Goal: Task Accomplishment & Management: Manage account settings

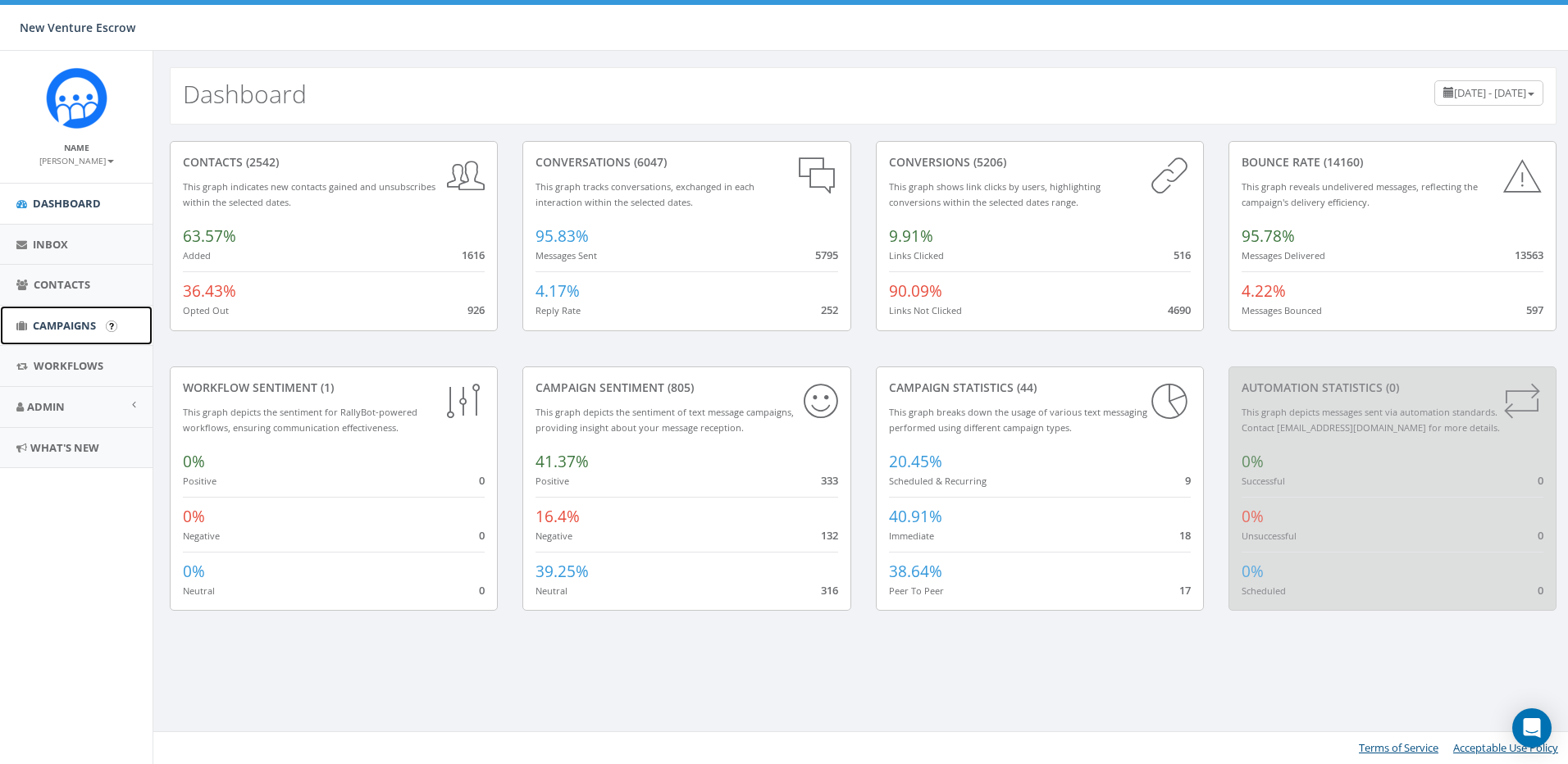
click at [74, 329] on span "Campaigns" at bounding box center [65, 325] width 63 height 14
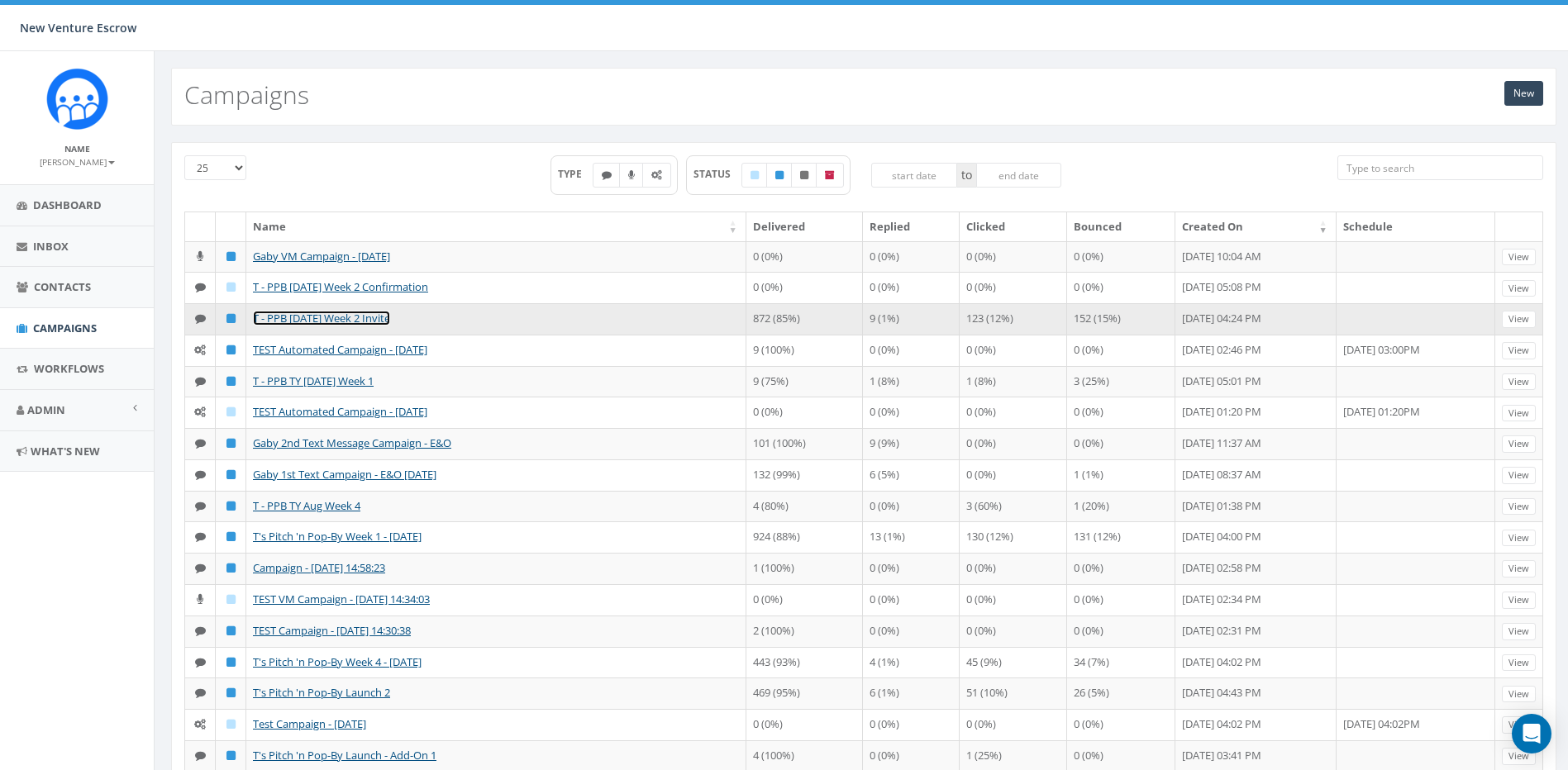
click at [388, 326] on link "T - PPB [DATE] Week 2 Invite" at bounding box center [322, 317] width 137 height 15
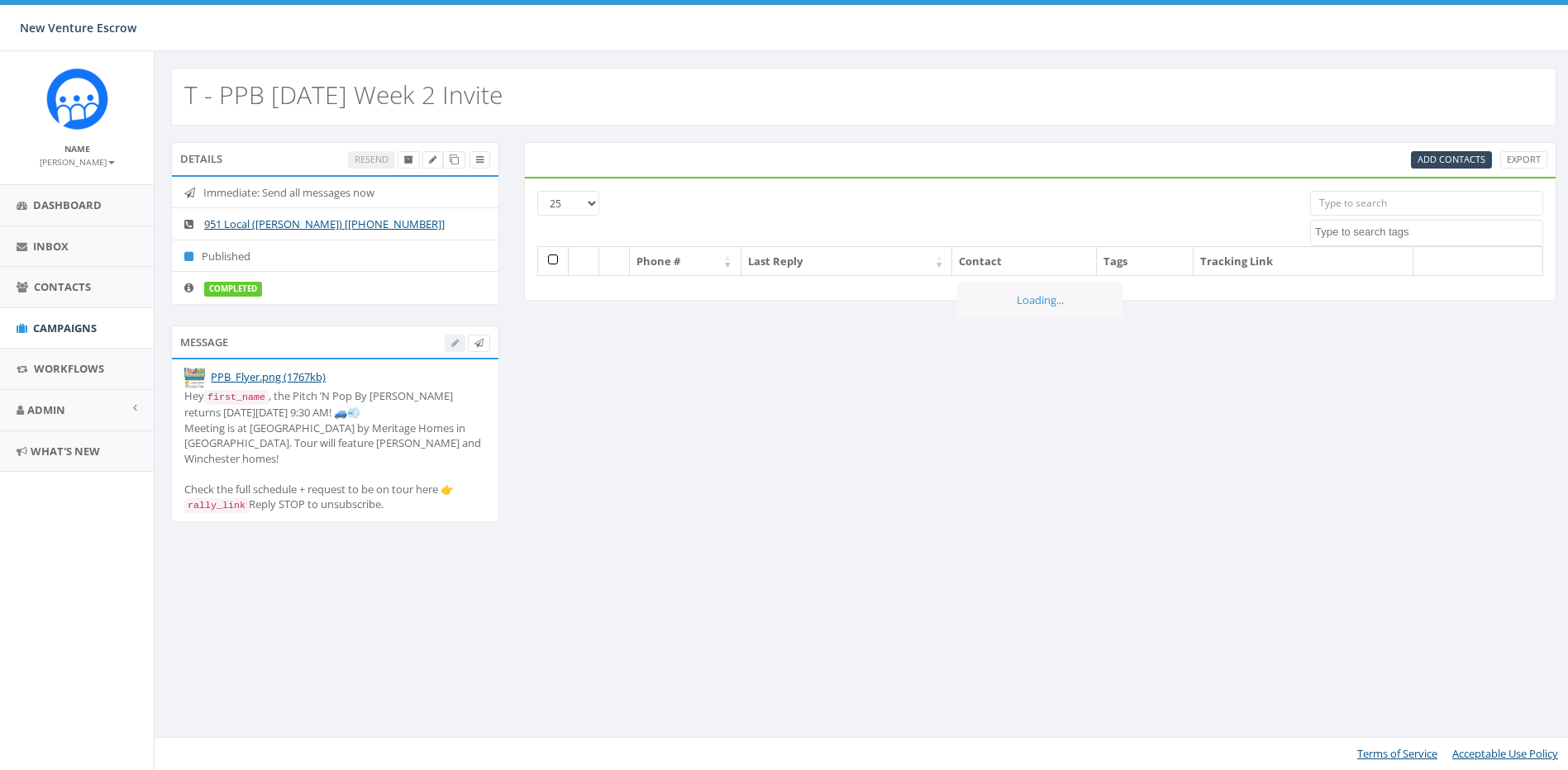
select select
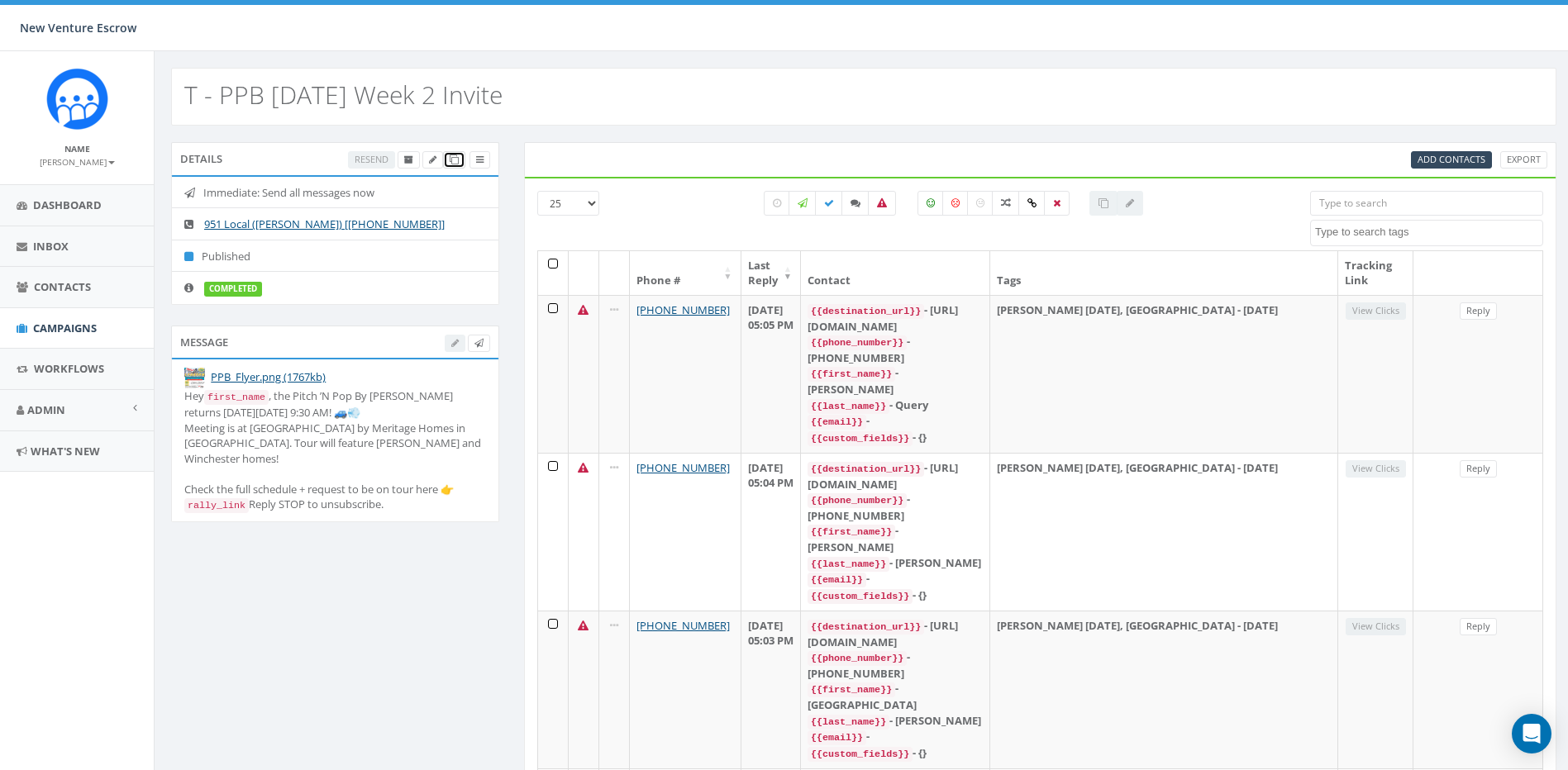
click at [449, 162] on icon at bounding box center [454, 159] width 9 height 9
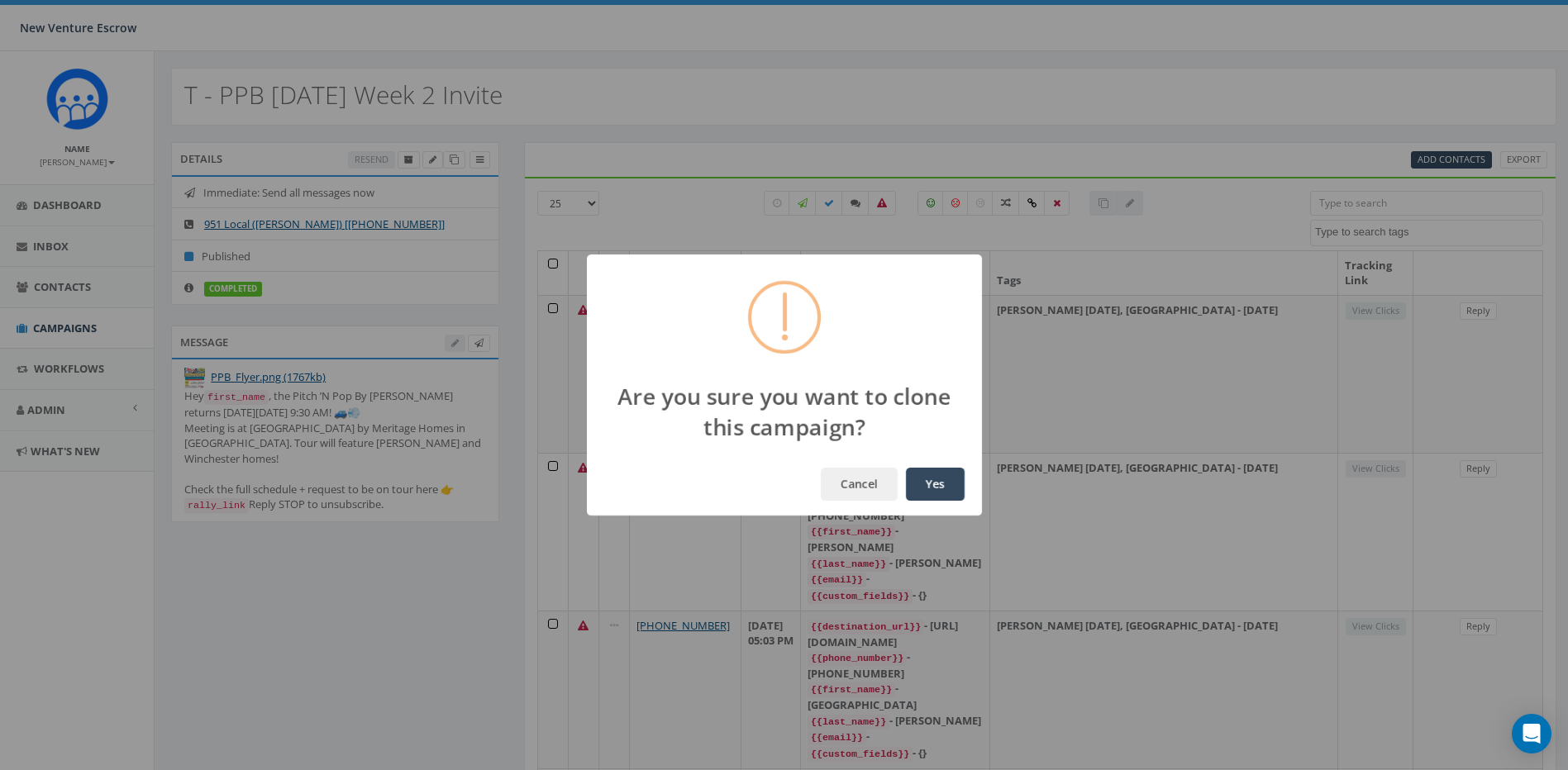
click at [920, 479] on button "Yes" at bounding box center [935, 484] width 58 height 33
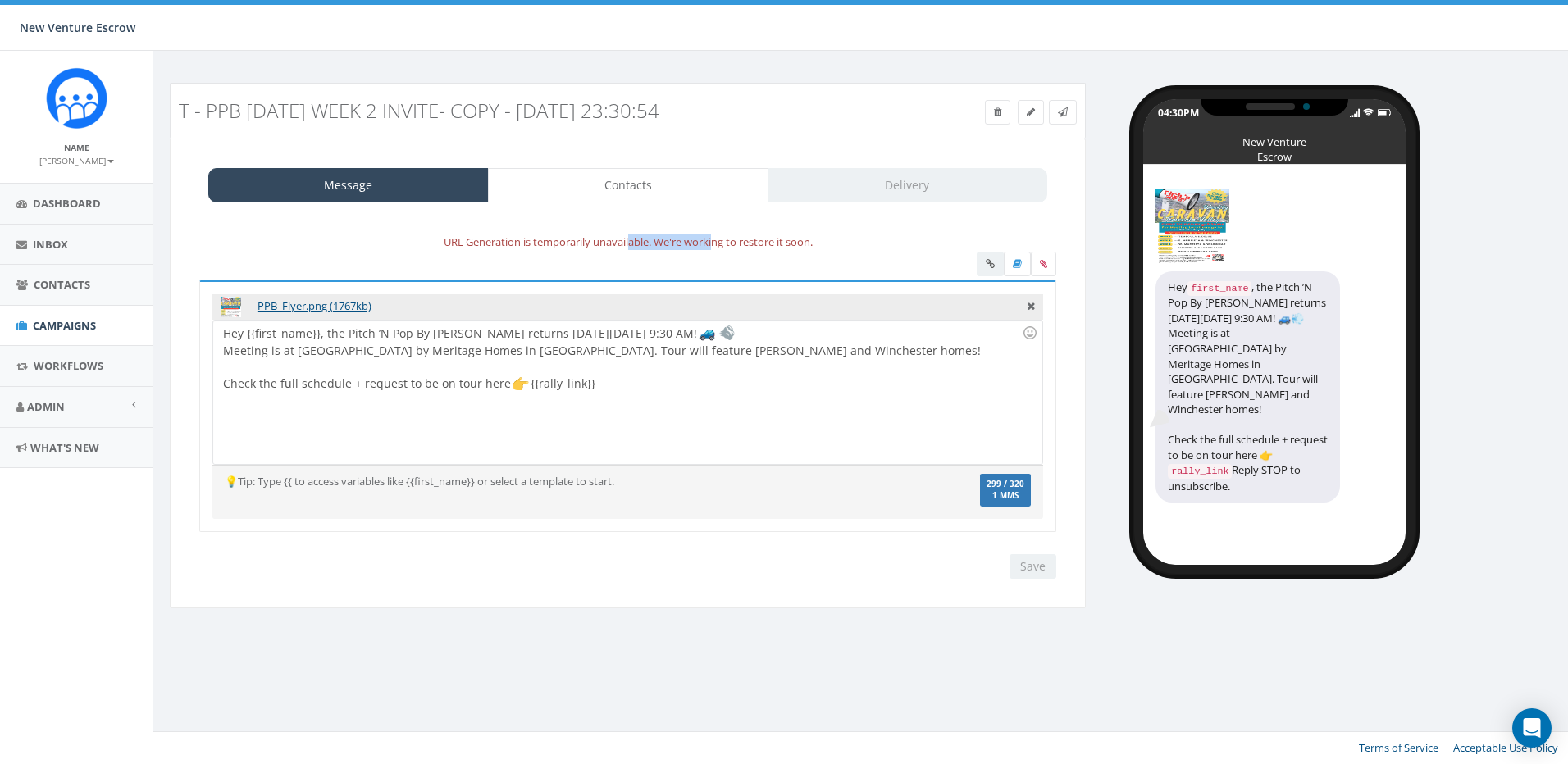
drag, startPoint x: 637, startPoint y: 246, endPoint x: 738, endPoint y: 246, distance: 101.0
click at [729, 246] on div "URL Generation is temporarily unavailable. We're working to restore it soon." at bounding box center [628, 242] width 881 height 19
click at [738, 246] on div "URL Generation is temporarily unavailable. We're working to restore it soon." at bounding box center [628, 242] width 881 height 19
click at [987, 261] on div at bounding box center [1016, 266] width 79 height 29
click at [596, 385] on div "Hey {{first_name}}, the Pitch ’N Pop By Caravan returns next Thursday, Septembe…" at bounding box center [627, 392] width 828 height 144
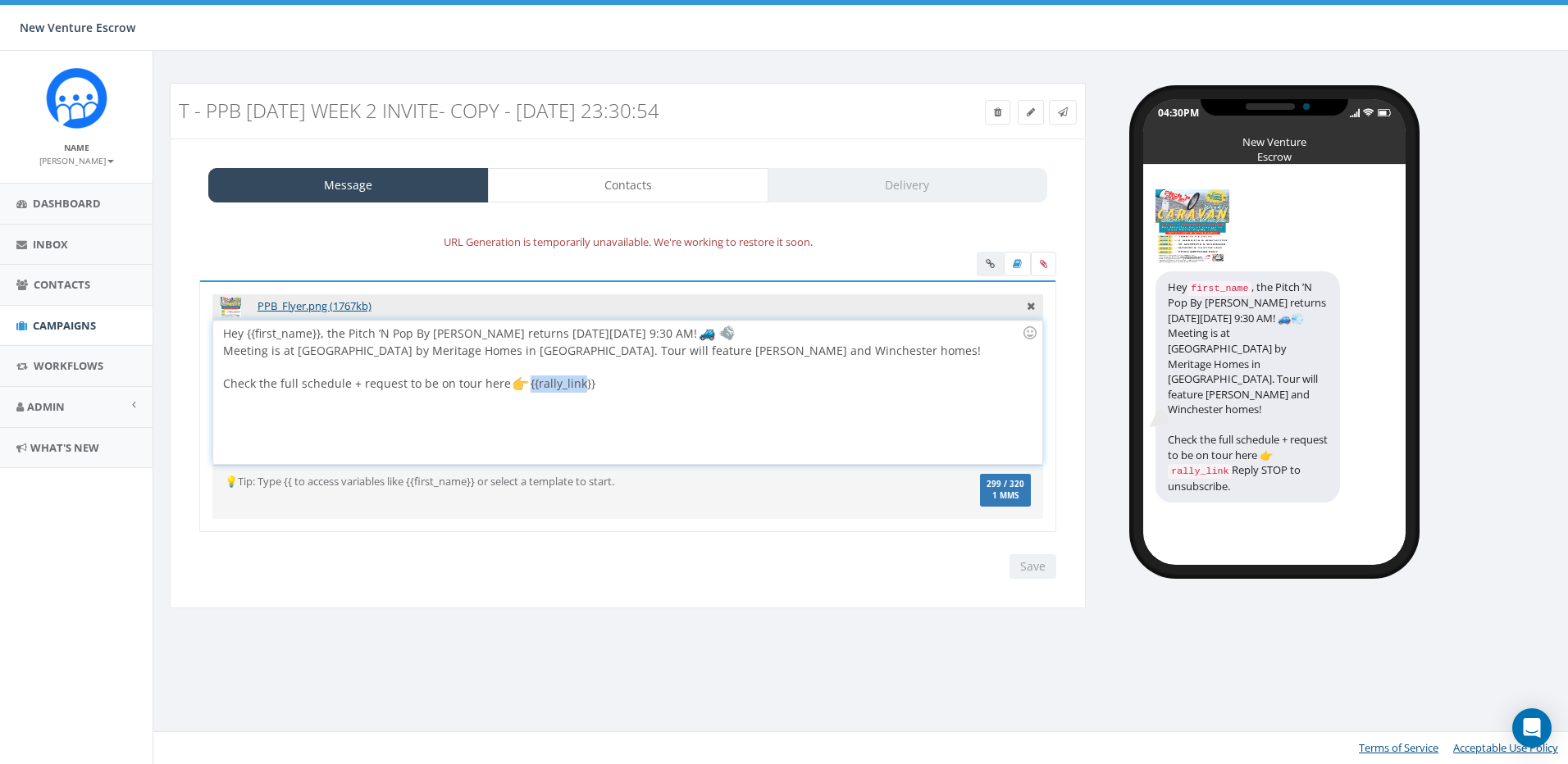
drag, startPoint x: 574, startPoint y: 383, endPoint x: 519, endPoint y: 380, distance: 55.1
click at [519, 380] on div "Hey {{first_name}}, the Pitch ’N Pop By Caravan returns next Thursday, Septembe…" at bounding box center [627, 392] width 828 height 144
click at [637, 382] on div "Hey {{first_name}}, the Pitch ’N Pop By Caravan returns next Thursday, Septembe…" at bounding box center [627, 392] width 828 height 144
drag, startPoint x: 513, startPoint y: 384, endPoint x: 527, endPoint y: 389, distance: 14.9
click at [527, 389] on div "Hey {{first_name}}, the Pitch ’N Pop By Caravan returns next Thursday, Septembe…" at bounding box center [627, 392] width 828 height 144
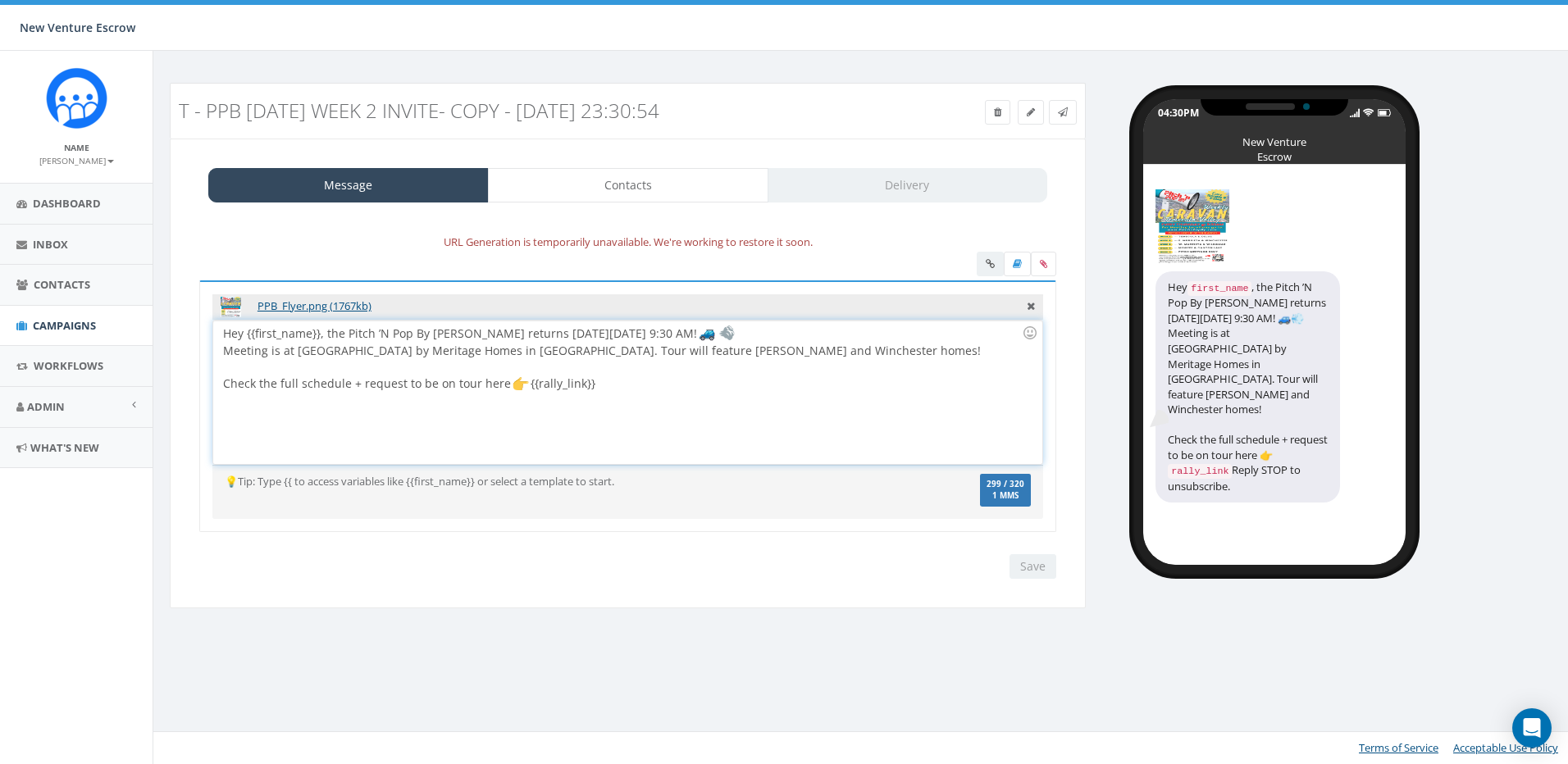
click at [602, 379] on div "Hey {{first_name}}, the Pitch ’N Pop By Caravan returns next Thursday, Septembe…" at bounding box center [627, 392] width 828 height 144
click at [724, 193] on link "Contacts" at bounding box center [628, 185] width 281 height 34
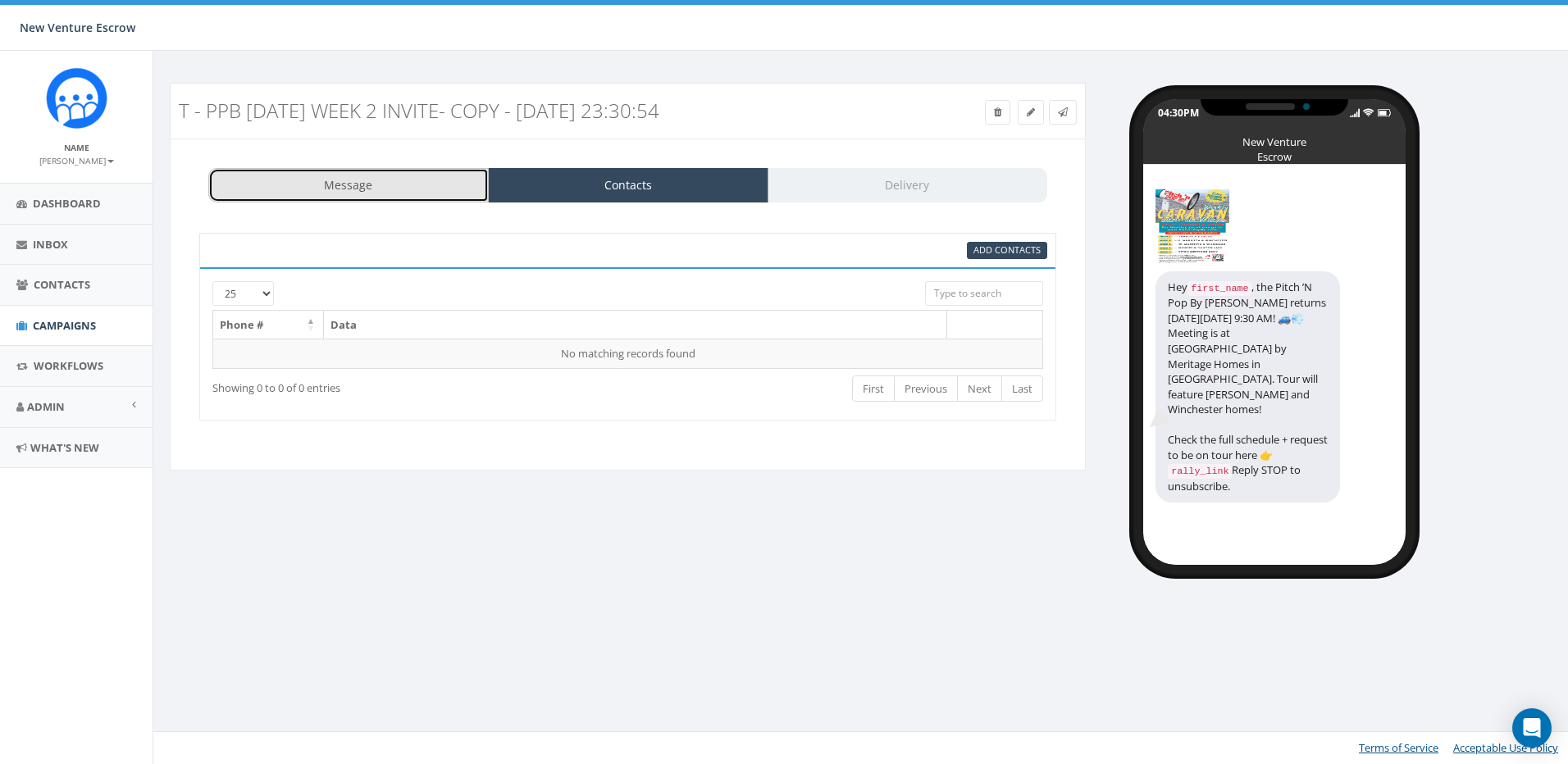
click at [434, 178] on link "Message" at bounding box center [349, 185] width 281 height 34
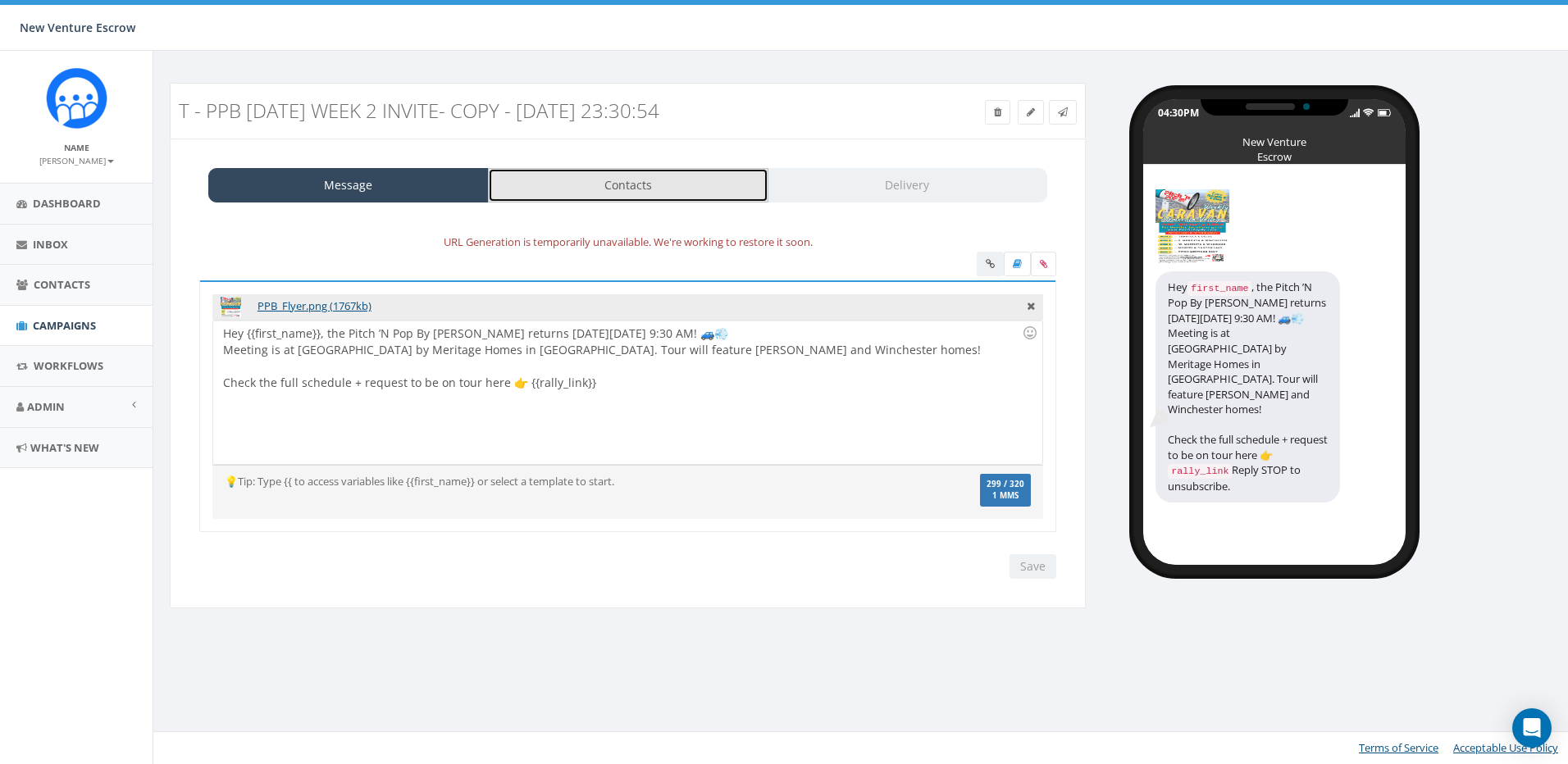
click at [556, 181] on link "Contacts" at bounding box center [628, 185] width 281 height 34
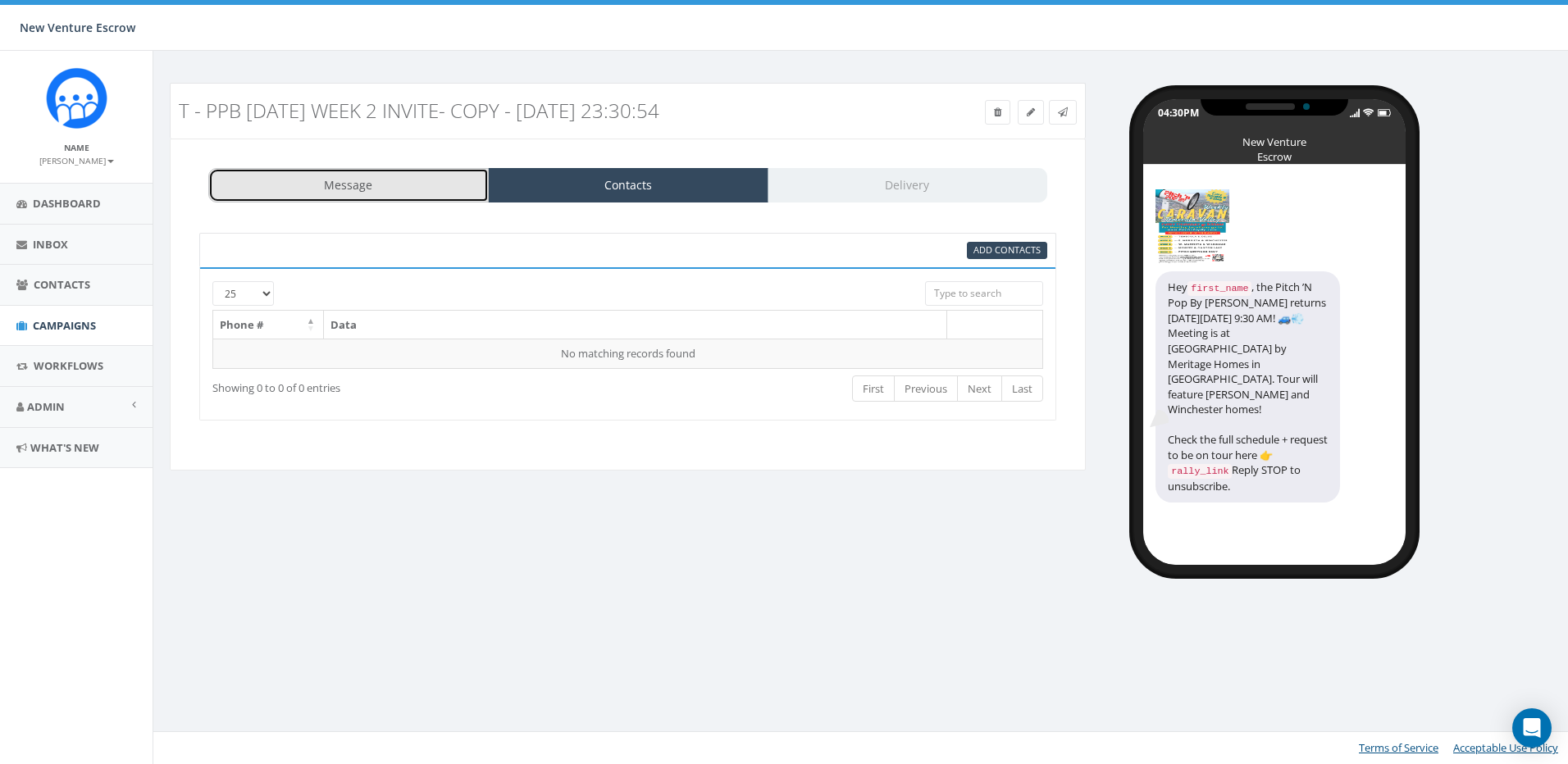
click at [451, 180] on link "Message" at bounding box center [349, 185] width 281 height 34
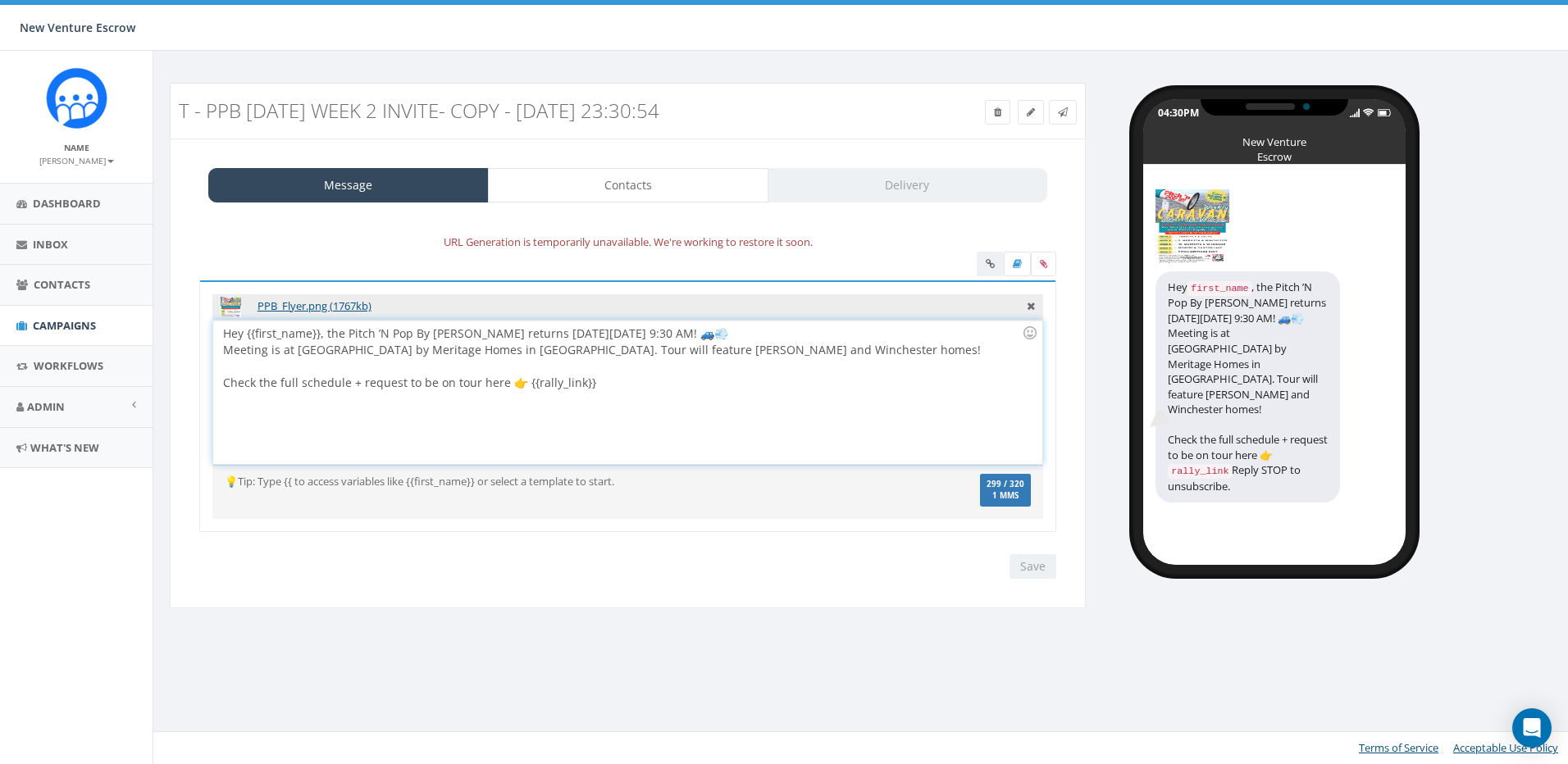
drag, startPoint x: 602, startPoint y: 380, endPoint x: 522, endPoint y: 386, distance: 80.2
click at [522, 386] on div "Hey {{first_name}}, the Pitch ’N Pop By Caravan returns next Thursday, Septembe…" at bounding box center [627, 392] width 828 height 144
drag, startPoint x: 622, startPoint y: 392, endPoint x: 528, endPoint y: 390, distance: 94.0
click at [528, 390] on div "Hey {{first_name}}, the Pitch ’N Pop By Caravan returns next Thursday, Septembe…" at bounding box center [627, 392] width 828 height 144
click at [708, 386] on div "Hey {{first_name}}, the Pitch ’N Pop By Caravan returns next Thursday, Septembe…" at bounding box center [627, 392] width 828 height 144
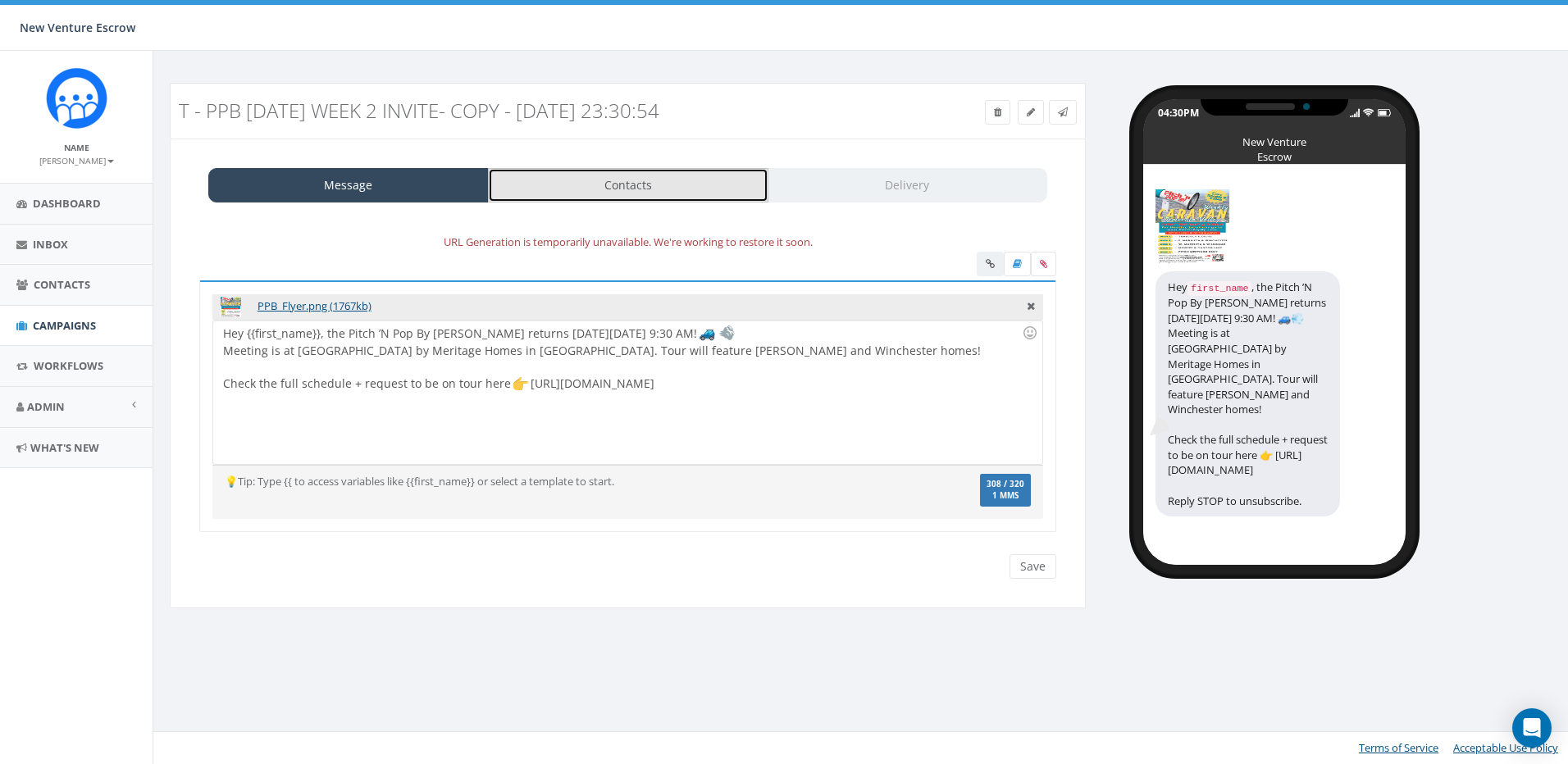
click at [680, 185] on link "Contacts" at bounding box center [628, 185] width 281 height 34
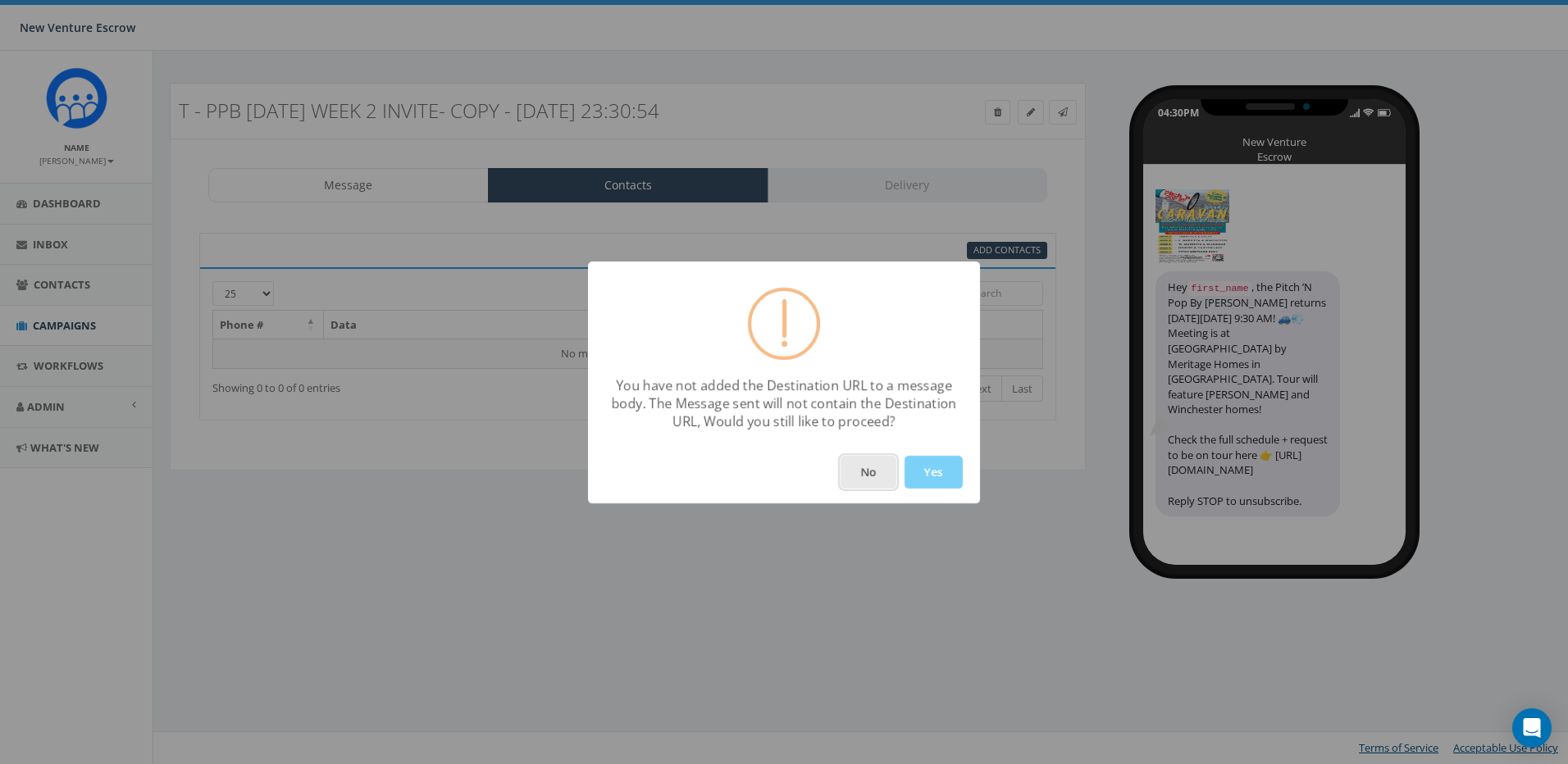
click at [864, 481] on button "No" at bounding box center [869, 472] width 56 height 33
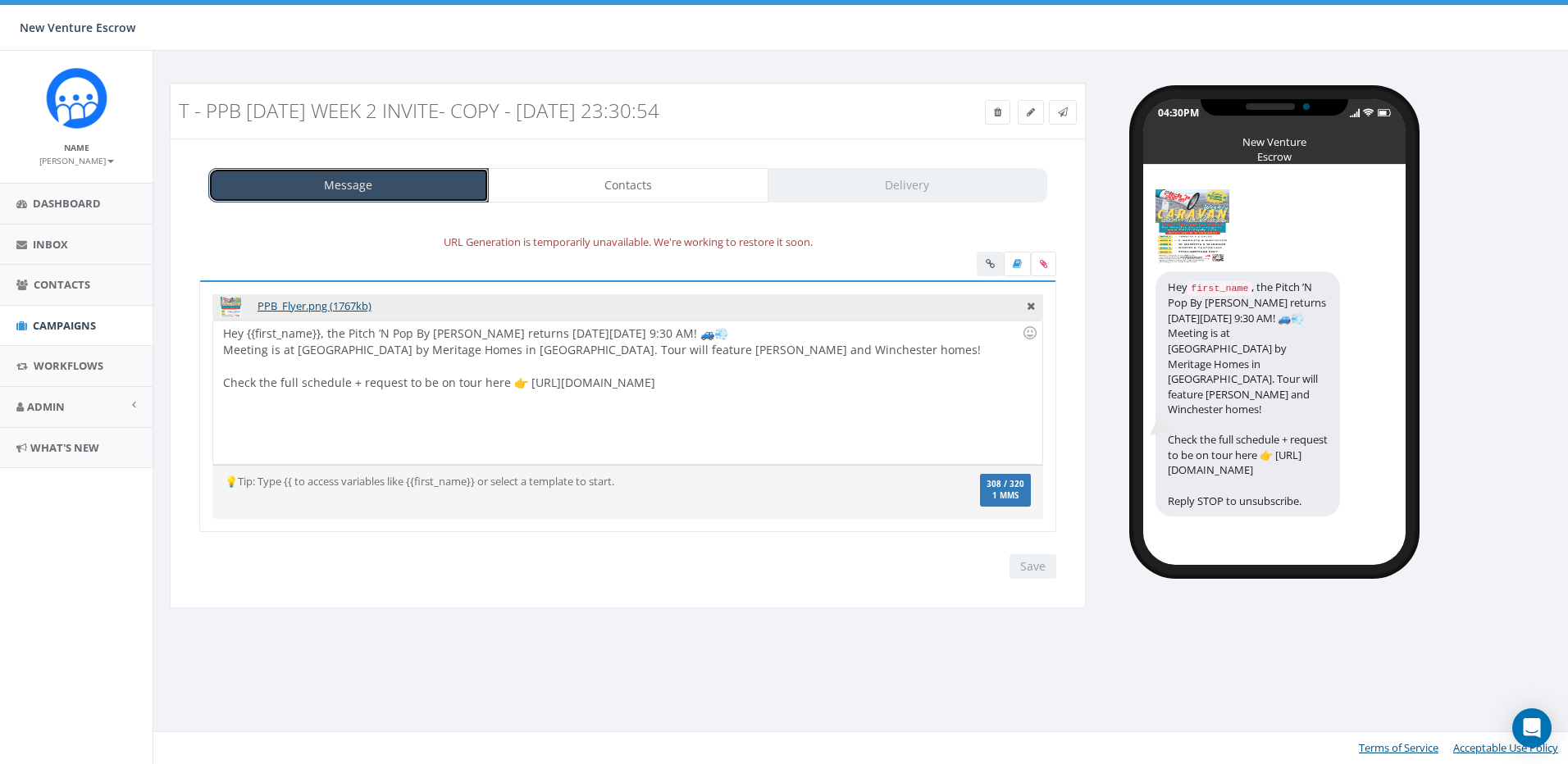
click at [433, 193] on link "Message" at bounding box center [349, 185] width 281 height 34
drag, startPoint x: 445, startPoint y: 257, endPoint x: 433, endPoint y: 262, distance: 13.0
click at [436, 261] on div at bounding box center [628, 266] width 881 height 29
click at [663, 192] on link "Contacts" at bounding box center [628, 185] width 281 height 34
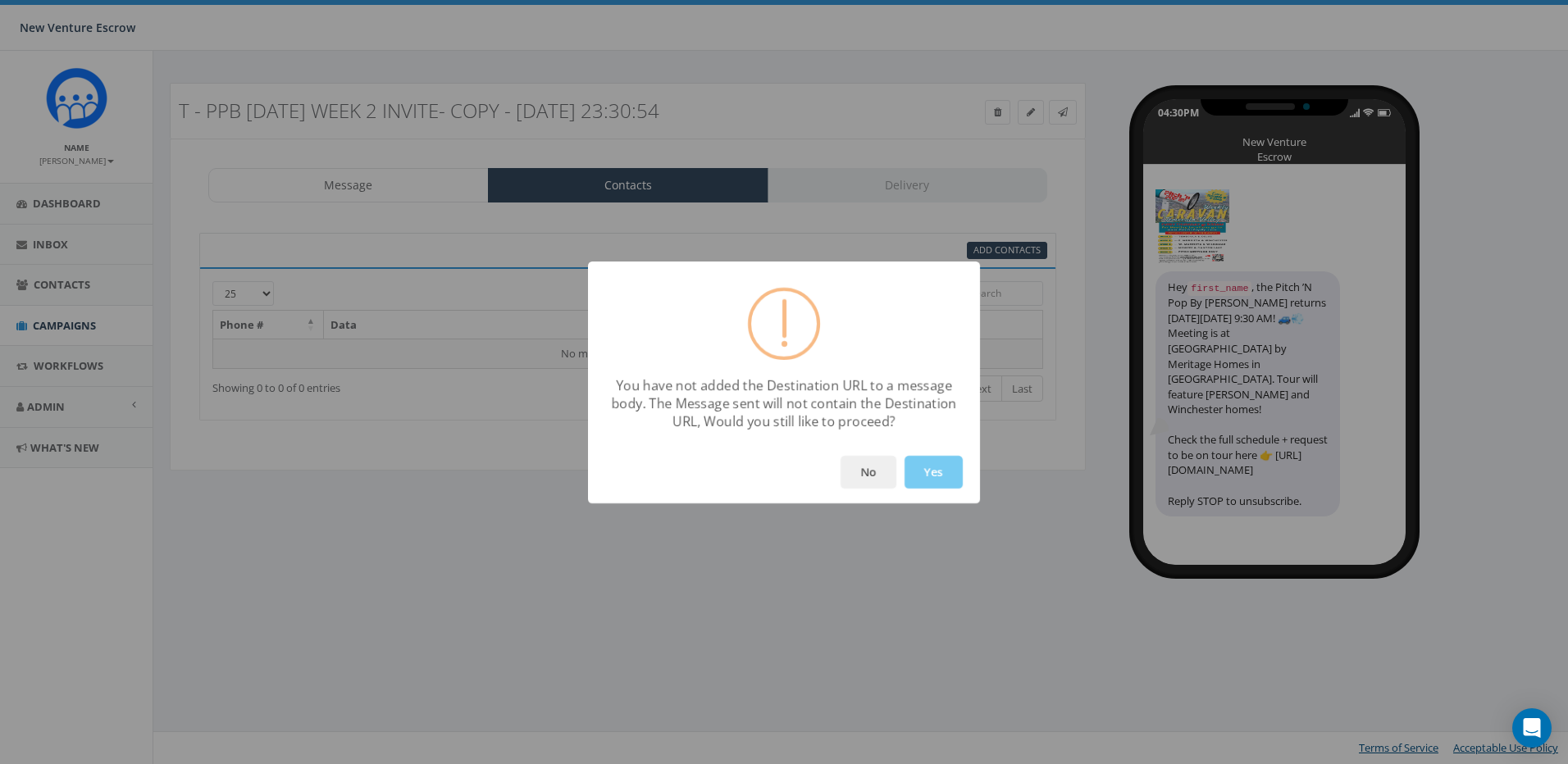
click at [928, 465] on button "Yes" at bounding box center [933, 472] width 58 height 33
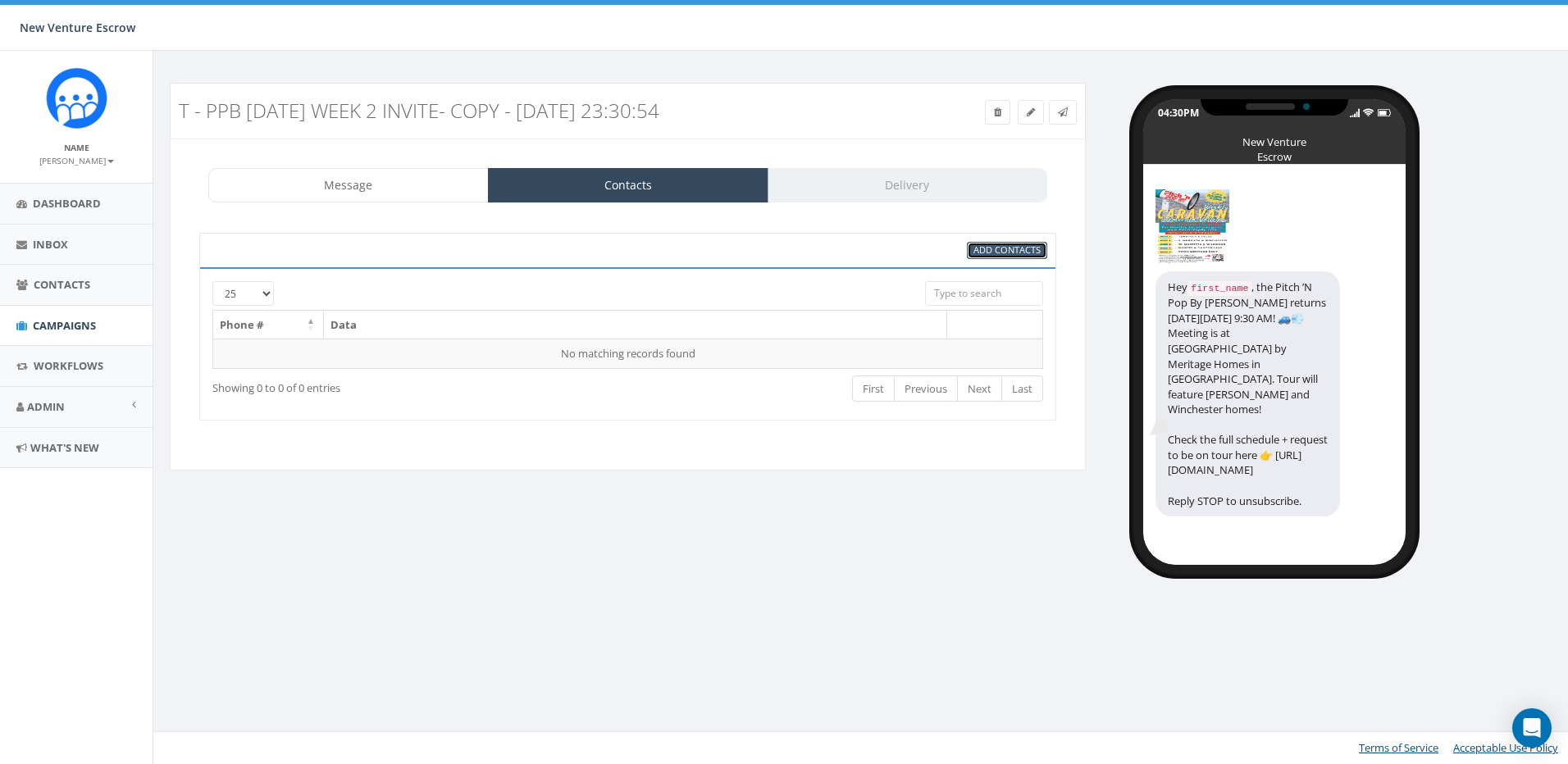
click at [984, 252] on span "Add Contacts" at bounding box center [1006, 249] width 67 height 12
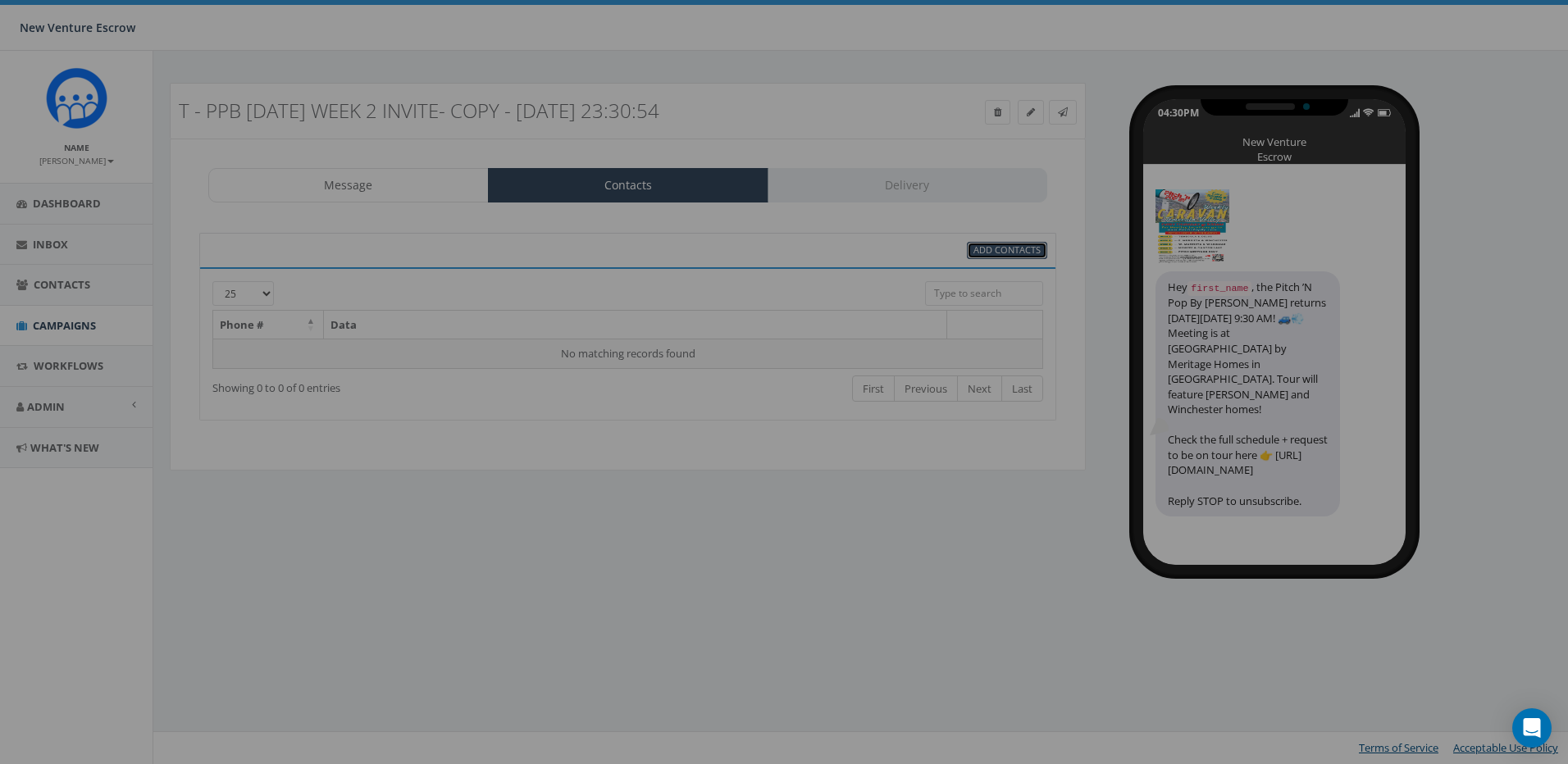
select select
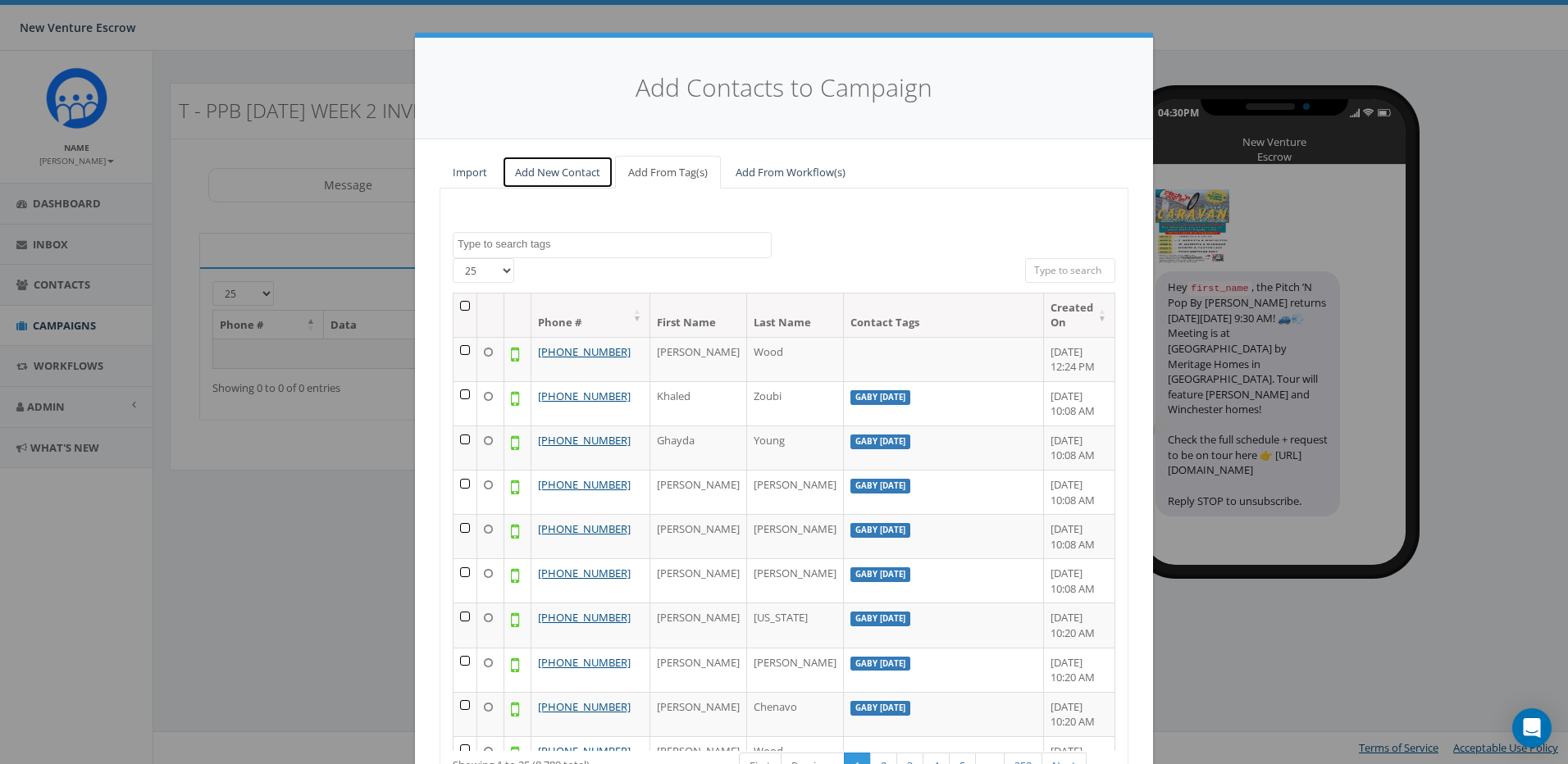
click at [536, 168] on link "Add New Contact" at bounding box center [557, 173] width 111 height 34
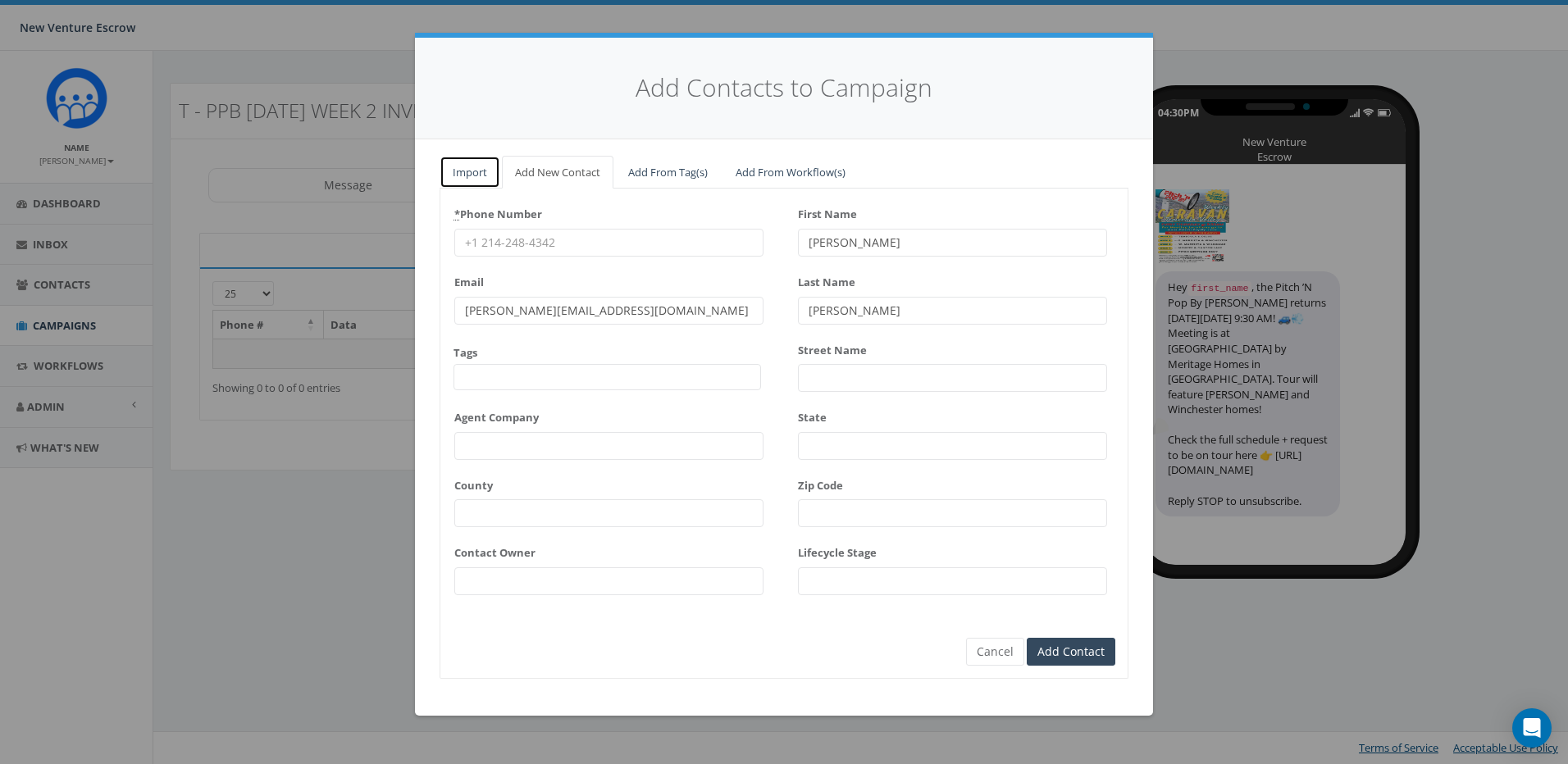
click at [475, 177] on link "Import" at bounding box center [470, 173] width 60 height 34
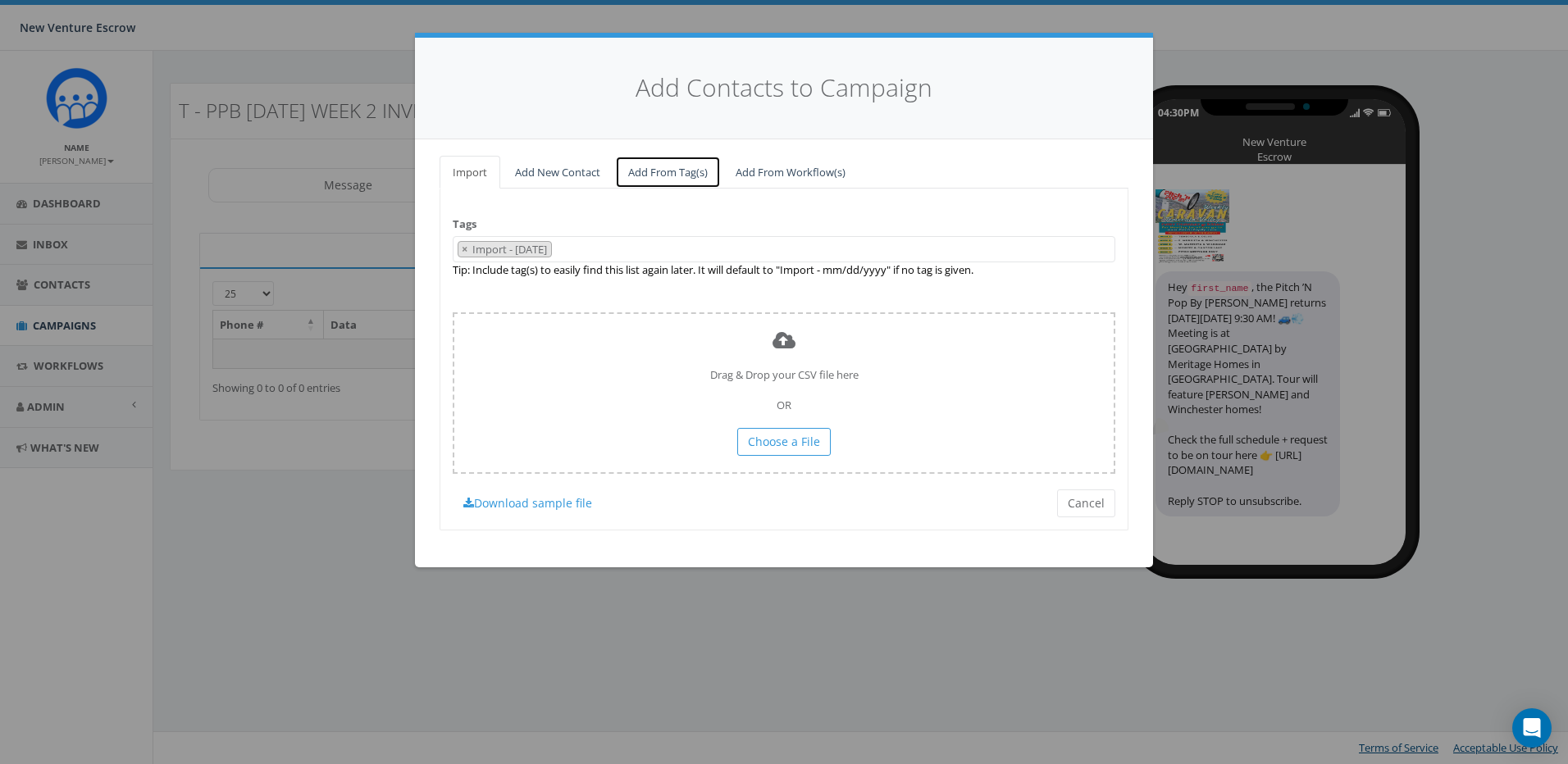
click at [619, 164] on link "Add From Tag(s)" at bounding box center [668, 173] width 105 height 34
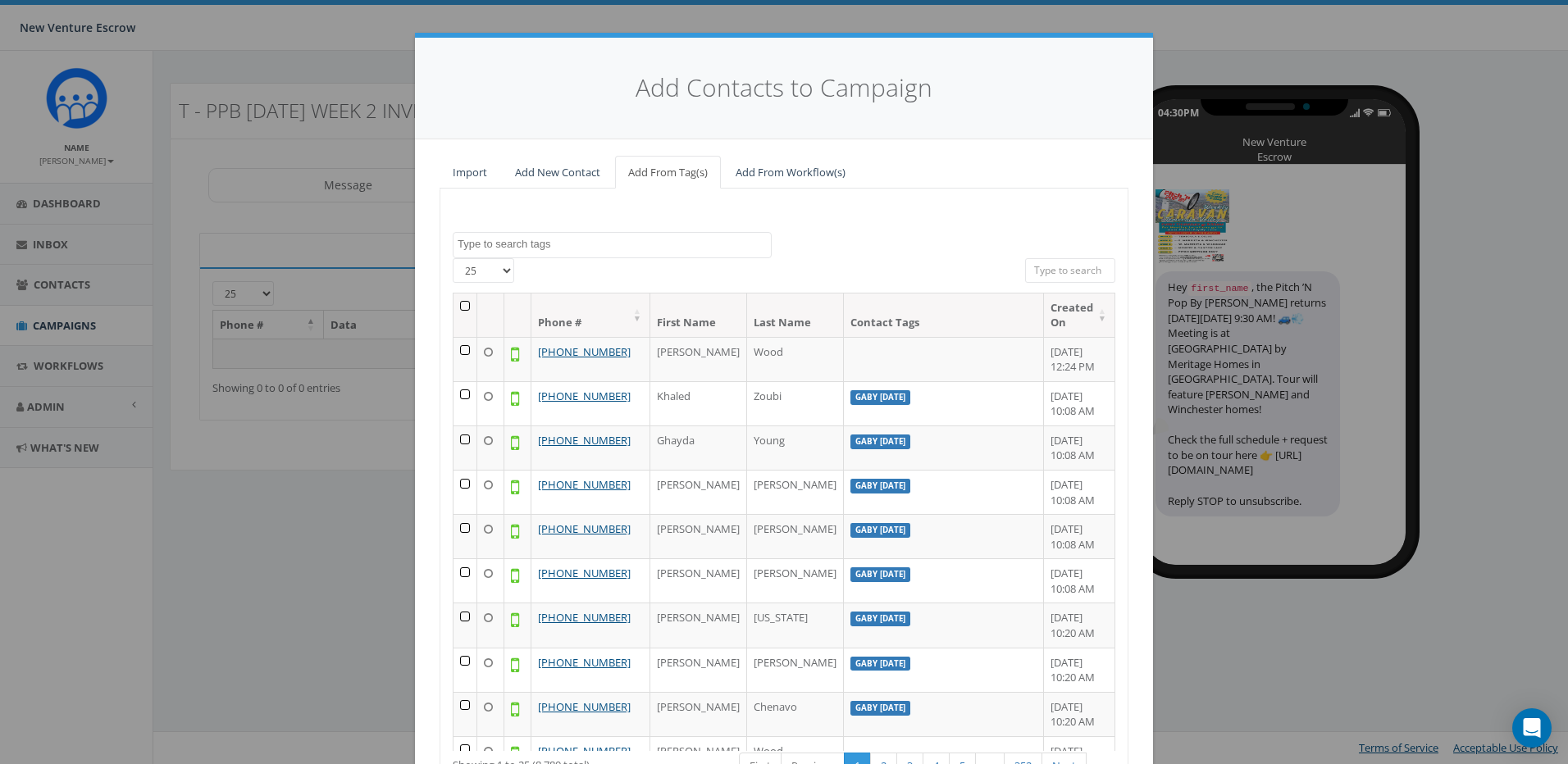
click at [484, 276] on select "25 50 100" at bounding box center [483, 271] width 61 height 25
click at [556, 248] on textarea "Search" at bounding box center [614, 244] width 313 height 14
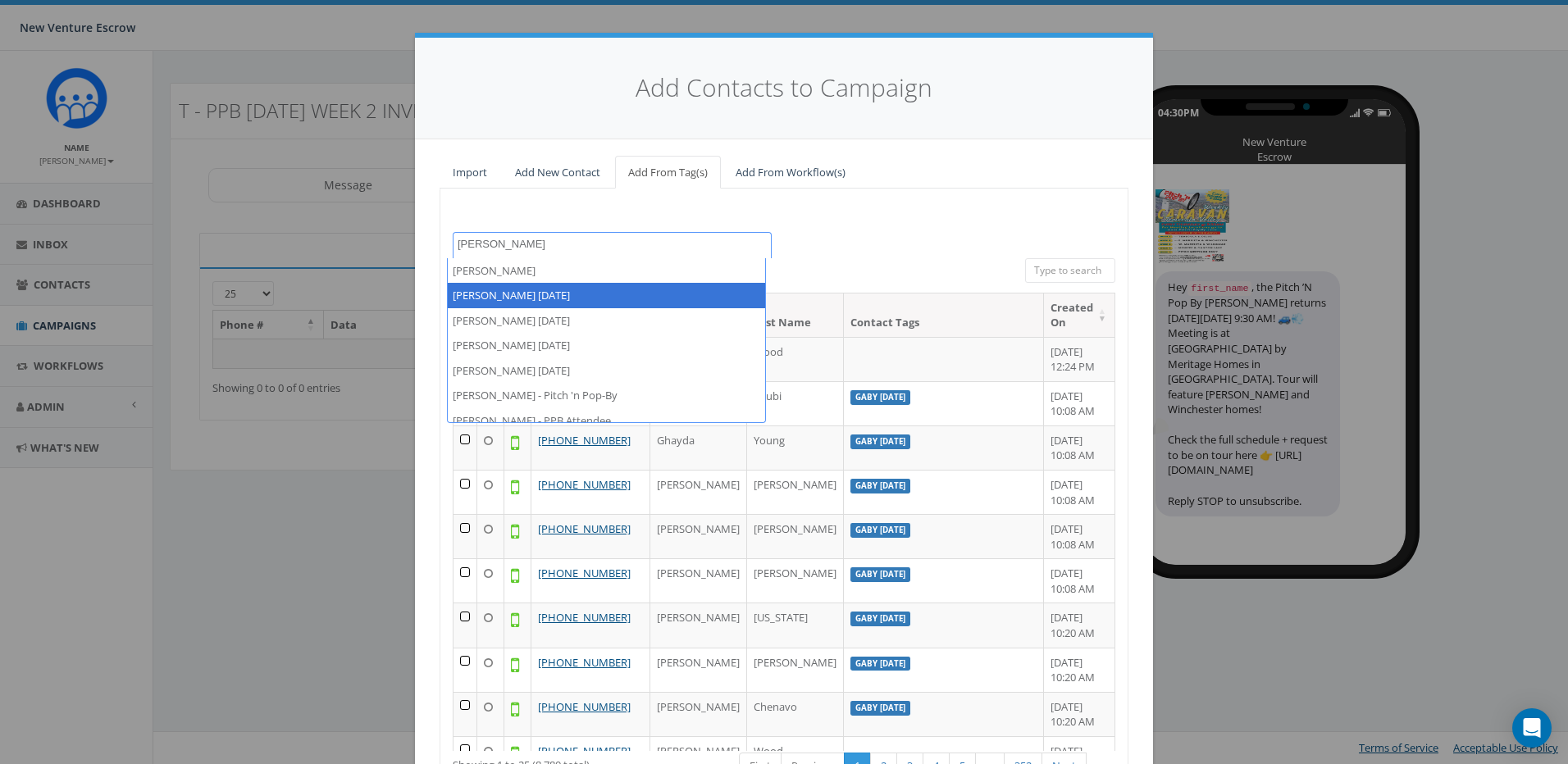
type textarea "tamarra"
select select "Tamarra August 14 2025"
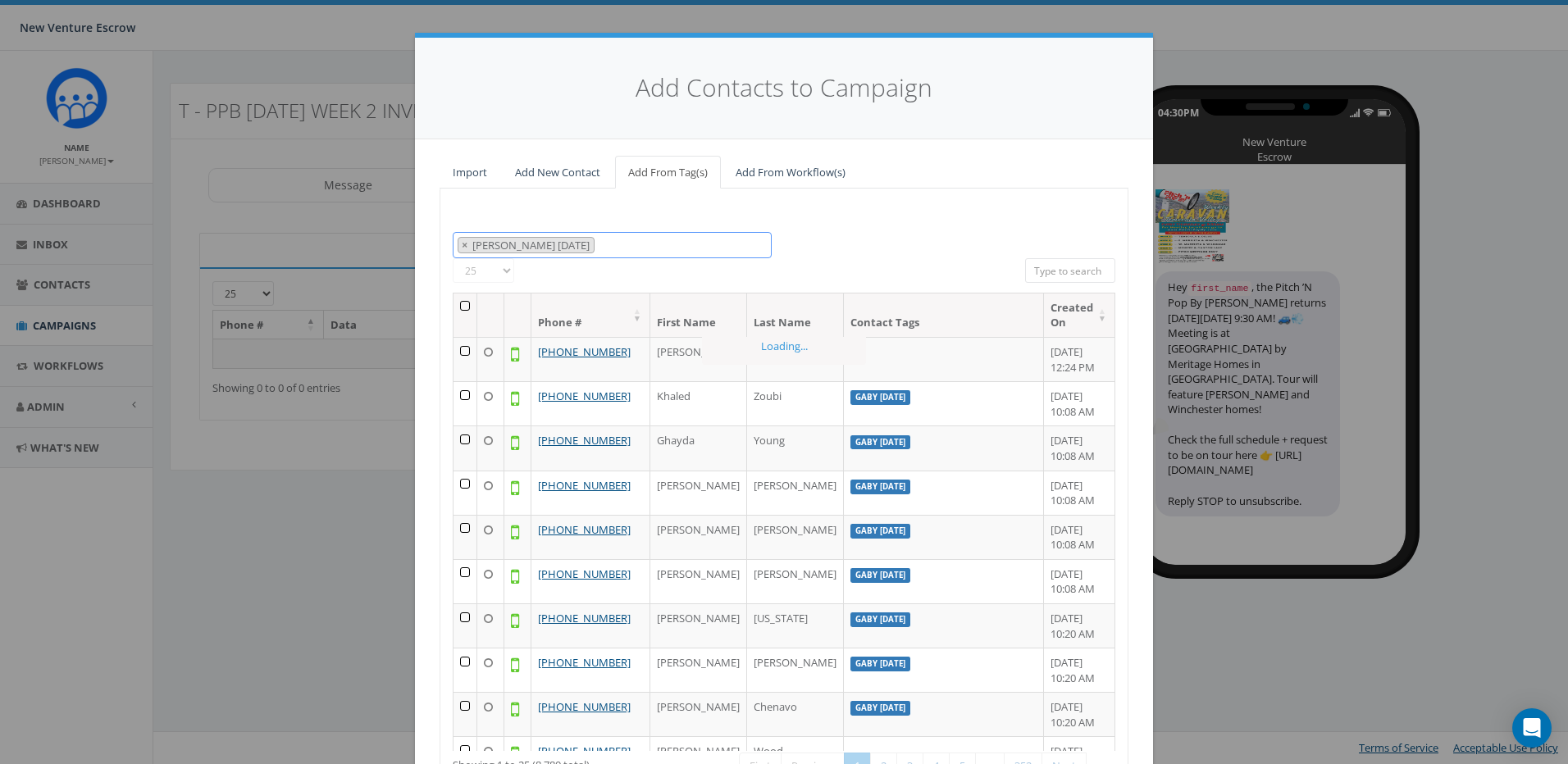
click at [620, 242] on span "× Tamarra August 14 2025" at bounding box center [612, 246] width 319 height 27
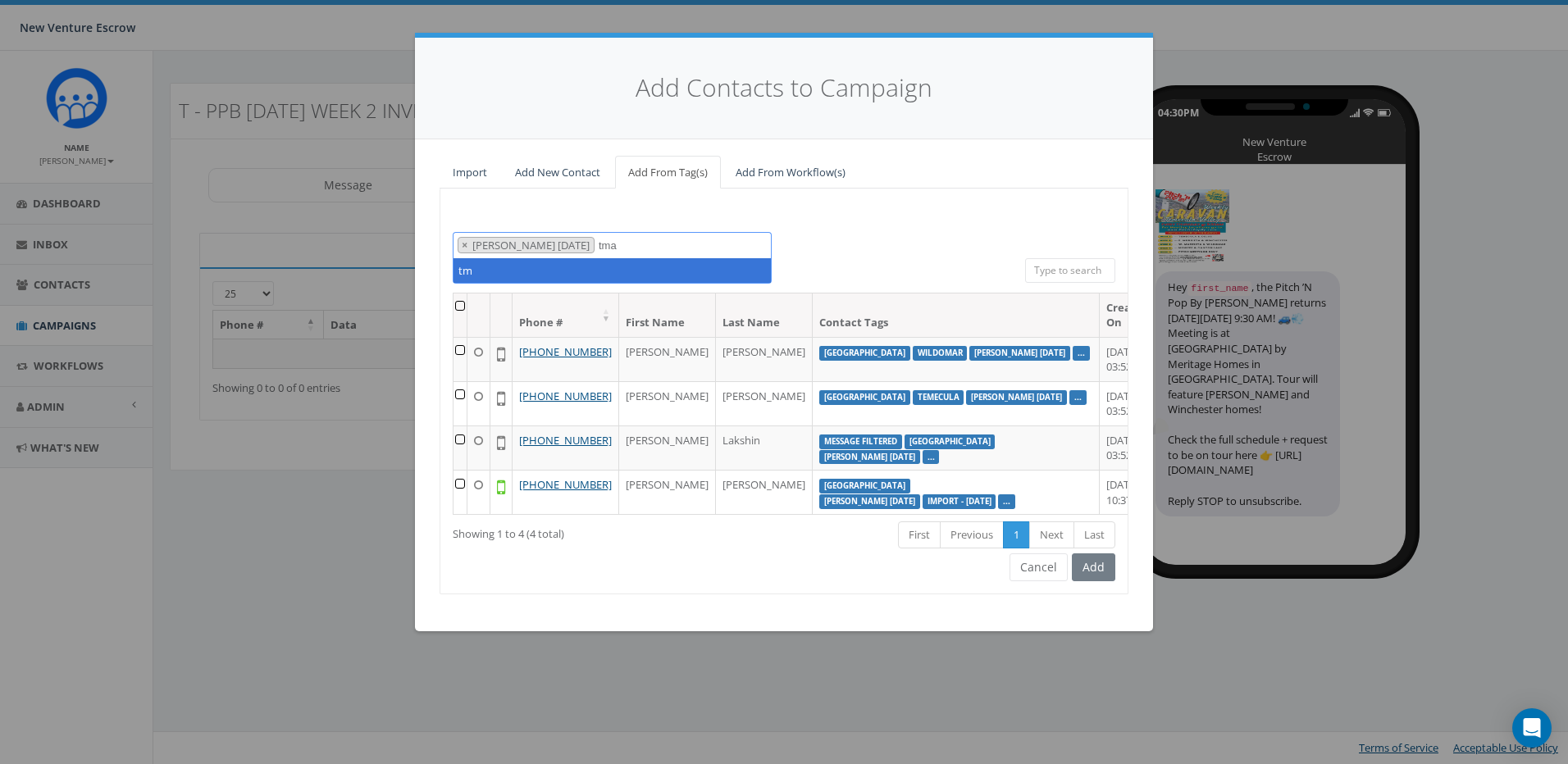
scroll to position [0, 0]
drag, startPoint x: 630, startPoint y: 245, endPoint x: 591, endPoint y: 247, distance: 39.1
click at [588, 246] on span "× Tamarra August 14 2025 tma" at bounding box center [612, 245] width 319 height 26
type textarea "tma"
click at [598, 247] on span "× Tamarra August 14 2025 tamara" at bounding box center [612, 245] width 319 height 26
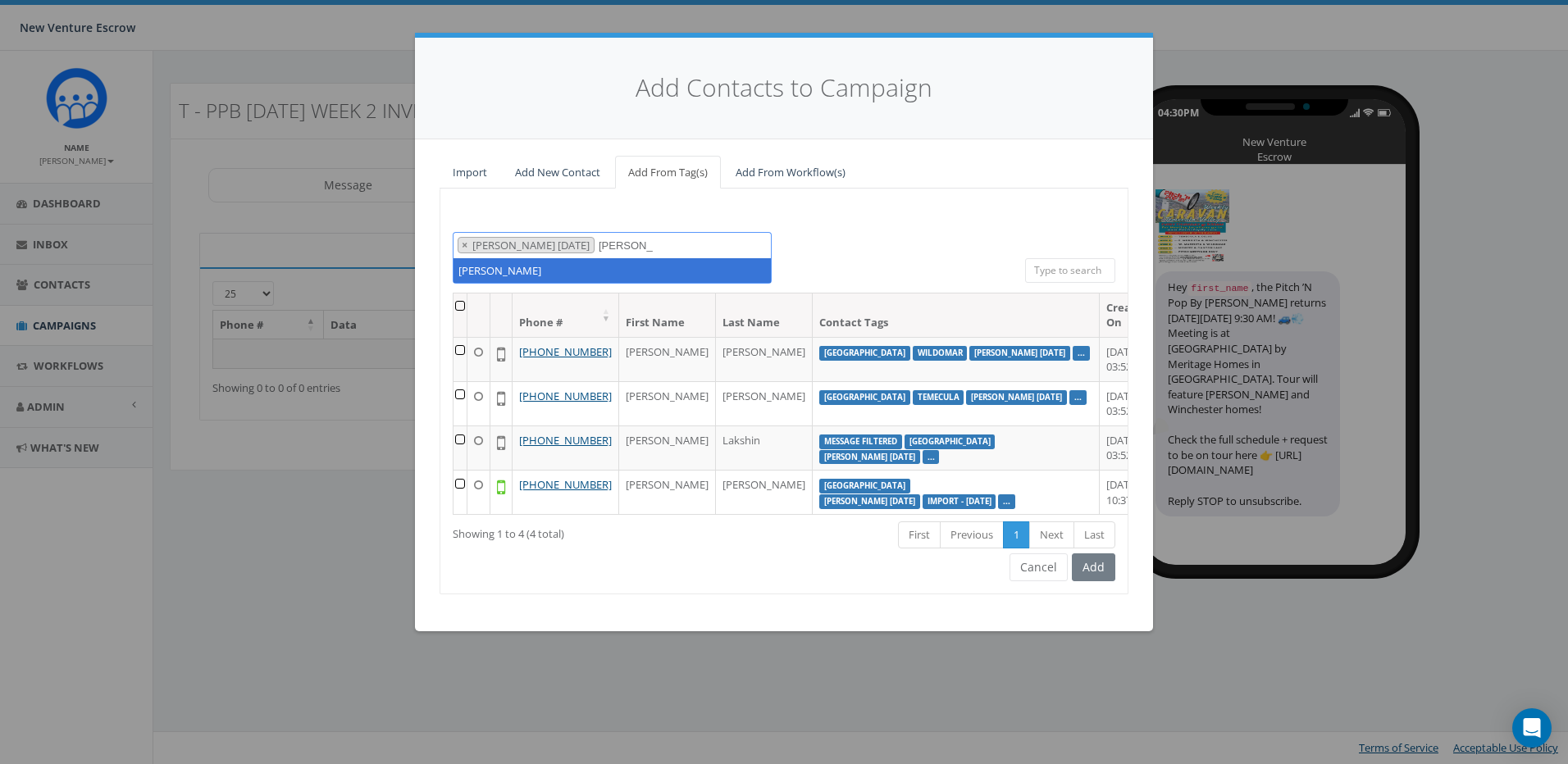
type textarea "tamara"
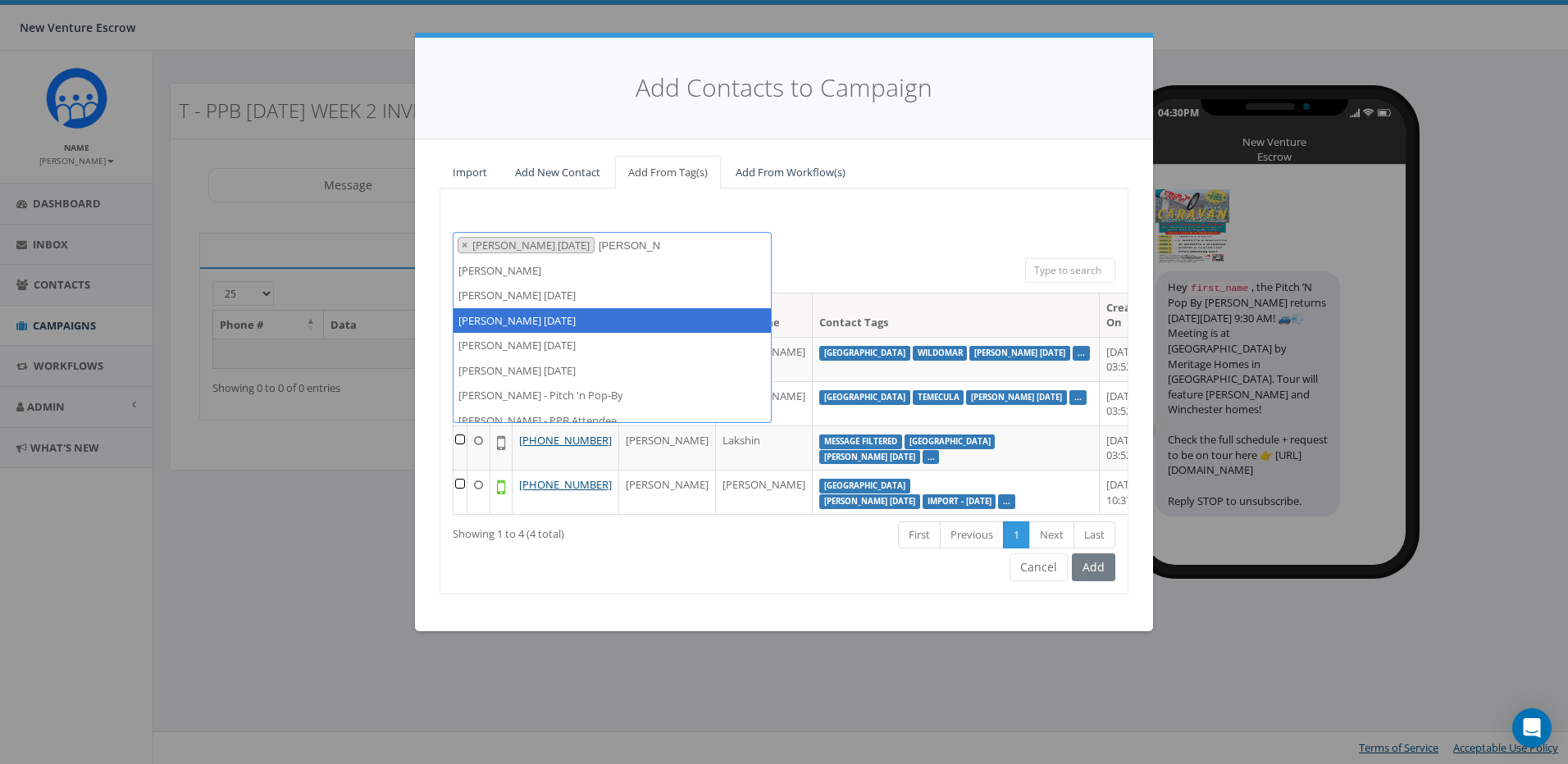
type textarea "tamarra"
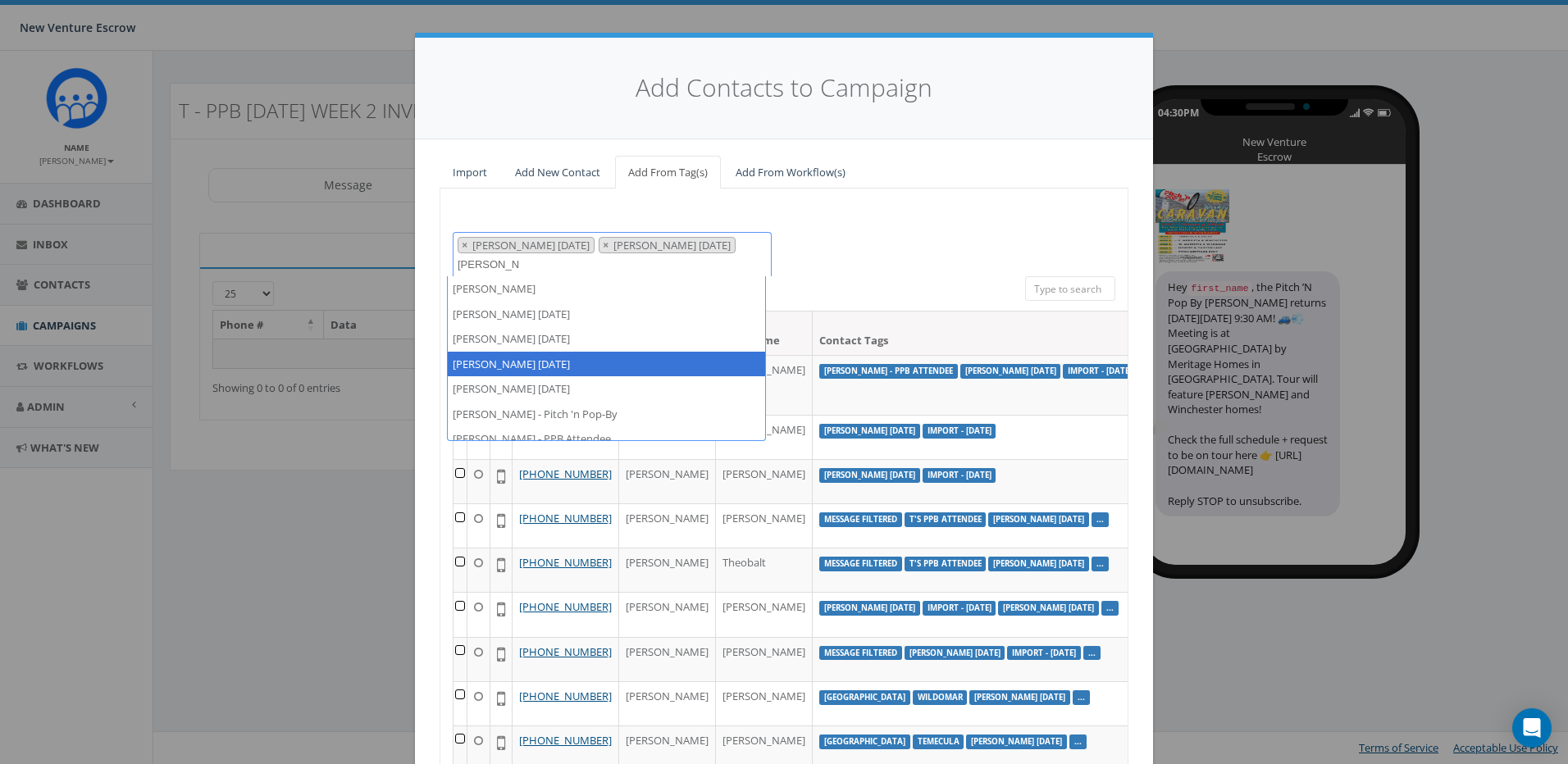
type textarea "tamarra"
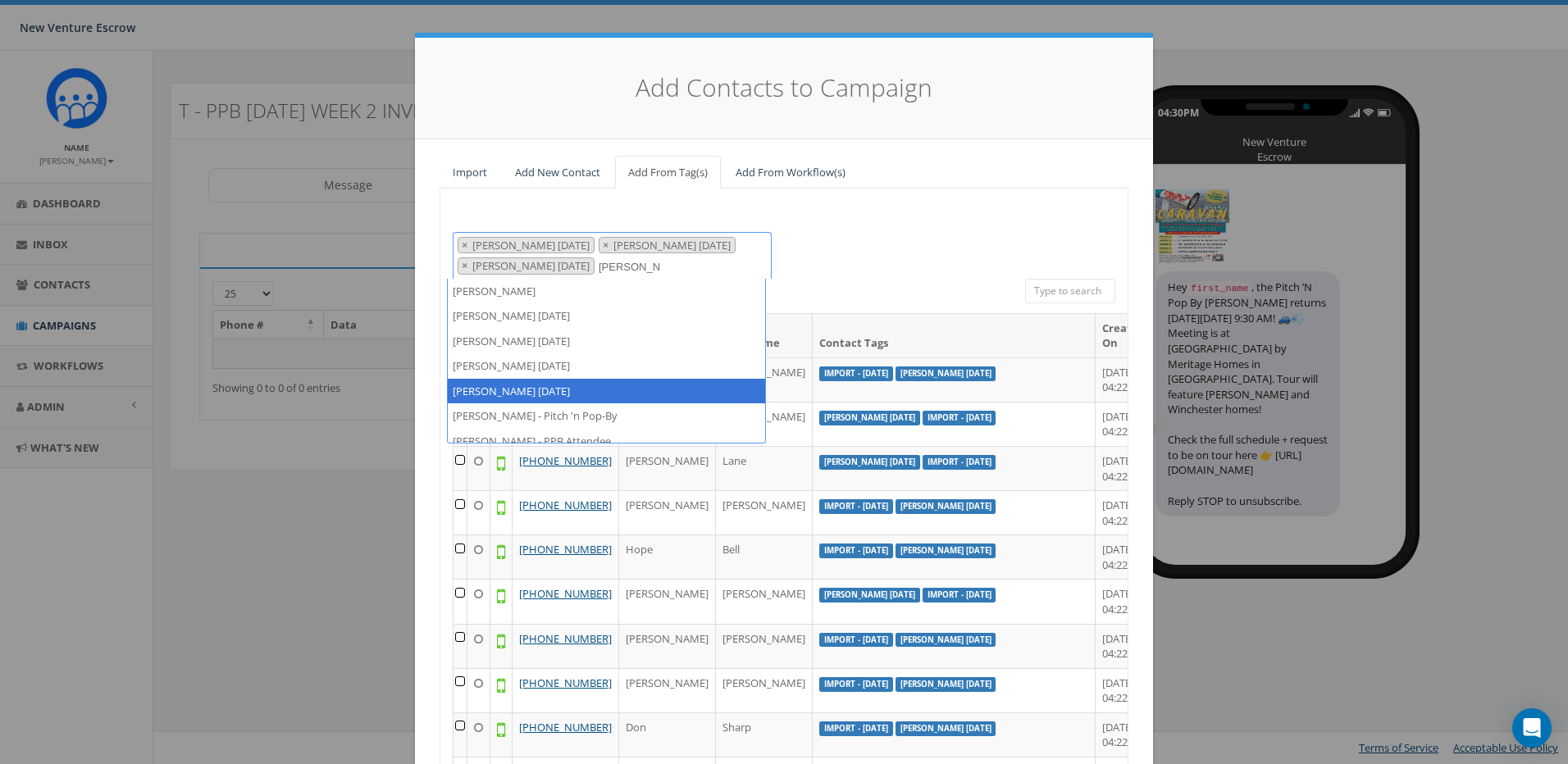
type textarea "tamarra"
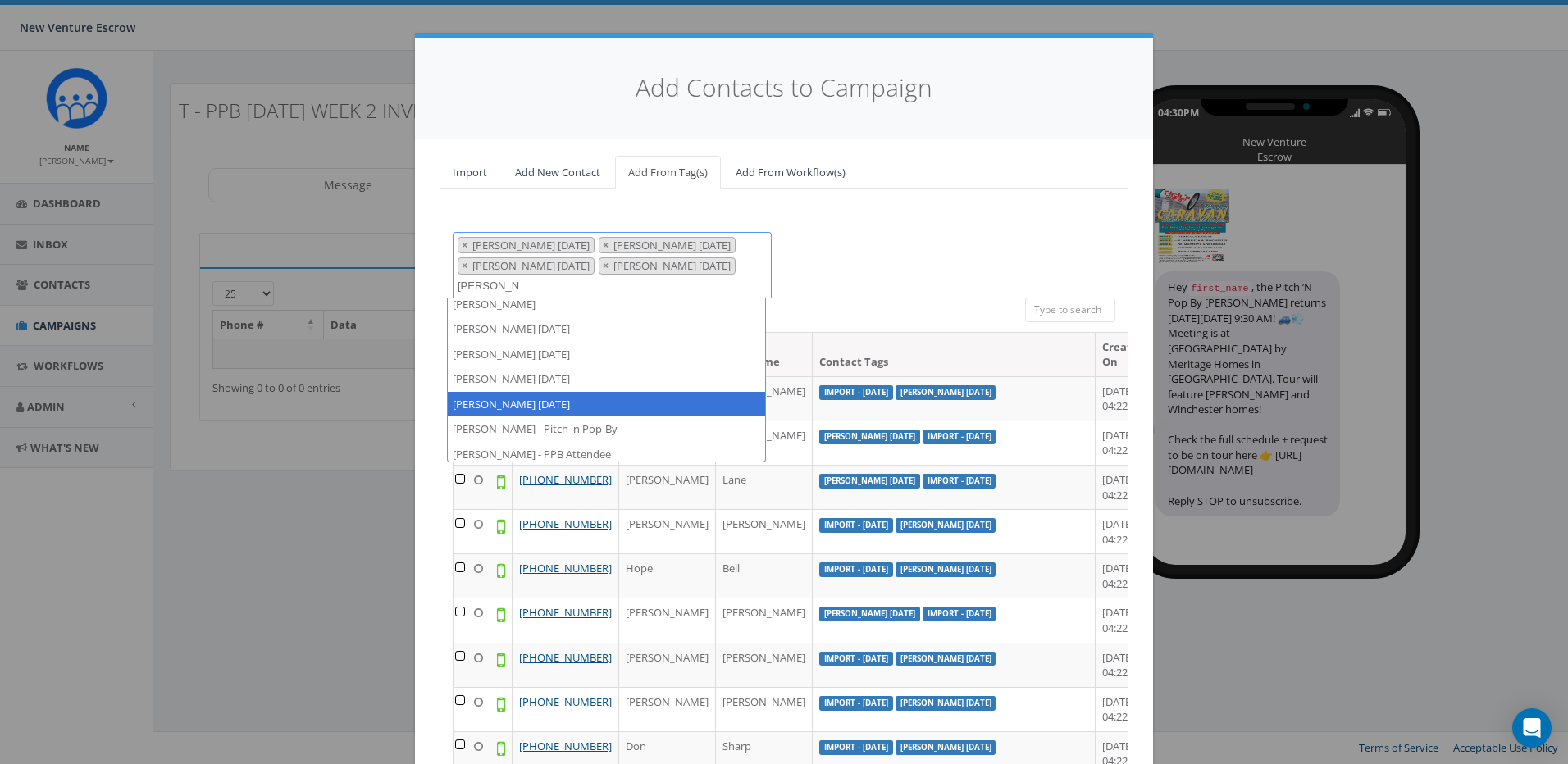
scroll to position [11, 0]
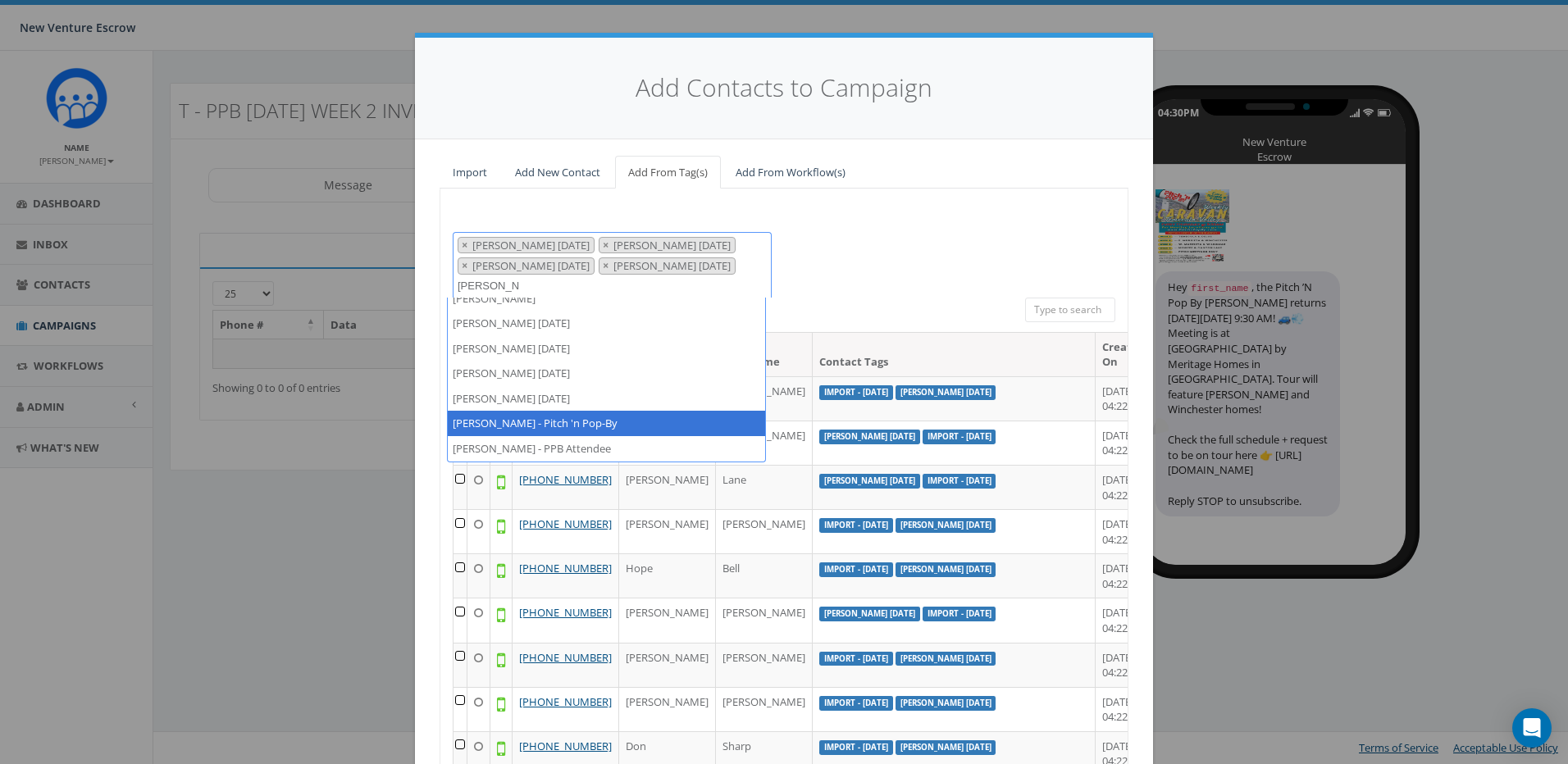
type textarea "tamarra"
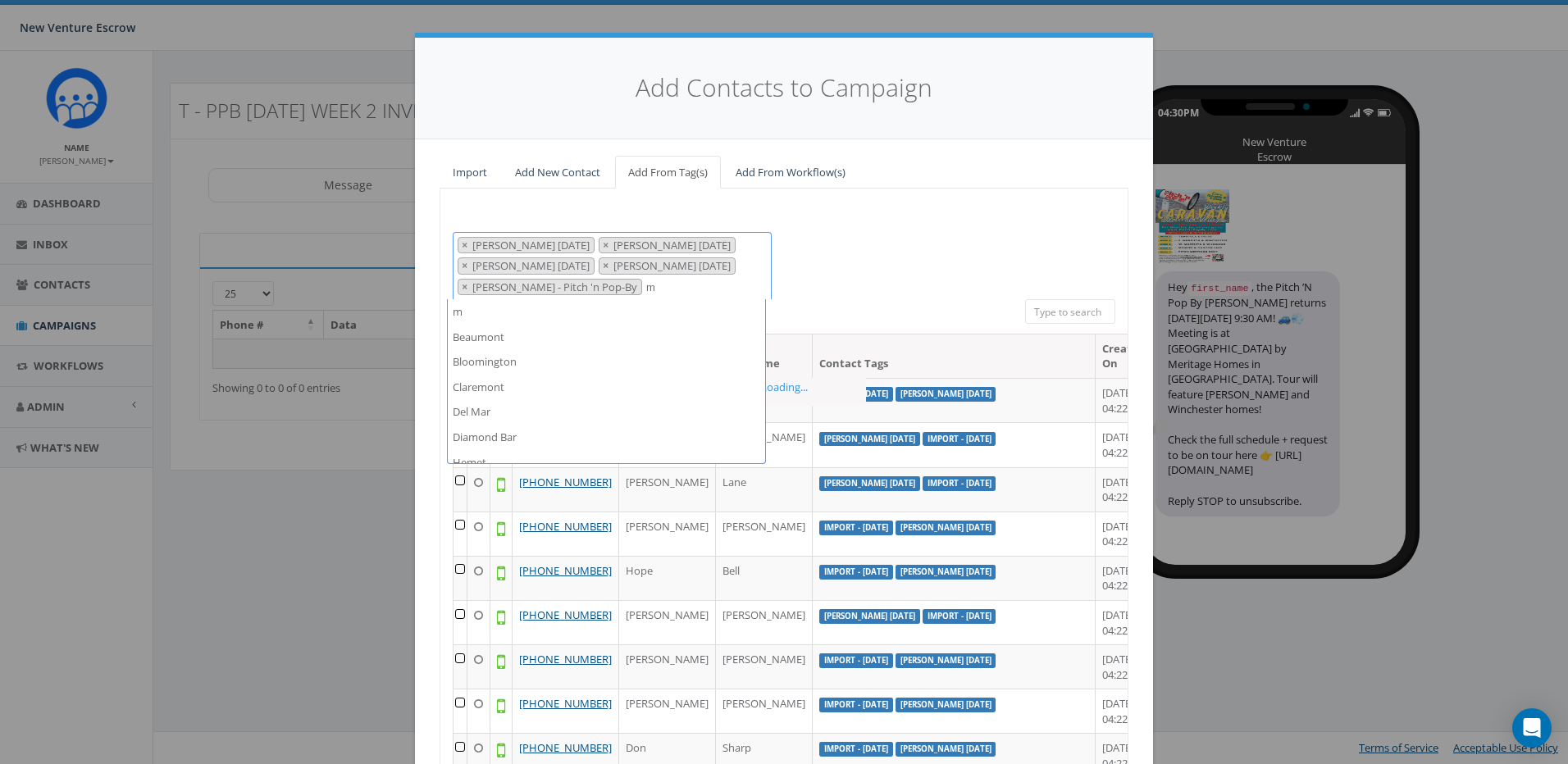
scroll to position [5438, 0]
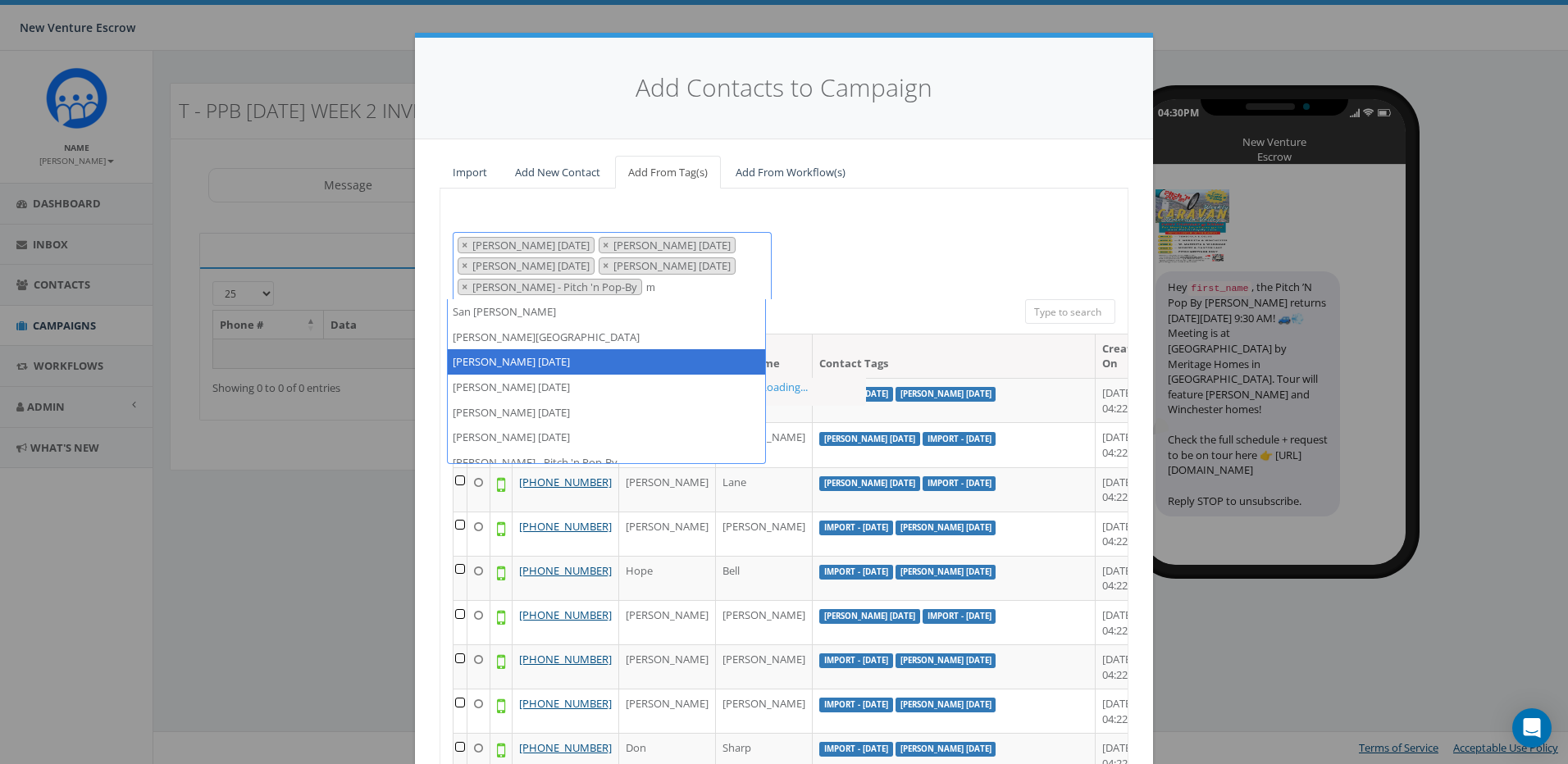
type textarea "m"
drag, startPoint x: 644, startPoint y: 288, endPoint x: 566, endPoint y: 289, distance: 78.0
click at [566, 289] on span "× Tamarra August 14 2025 × Tamarra August 26 2025 × Tamarra August 29 2025 × Ta…" at bounding box center [612, 266] width 319 height 68
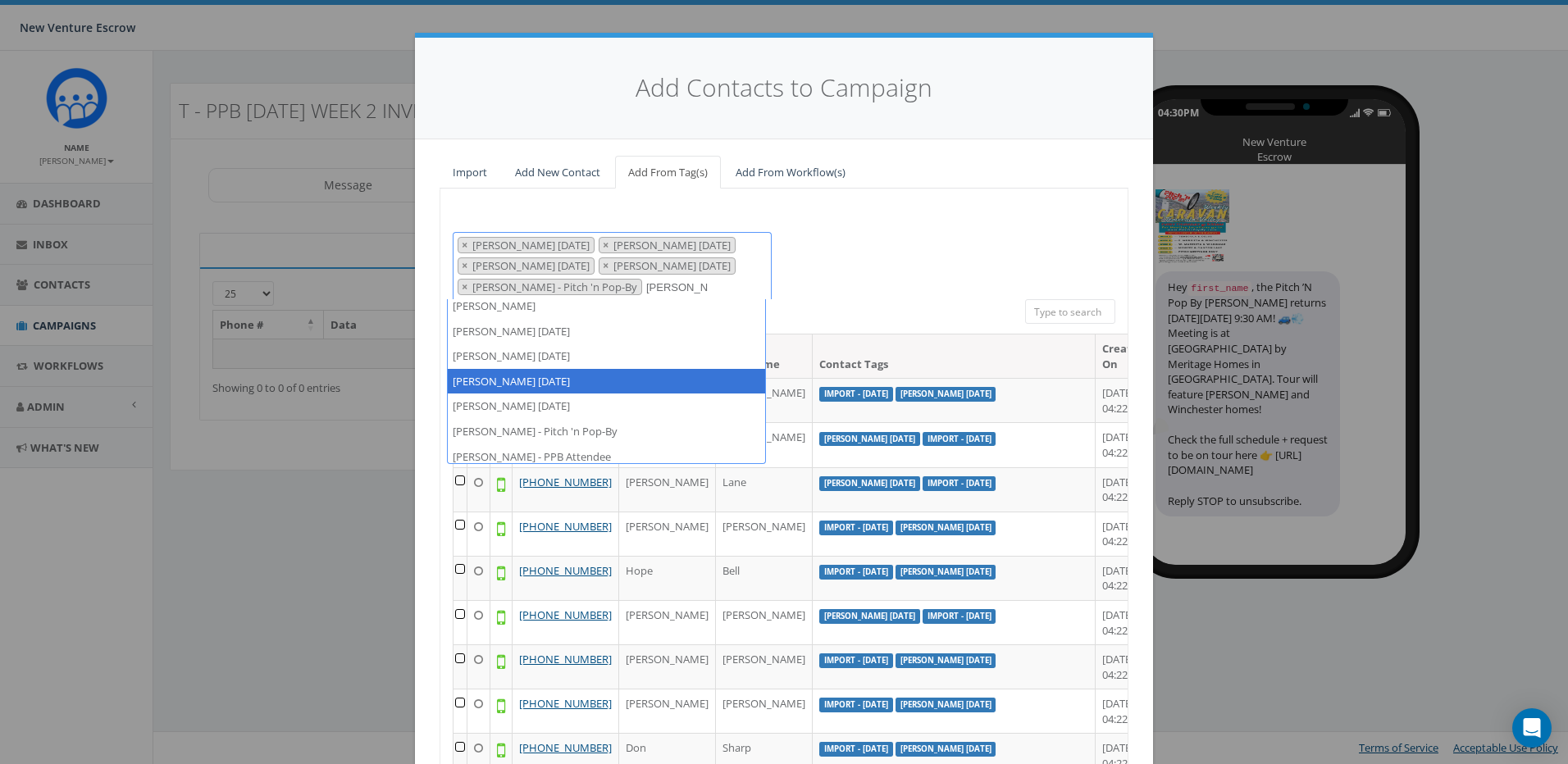
scroll to position [11, 0]
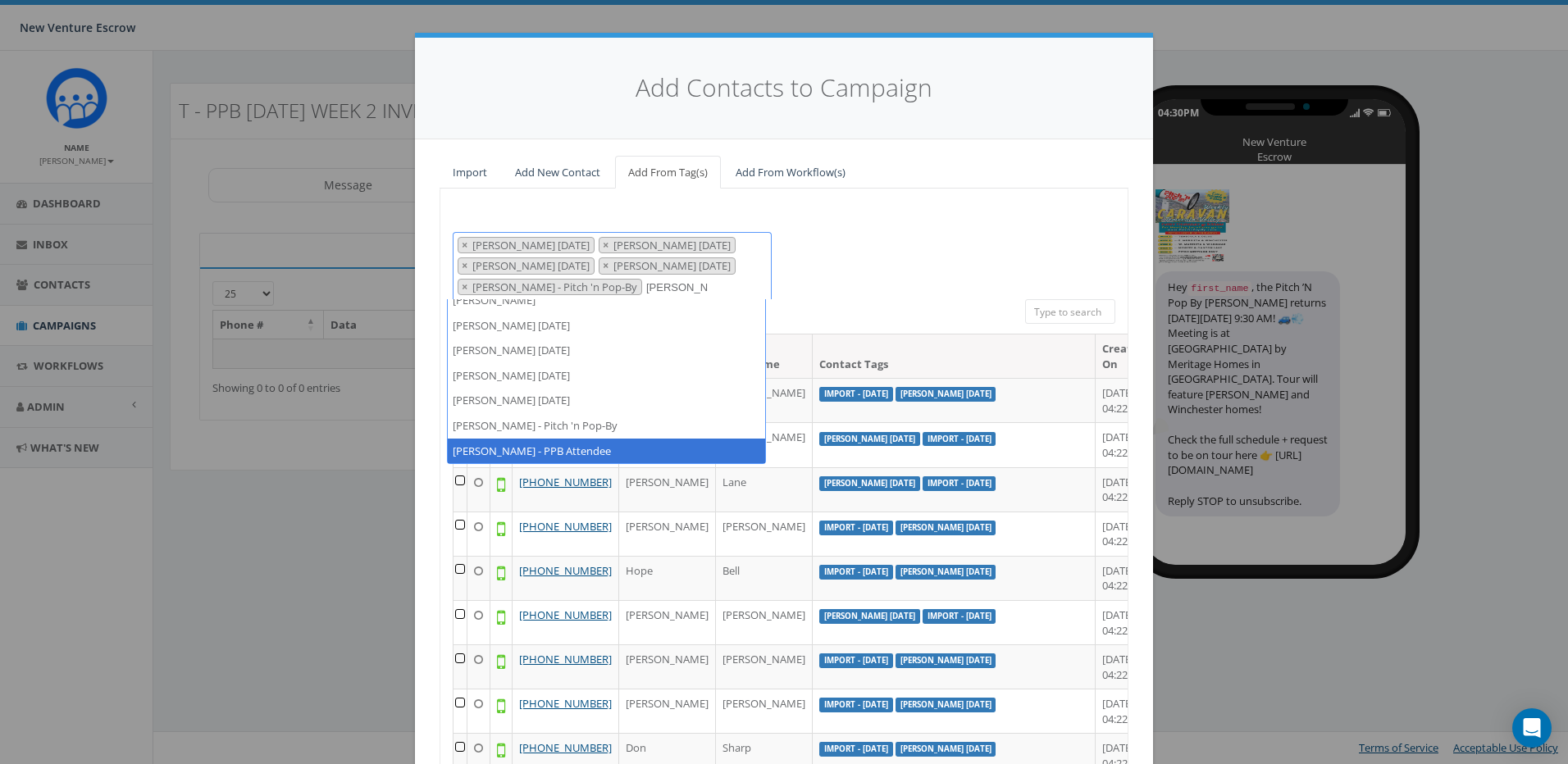
type textarea "tamarra"
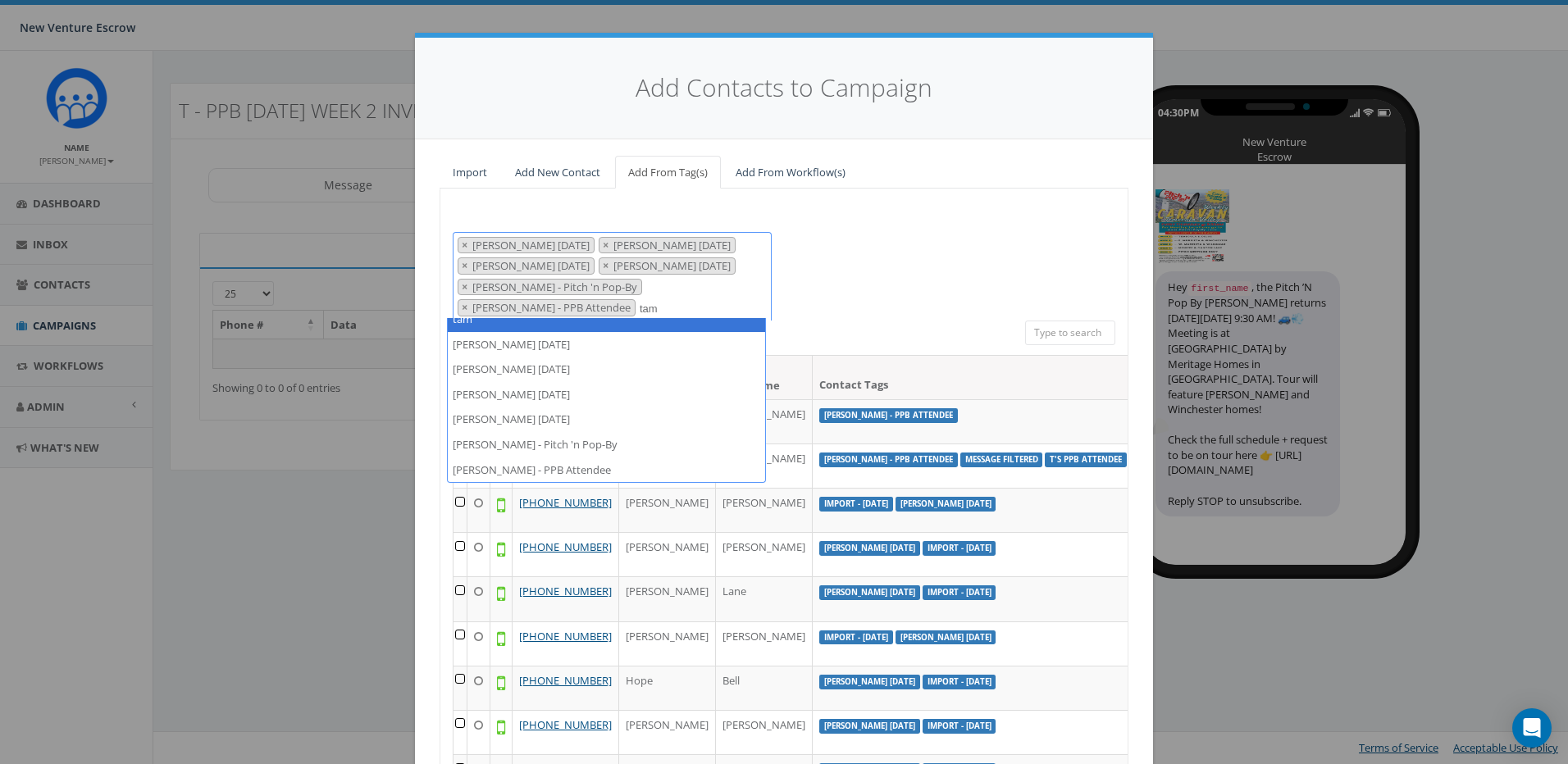
scroll to position [0, 0]
type textarea "tam"
drag, startPoint x: 583, startPoint y: 303, endPoint x: 438, endPoint y: 300, distance: 145.0
click at [441, 300] on div "2024/11/12 Aliso Viejo Anza Auburn August 28 Test Auto-Bot Banning Beaumont Bec…" at bounding box center [613, 277] width 344 height 88
click at [487, 308] on span "× Tamarra August 14 2025 × Tamarra August 26 2025 × Tamarra August 29 2025 × Ta…" at bounding box center [612, 277] width 319 height 88
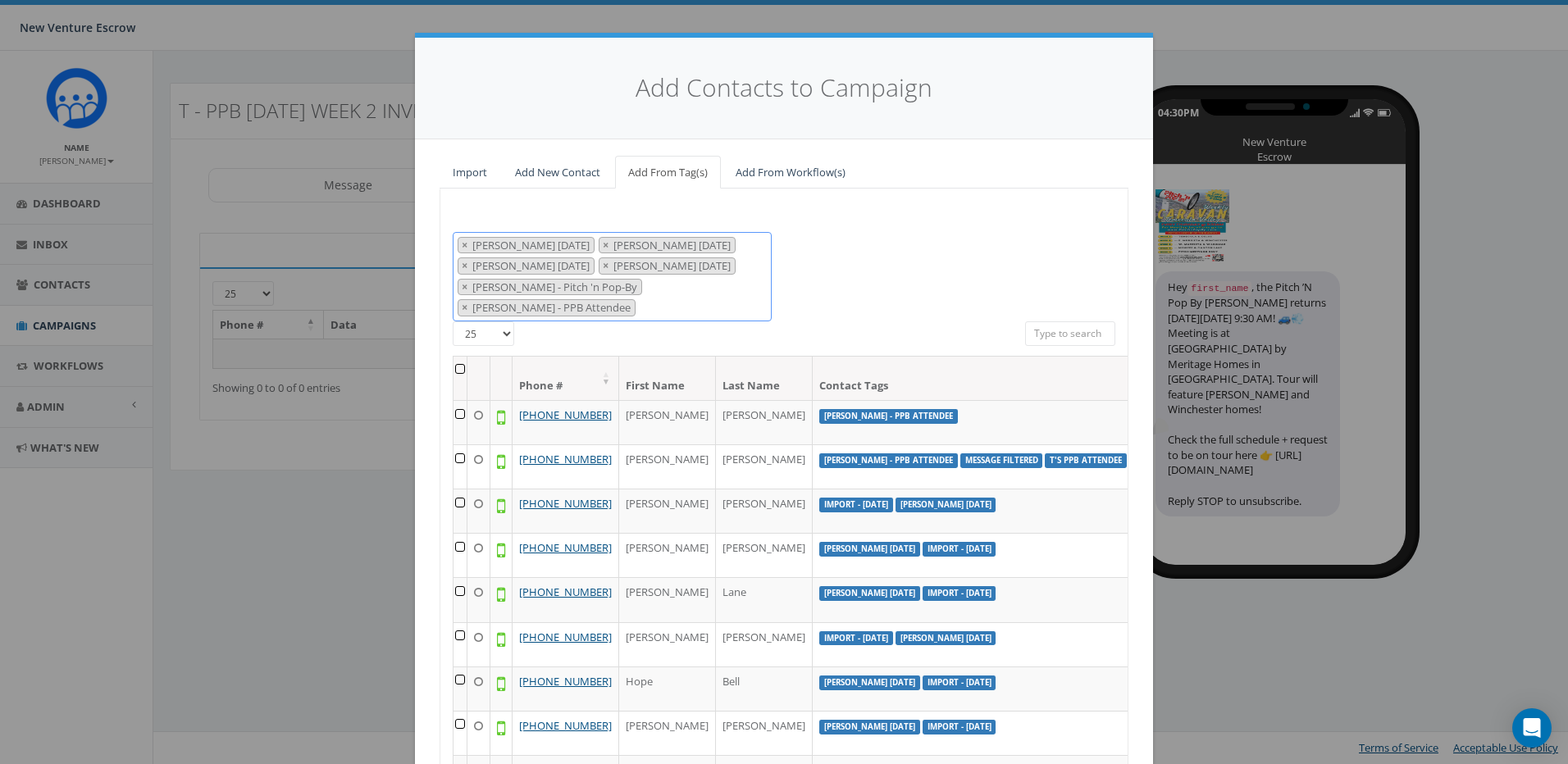
click at [755, 290] on span "× Tamarra August 14 2025 × Tamarra August 26 2025 × Tamarra August 29 2025 × Ta…" at bounding box center [612, 277] width 319 height 89
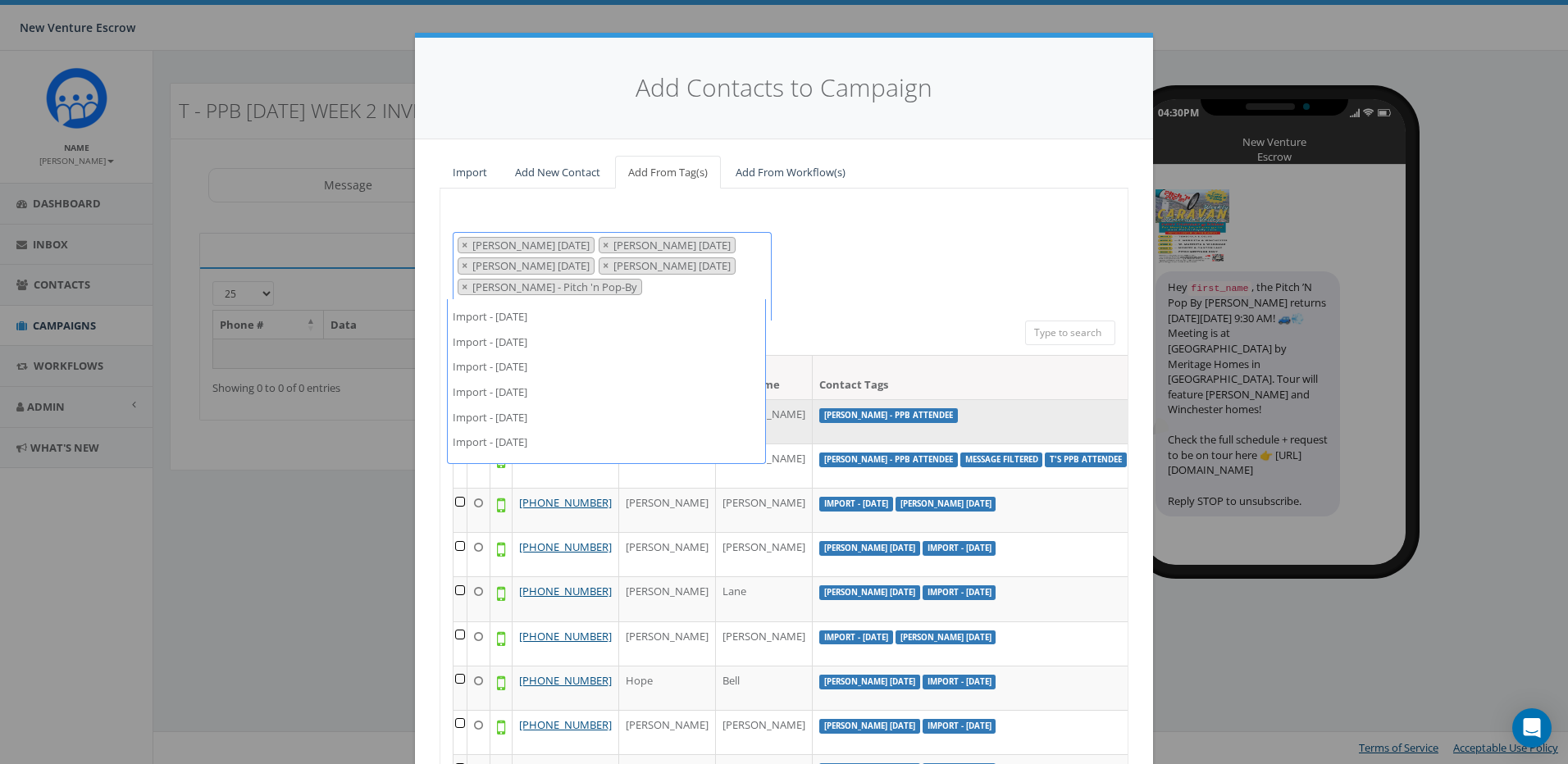
scroll to position [3479, 0]
type textarea "t"
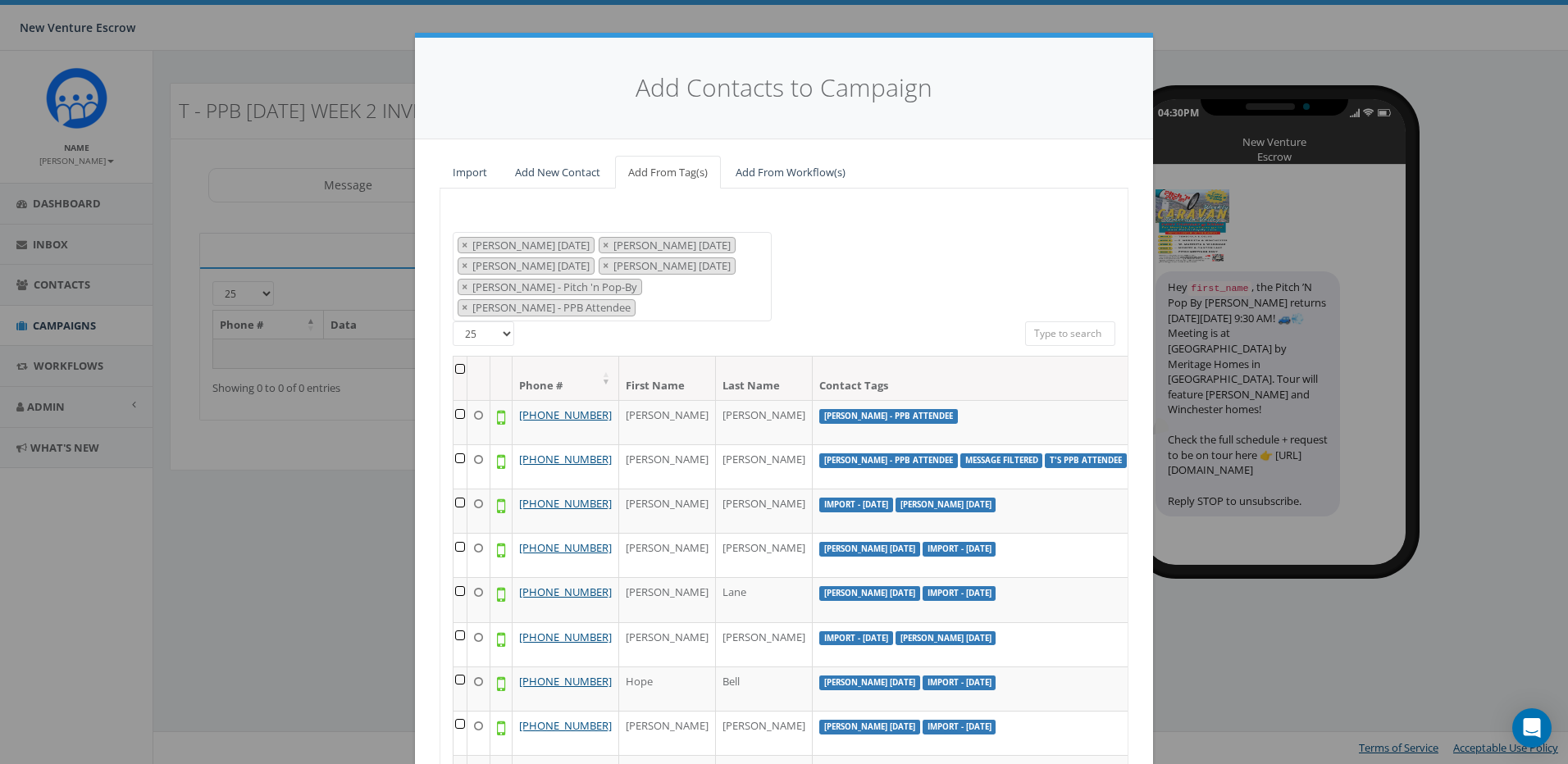
click at [939, 297] on div "2024/11/12 Aliso Viejo Anza Auburn August 28 Test Auto-Bot Banning Beaumont Bec…" at bounding box center [784, 277] width 687 height 89
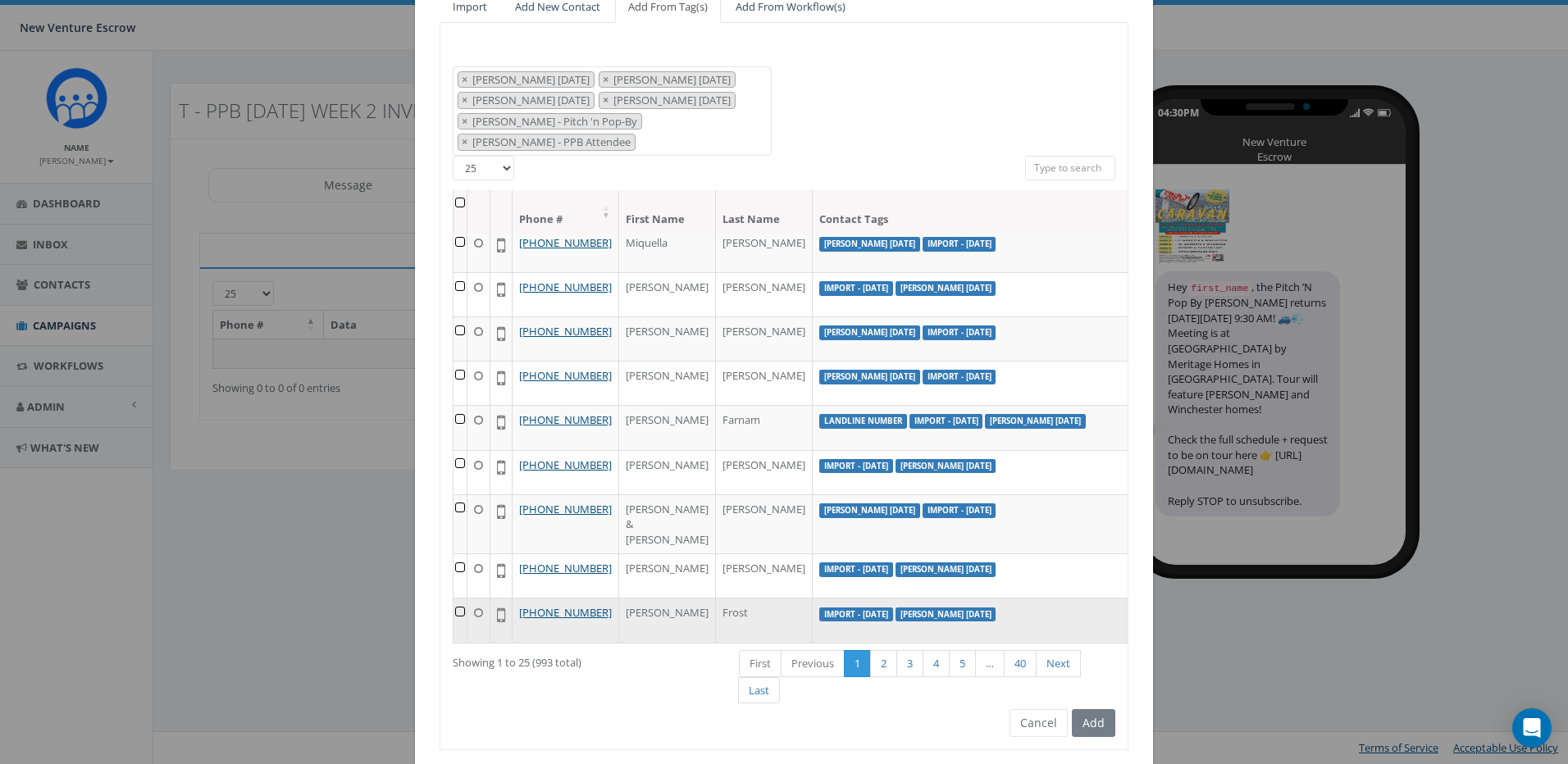
scroll to position [192, 0]
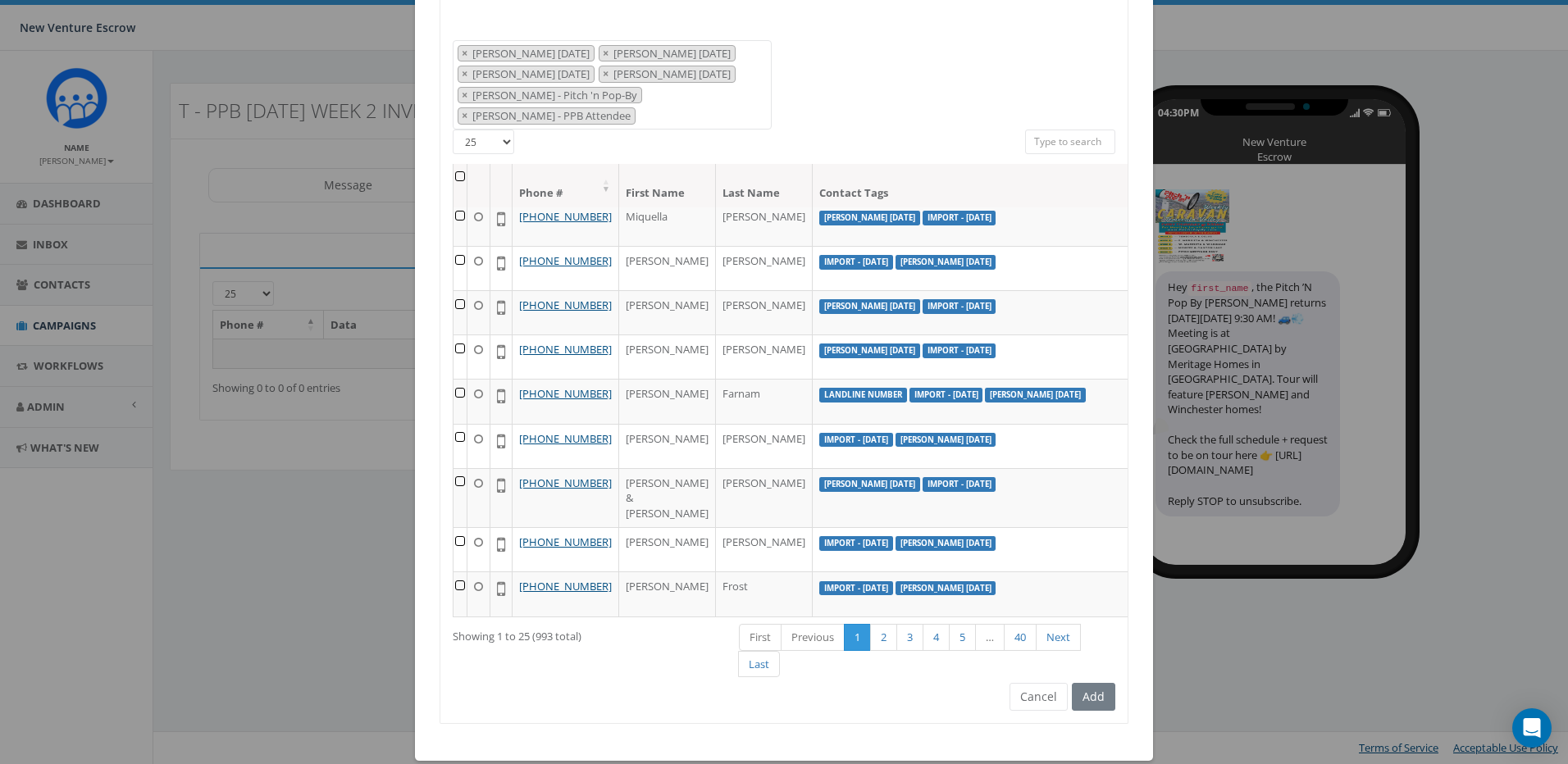
click at [1079, 683] on div "Add" at bounding box center [1092, 697] width 48 height 28
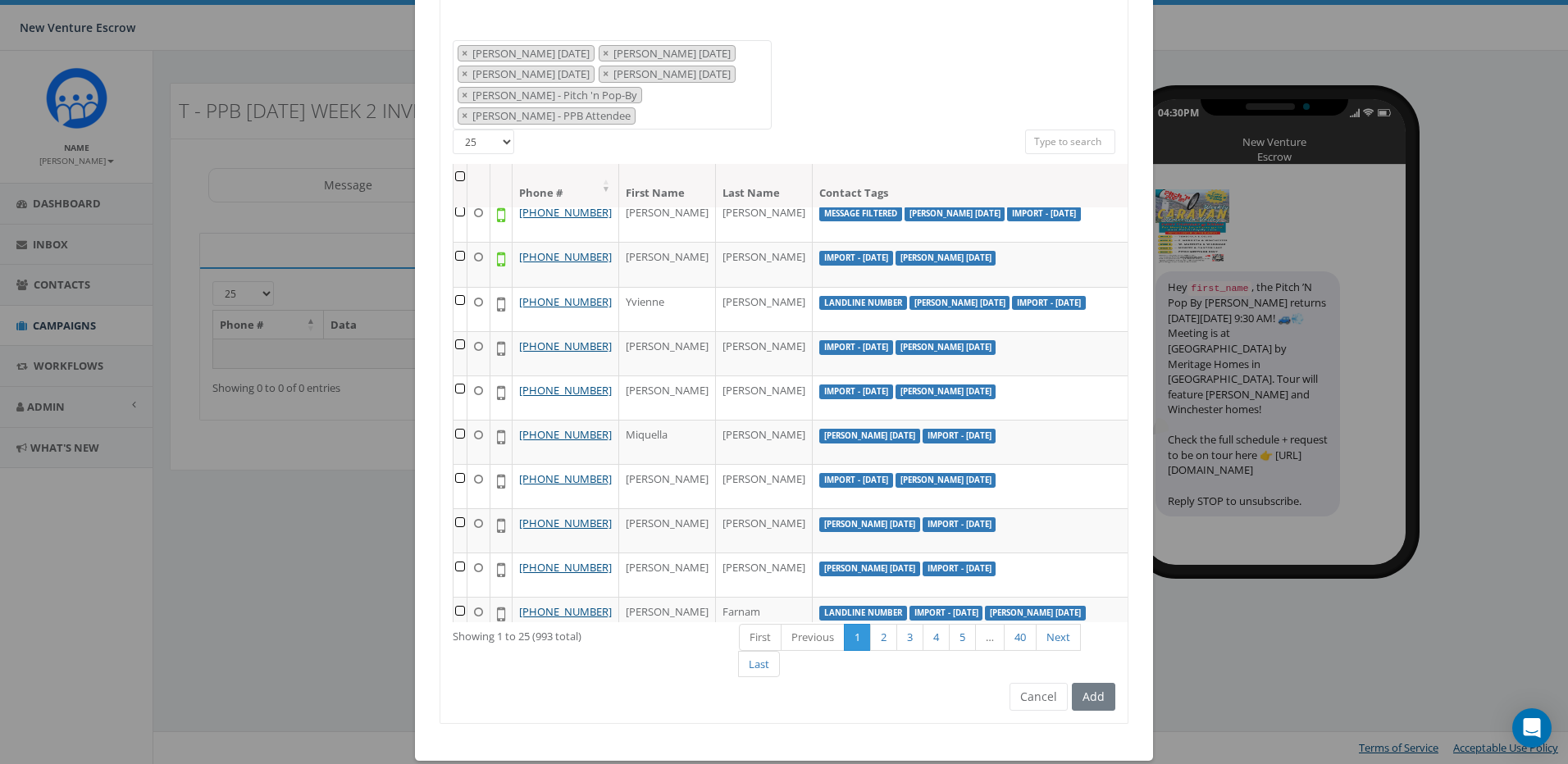
scroll to position [425, 0]
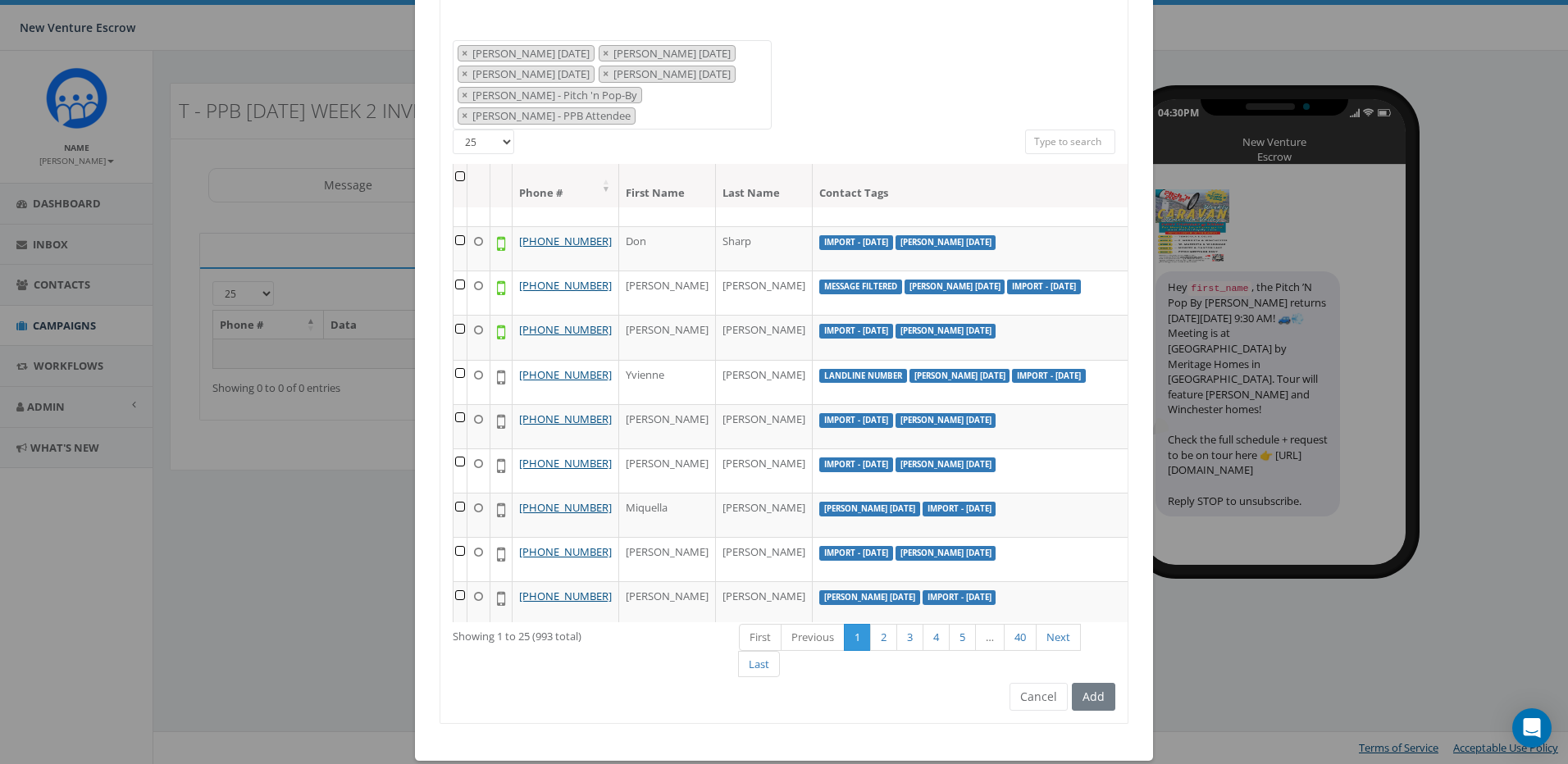
click at [453, 164] on th at bounding box center [460, 185] width 14 height 43
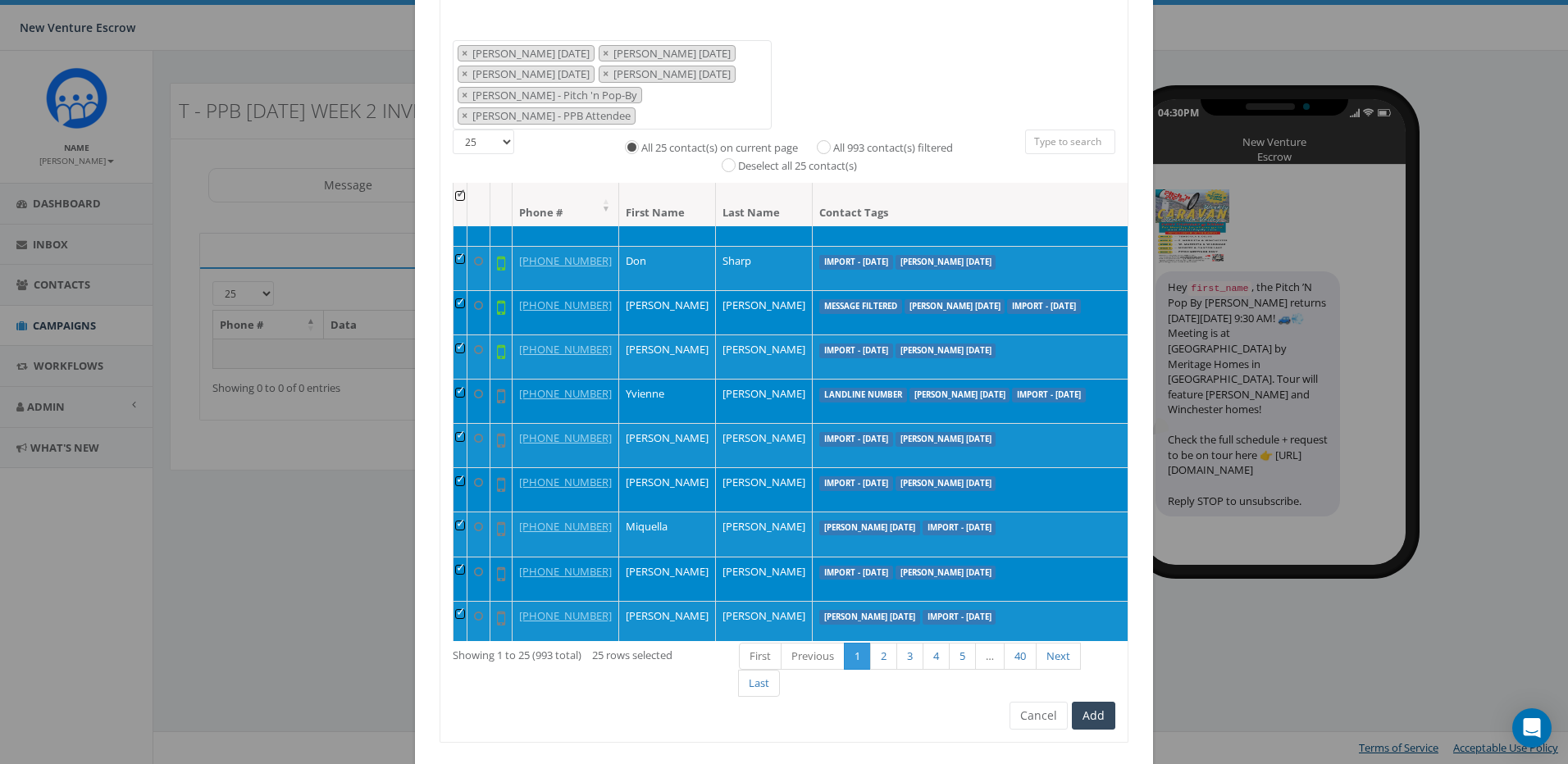
drag, startPoint x: 830, startPoint y: 120, endPoint x: 825, endPoint y: 130, distance: 11.2
click at [833, 140] on label "All 993 contact(s) filtered" at bounding box center [892, 148] width 120 height 16
click at [828, 141] on input "All 993 contact(s) filtered" at bounding box center [828, 146] width 11 height 11
radio input "true"
click at [1097, 702] on button "Add" at bounding box center [1093, 716] width 43 height 28
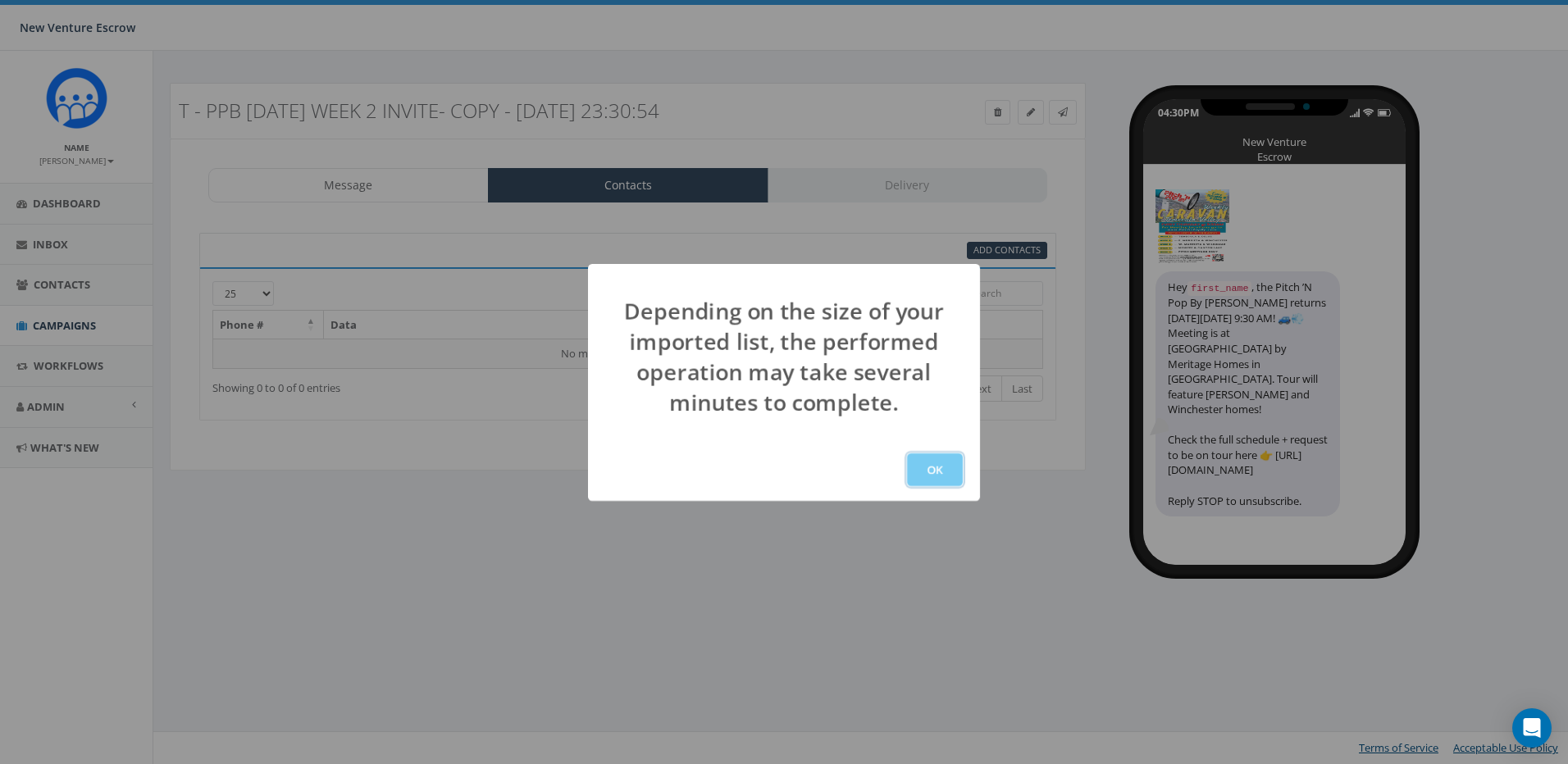
click at [925, 474] on button "OK" at bounding box center [935, 470] width 56 height 33
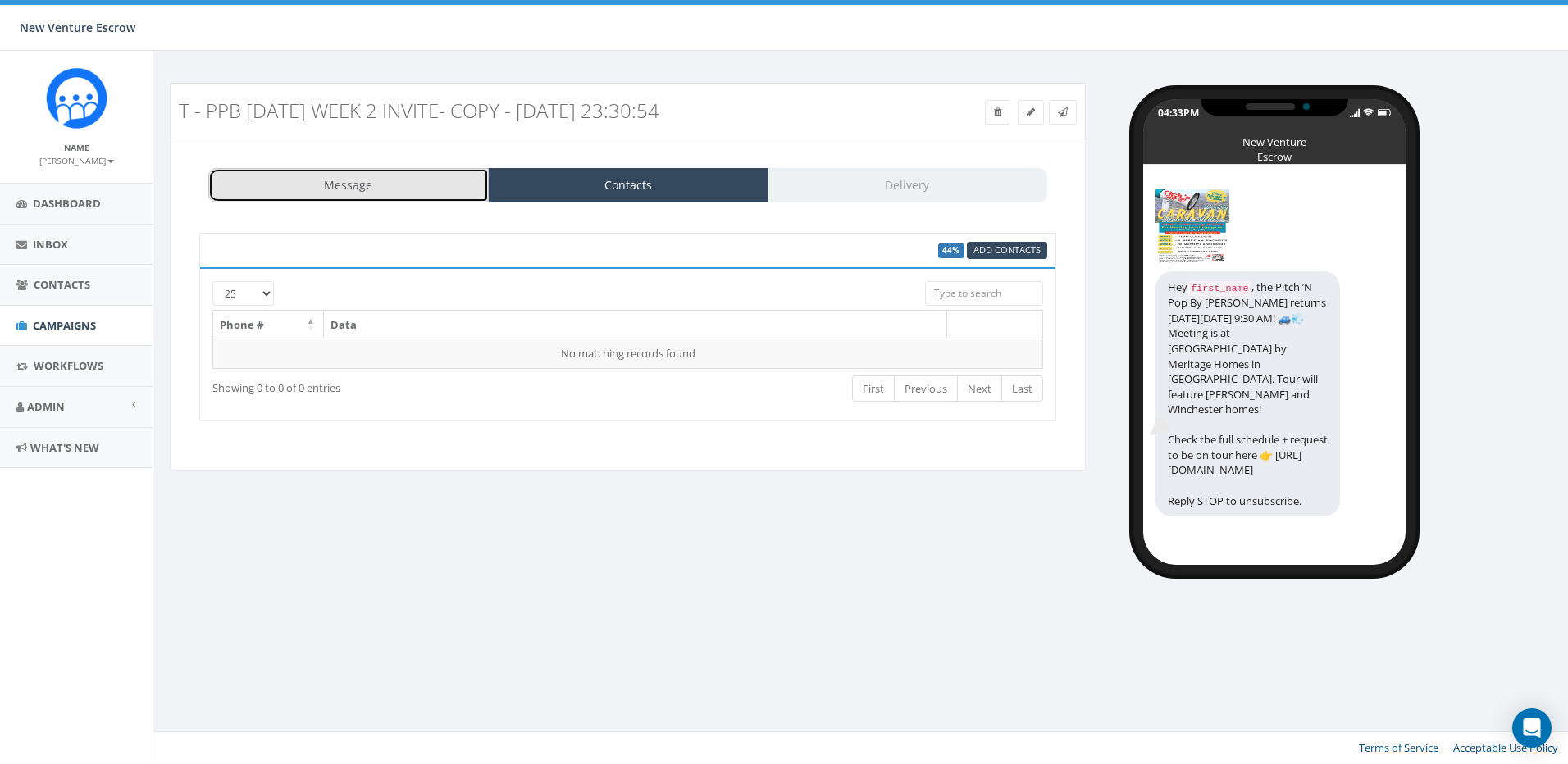
click at [448, 182] on link "Message" at bounding box center [349, 185] width 281 height 34
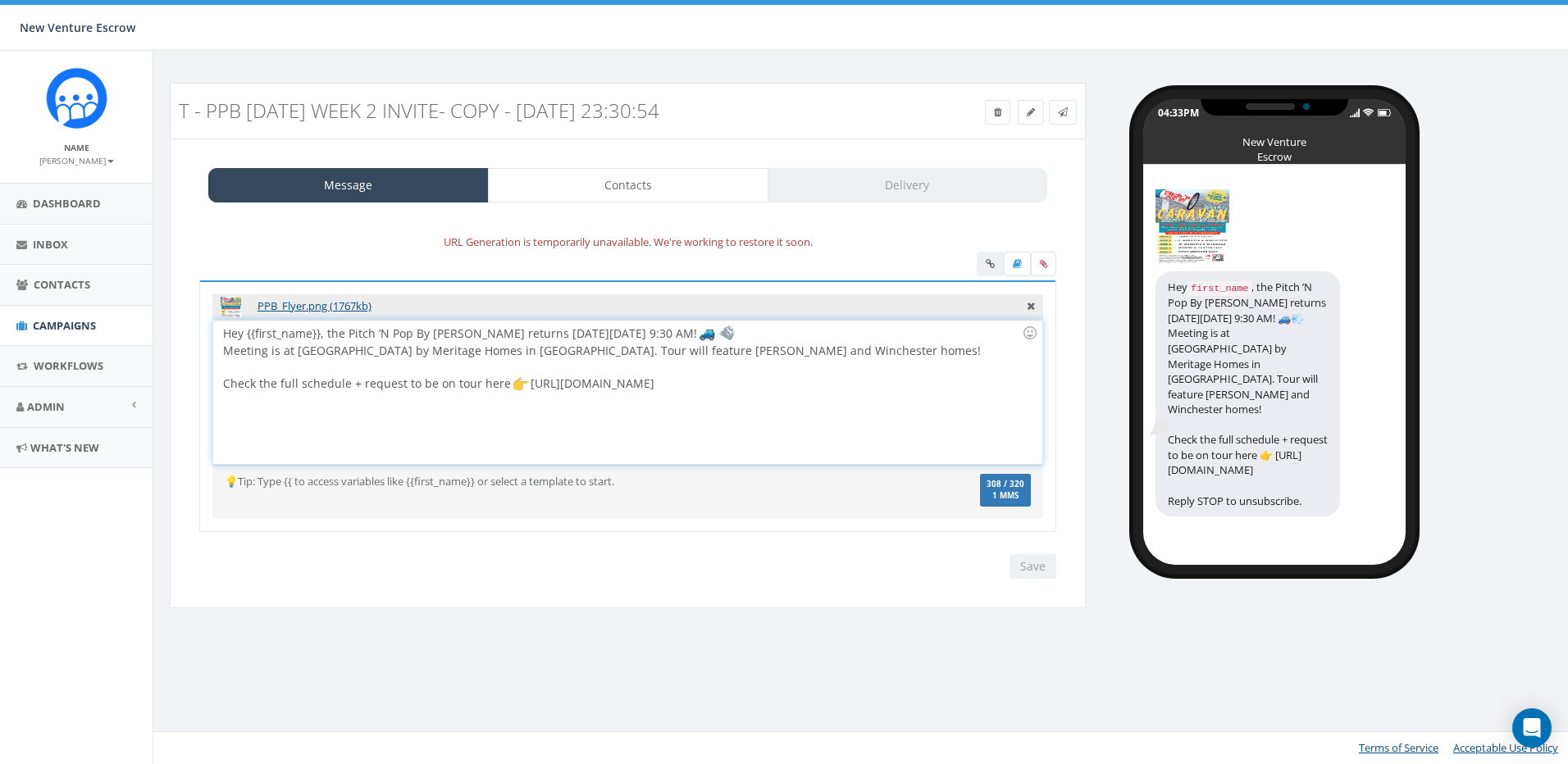
drag, startPoint x: 643, startPoint y: 339, endPoint x: 727, endPoint y: 339, distance: 84.0
click at [727, 339] on div "Hey {{first_name}}, the Pitch ’N Pop By Caravan returns next Thursday, Septembe…" at bounding box center [627, 392] width 828 height 144
click at [726, 339] on div "Hey {{first_name}}, the Pitch ’N Pop By Caravan returns next Thursday, Septembe…" at bounding box center [627, 392] width 828 height 144
click at [729, 368] on div at bounding box center [622, 367] width 799 height 16
click at [600, 354] on div "Hey {{first_name}}, the Pitch ’N Pop By Caravan returns next Thursday, Septembe…" at bounding box center [627, 392] width 828 height 144
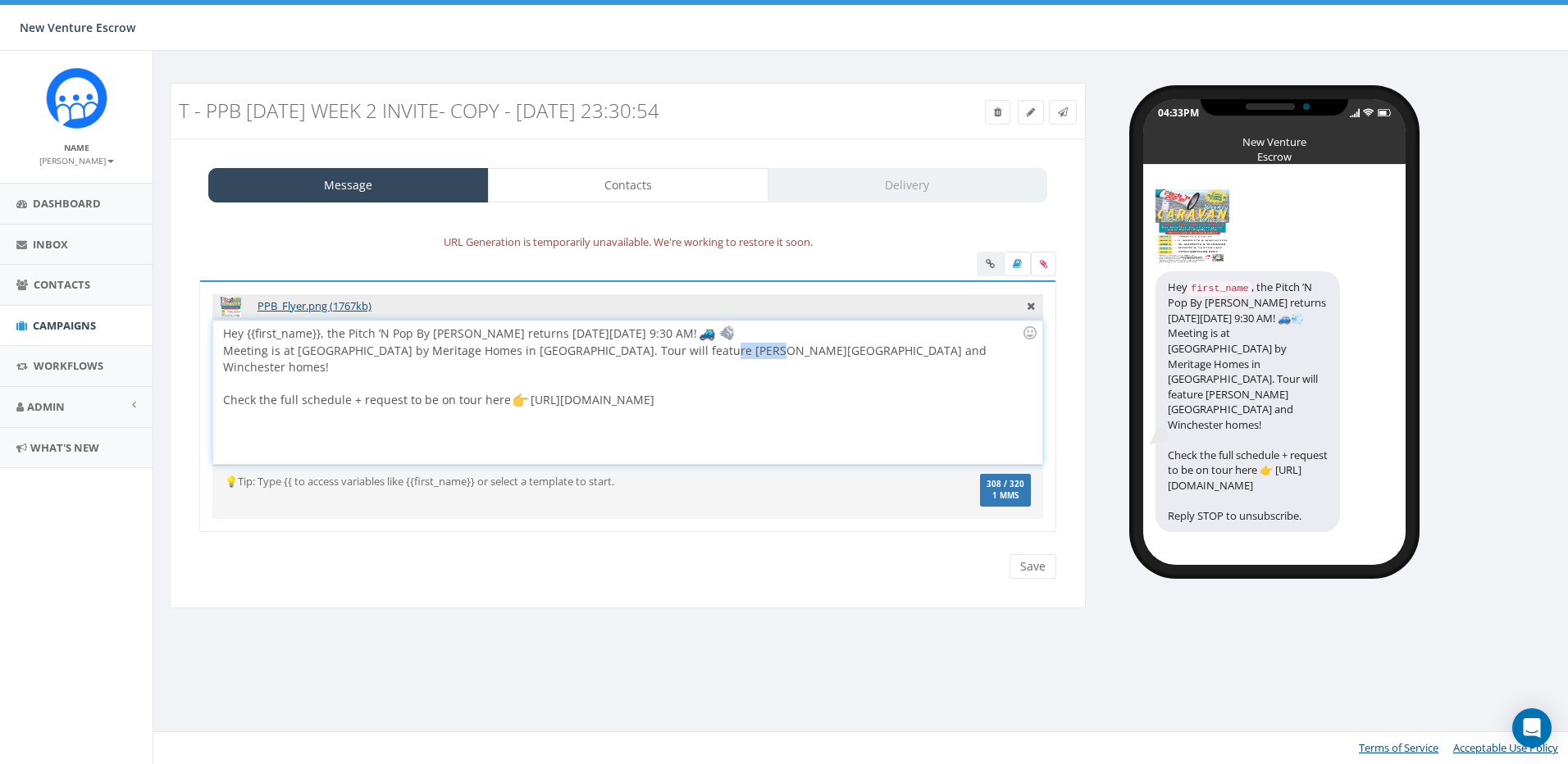
drag, startPoint x: 699, startPoint y: 352, endPoint x: 748, endPoint y: 353, distance: 49.0
click at [748, 353] on div "Hey {{first_name}}, the Pitch ’N Pop By Caravan returns next Thursday, Septembe…" at bounding box center [627, 392] width 828 height 144
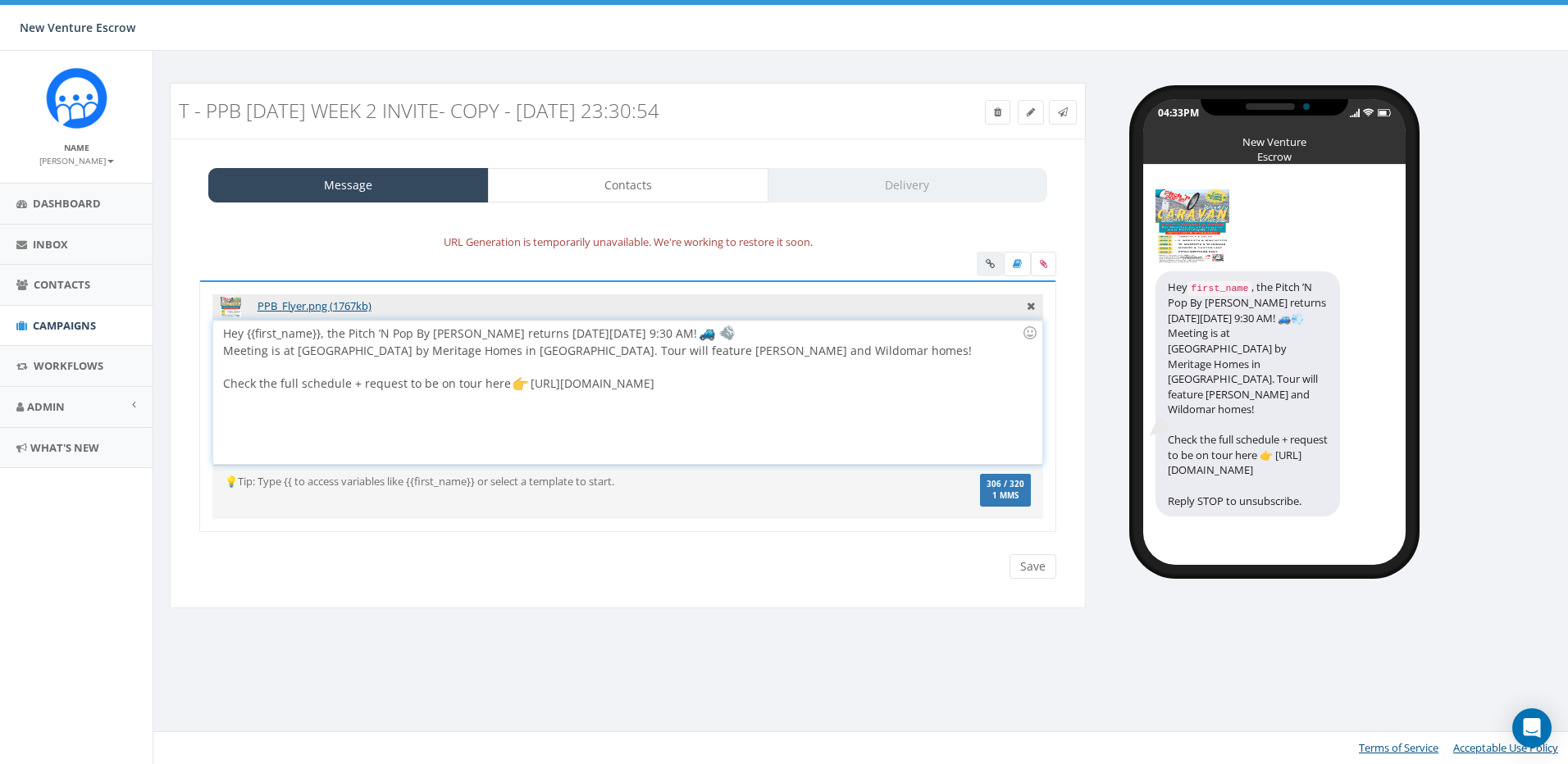
click at [526, 352] on div "Hey {{first_name}}, the Pitch ’N Pop By Caravan returns next Thursday, Septembe…" at bounding box center [627, 392] width 828 height 144
click at [526, 336] on div "Hey {{first_name}}, the Pitch ’N Pop By Caravan returns next Thursday, Septembe…" at bounding box center [627, 392] width 828 height 144
drag, startPoint x: 522, startPoint y: 336, endPoint x: 593, endPoint y: 335, distance: 71.0
click at [593, 335] on div "Hey {{first_name}}, the Pitch ’N Pop By Caravan returns next Thursday, Septembe…" at bounding box center [627, 392] width 828 height 144
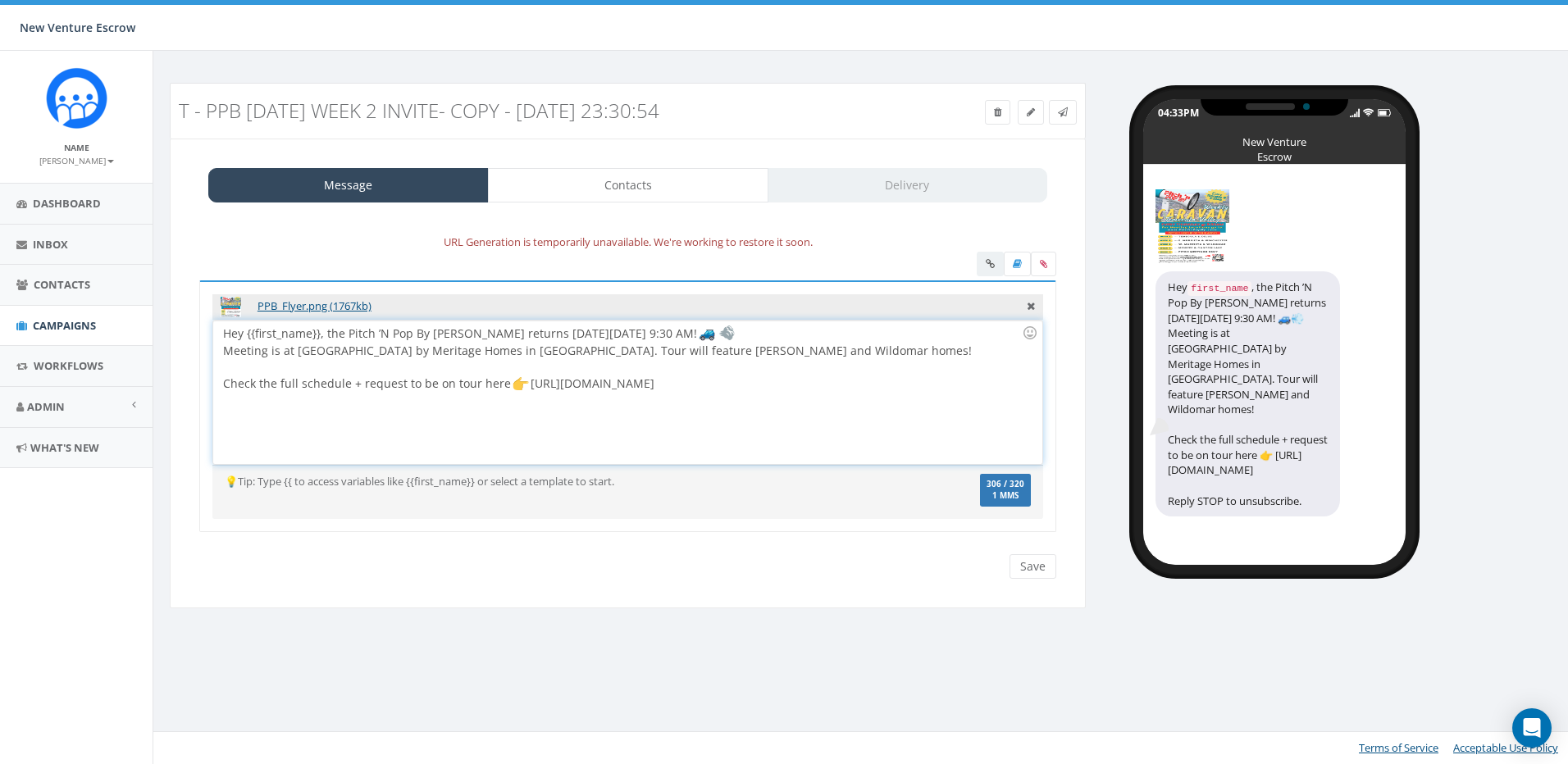
drag, startPoint x: 668, startPoint y: 334, endPoint x: 684, endPoint y: 336, distance: 16.1
click at [684, 336] on div "Hey {{first_name}}, the Pitch ’N Pop By Caravan returns next Thursday, Septembe…" at bounding box center [627, 392] width 828 height 144
click at [675, 335] on div "Hey {{first_name}}, the Pitch ’N Pop By Caravan returns next Thursday, Septembe…" at bounding box center [627, 392] width 828 height 144
click at [664, 351] on div "Hey {{first_name}}, the Pitch ’N Pop By Caravan returns next Thursday, Septembe…" at bounding box center [627, 392] width 828 height 144
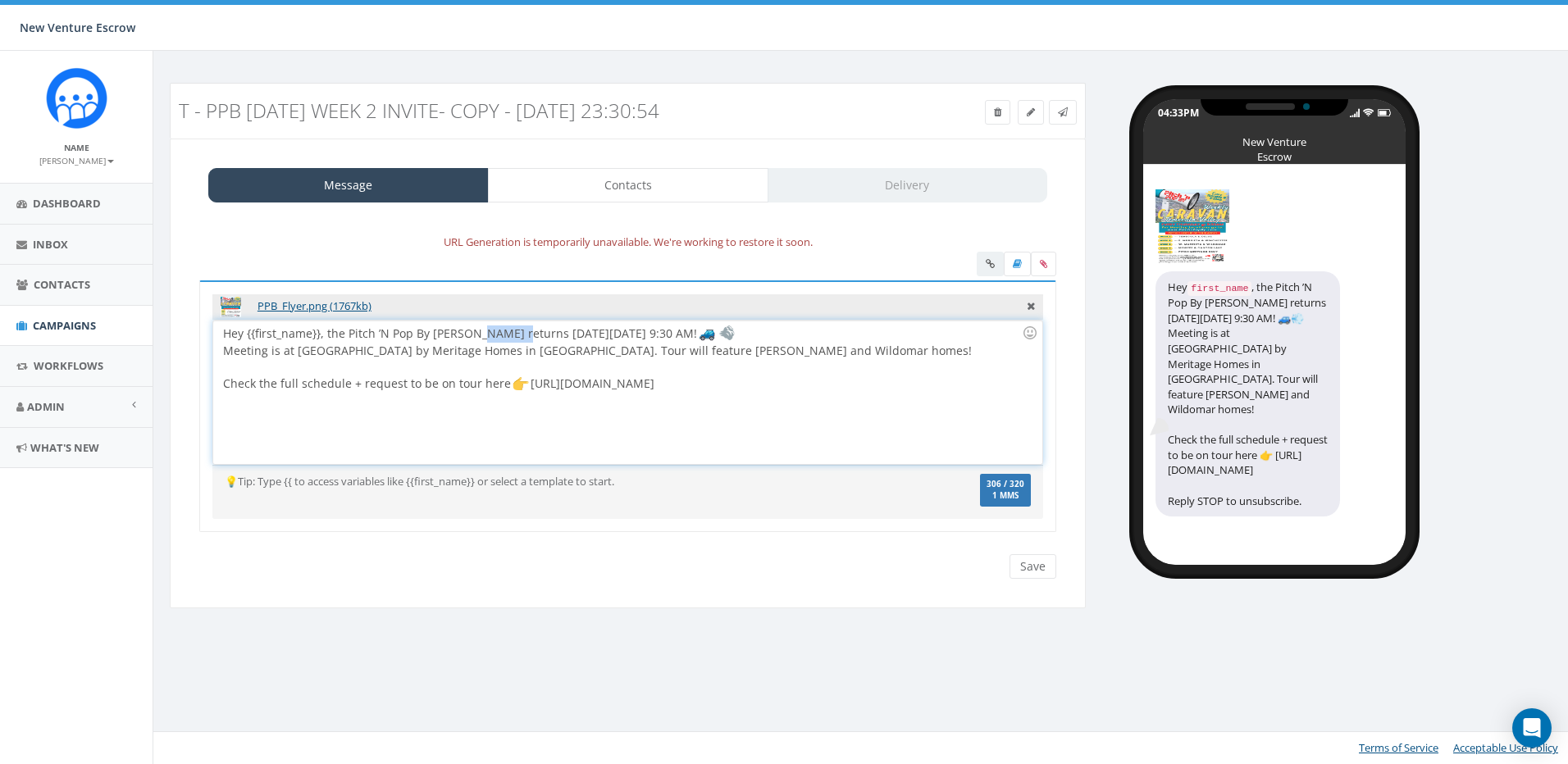
drag, startPoint x: 476, startPoint y: 336, endPoint x: 515, endPoint y: 336, distance: 39.0
click at [515, 336] on div "Hey {{first_name}}, the Pitch ’N Pop By Caravan returns next Thursday, Septembe…" at bounding box center [627, 392] width 828 height 144
click at [493, 355] on div "Hey {{first_name}}, the Pitch ’N Pop By Caravan returns next Thursday, Septembe…" at bounding box center [627, 392] width 828 height 144
click at [529, 350] on div "Hey {{first_name}}, the Pitch ’N Pop By Caravan returns next Thursday, Septembe…" at bounding box center [627, 392] width 828 height 144
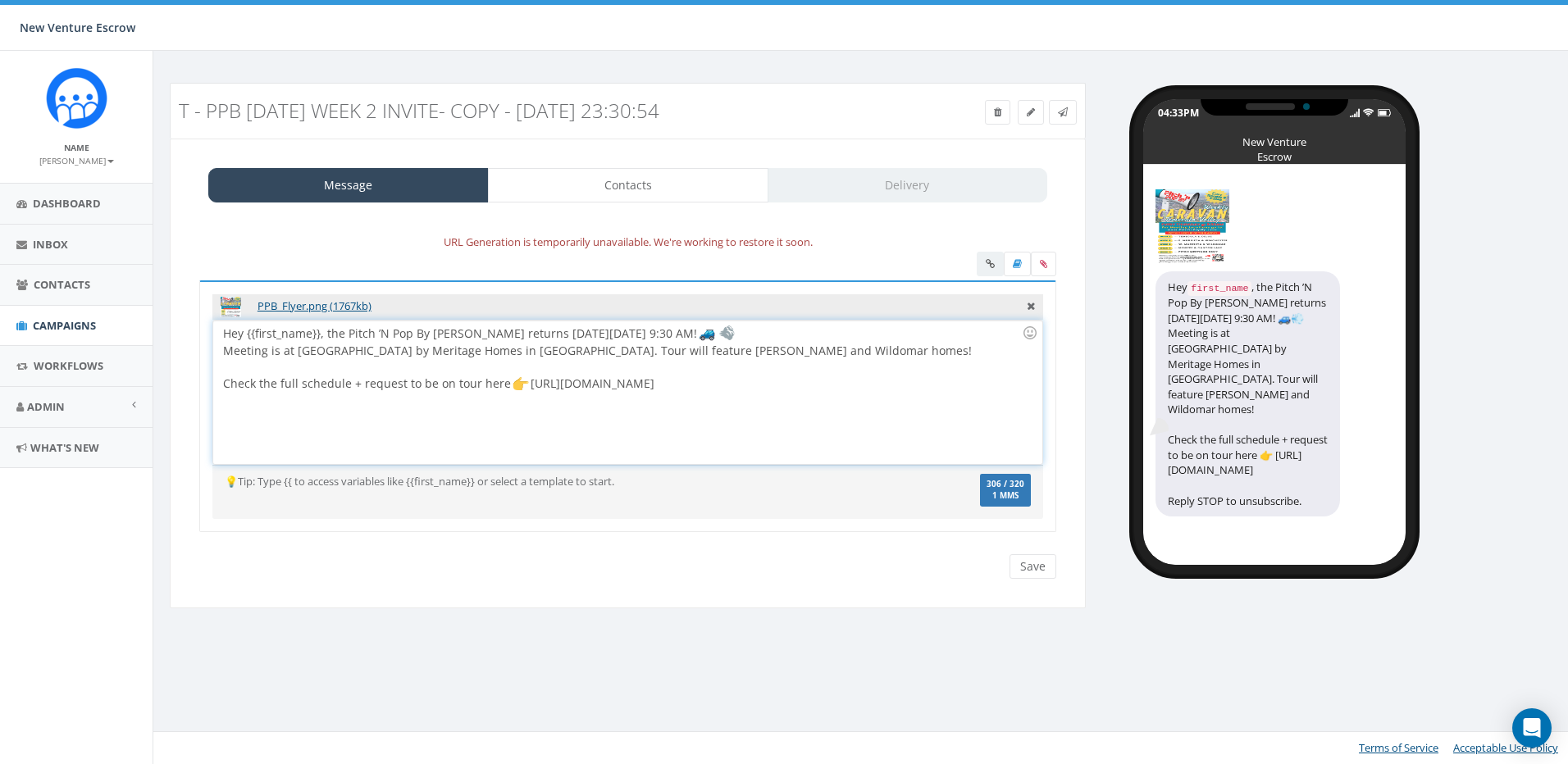
click at [510, 350] on div "Hey {{first_name}}, the Pitch ’N Pop By Caravan returns next Thursday, Septembe…" at bounding box center [627, 392] width 828 height 144
click at [548, 349] on div "Hey {{first_name}}, the Pitch ’N Pop By Caravan returns next Thursday, Septembe…" at bounding box center [627, 392] width 828 height 144
click at [604, 348] on div "Hey {{first_name}}, the Pitch ’N Pop By Caravan returns next Thursday, Septembe…" at bounding box center [627, 392] width 828 height 144
click at [670, 348] on div "Hey {{first_name}}, the Pitch ’N Pop By Caravan returns next Thursday, Septembe…" at bounding box center [627, 392] width 828 height 144
drag, startPoint x: 443, startPoint y: 330, endPoint x: 494, endPoint y: 330, distance: 51.0
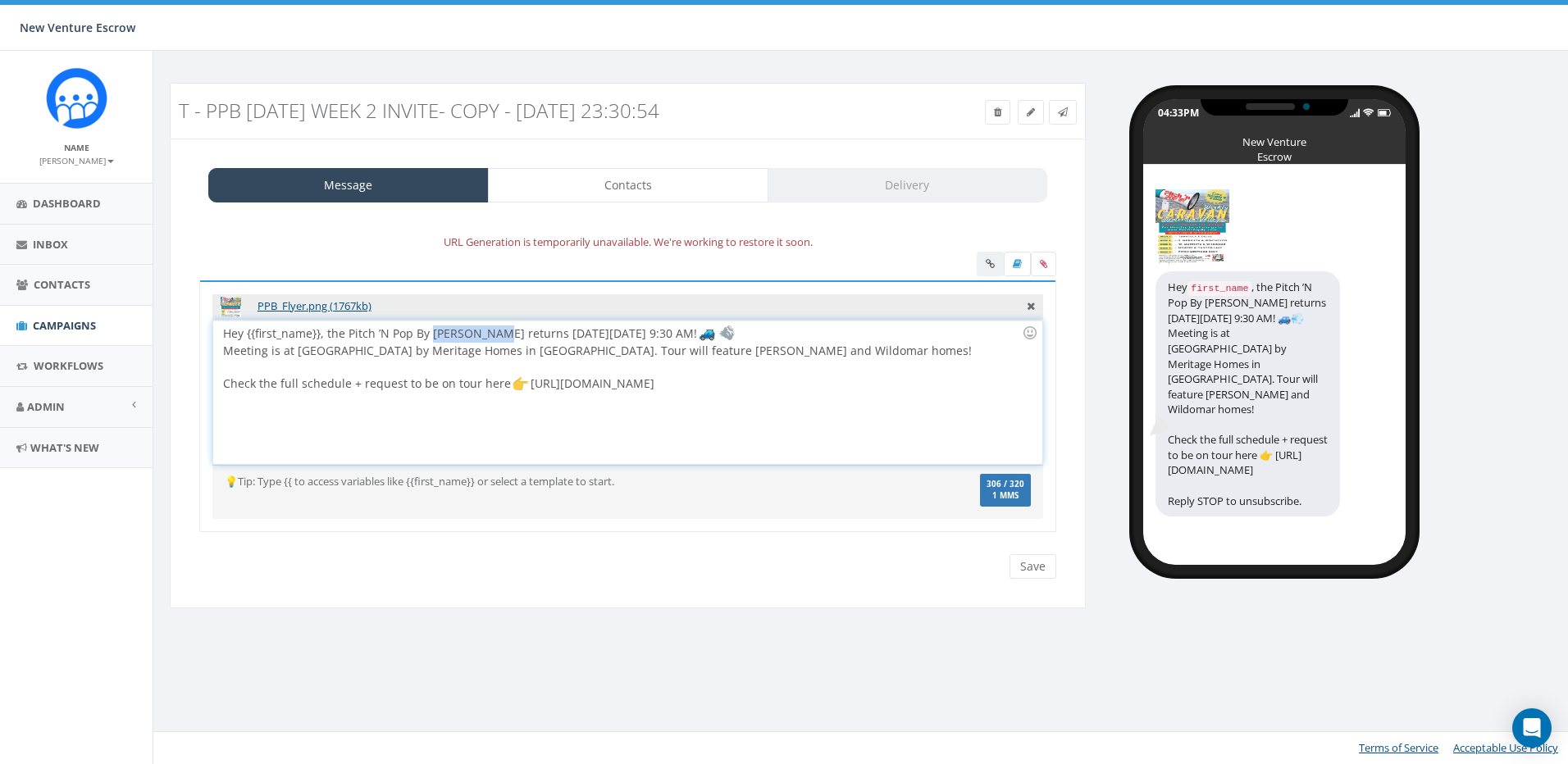
click at [494, 330] on div "Hey {{first_name}}, the Pitch ’N Pop By Caravan returns next Thursday, Septembe…" at bounding box center [627, 392] width 828 height 144
click at [475, 331] on div "Hey {{first_name}}, the Pitch ’N Pop By Caravan returns next Thursday, Septembe…" at bounding box center [627, 392] width 828 height 144
drag, startPoint x: 494, startPoint y: 335, endPoint x: 519, endPoint y: 335, distance: 25.0
click at [519, 335] on div "Hey {{first_name}}, the Pitch ’N Pop By Caravan returns next Thursday, Septembe…" at bounding box center [627, 392] width 828 height 144
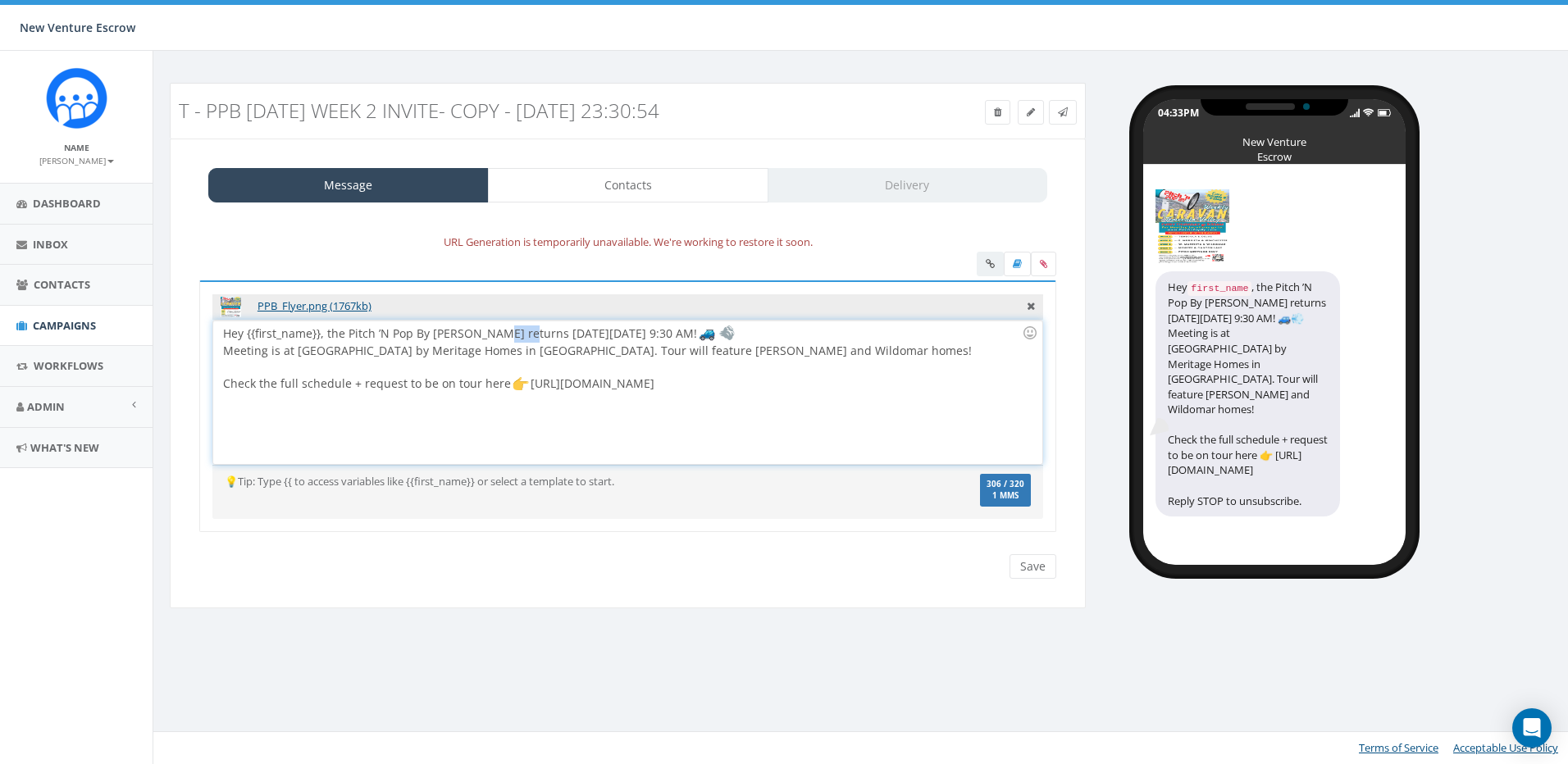
click at [519, 335] on div "Hey {{first_name}}, the Pitch ’N Pop By Caravan returns next Thursday, Septembe…" at bounding box center [627, 392] width 828 height 144
drag, startPoint x: 516, startPoint y: 322, endPoint x: 548, endPoint y: 316, distance: 32.6
click at [548, 316] on div "PPB_Flyer.png (1767kb) Hey {{first_name}}, the Pitch ’N Pop By Caravan returns …" at bounding box center [627, 407] width 857 height 253
click at [556, 324] on div "Hey {{first_name}}, the Pitch ’N Pop By Caravan returns next Thursday, Septembe…" at bounding box center [627, 392] width 828 height 144
drag, startPoint x: 557, startPoint y: 332, endPoint x: 545, endPoint y: 334, distance: 12.2
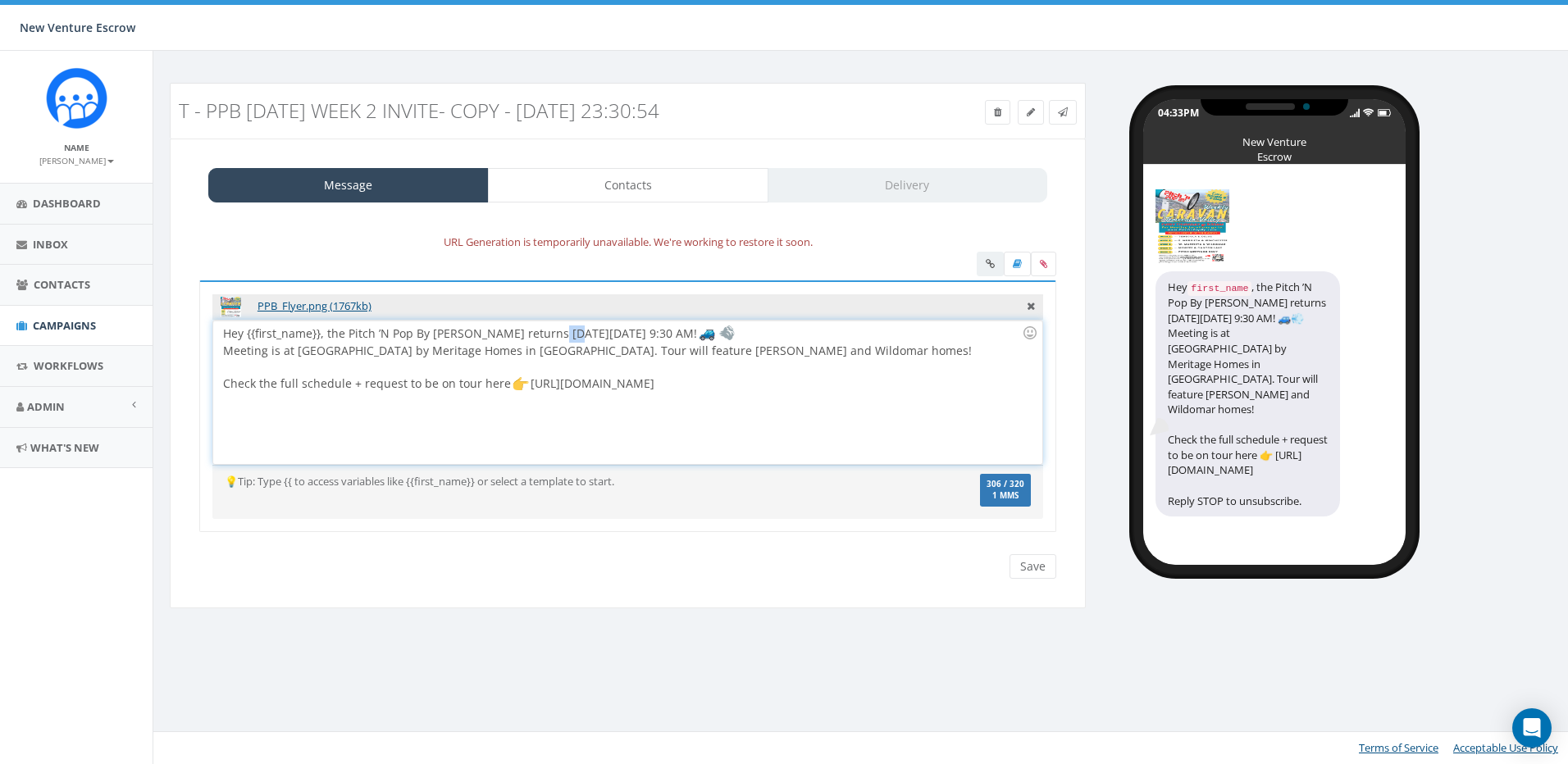
click at [545, 334] on div "Hey {{first_name}}, the Pitch ’N Pop By Caravan returns next Thursday, Septembe…" at bounding box center [627, 392] width 828 height 144
drag, startPoint x: 517, startPoint y: 338, endPoint x: 478, endPoint y: 336, distance: 39.1
click at [478, 336] on div "Hey {{first_name}}, the Pitch ’N Pop By Caravan returns next Thursday, Septembe…" at bounding box center [627, 392] width 828 height 144
click at [714, 355] on div "Hey {{first_name}}, the Pitch ’N Pop By Caravan returns next Thursday, Septembe…" at bounding box center [627, 392] width 828 height 144
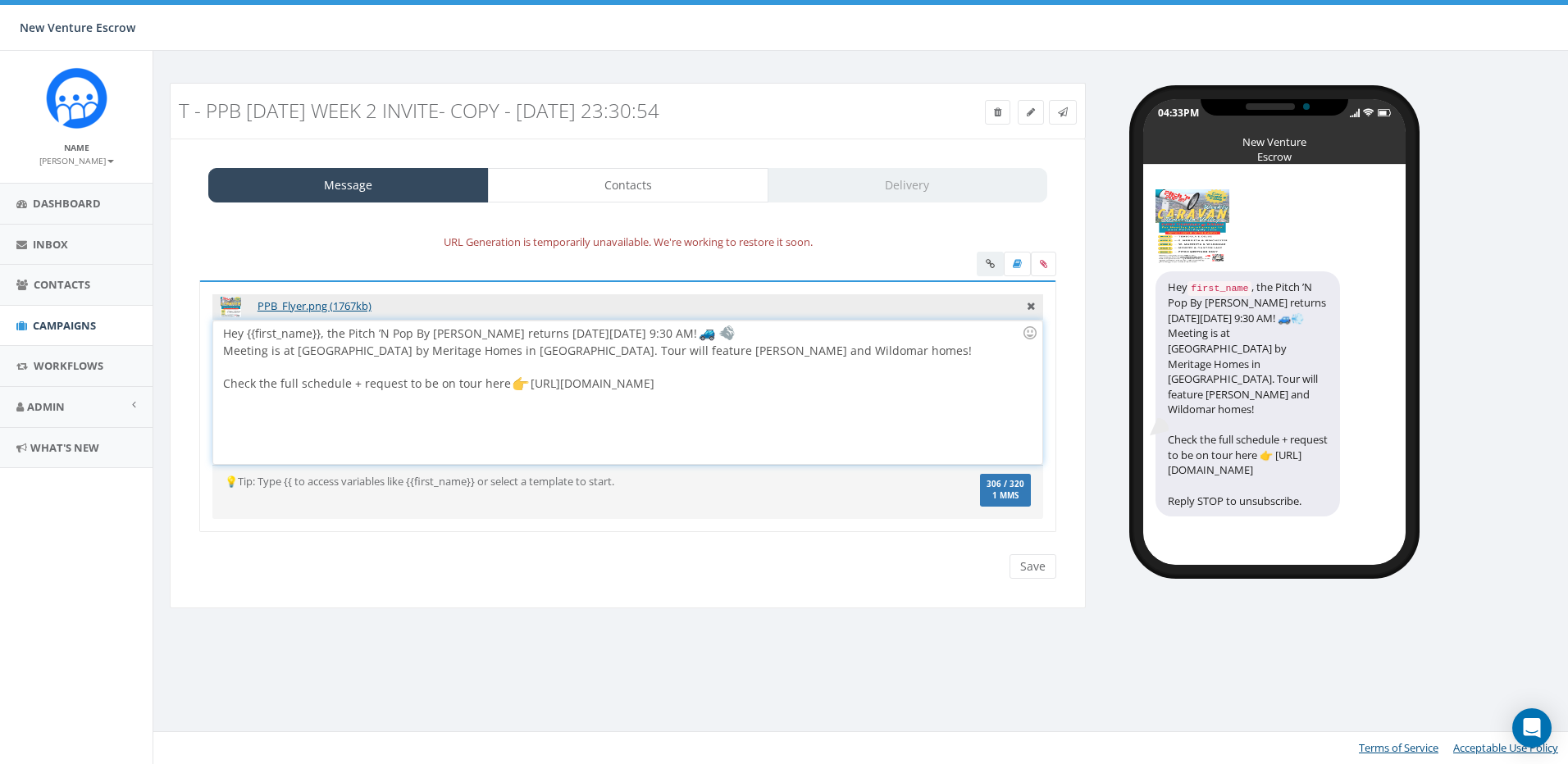
drag, startPoint x: 696, startPoint y: 390, endPoint x: 174, endPoint y: 333, distance: 525.1
click at [174, 333] on div "Message Contacts Delivery URL Generation is temporarily unavailable. We're work…" at bounding box center [628, 373] width 916 height 470
copy div "Hey {{first_name}}, the Pitch ’N Pop By Caravan returns next Thursday, Septembe…"
drag, startPoint x: 326, startPoint y: 335, endPoint x: 596, endPoint y: 334, distance: 270.0
click at [596, 334] on div "Hey {{first_name}}, the Pitch ’N Pop By Caravan returns next Thursday, Septembe…" at bounding box center [627, 392] width 828 height 144
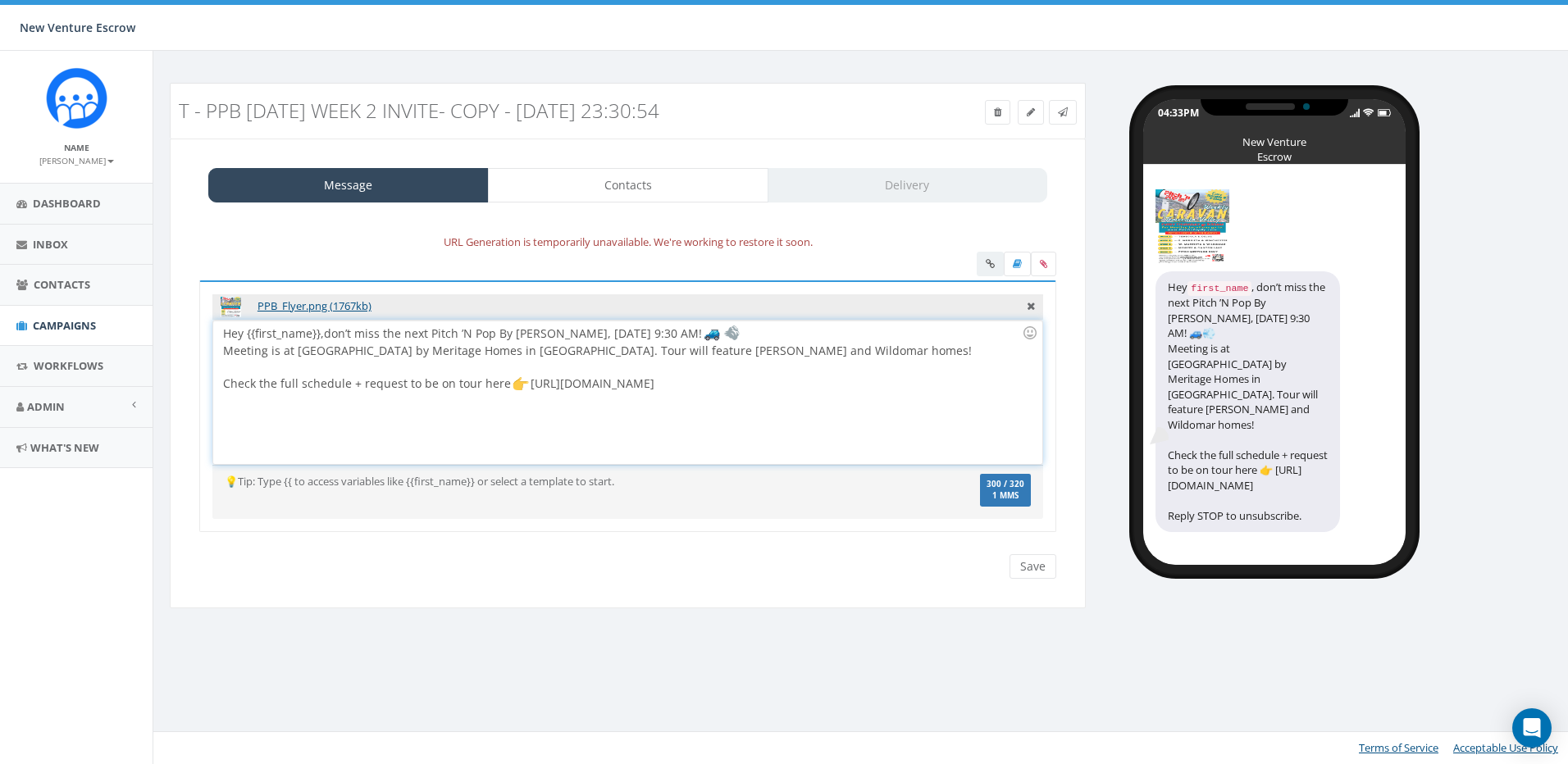
click at [567, 337] on div "Hey {{first_name}}, don’t miss the next Pitch ’N Pop By Caravan , September 18,…" at bounding box center [627, 392] width 828 height 144
click at [564, 338] on div "Hey {{first_name}}, don’t miss the next Pitch ’N Pop By Caravan , September 18,…" at bounding box center [627, 392] width 828 height 144
click at [556, 339] on div "Hey {{first_name}}, don’t miss the next Pitch ’N Pop By Caravan , September 18,…" at bounding box center [627, 392] width 828 height 144
click at [761, 371] on div at bounding box center [622, 367] width 799 height 16
click at [860, 344] on div "Hey {{first_name}}, don’t miss the next Pitch ’N Pop By Caravan next Thursday ,…" at bounding box center [627, 392] width 828 height 144
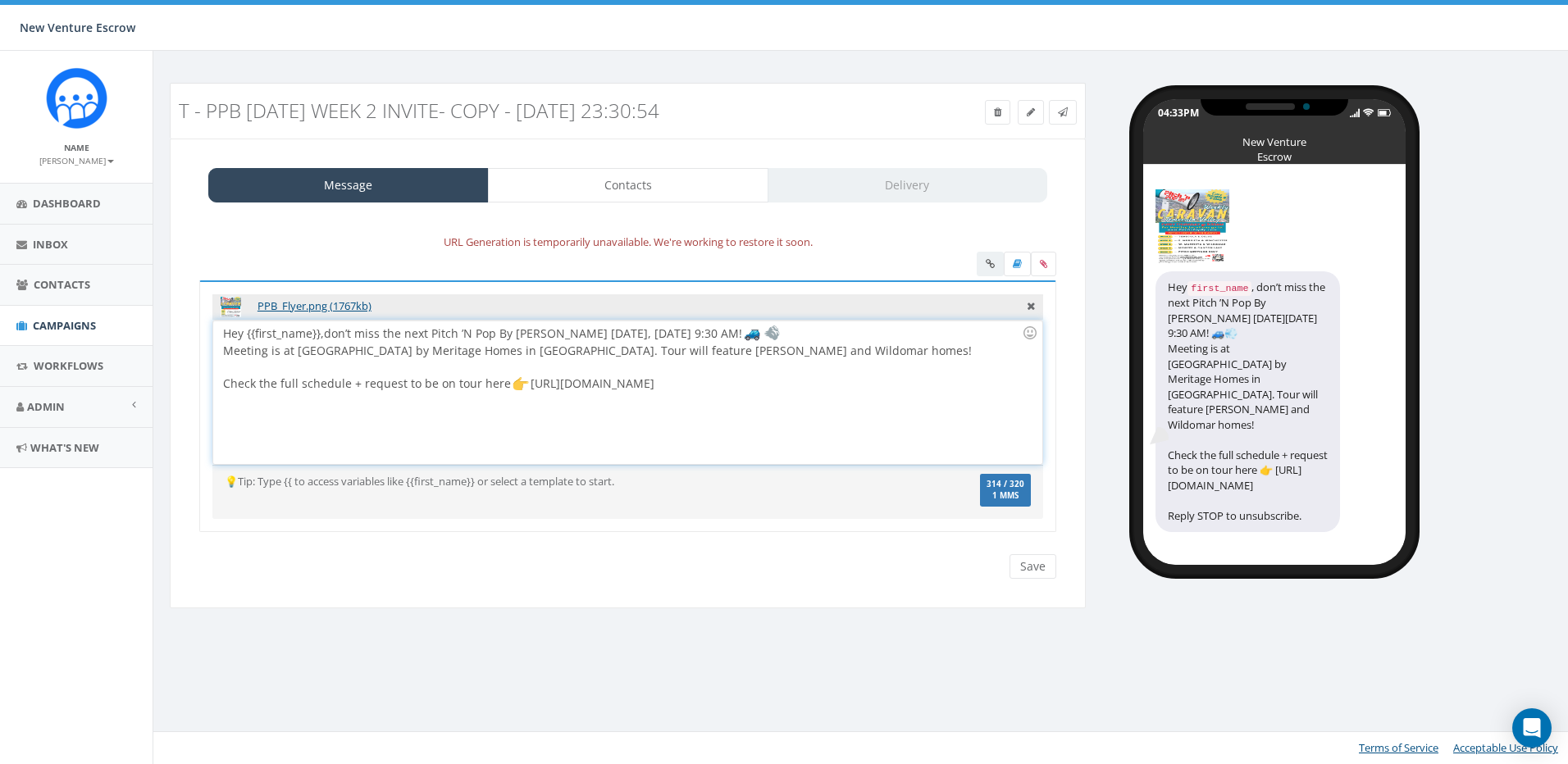
click at [856, 355] on div "Hey {{first_name}}, don’t miss the next Pitch ’N Pop By Caravan next Thursday ,…" at bounding box center [627, 392] width 828 height 144
click at [777, 333] on img at bounding box center [767, 333] width 16 height 16
click at [819, 345] on div "Hey {{first_name}}, don’t miss the next Pitch ’N Pop By Caravan next Thursday, …" at bounding box center [627, 392] width 828 height 144
click at [826, 335] on div "Hey {{first_name}}, don’t miss the next Pitch ’N Pop By Caravan next Thursday, …" at bounding box center [627, 392] width 828 height 144
click at [828, 355] on div "Hey {{first_name}}, don’t miss the next Pitch ’N Pop By Caravan next Thursday, …" at bounding box center [627, 392] width 828 height 144
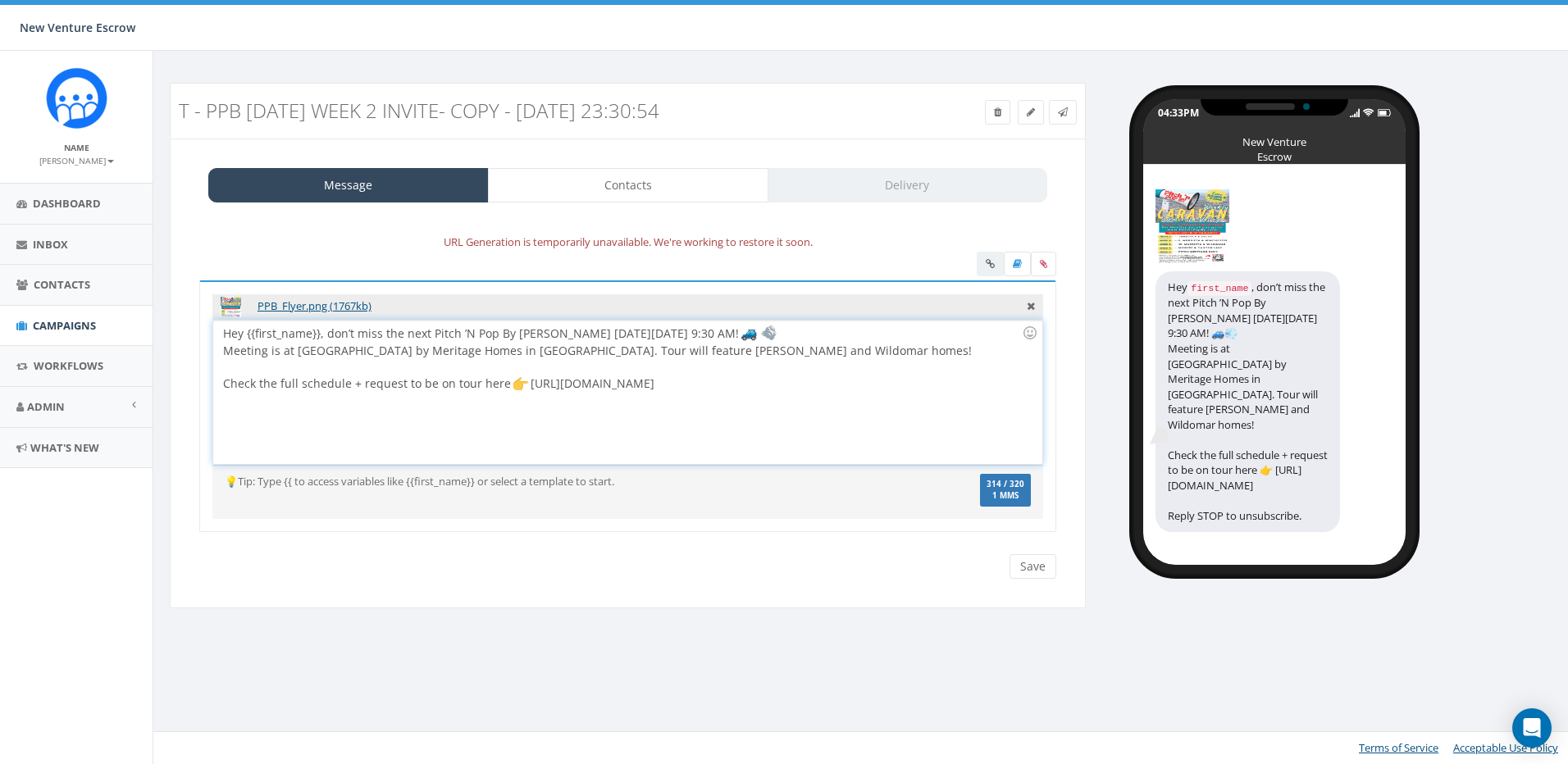
click at [780, 386] on div "Hey {{first_name}}, don’t miss the next Pitch ’N Pop By Caravan next Thursday, …" at bounding box center [627, 392] width 828 height 144
click at [1032, 564] on input "Save" at bounding box center [1033, 567] width 47 height 25
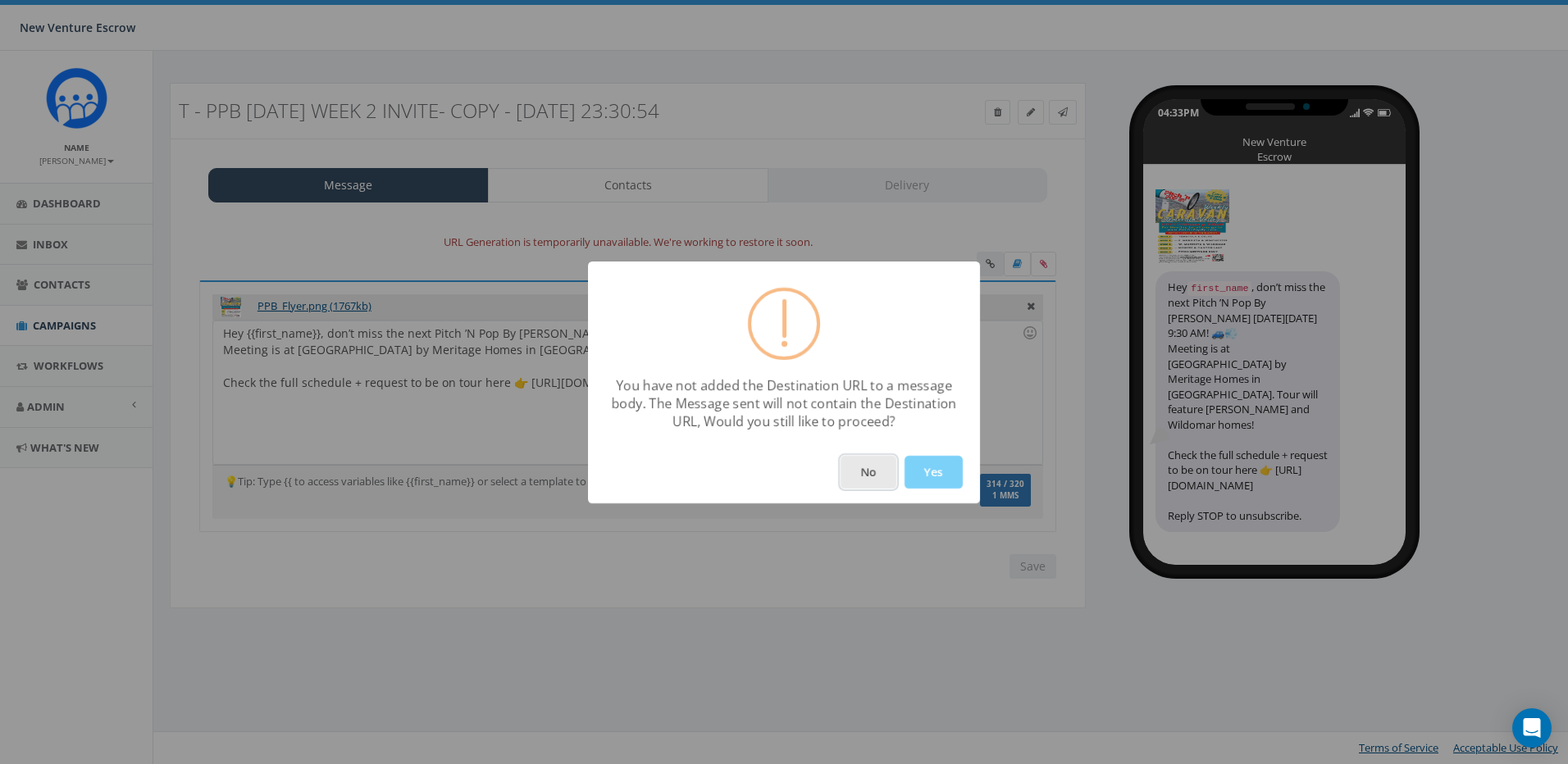
click at [881, 478] on button "No" at bounding box center [869, 472] width 56 height 33
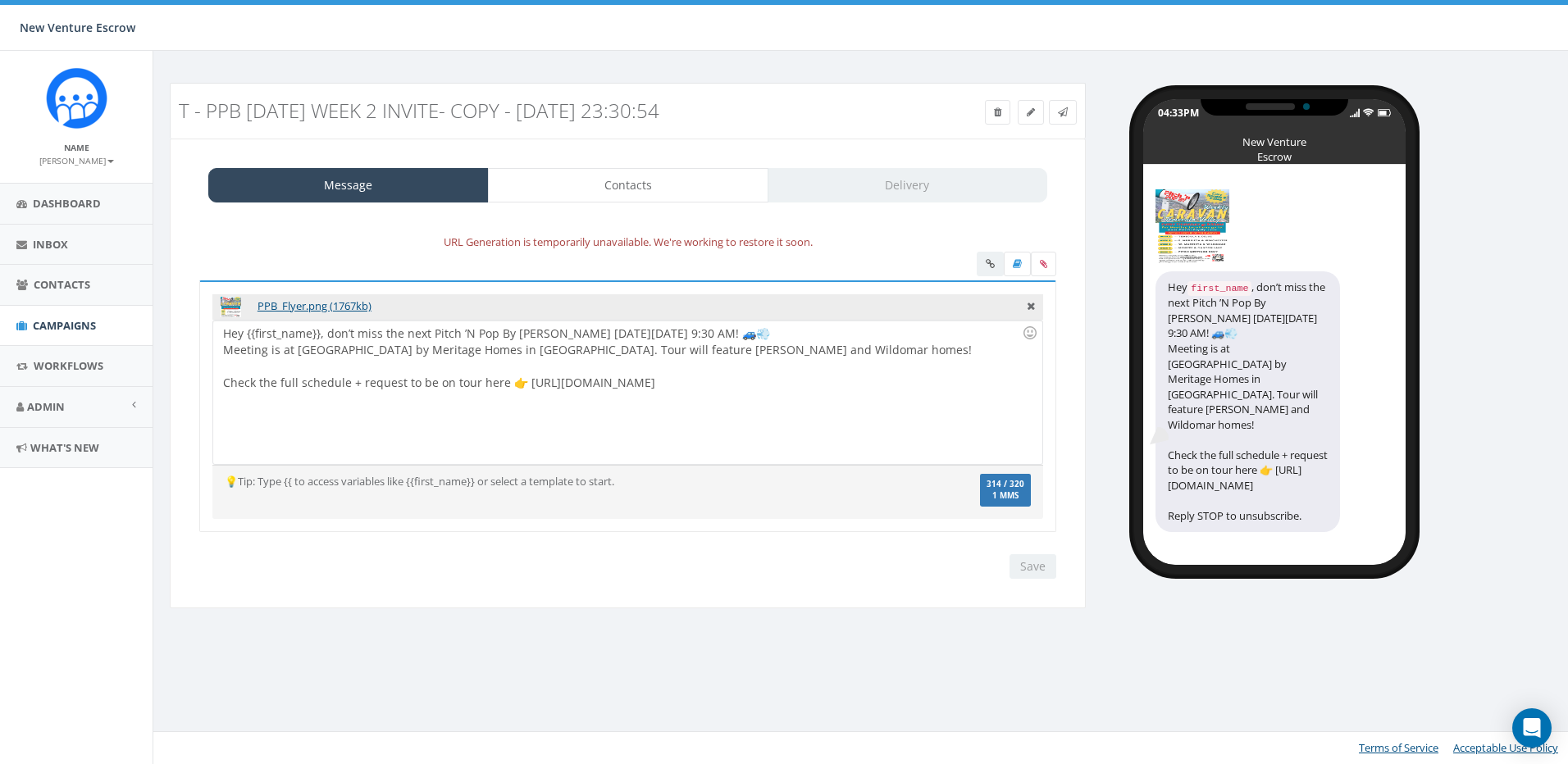
click at [986, 259] on div at bounding box center [1016, 266] width 79 height 29
click at [1036, 562] on div "Save Next" at bounding box center [1029, 567] width 55 height 25
click at [1028, 573] on div "Save Next" at bounding box center [1029, 567] width 55 height 25
click at [601, 201] on link "Contacts" at bounding box center [628, 185] width 281 height 34
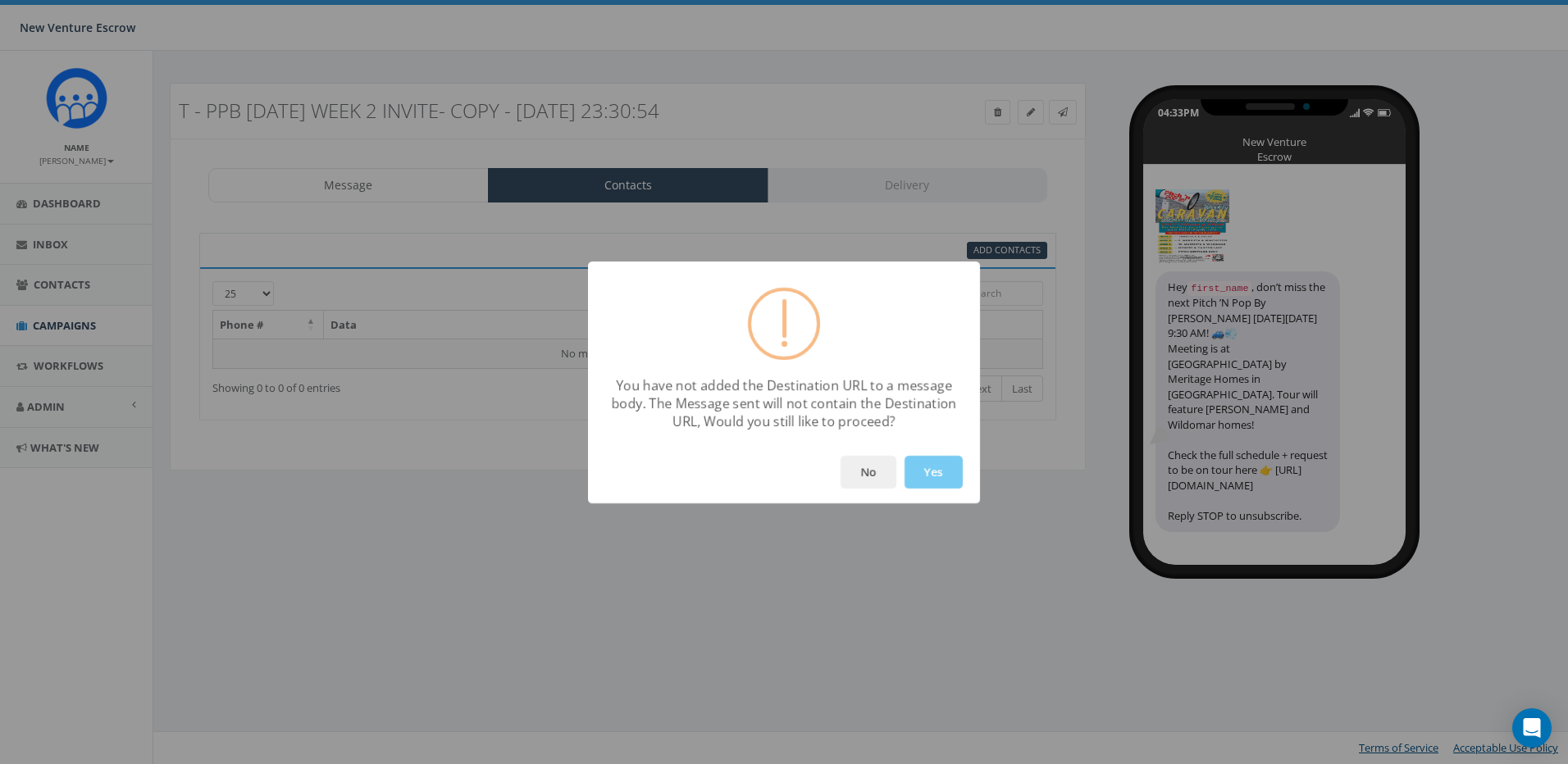
click at [927, 465] on button "Yes" at bounding box center [933, 472] width 58 height 33
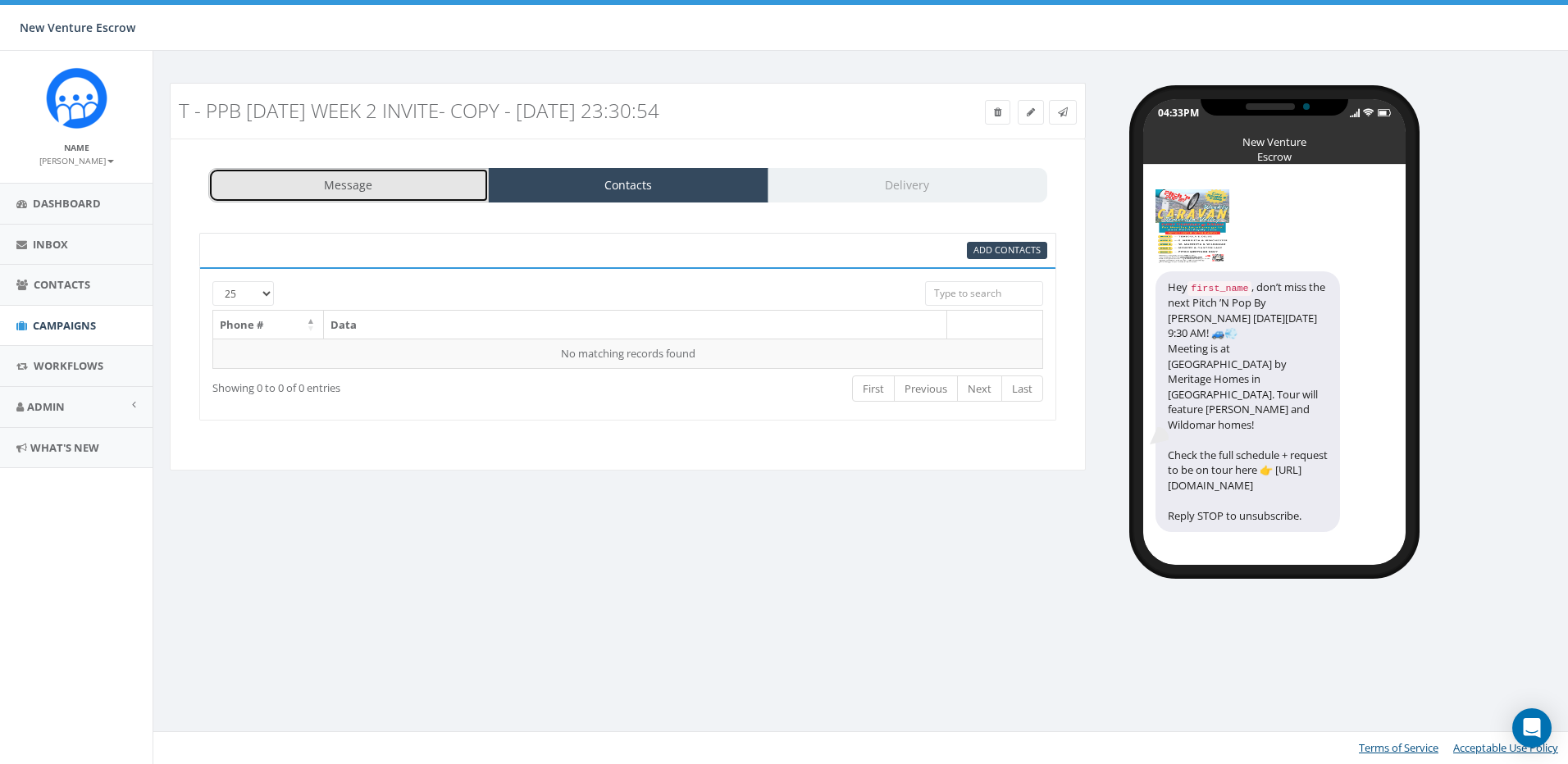
click at [437, 185] on link "Message" at bounding box center [349, 185] width 281 height 34
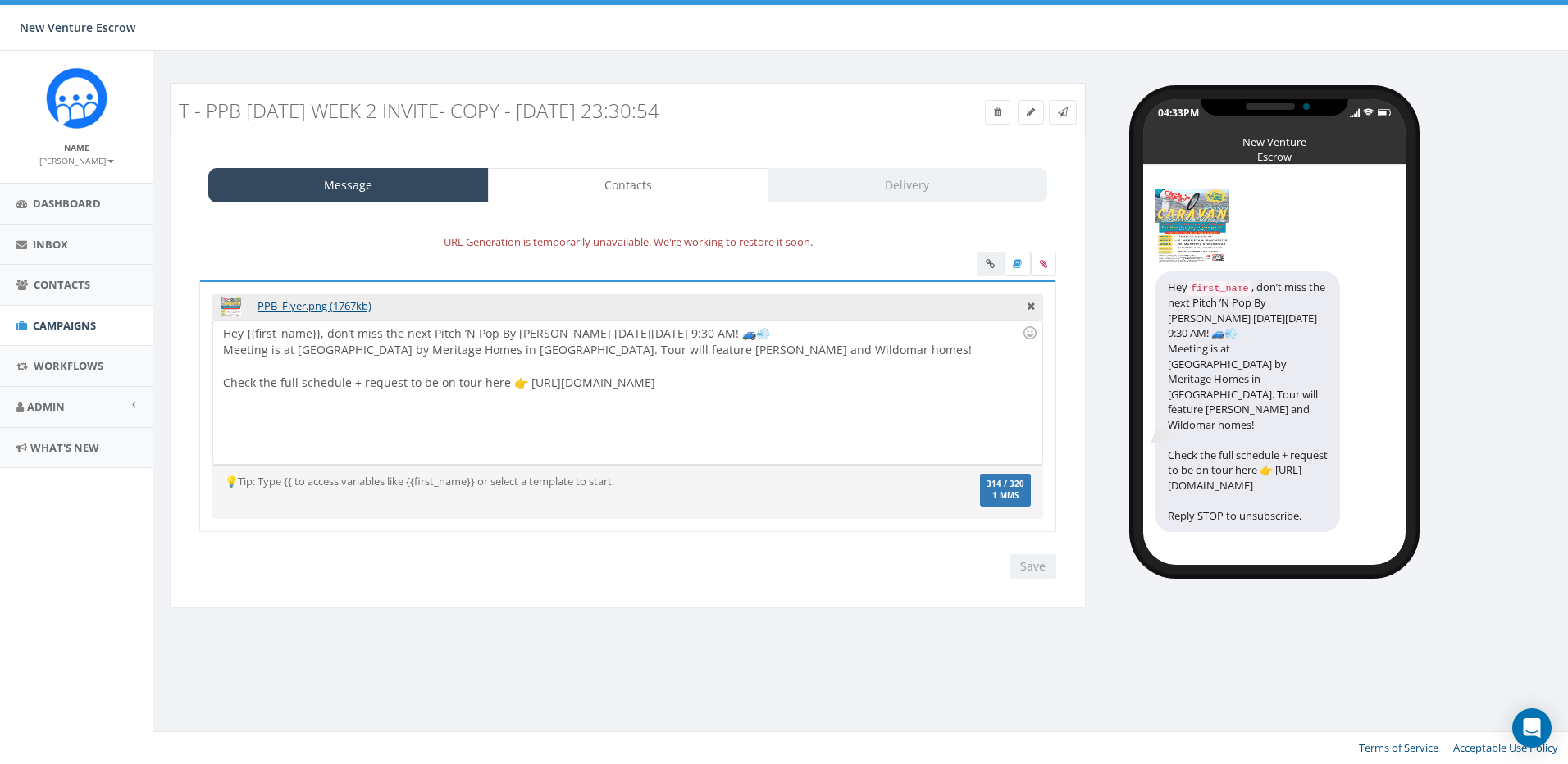
click at [1031, 559] on div "Save Next" at bounding box center [1029, 567] width 55 height 25
click at [638, 187] on link "Contacts" at bounding box center [628, 185] width 281 height 34
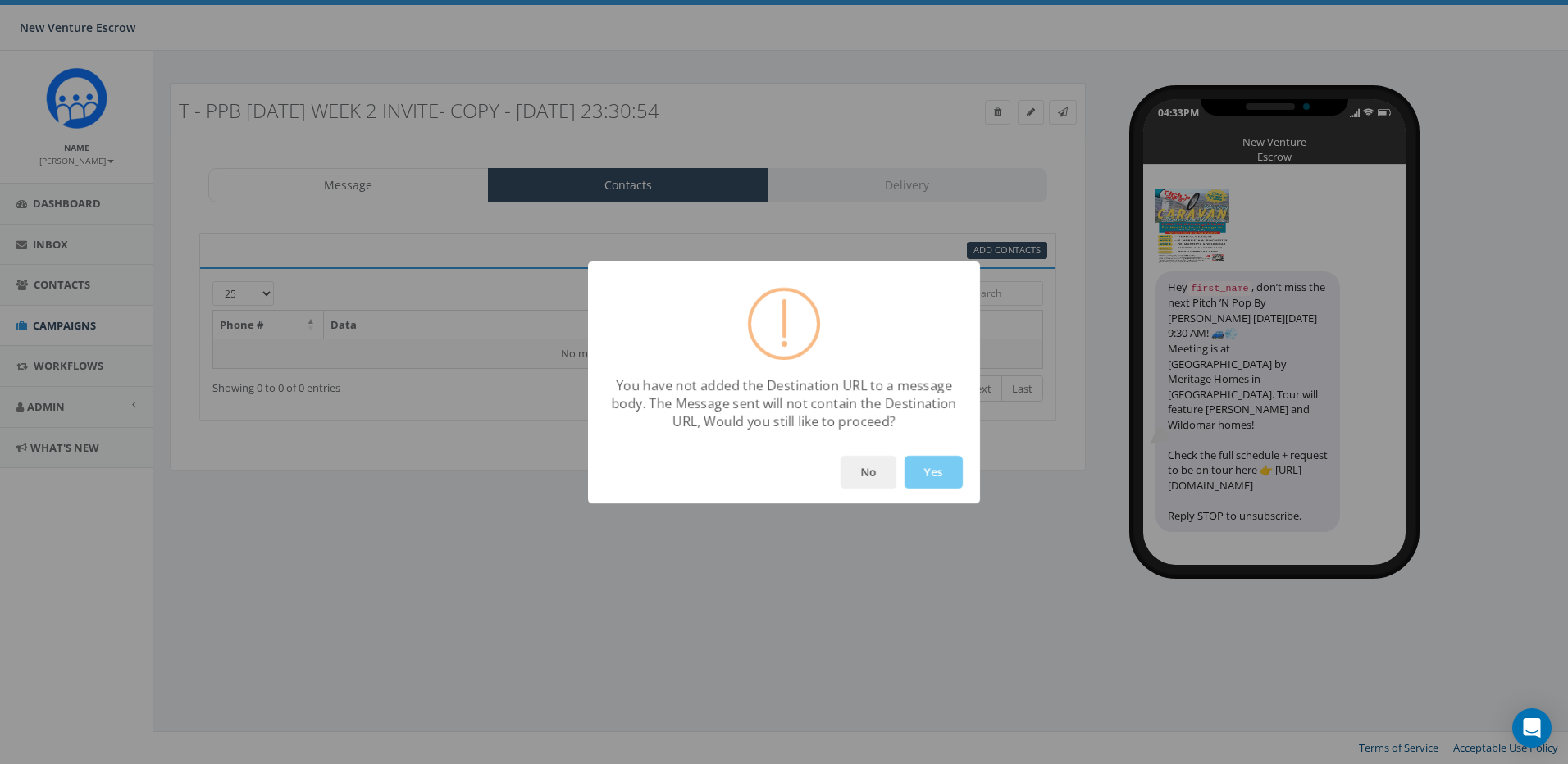
click at [921, 470] on button "Yes" at bounding box center [933, 472] width 58 height 33
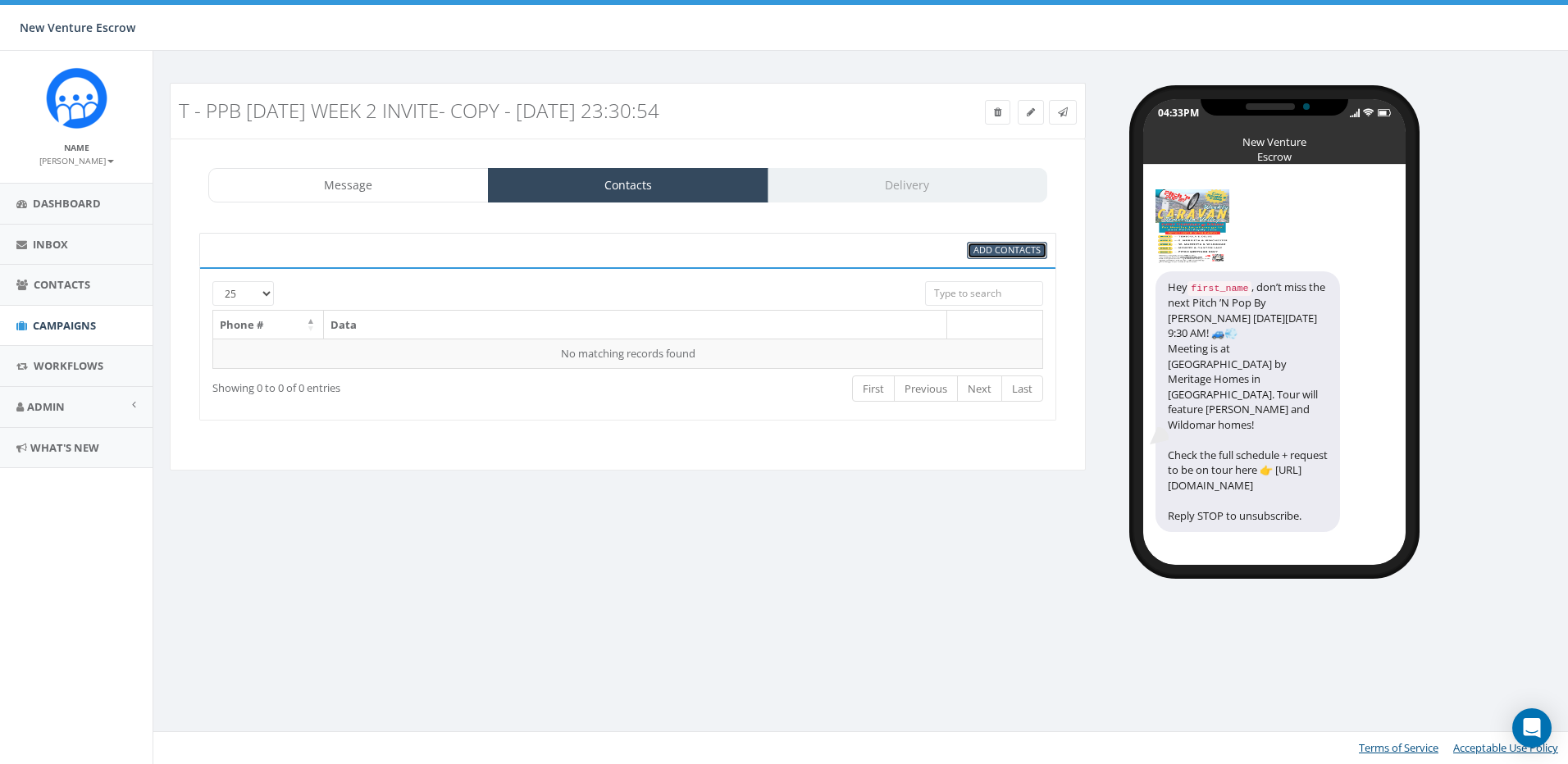
click at [992, 250] on span "Add Contacts" at bounding box center [1006, 249] width 67 height 12
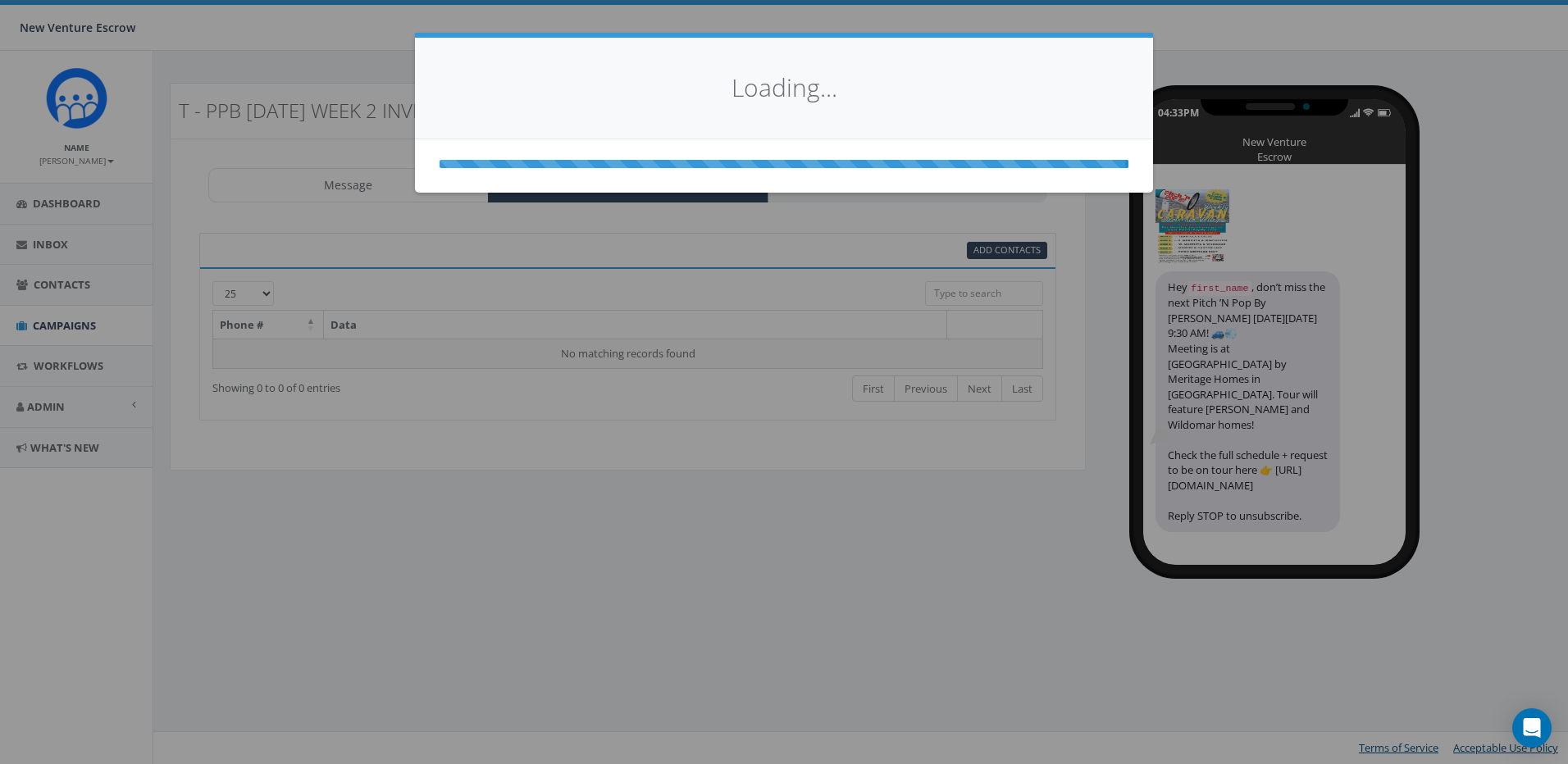
select select
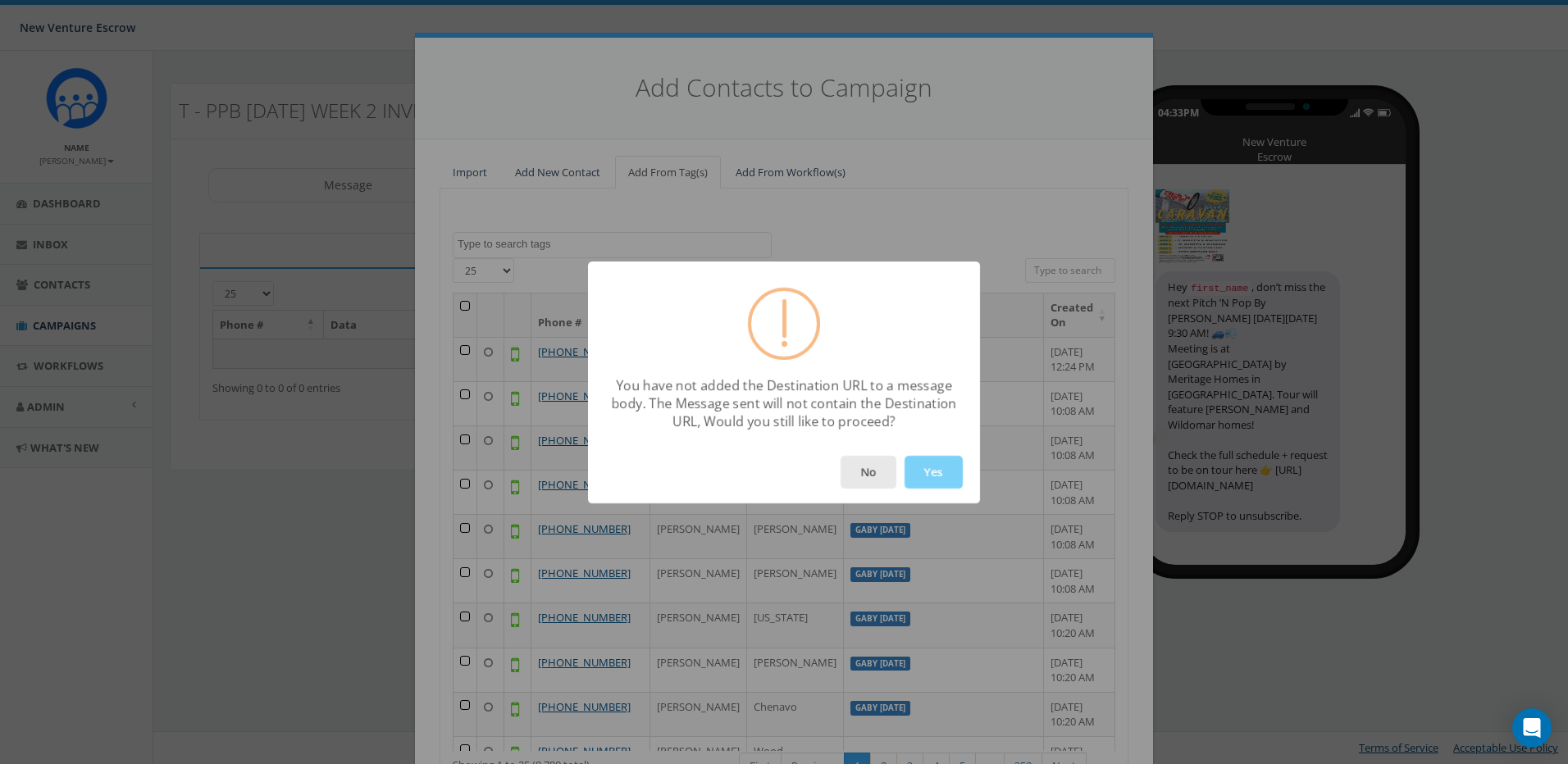
click at [884, 471] on button "No" at bounding box center [869, 472] width 56 height 33
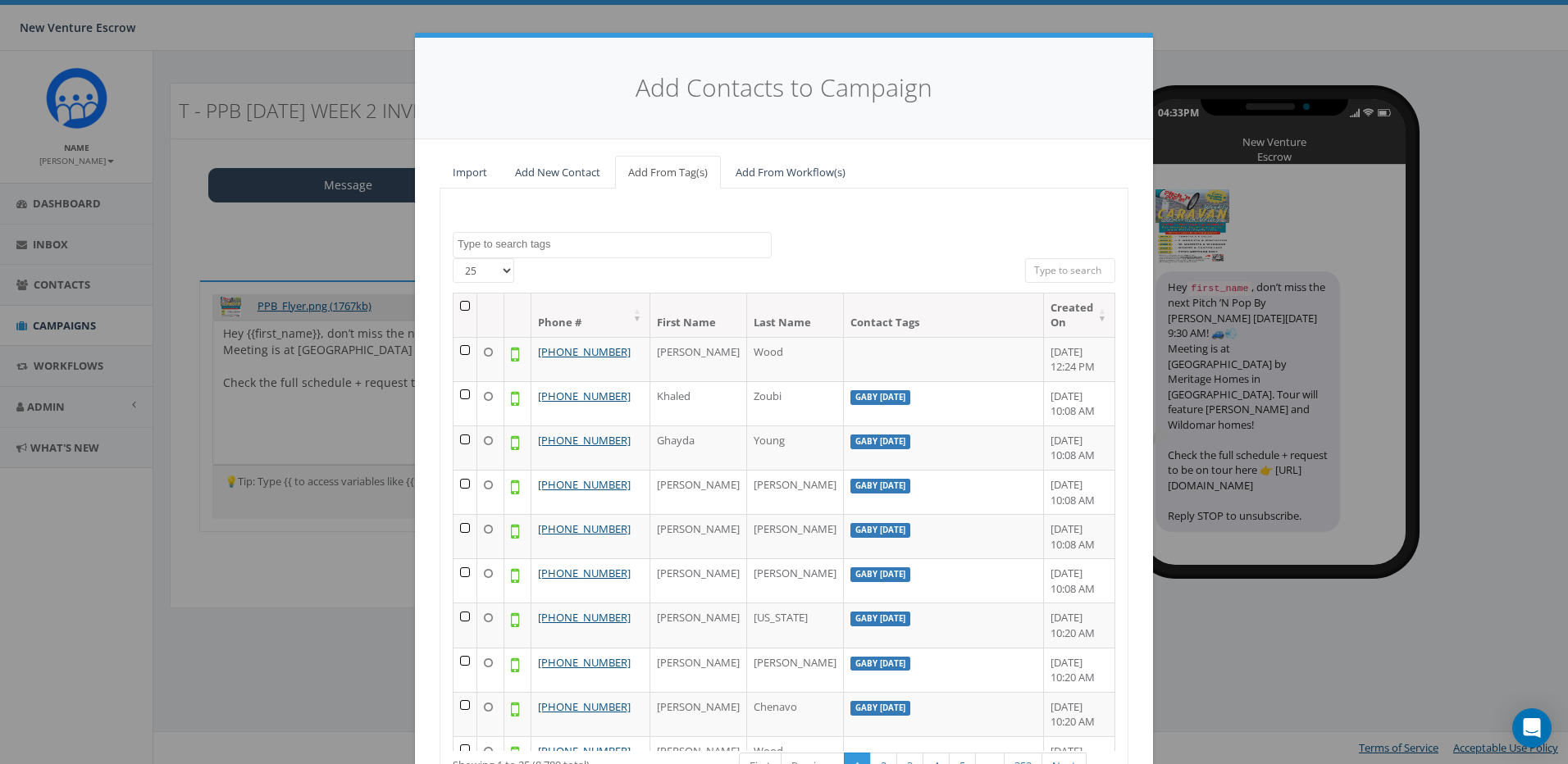
click at [1174, 346] on div "Add Contacts to Campaign Import Add New Contact Add From Tag(s) Add From Workfl…" at bounding box center [784, 382] width 1568 height 764
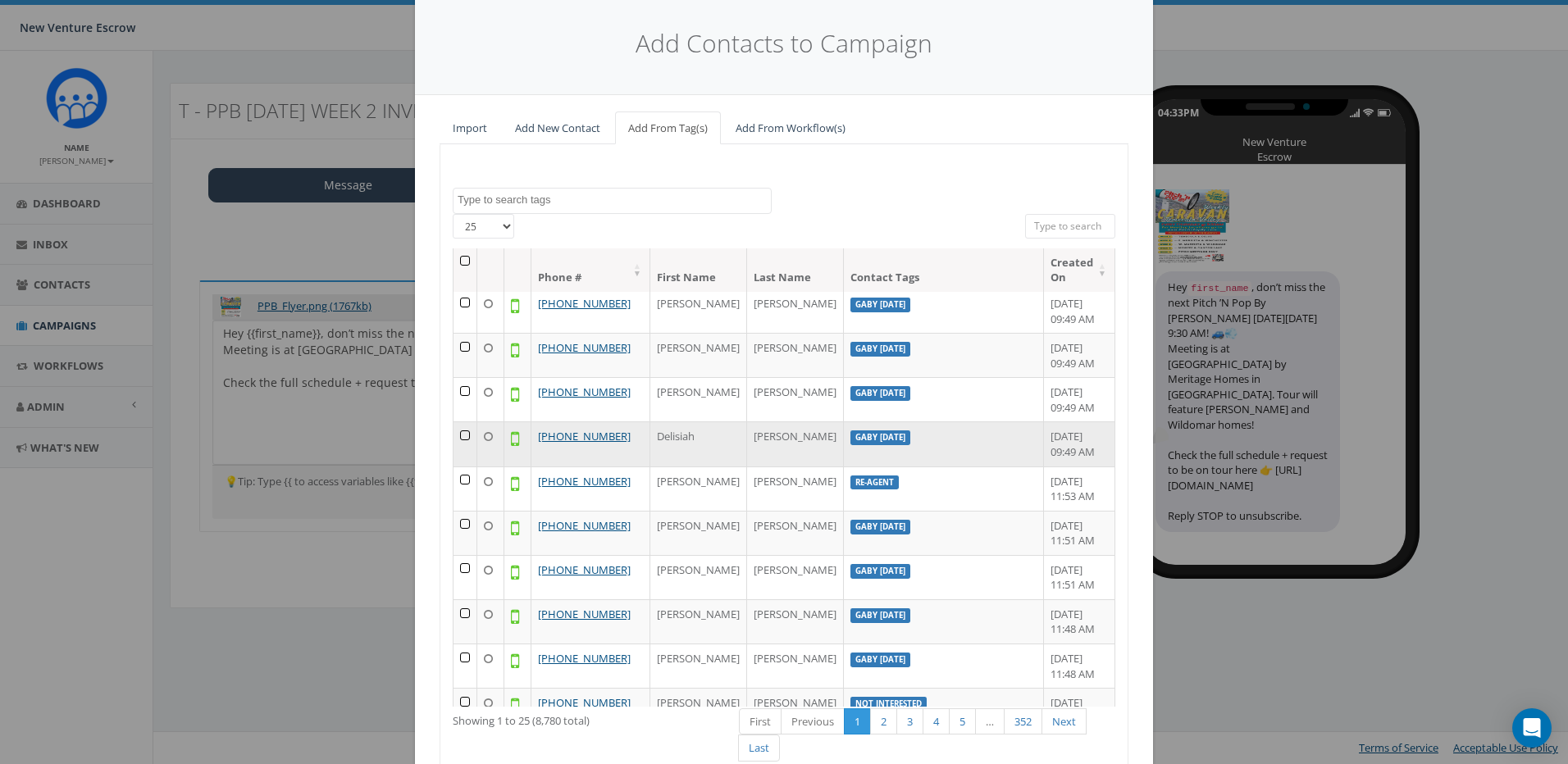
scroll to position [149, 0]
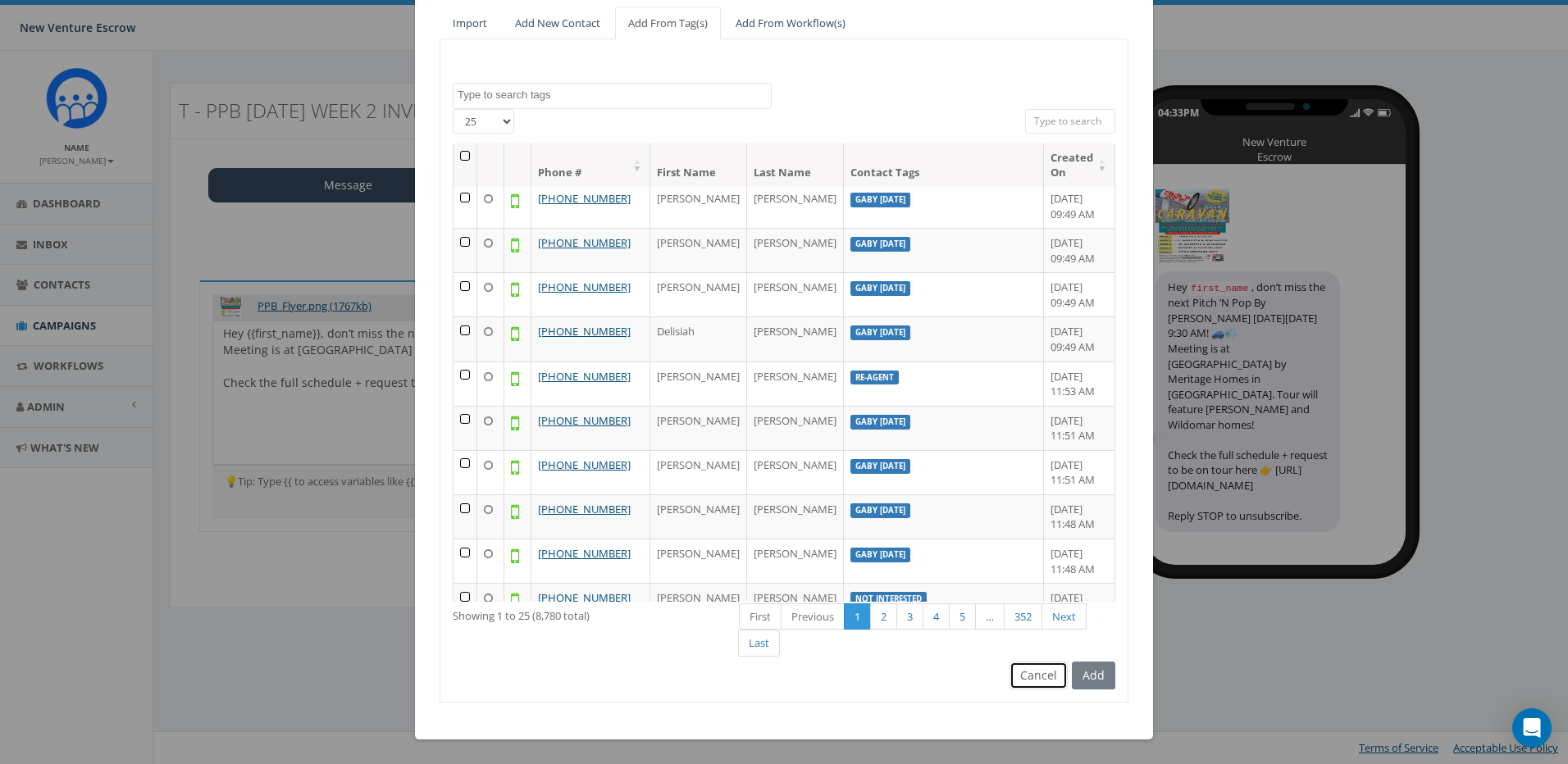
click at [1012, 670] on button "Cancel" at bounding box center [1039, 676] width 58 height 28
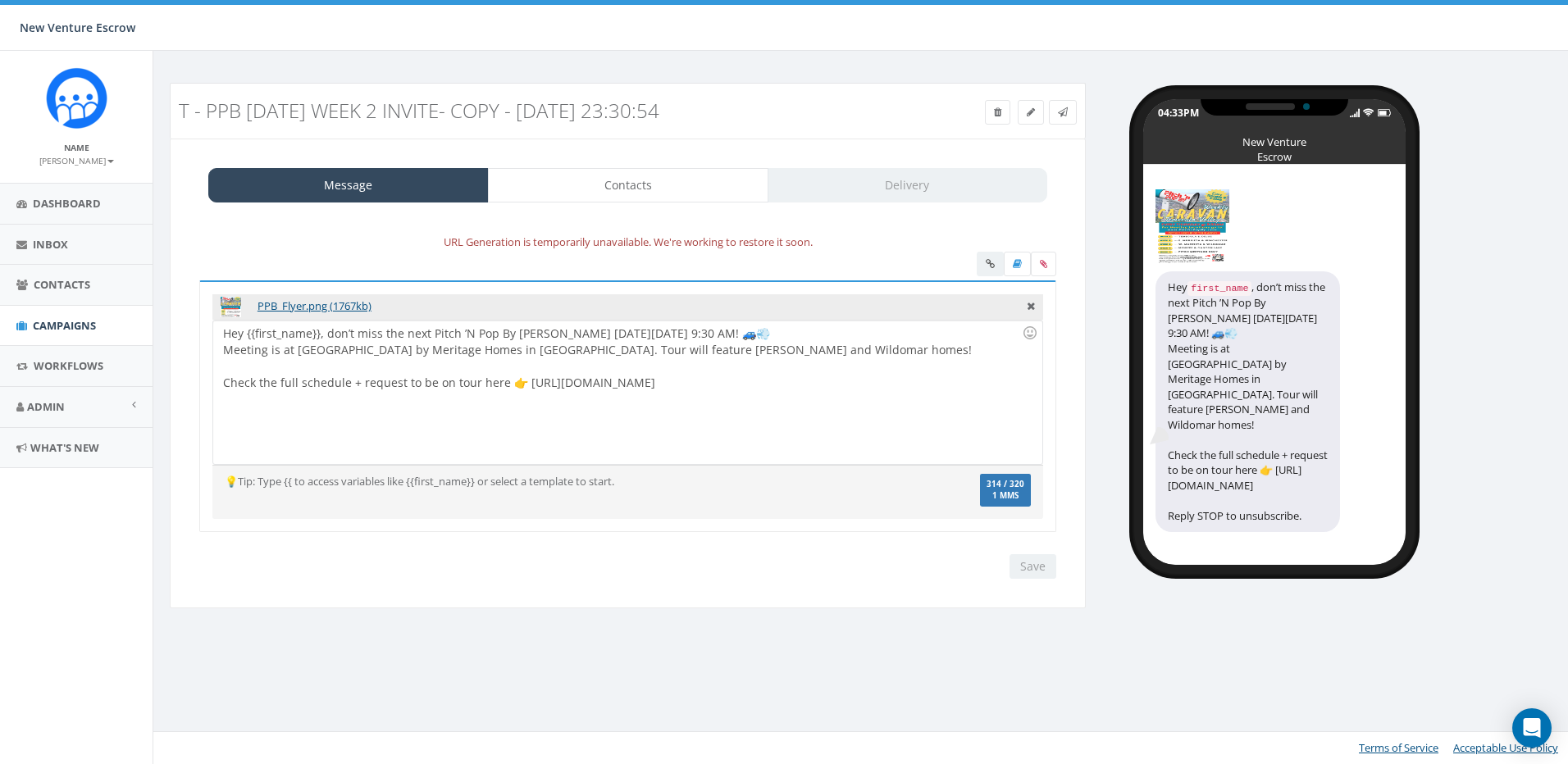
click at [697, 96] on div "T - PPB 2025 Sept Week 2 Invite- Copy - 2025-09-12 23:30:54" at bounding box center [512, 111] width 692 height 37
click at [738, 109] on h3 "T - PPB 2025 Sept Week 2 Invite- Copy - 2025-09-12 23:30:54" at bounding box center [512, 111] width 668 height 21
click at [1041, 111] on link at bounding box center [1030, 112] width 26 height 25
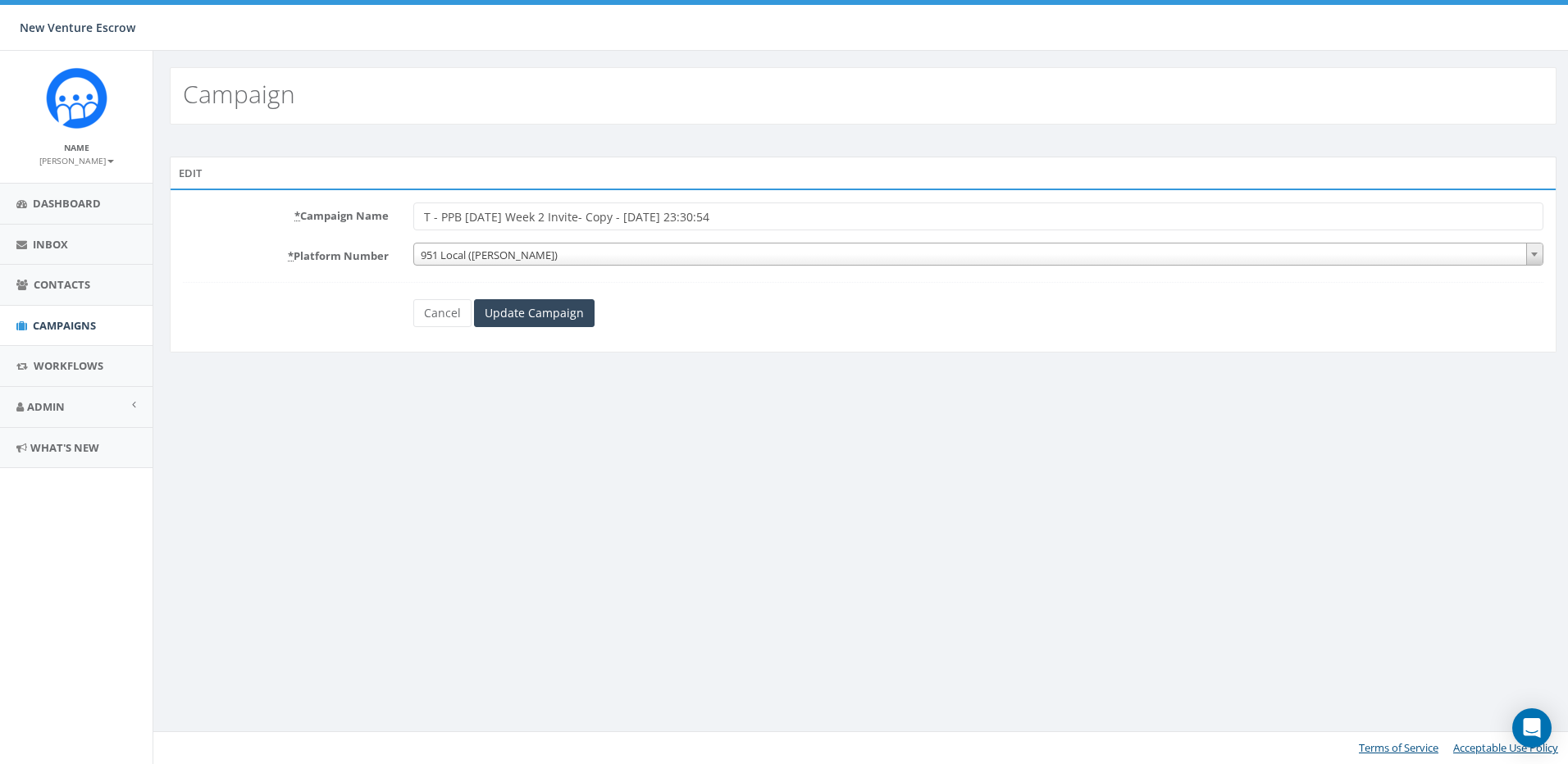
click at [557, 215] on input "T - PPB [DATE] Week 2 Invite- Copy - [DATE] 23:30:54" at bounding box center [978, 216] width 1130 height 28
drag, startPoint x: 591, startPoint y: 215, endPoint x: 884, endPoint y: 227, distance: 293.2
click at [884, 227] on input "T - PPB [DATE] Week 3 Invite- Copy - [DATE] 23:30:54" at bounding box center [978, 216] width 1130 height 28
type input "T - PPB [DATE] Week 3 Invite"
click at [563, 309] on input "Update Campaign" at bounding box center [534, 313] width 121 height 28
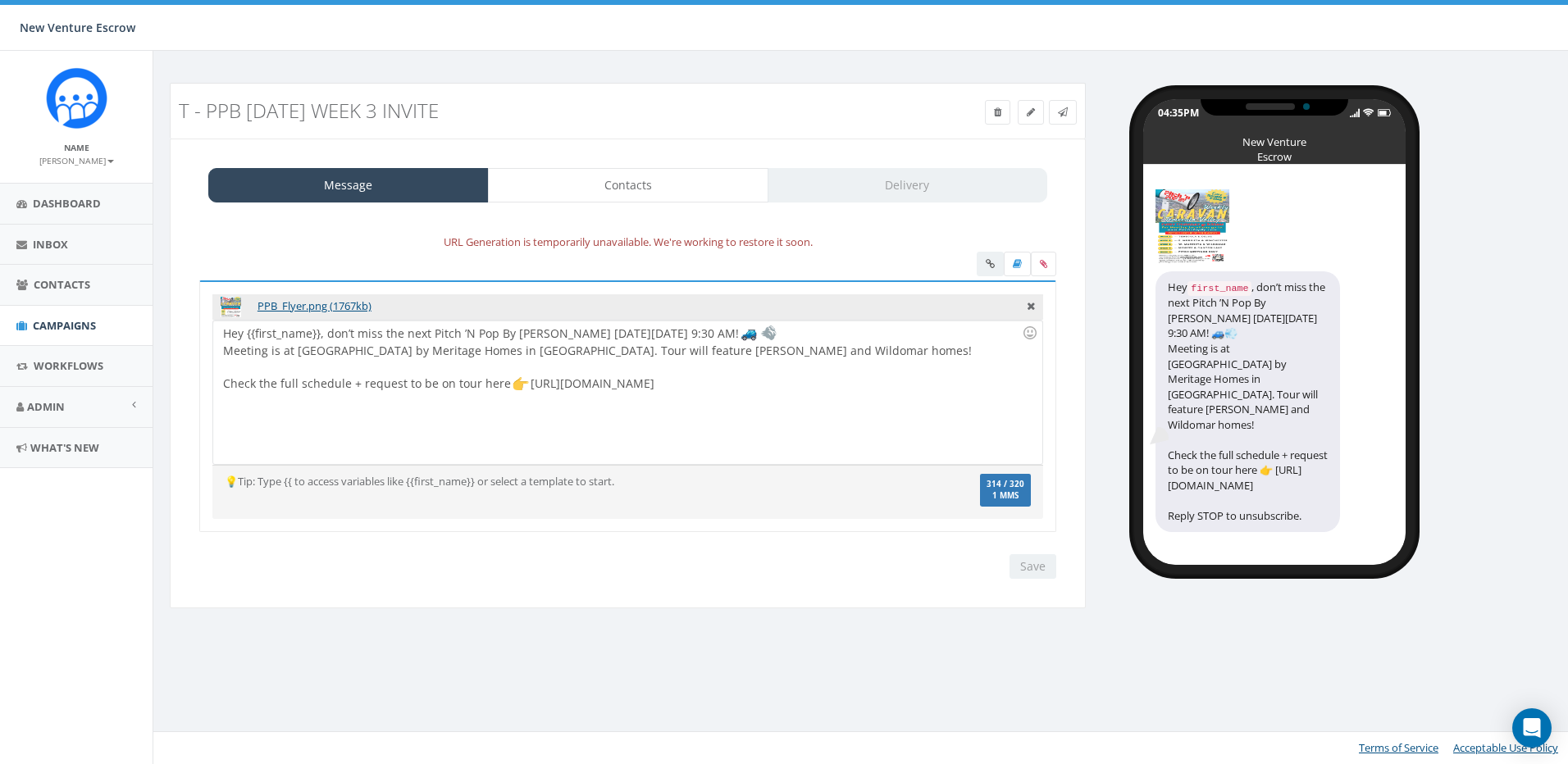
click at [659, 167] on div "Message Contacts Delivery URL Generation is temporarily unavailable. We're work…" at bounding box center [628, 373] width 916 height 470
click at [670, 176] on link "Contacts" at bounding box center [628, 185] width 281 height 34
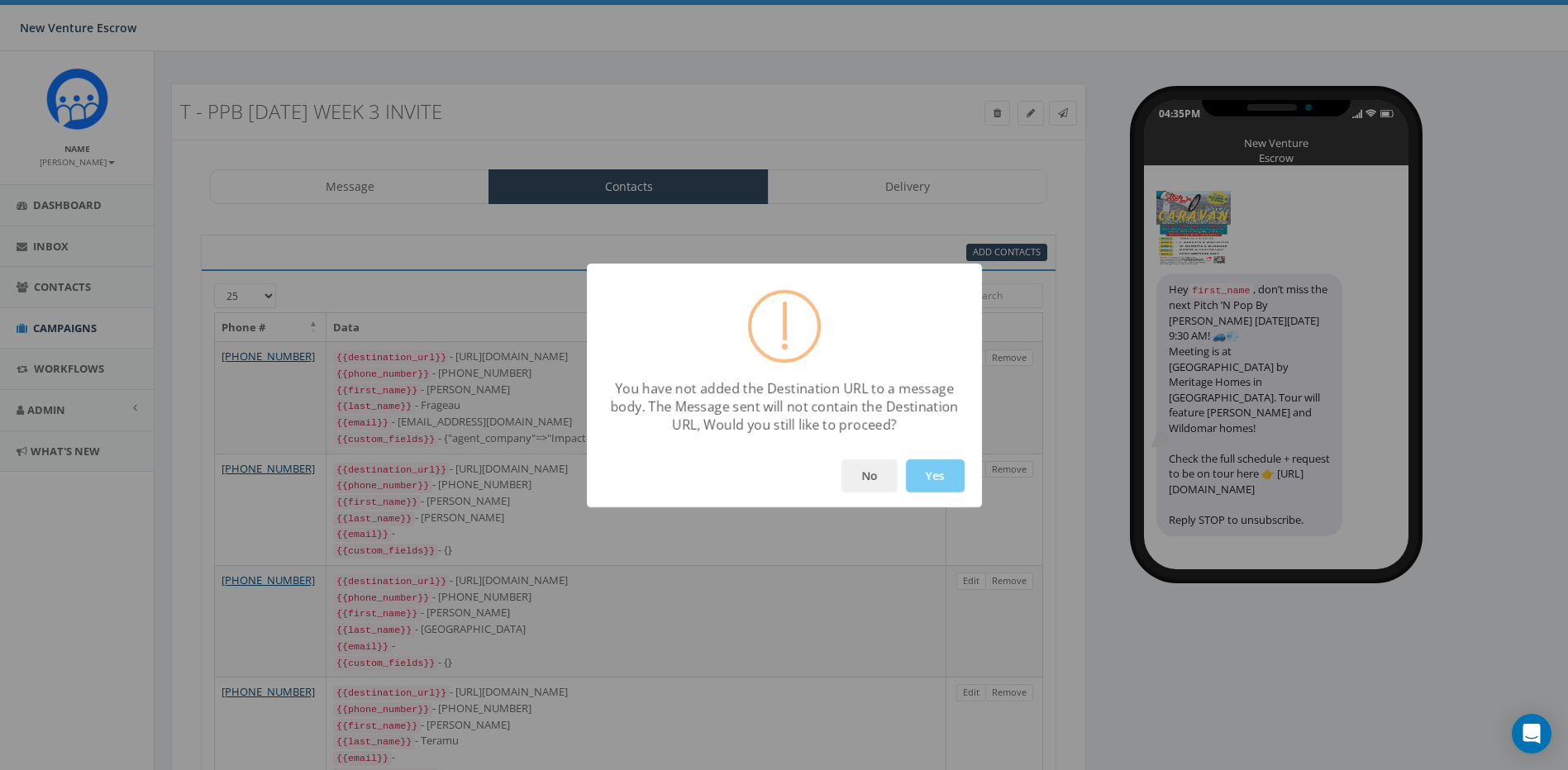
click at [920, 473] on button "Yes" at bounding box center [935, 476] width 58 height 33
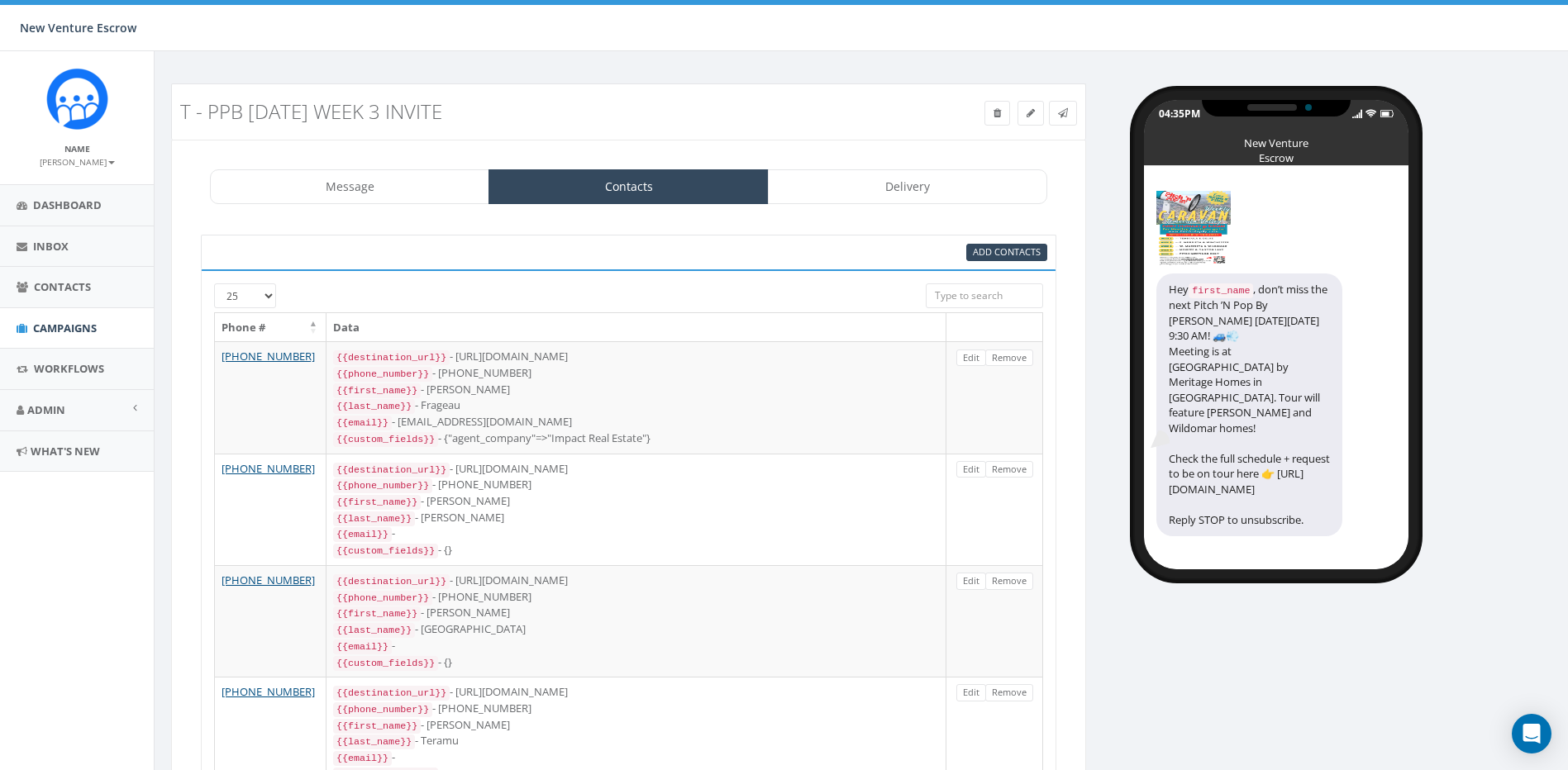
click at [986, 262] on div "Add Contacts" at bounding box center [629, 252] width 856 height 34
click at [991, 253] on span "Add Contacts" at bounding box center [1006, 251] width 68 height 12
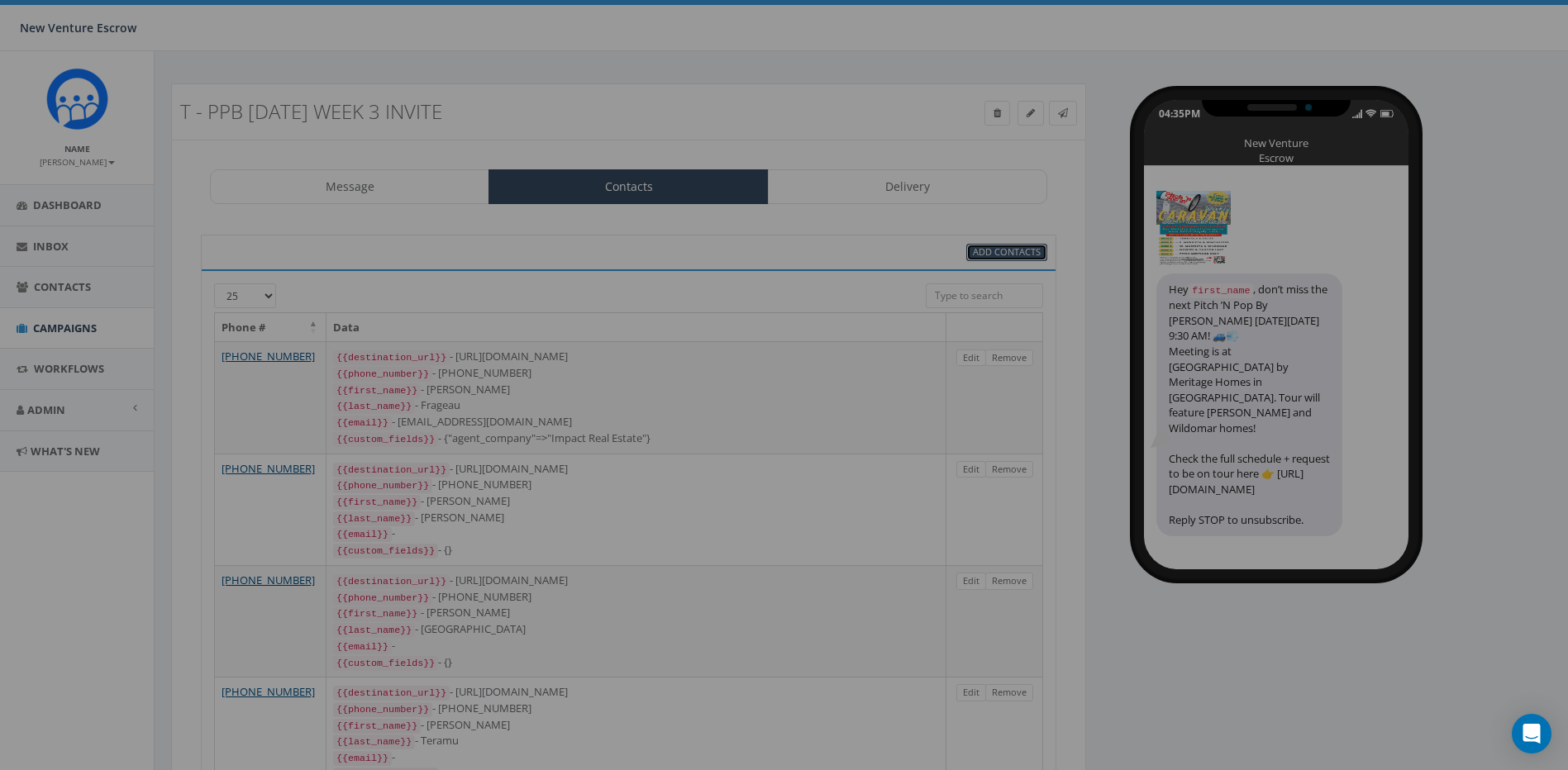
select select
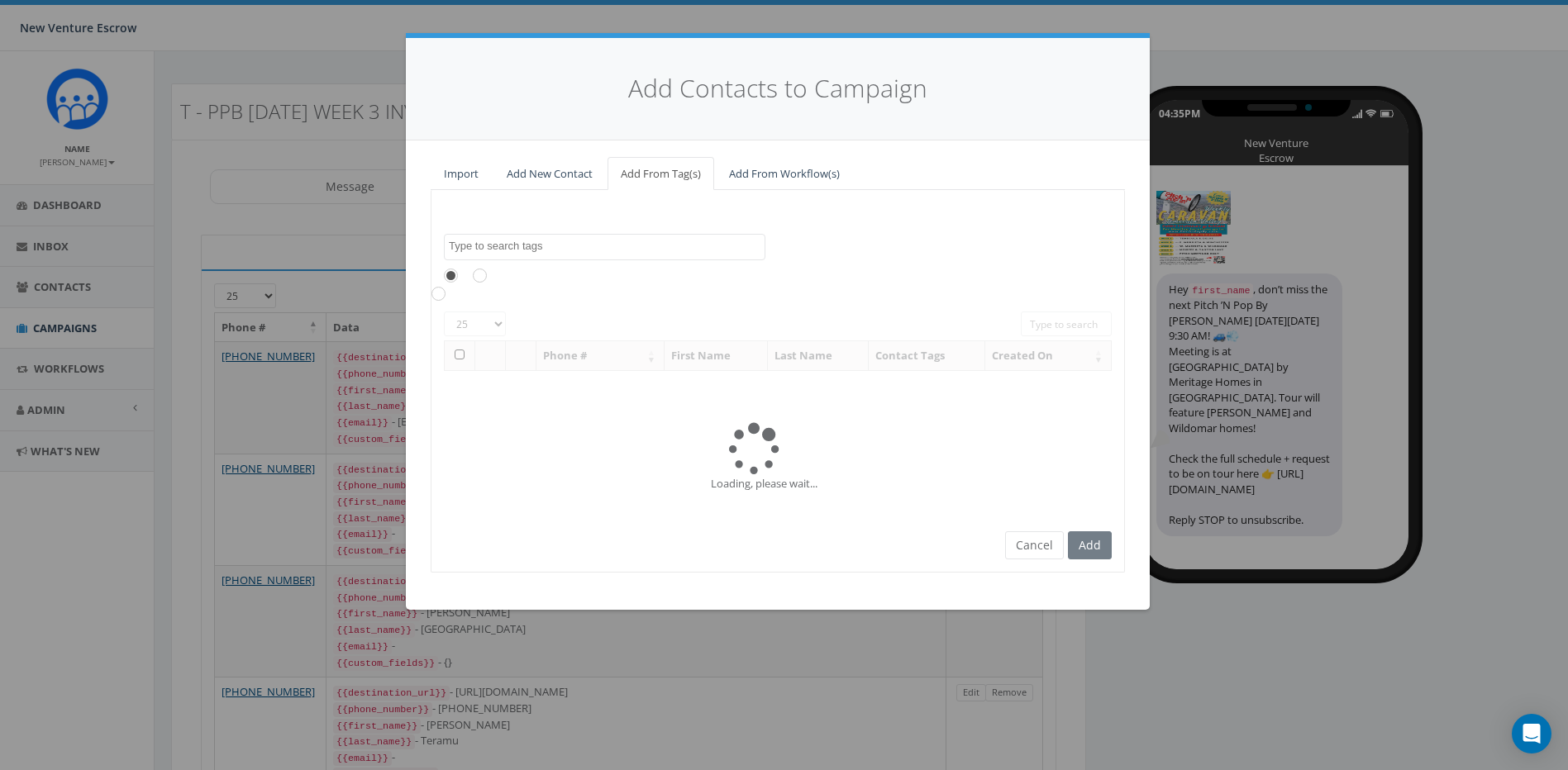
click at [582, 240] on textarea "Search" at bounding box center [606, 246] width 316 height 15
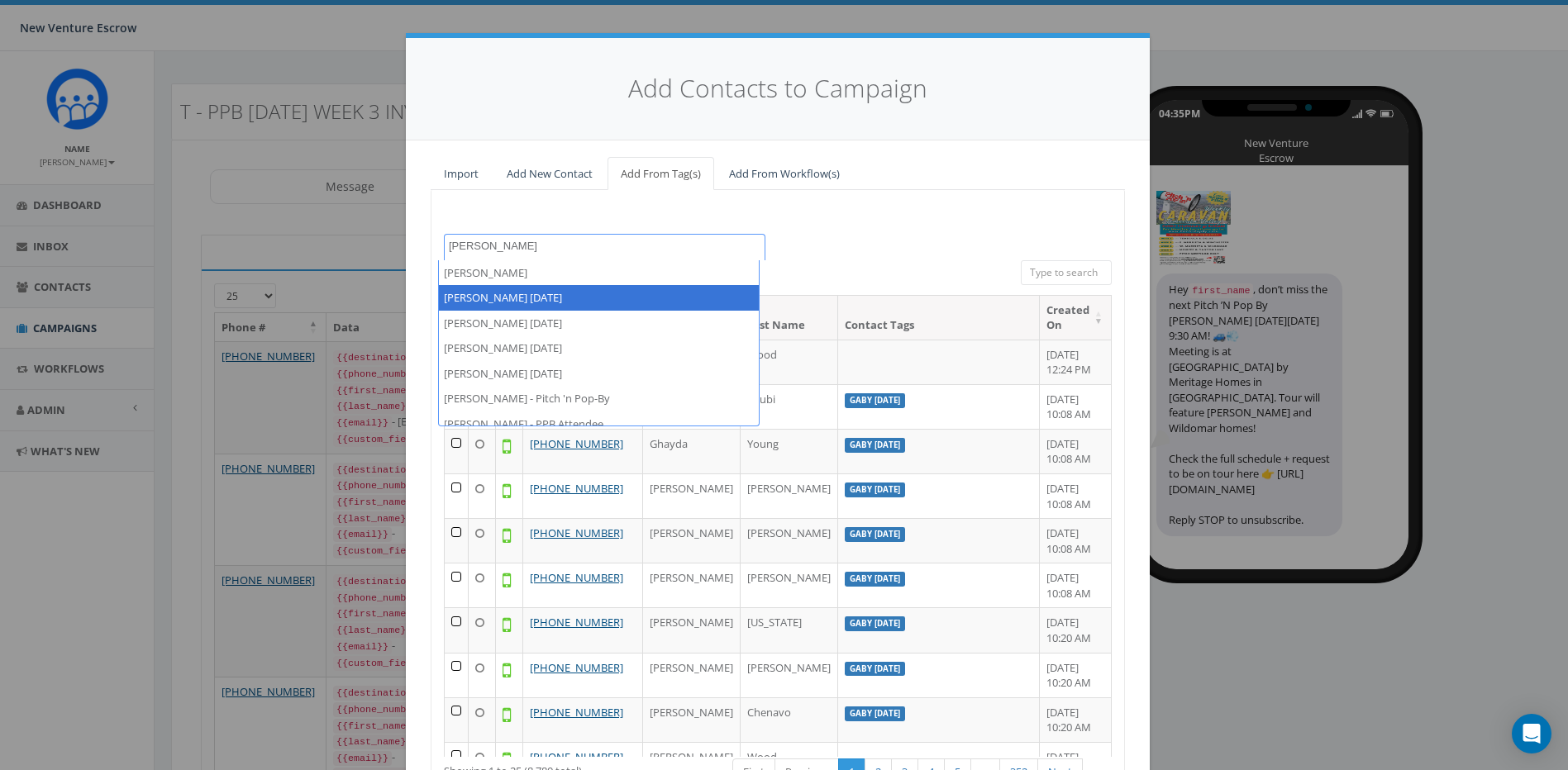
type textarea "tamarra"
select select "[PERSON_NAME] [DATE]"
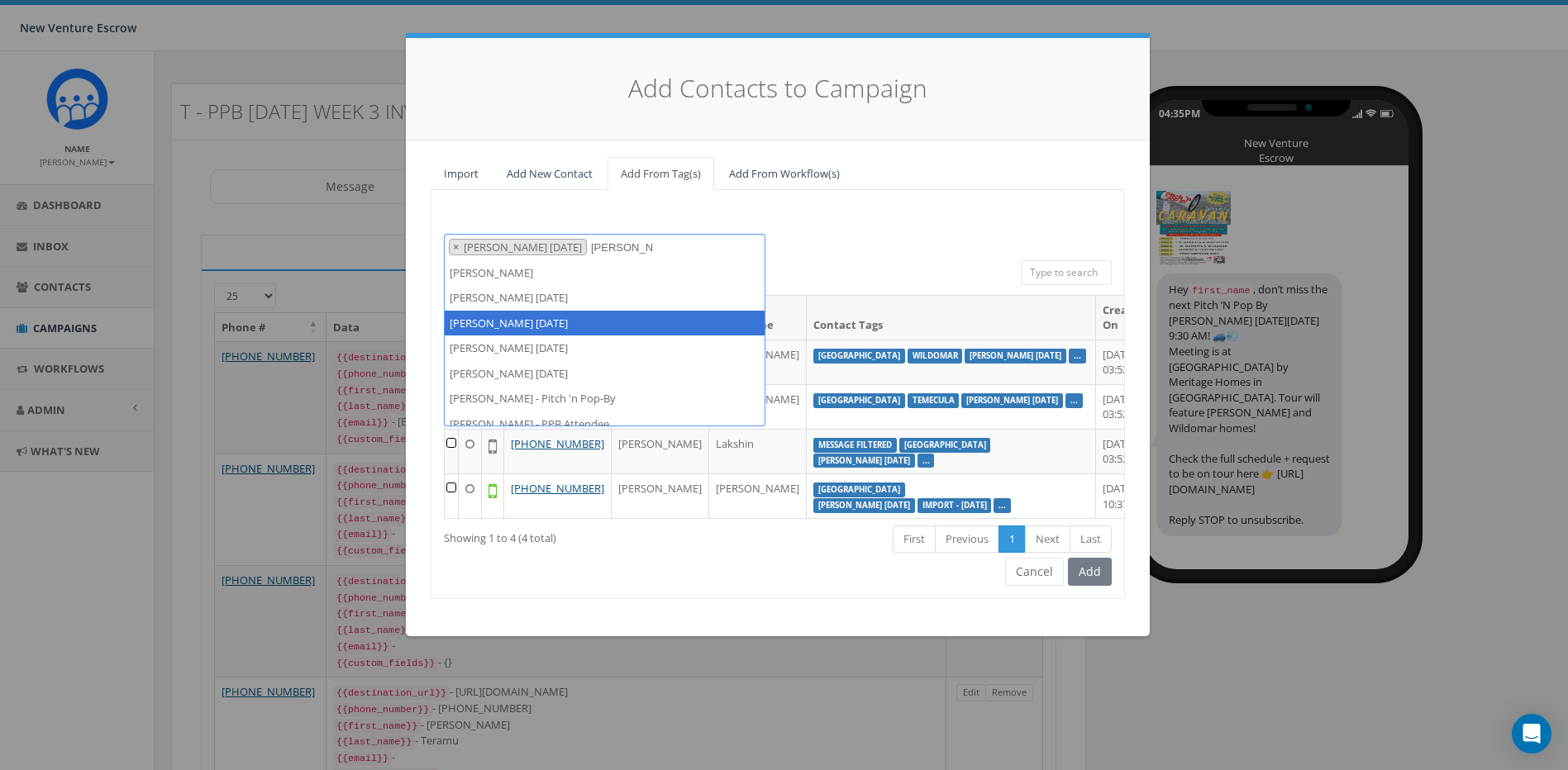
type textarea "tamarra"
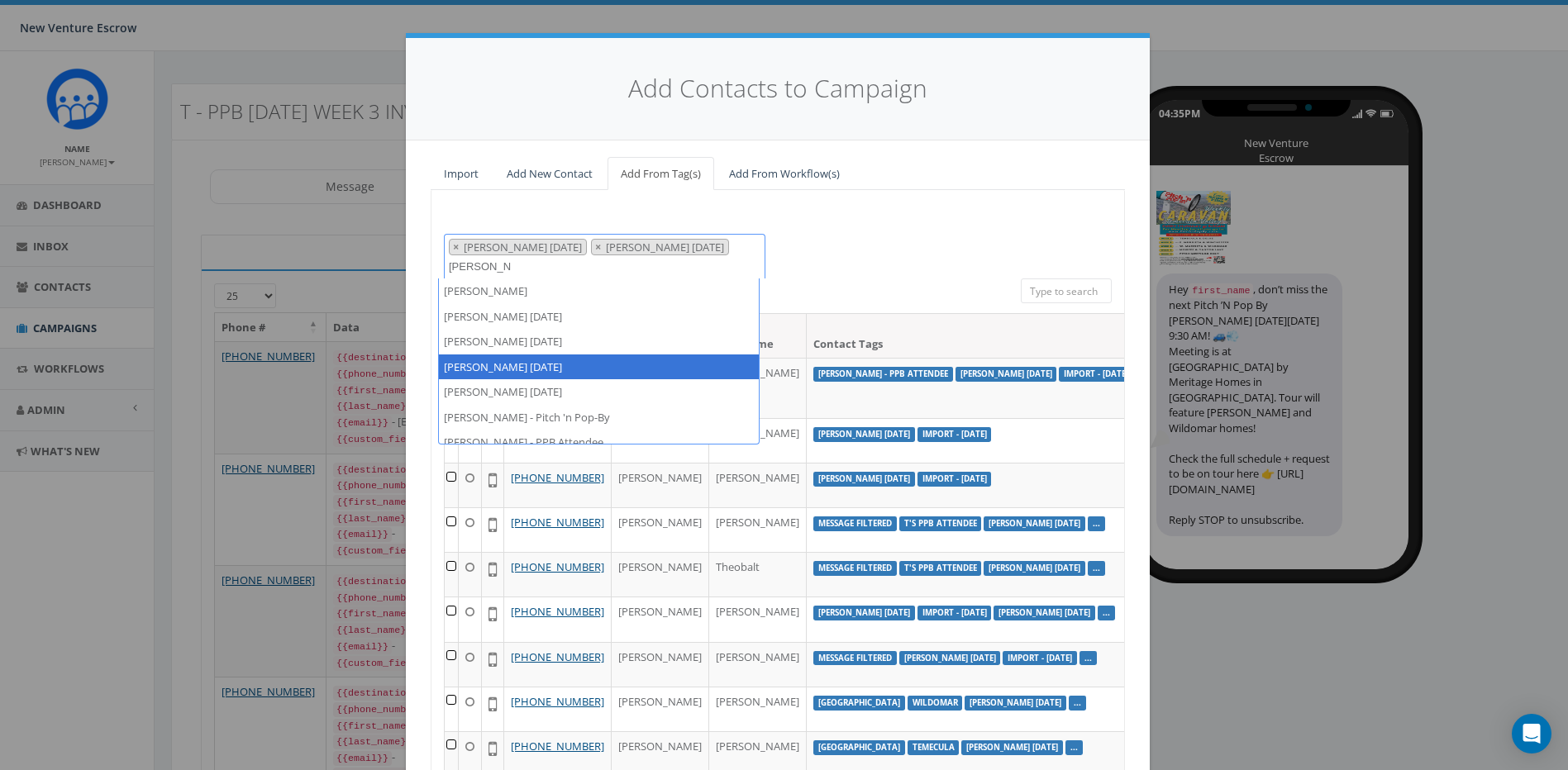
type textarea "tamarra"
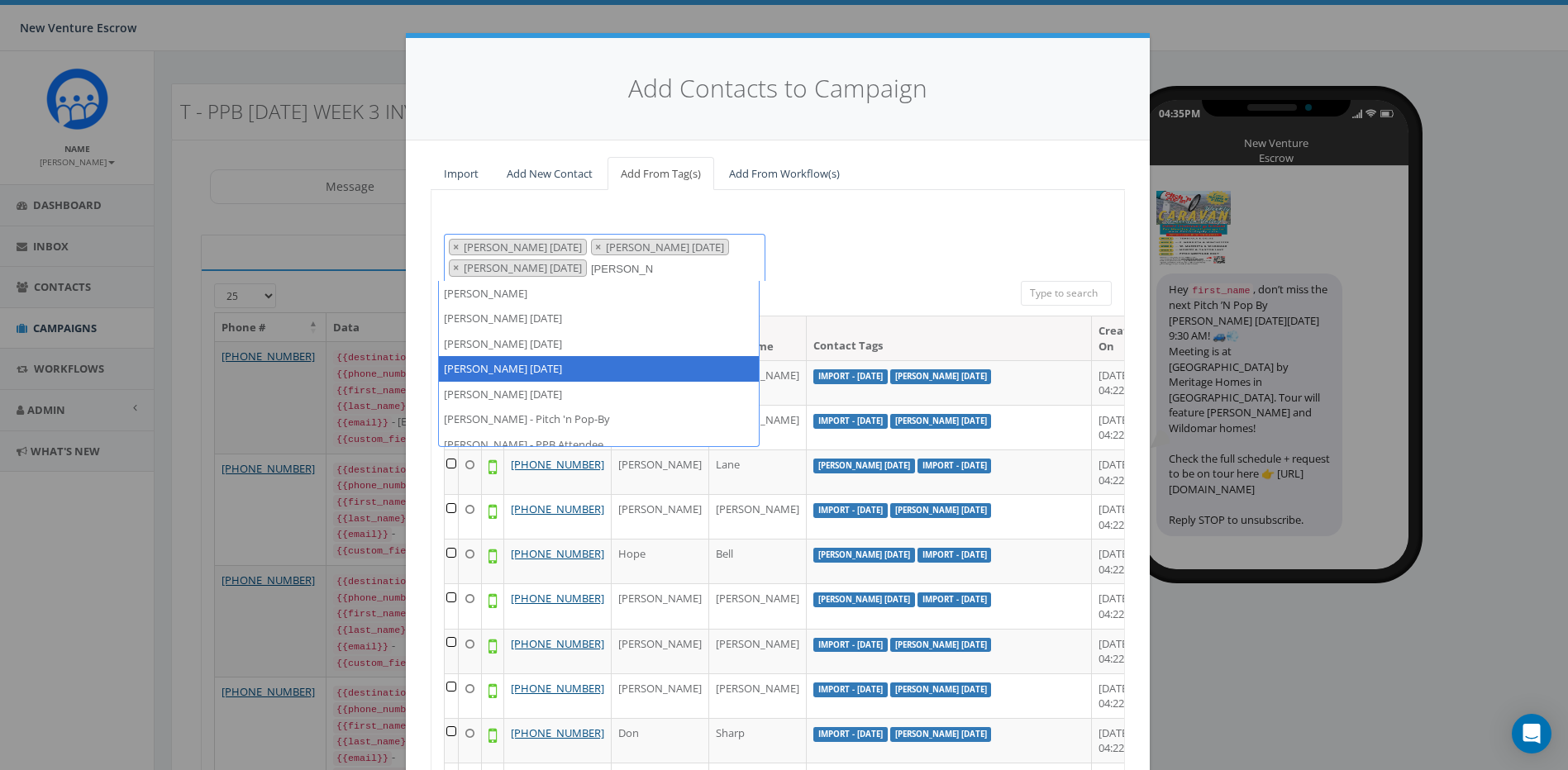
type textarea "tamarra"
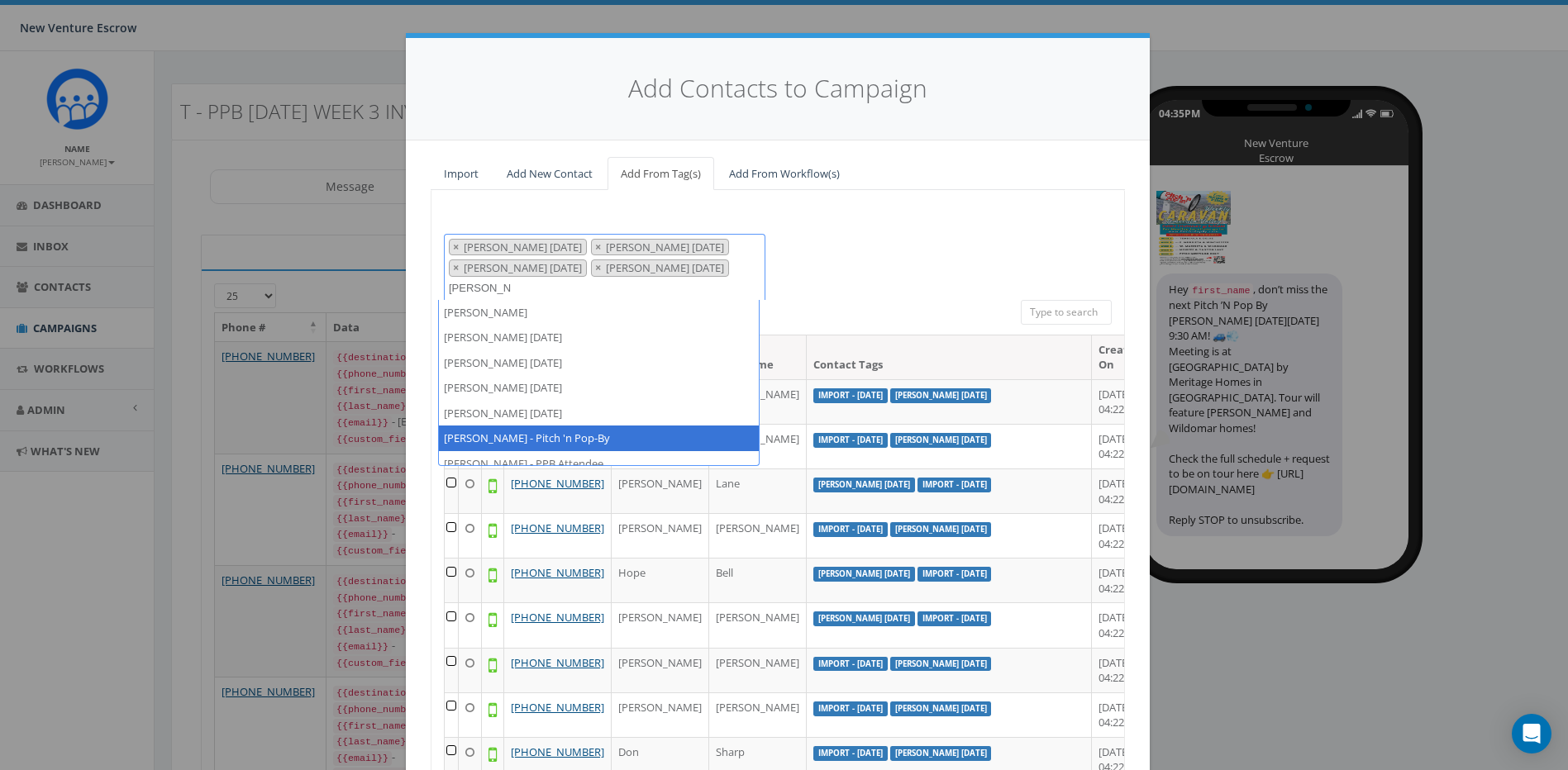
type textarea "tamarra"
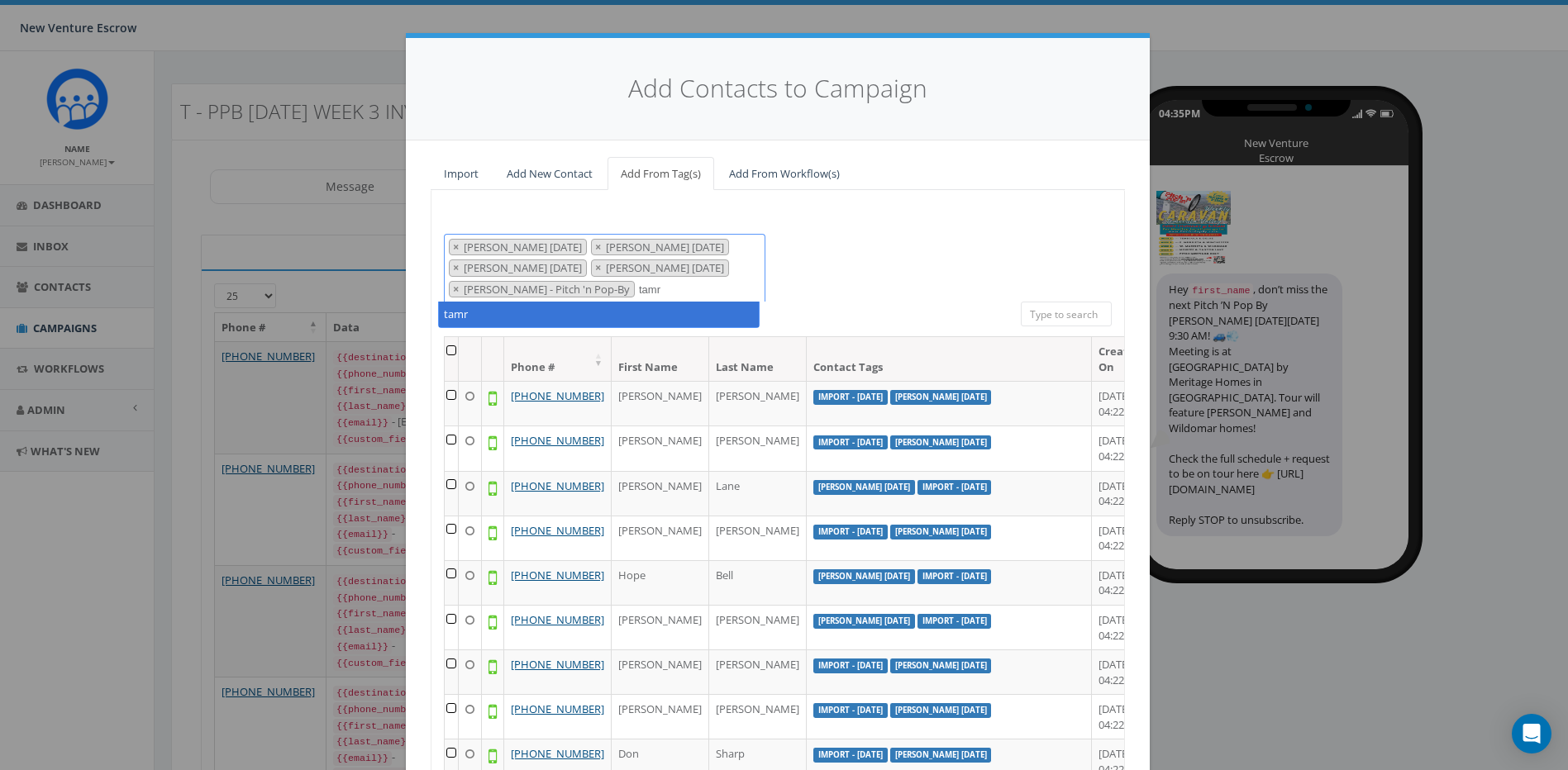
click at [639, 290] on textarea "tamr" at bounding box center [659, 290] width 40 height 15
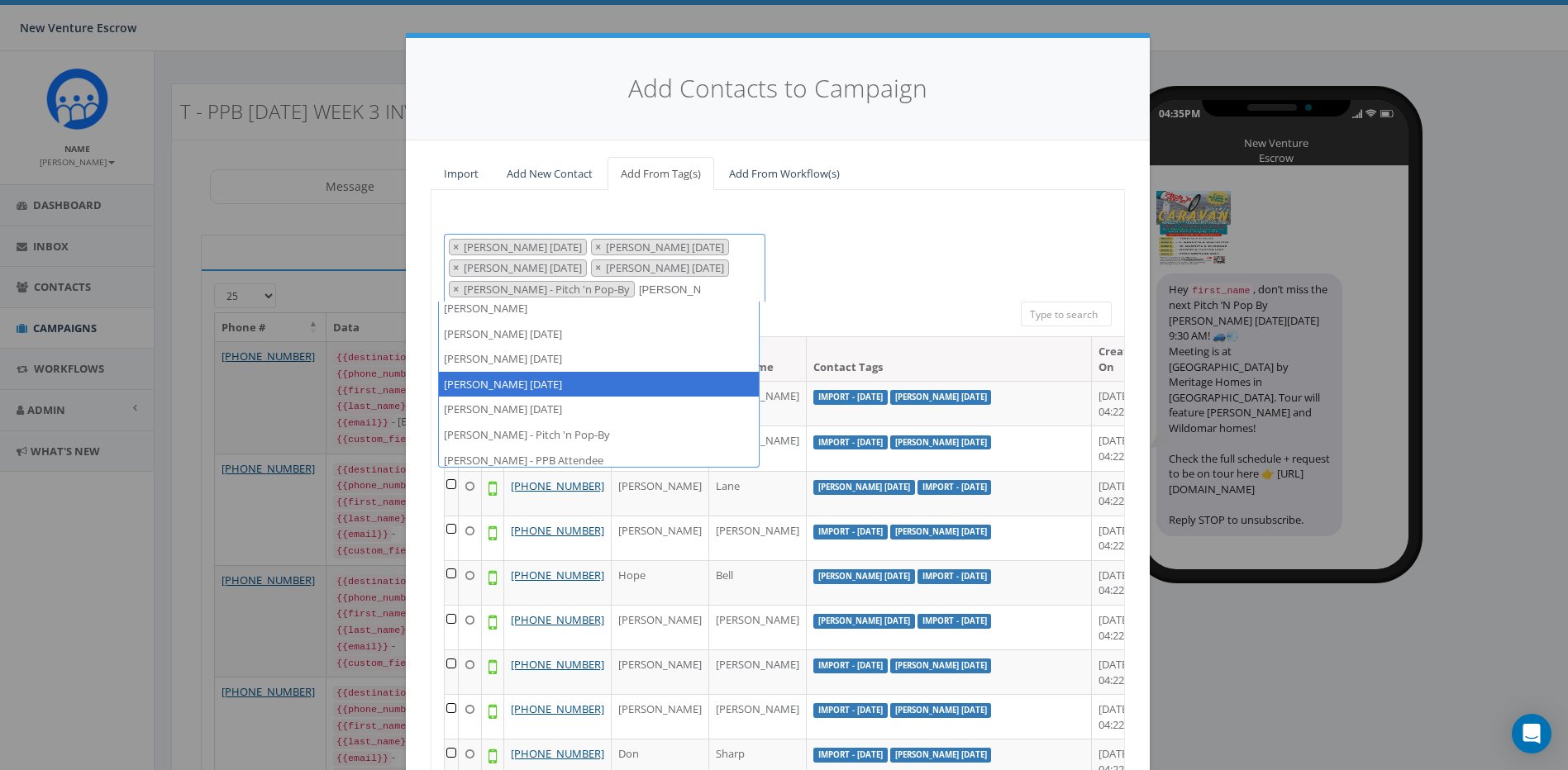
scroll to position [11, 0]
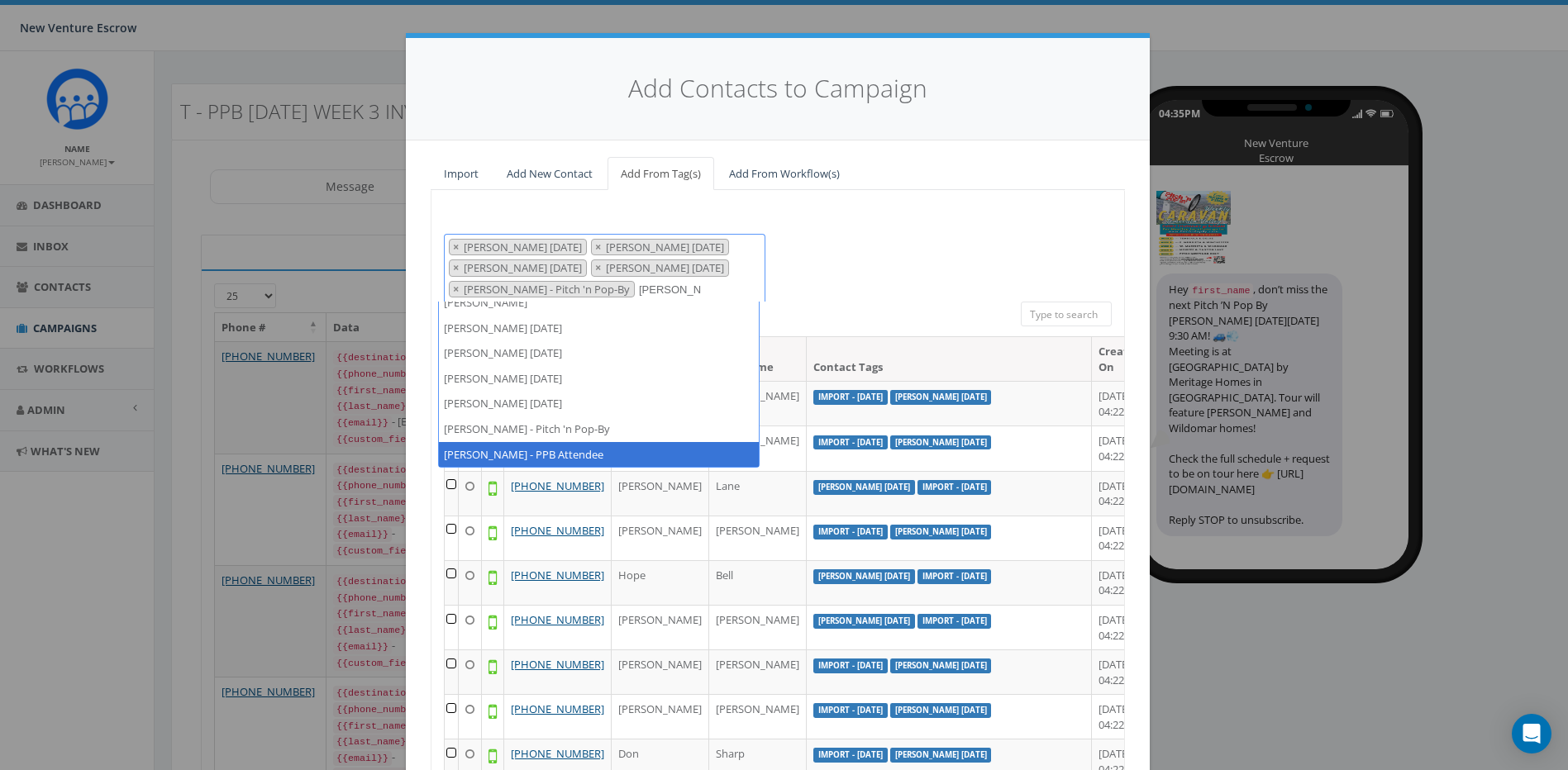
type textarea "tamarra"
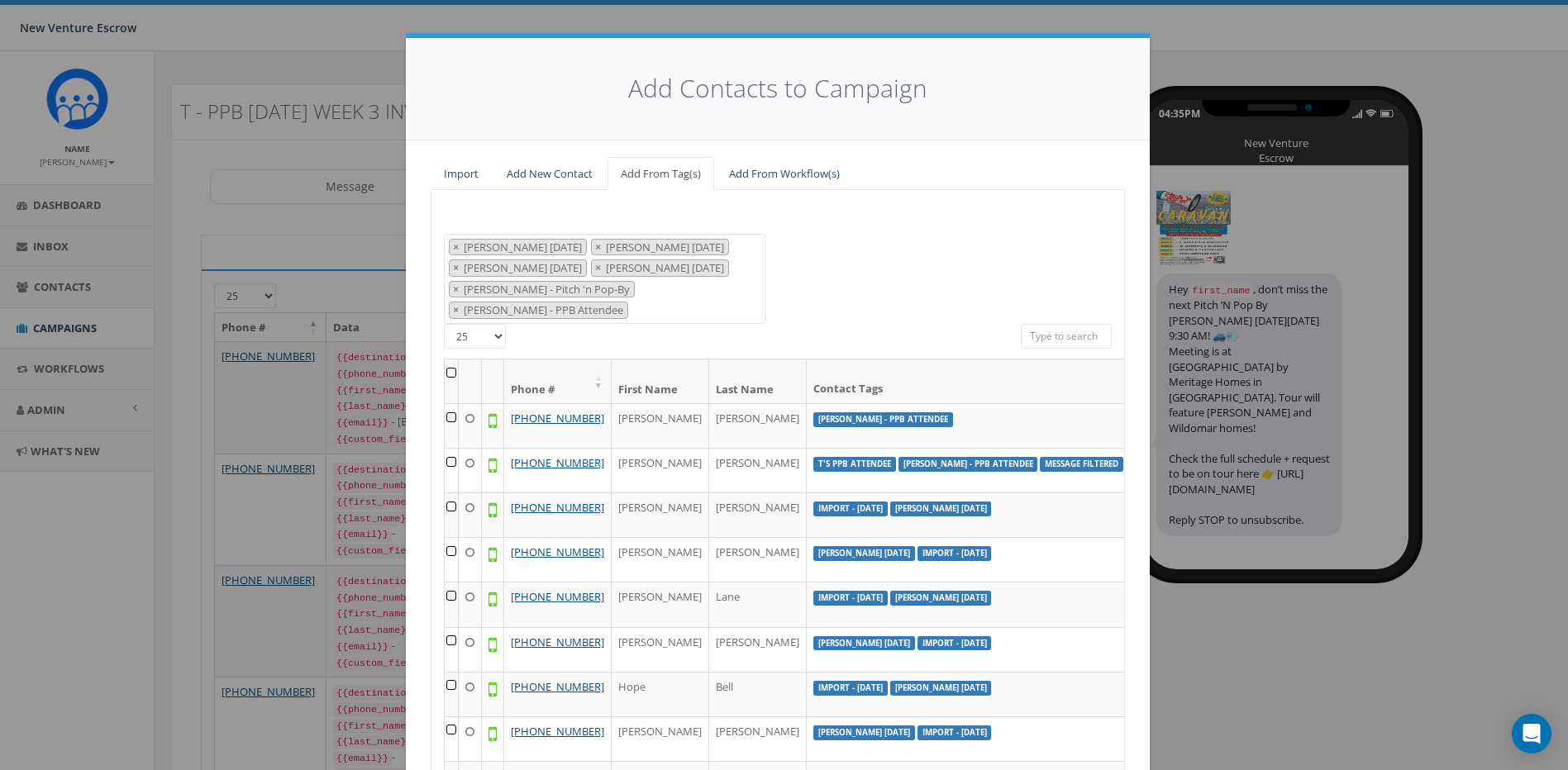
click at [842, 280] on div "2024/11/12 Aliso Viejo Anza Auburn August 28 Test Auto-Bot Banning Beaumont Bec…" at bounding box center [778, 279] width 693 height 90
click at [445, 359] on th at bounding box center [452, 381] width 14 height 44
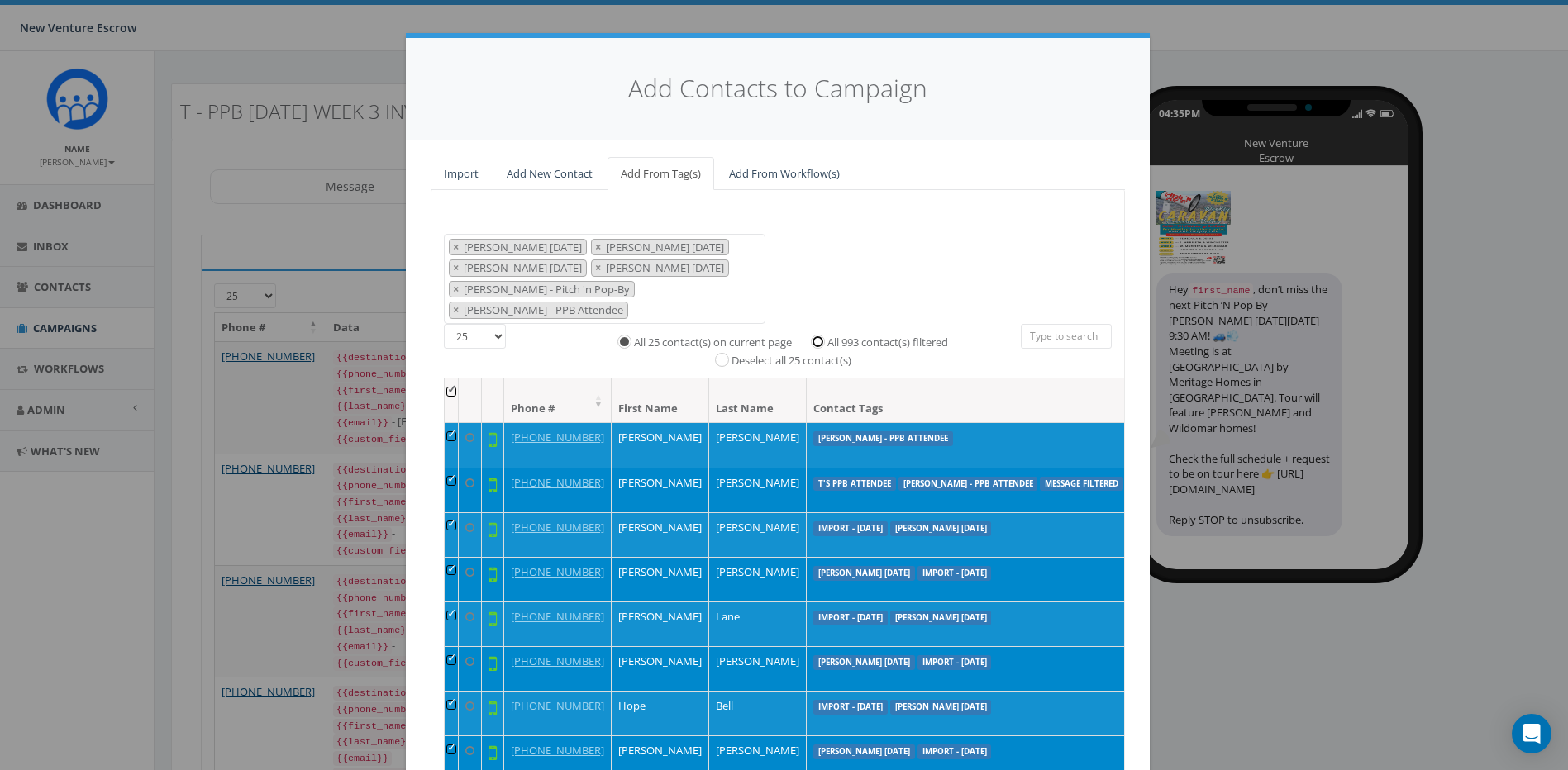
click at [819, 335] on input "All 993 contact(s) filtered" at bounding box center [822, 340] width 11 height 11
radio input "true"
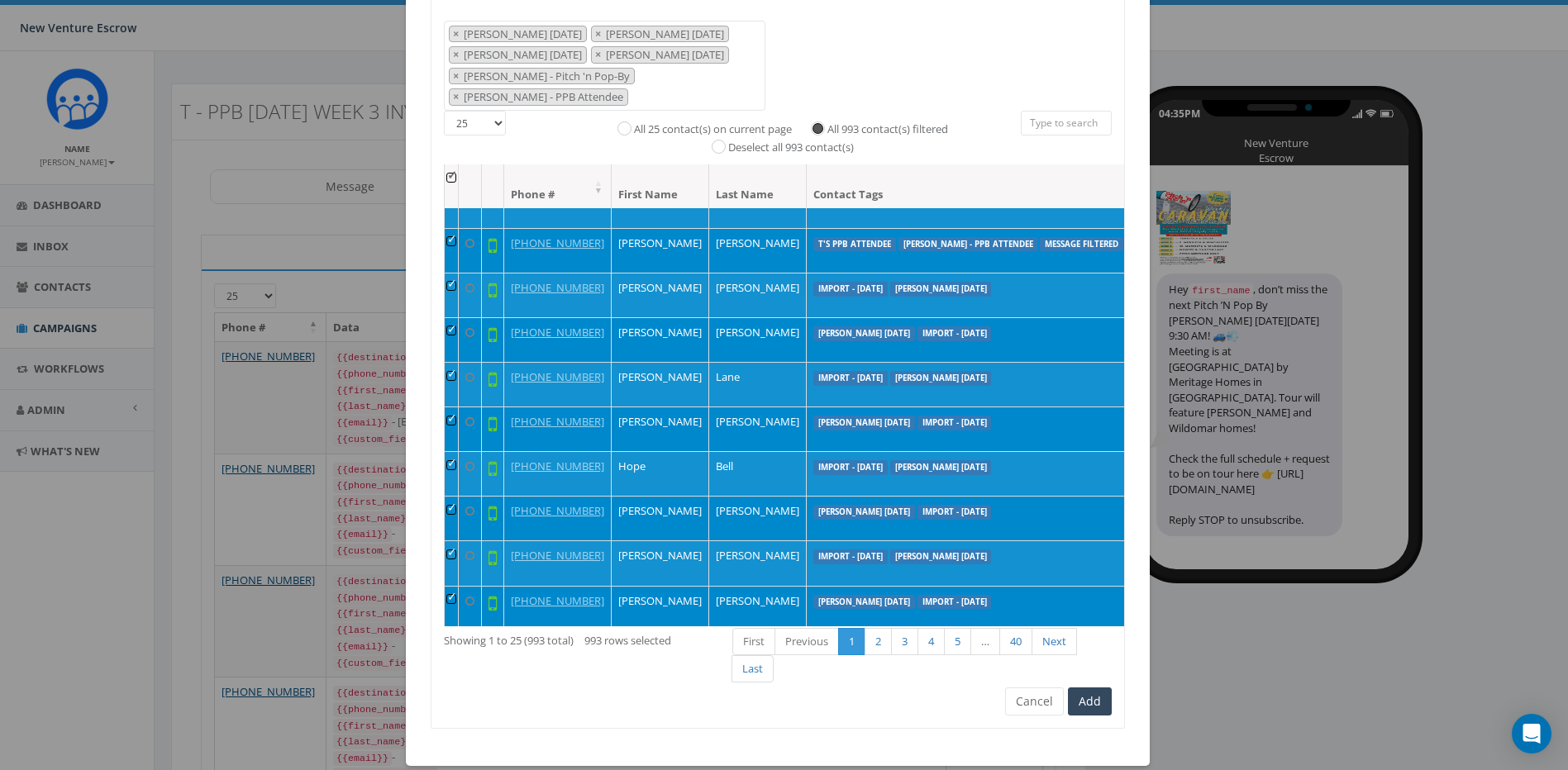
scroll to position [82, 0]
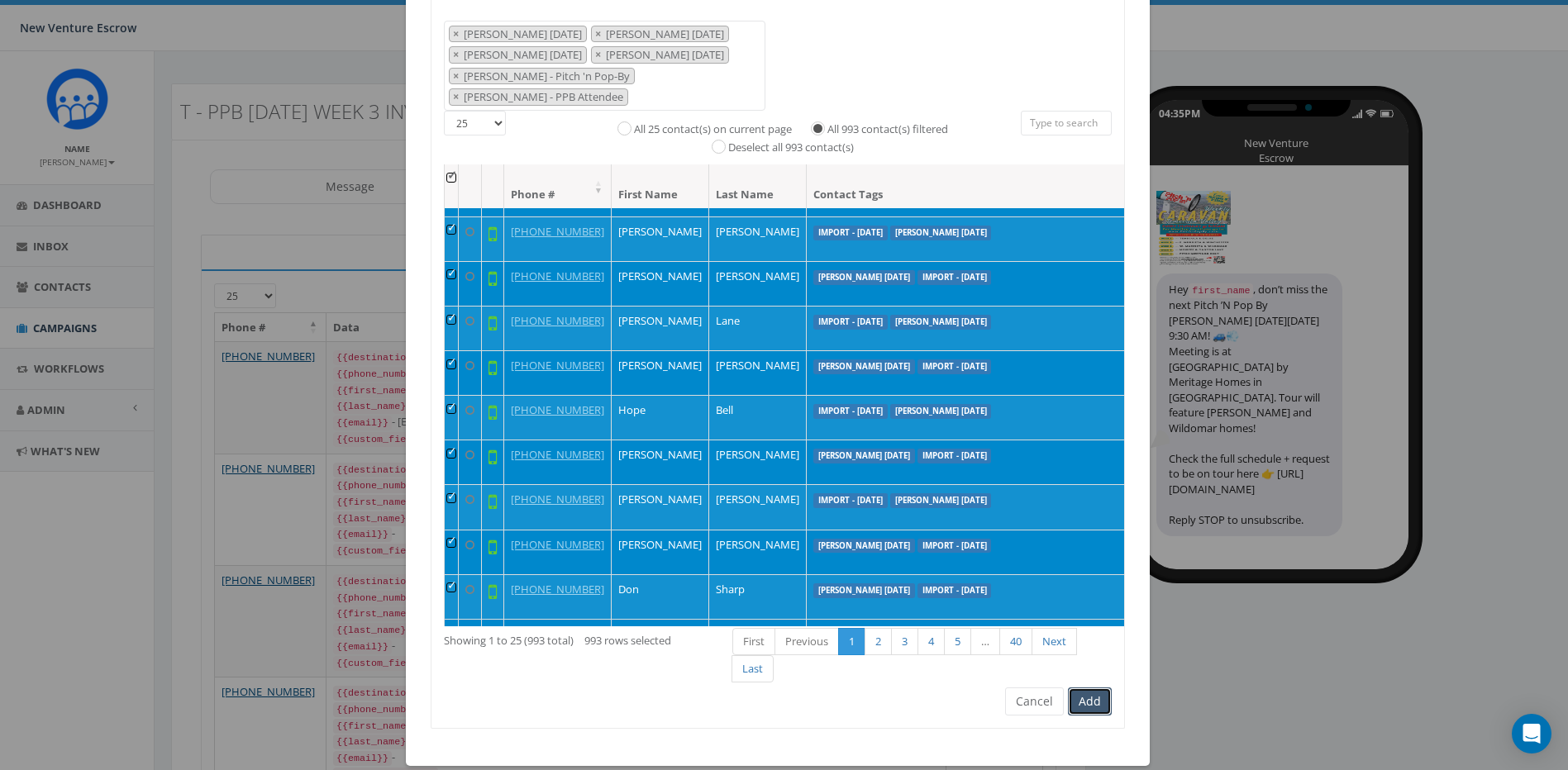
click at [1080, 688] on button "Add" at bounding box center [1089, 701] width 44 height 28
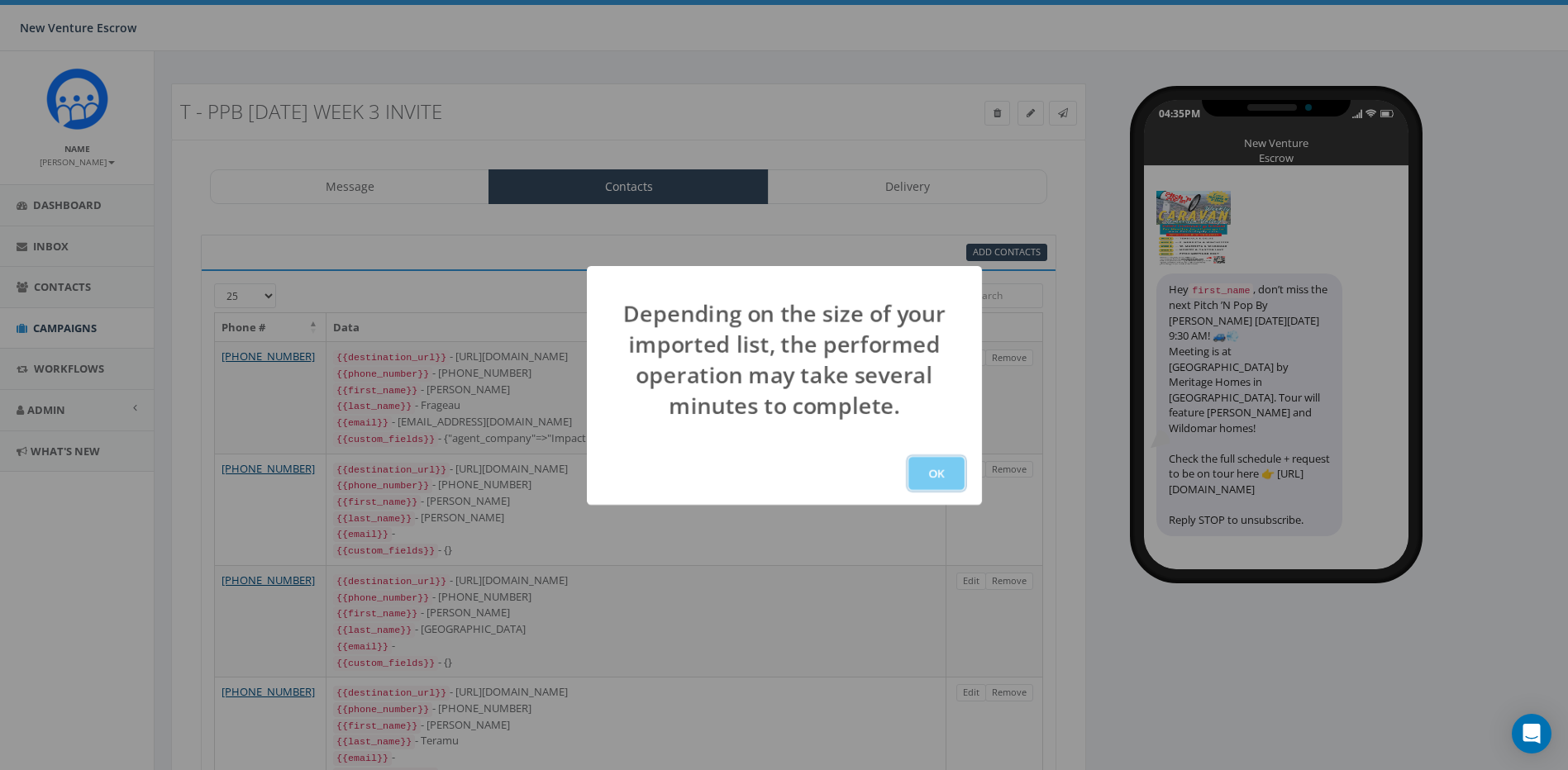
click at [935, 468] on button "OK" at bounding box center [937, 473] width 57 height 33
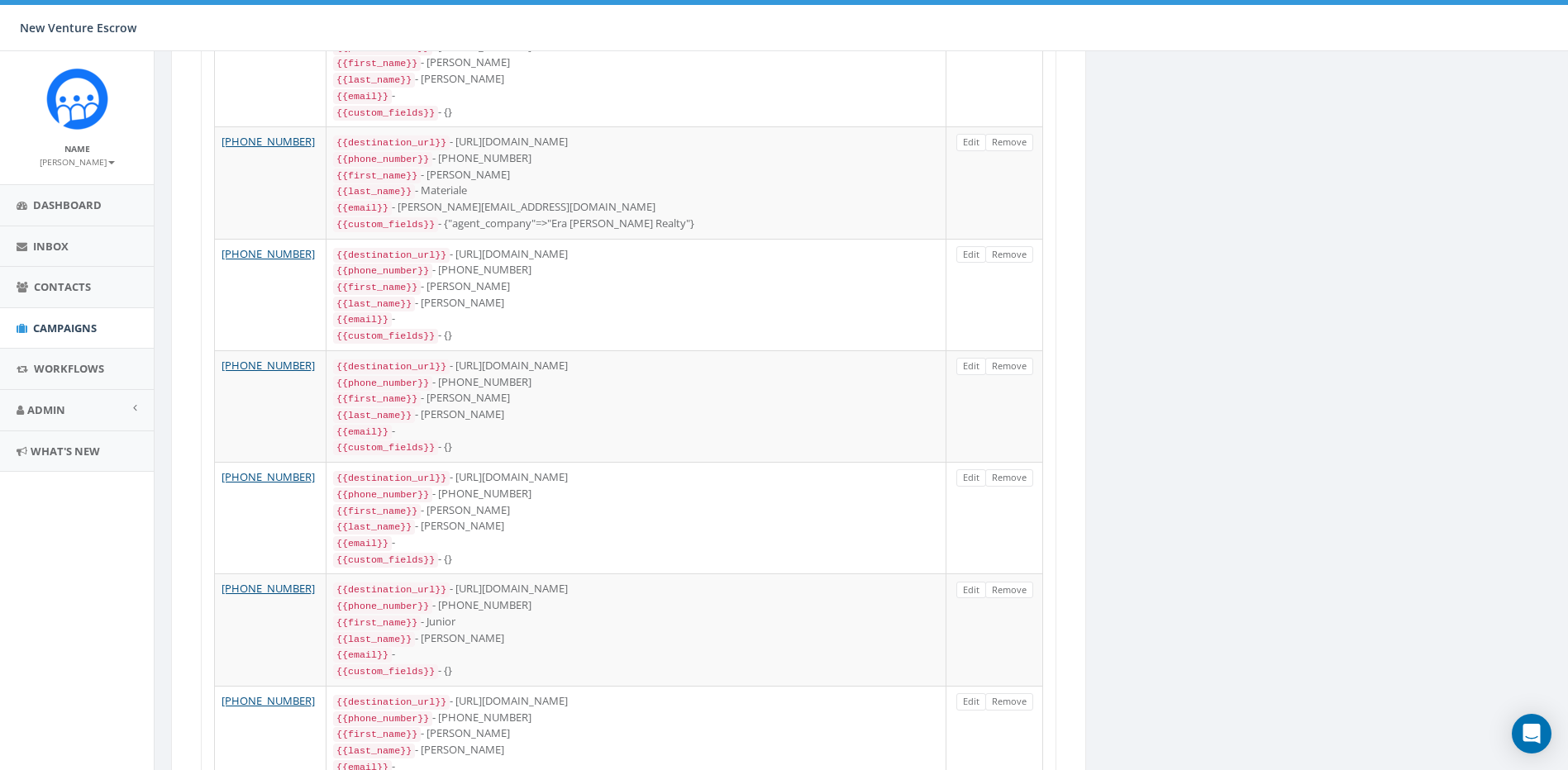
drag, startPoint x: 1062, startPoint y: 363, endPoint x: 1061, endPoint y: 652, distance: 289.0
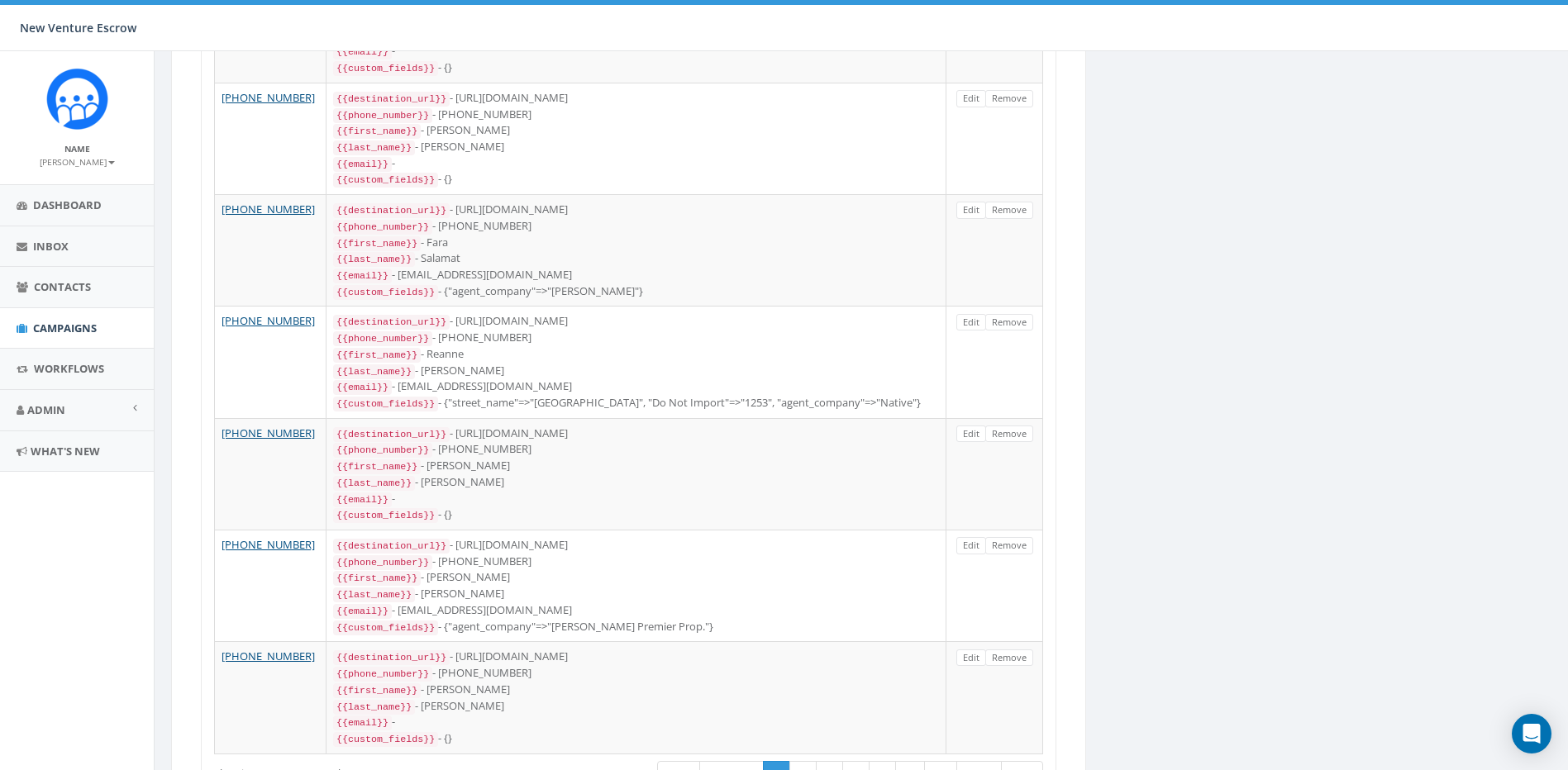
drag, startPoint x: 1058, startPoint y: 351, endPoint x: 1050, endPoint y: 651, distance: 300.1
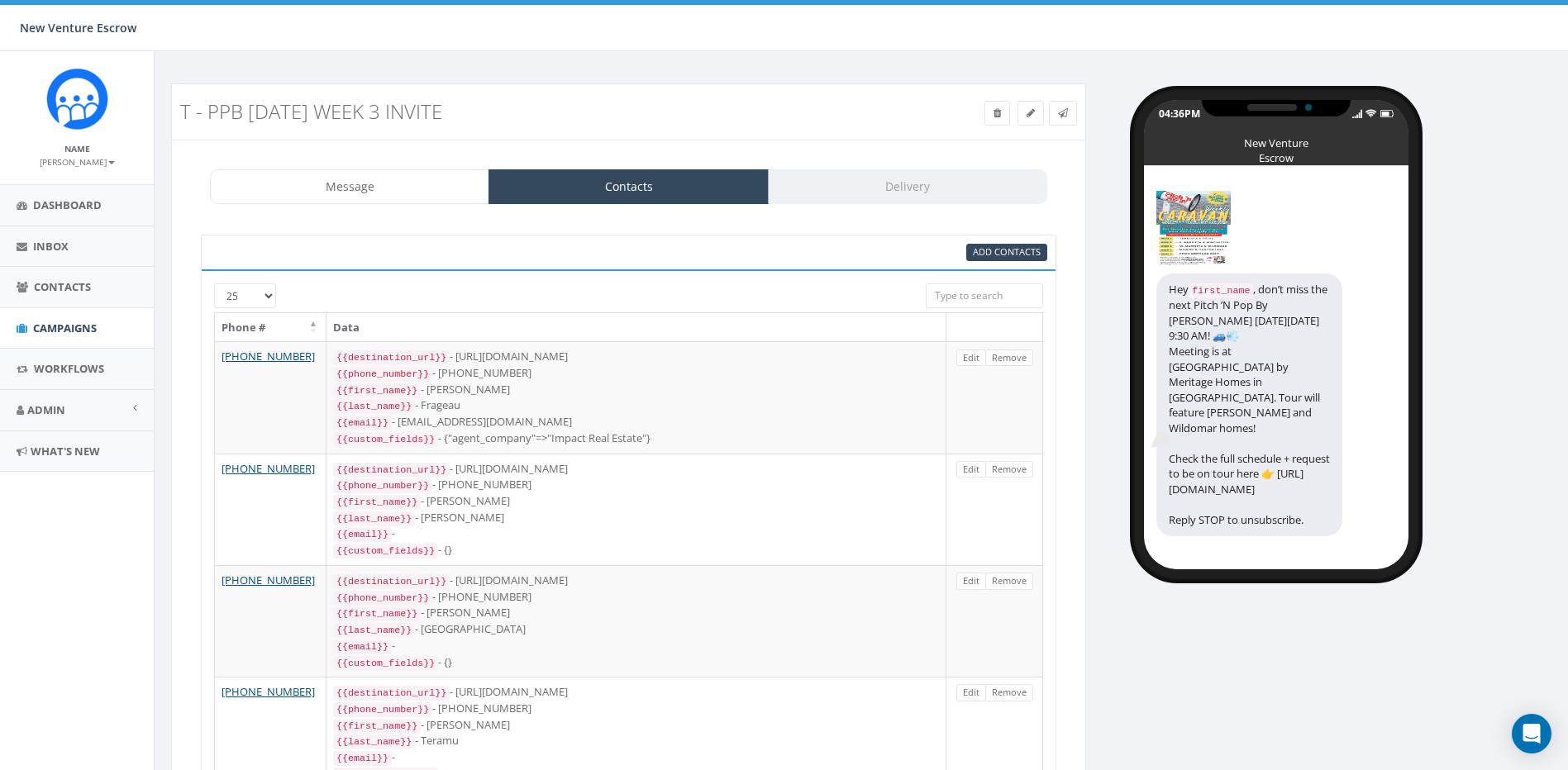
click at [850, 178] on div "Message Contacts Delivery" at bounding box center [629, 187] width 837 height 34
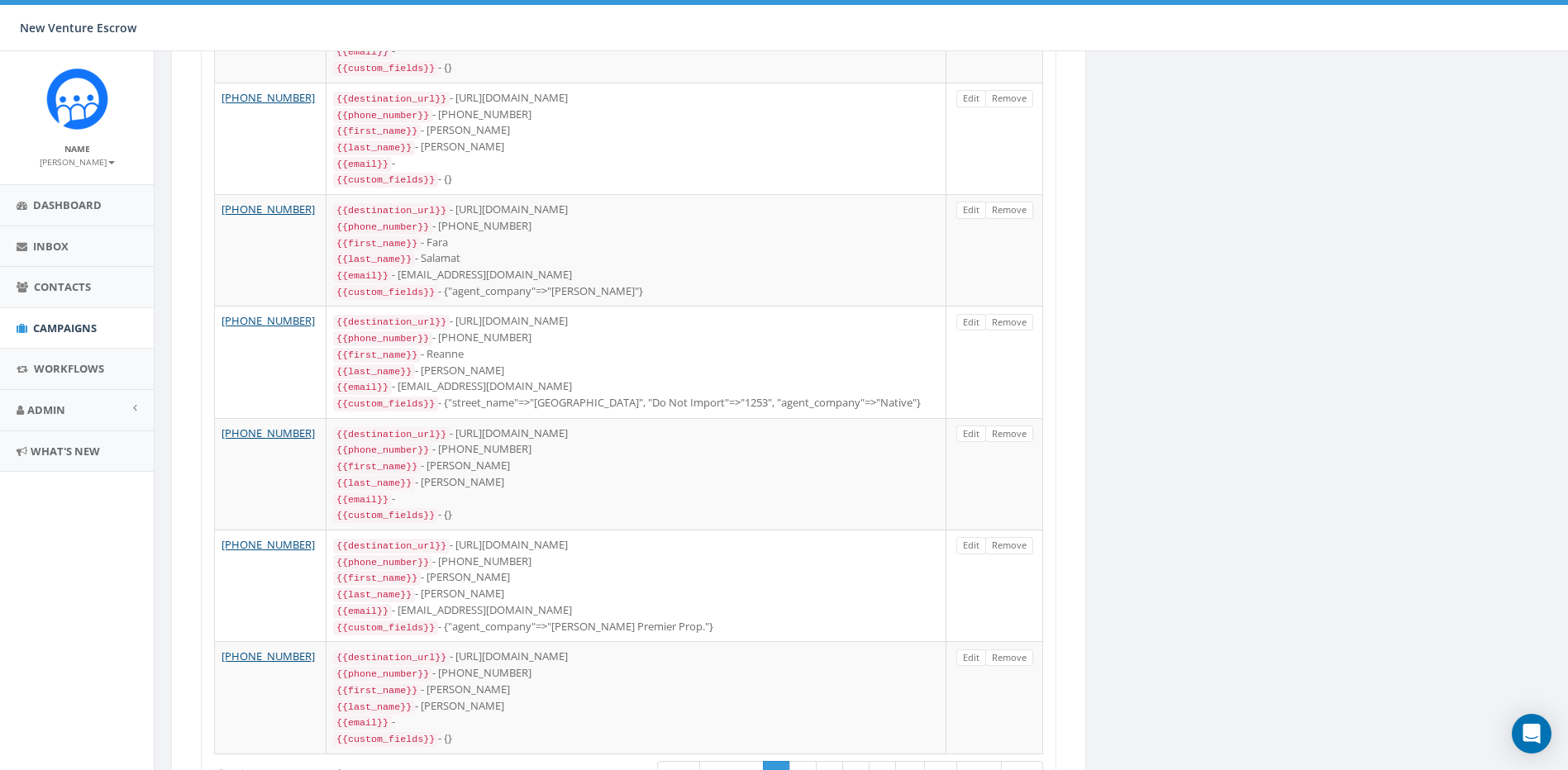
drag, startPoint x: 1097, startPoint y: 272, endPoint x: 1049, endPoint y: 648, distance: 379.1
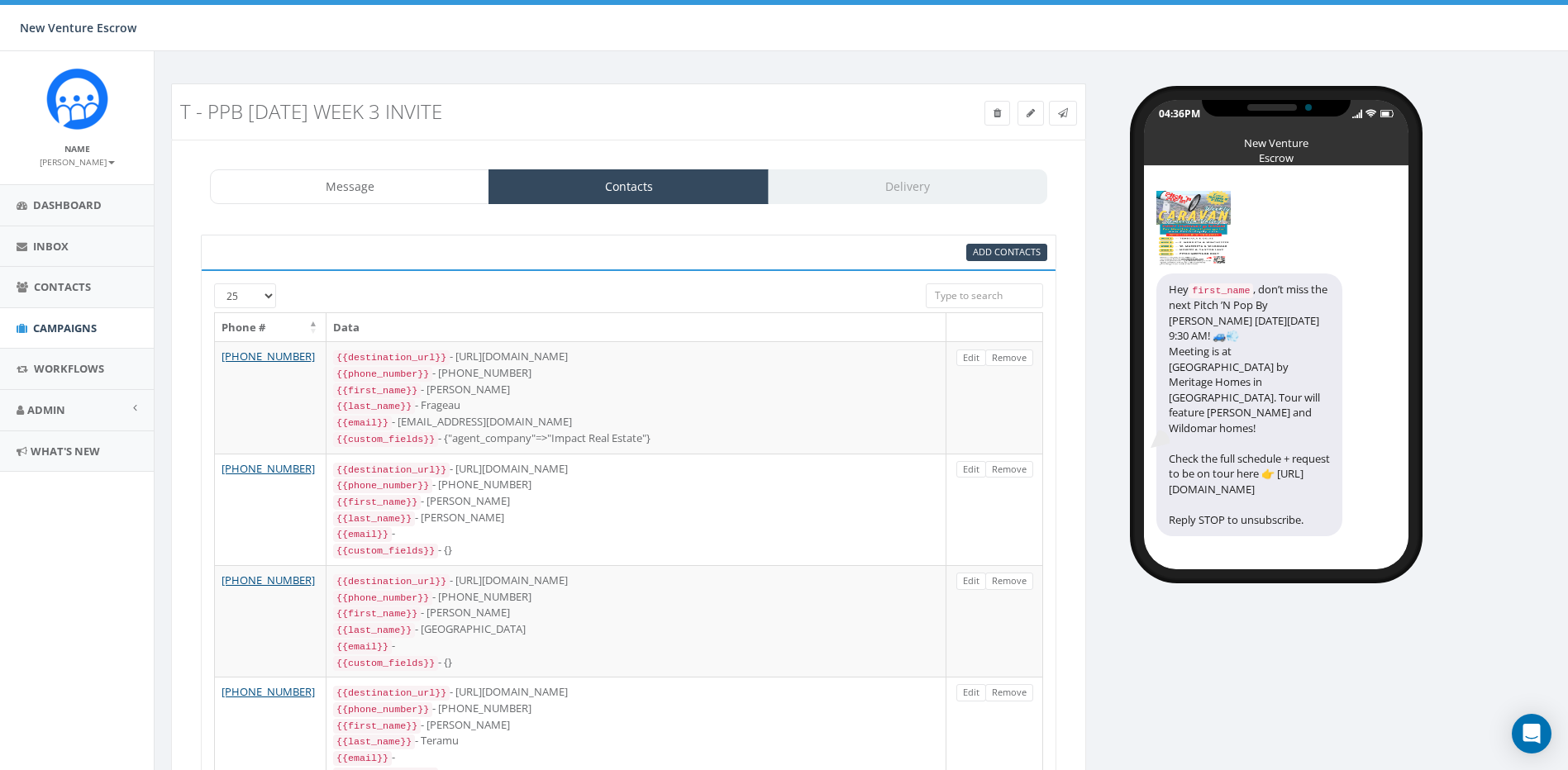
drag, startPoint x: 1076, startPoint y: 523, endPoint x: 1075, endPoint y: 314, distance: 209.0
click at [468, 189] on link "Message" at bounding box center [350, 187] width 280 height 34
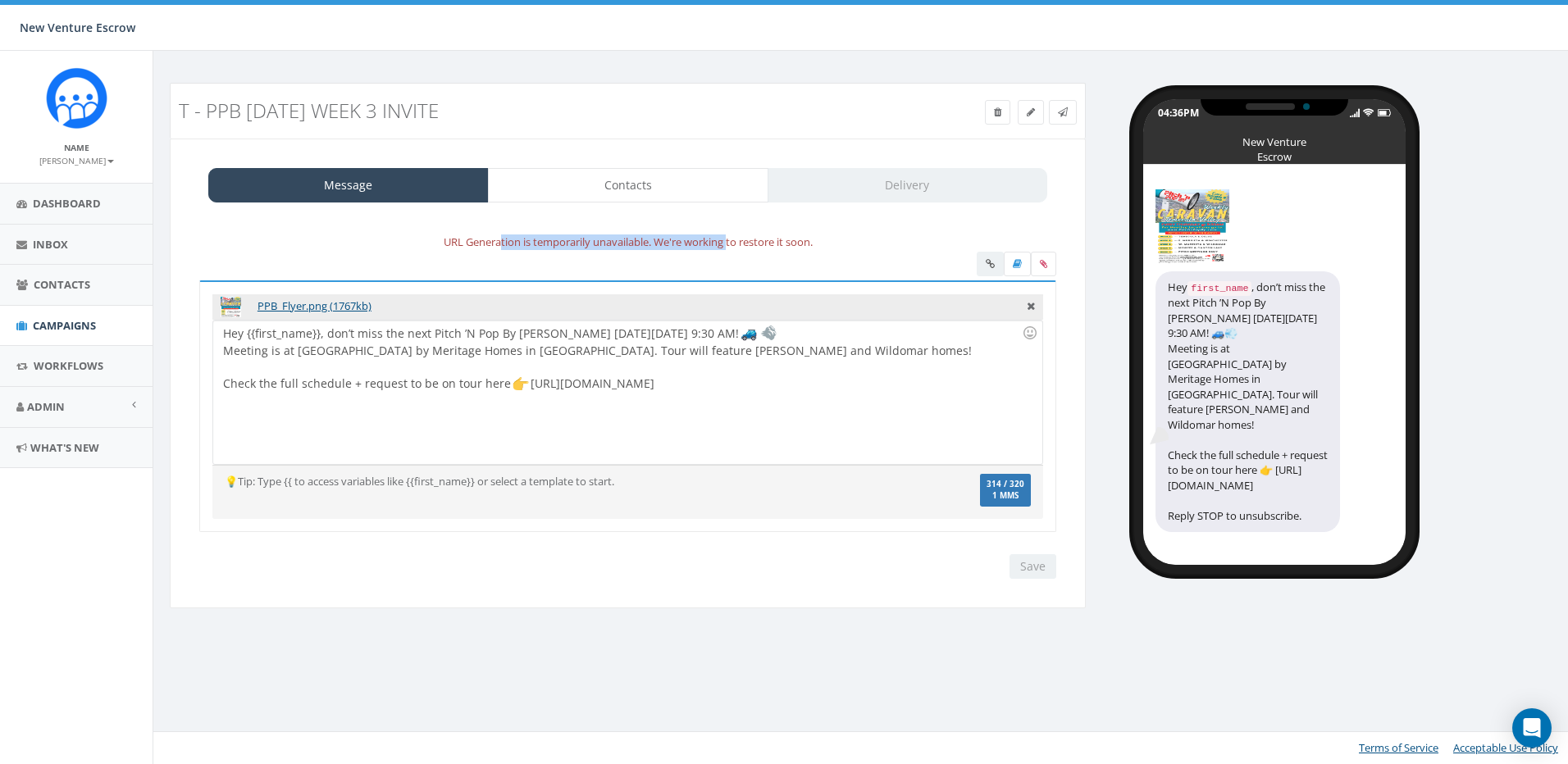
drag, startPoint x: 730, startPoint y: 244, endPoint x: 498, endPoint y: 238, distance: 232.1
click at [498, 238] on div "URL Generation is temporarily unavailable. We're working to restore it soon." at bounding box center [628, 242] width 881 height 19
click at [850, 191] on div "Message Contacts Delivery" at bounding box center [628, 185] width 839 height 34
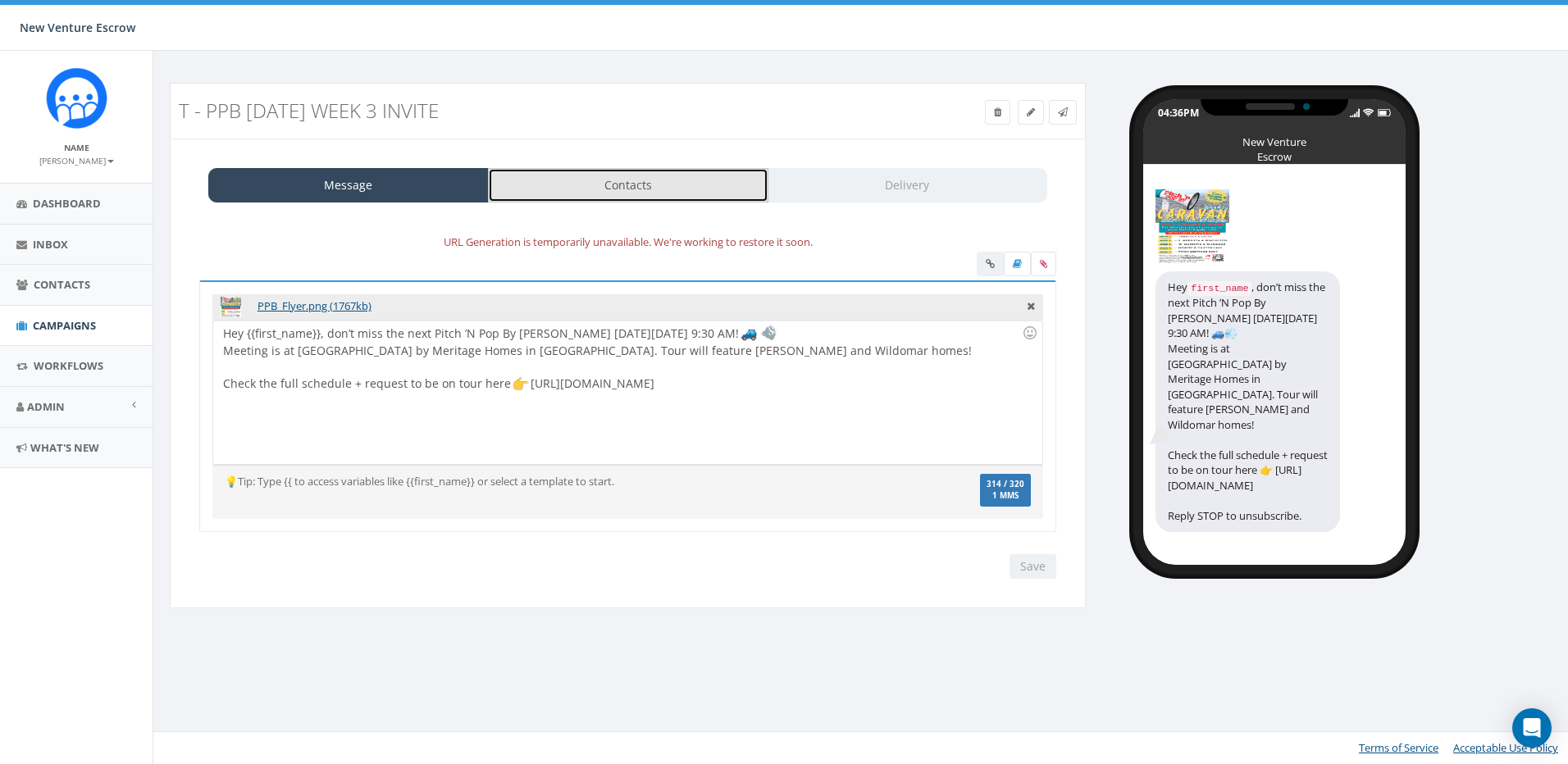
click at [693, 185] on link "Contacts" at bounding box center [628, 185] width 281 height 34
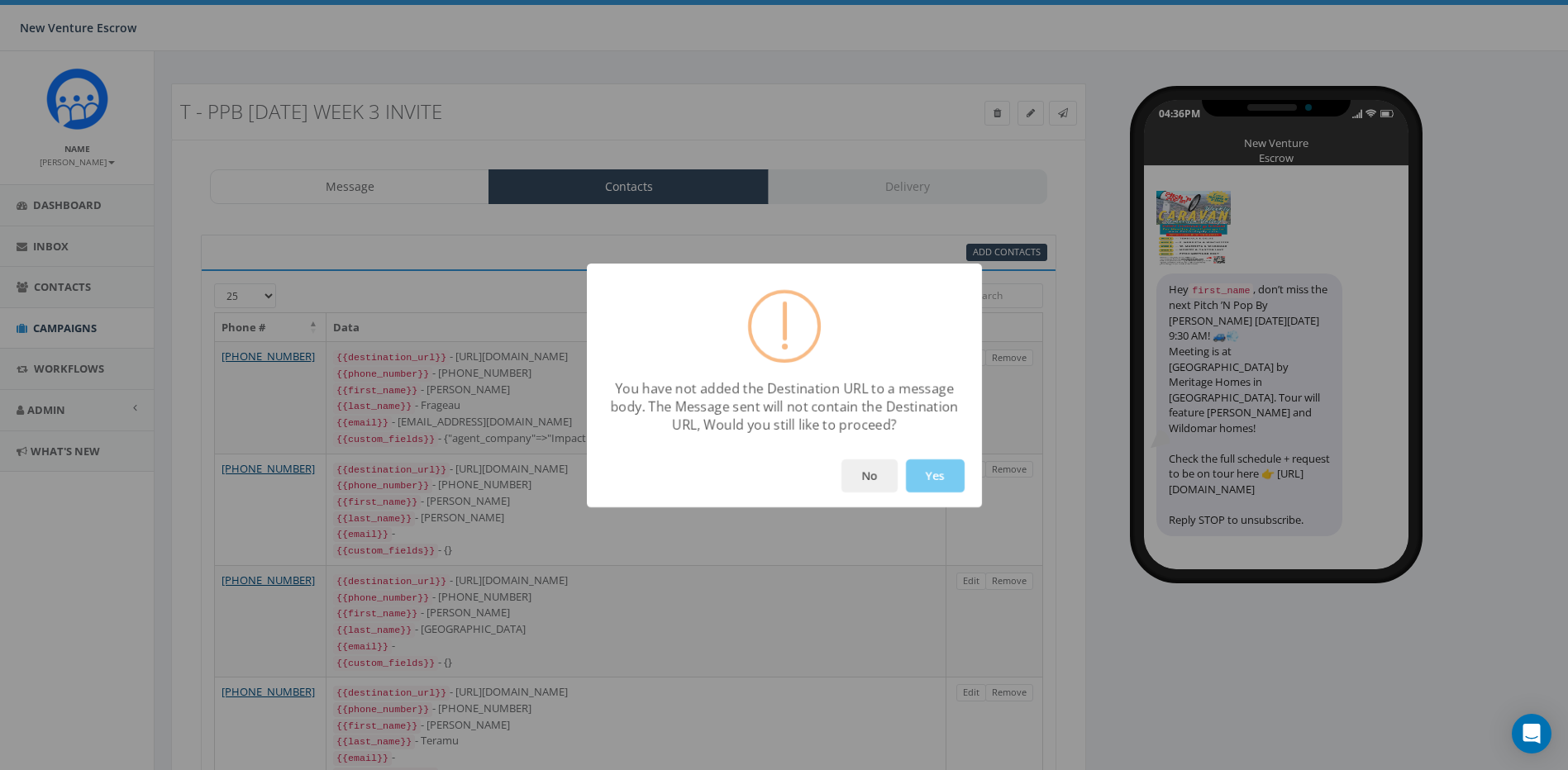
click at [943, 472] on button "Yes" at bounding box center [935, 476] width 58 height 33
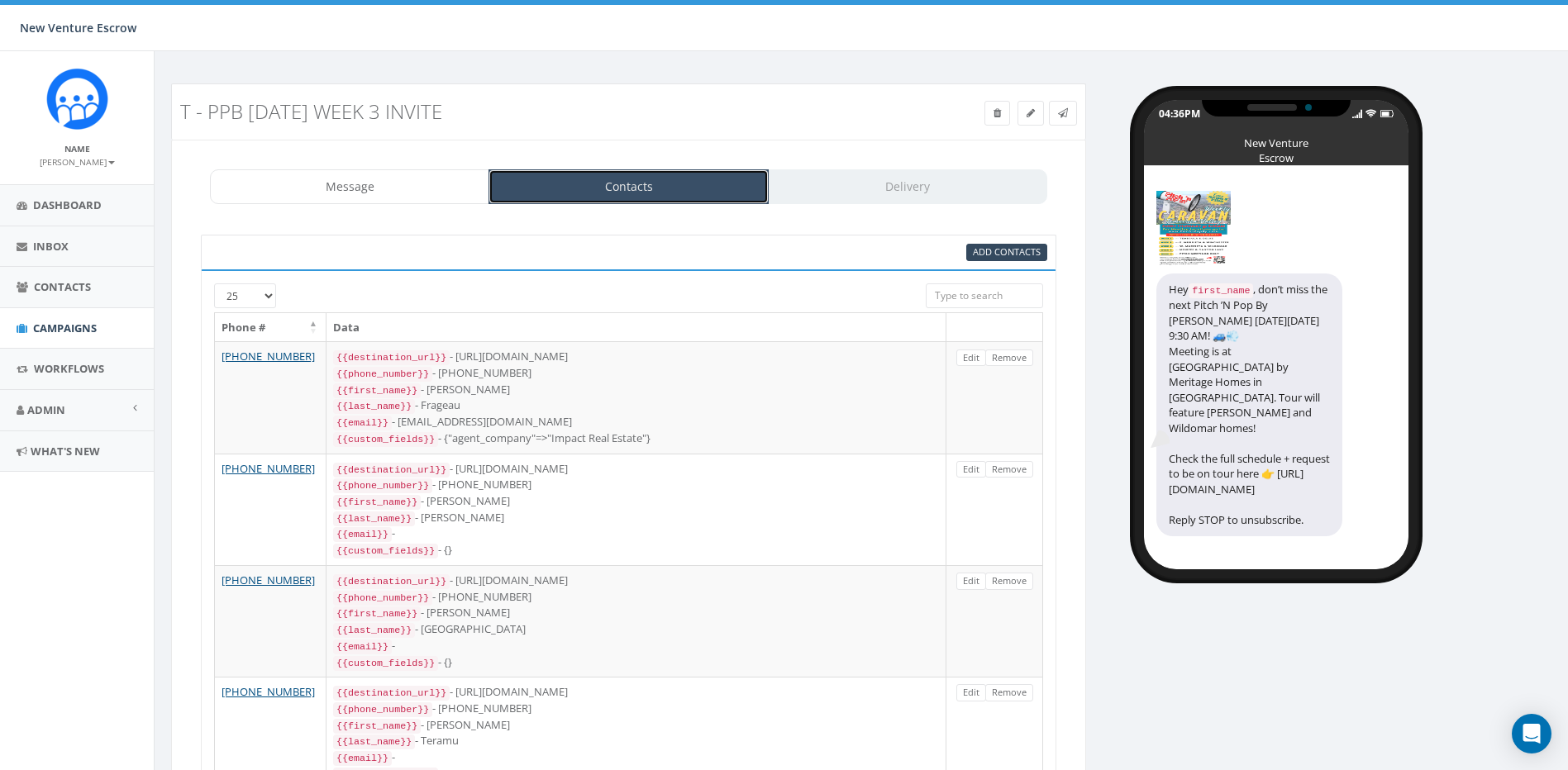
click at [595, 196] on link "Contacts" at bounding box center [629, 187] width 280 height 34
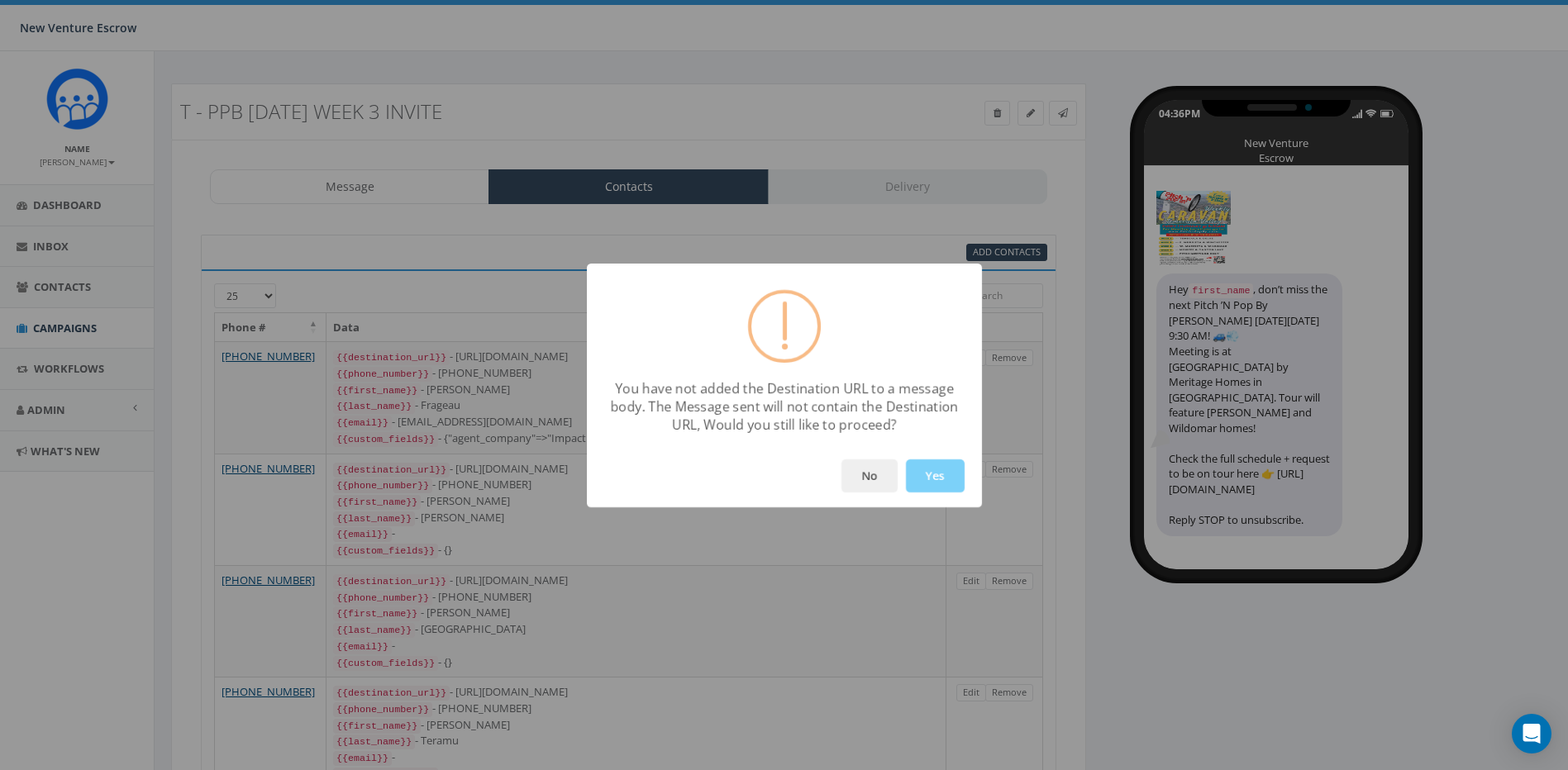
click at [446, 189] on div "You have not added the Destination URL to a message body. The Message sent will…" at bounding box center [784, 385] width 1568 height 770
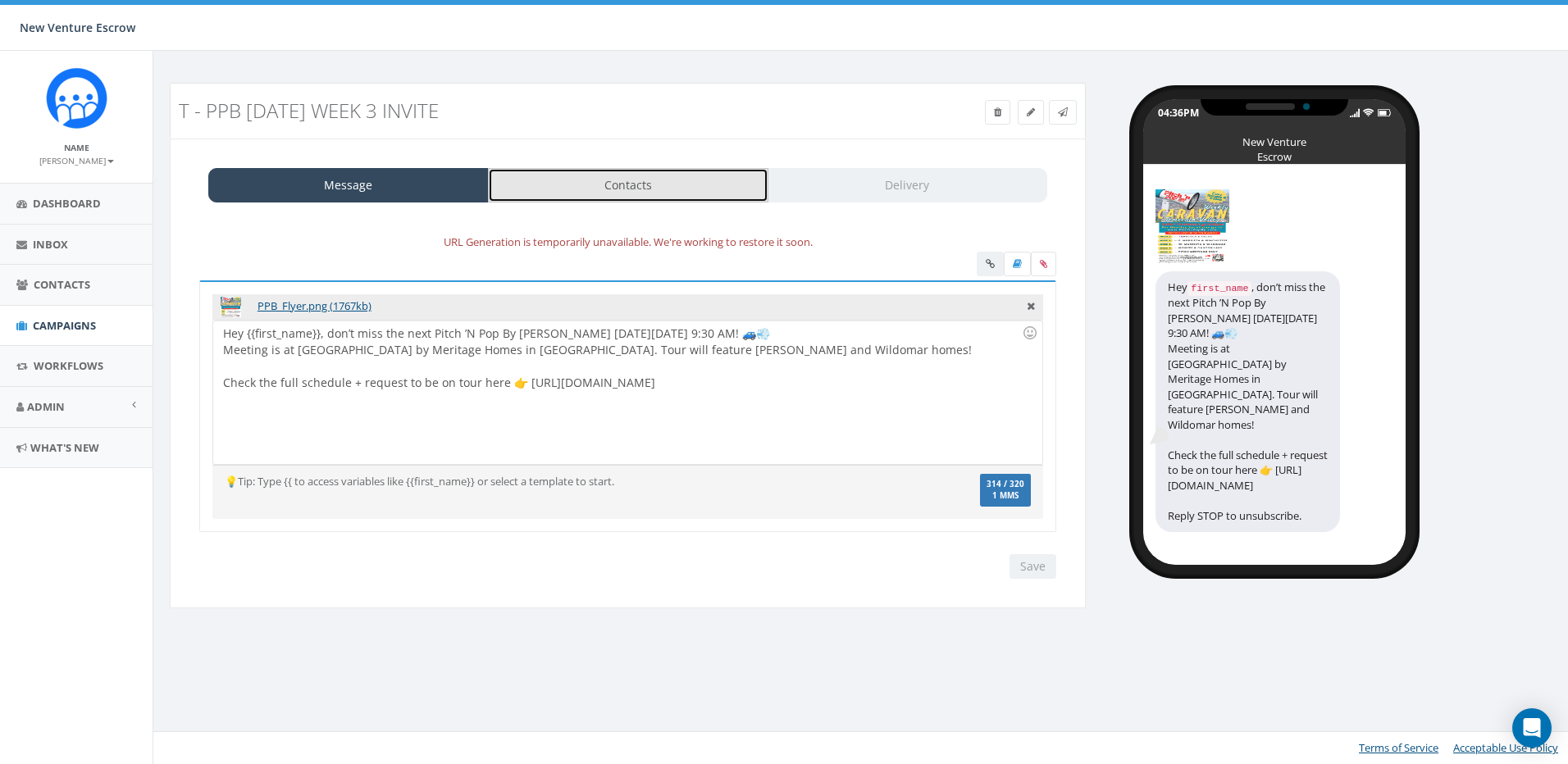
click at [710, 193] on link "Contacts" at bounding box center [628, 185] width 281 height 34
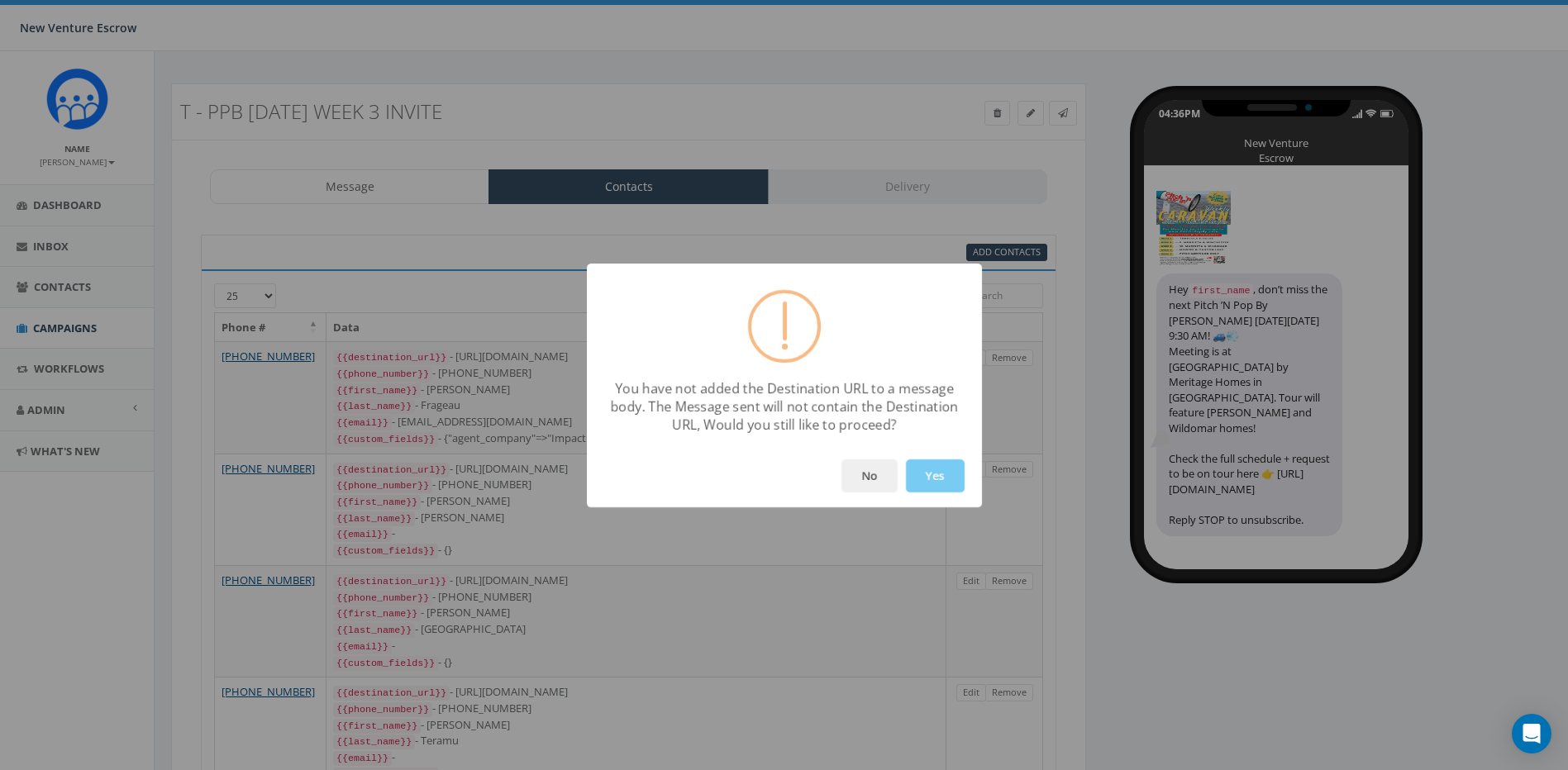
click at [943, 479] on button "Yes" at bounding box center [935, 476] width 58 height 33
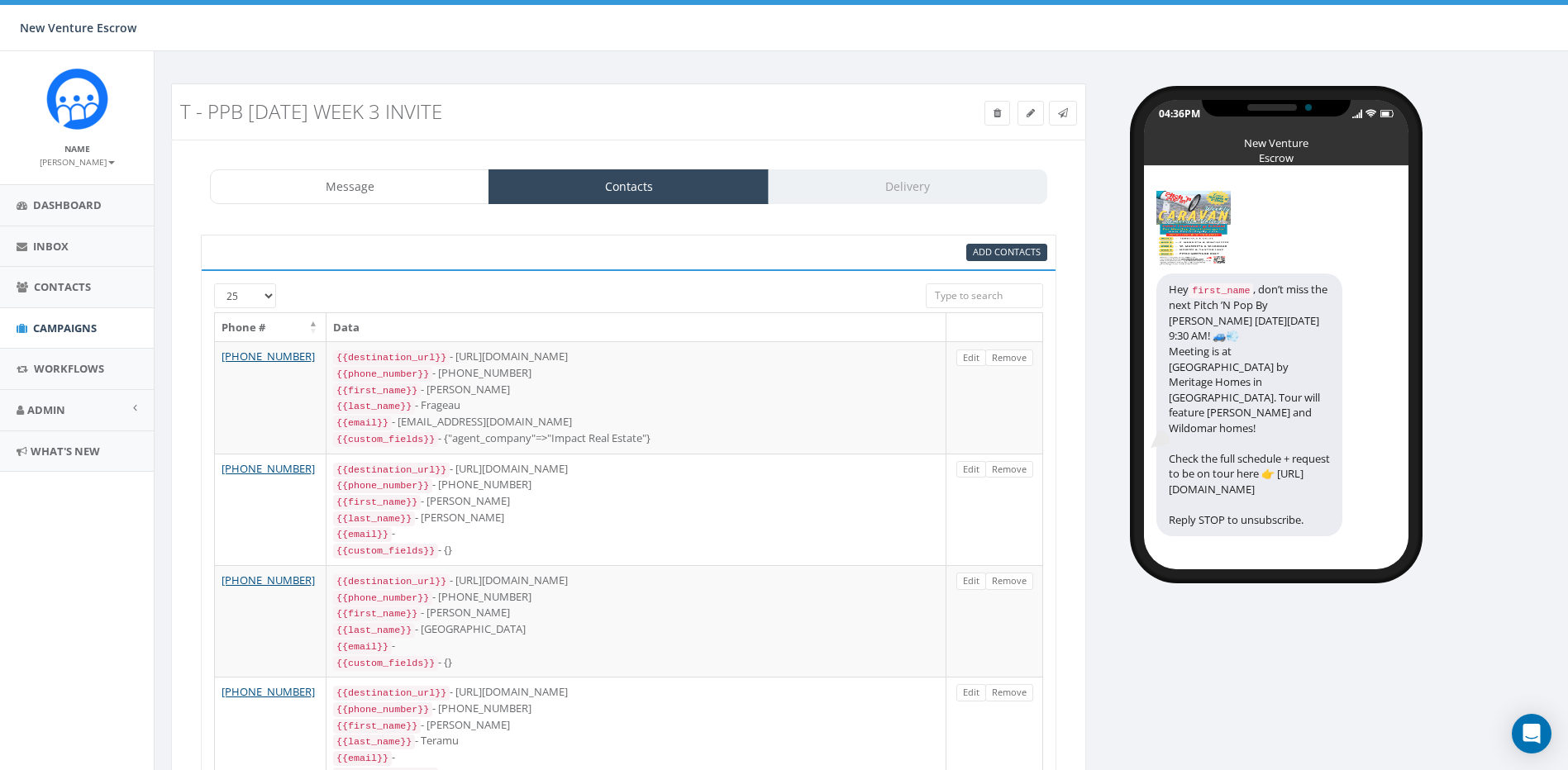
click at [915, 189] on div "Message Contacts Delivery" at bounding box center [629, 187] width 837 height 34
click at [832, 184] on div "Message Contacts Delivery" at bounding box center [629, 187] width 837 height 34
click at [341, 190] on link "Message" at bounding box center [350, 187] width 280 height 34
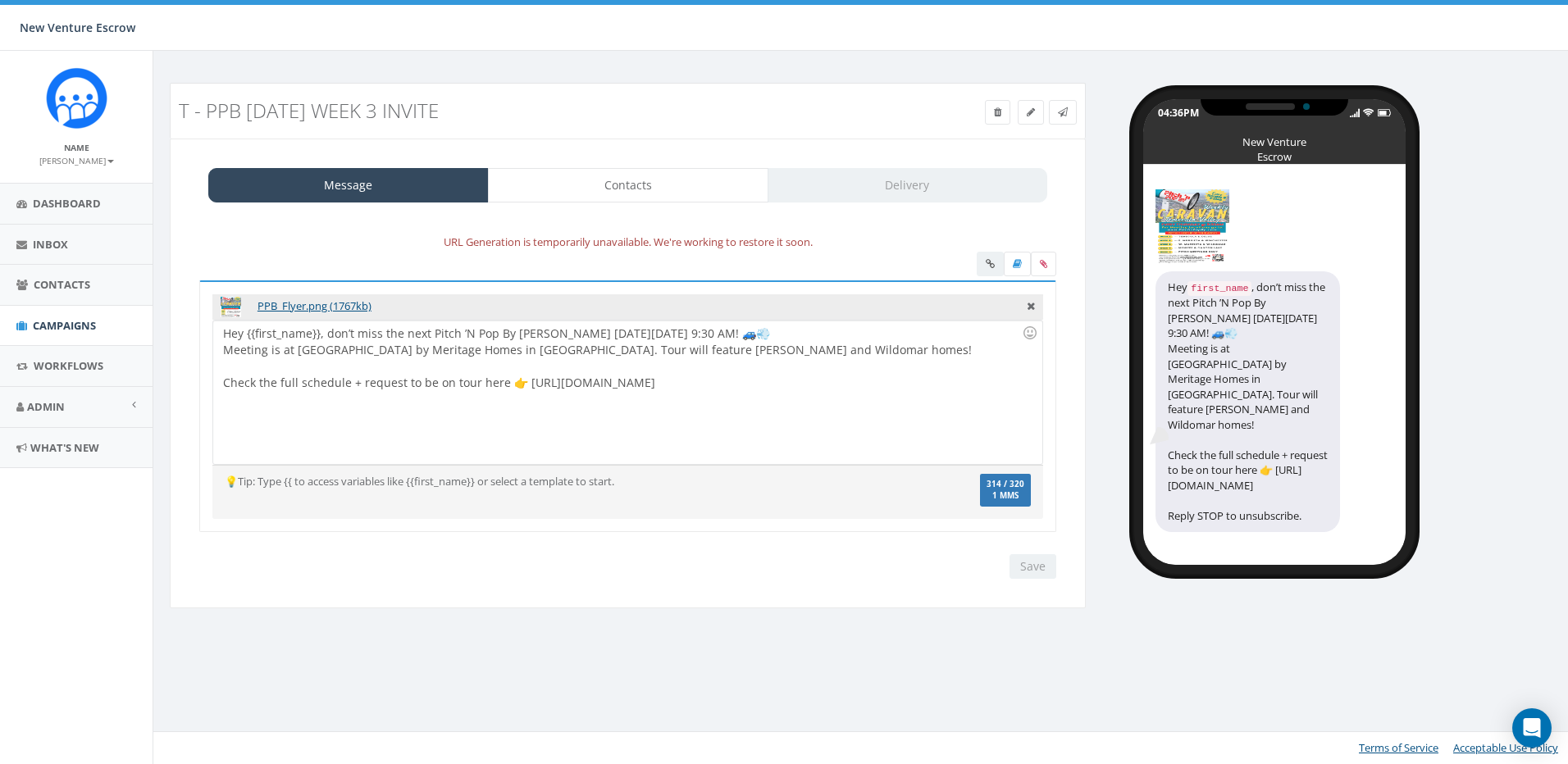
click at [725, 350] on div "Hey {{first_name}}, don’t miss the next Pitch ’N Pop By Caravan next Thursday, …" at bounding box center [627, 392] width 828 height 144
click at [691, 399] on div "Hey {{first_name}}, don’t miss the next Pitch ’N Pop By Caravan next Thursday, …" at bounding box center [627, 392] width 828 height 144
click at [1012, 566] on input "Save" at bounding box center [1033, 567] width 47 height 25
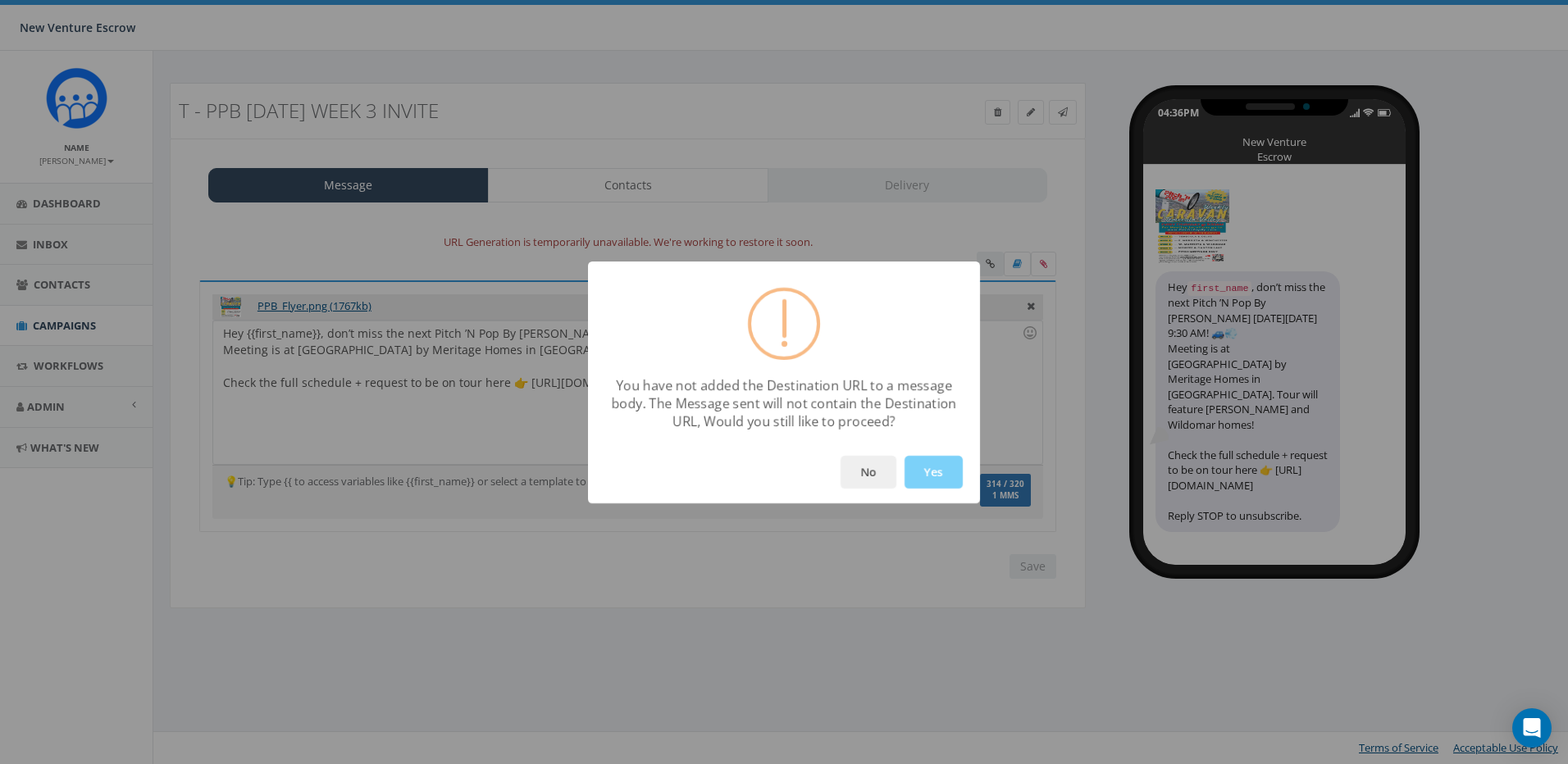
click at [918, 468] on button "Yes" at bounding box center [933, 472] width 58 height 33
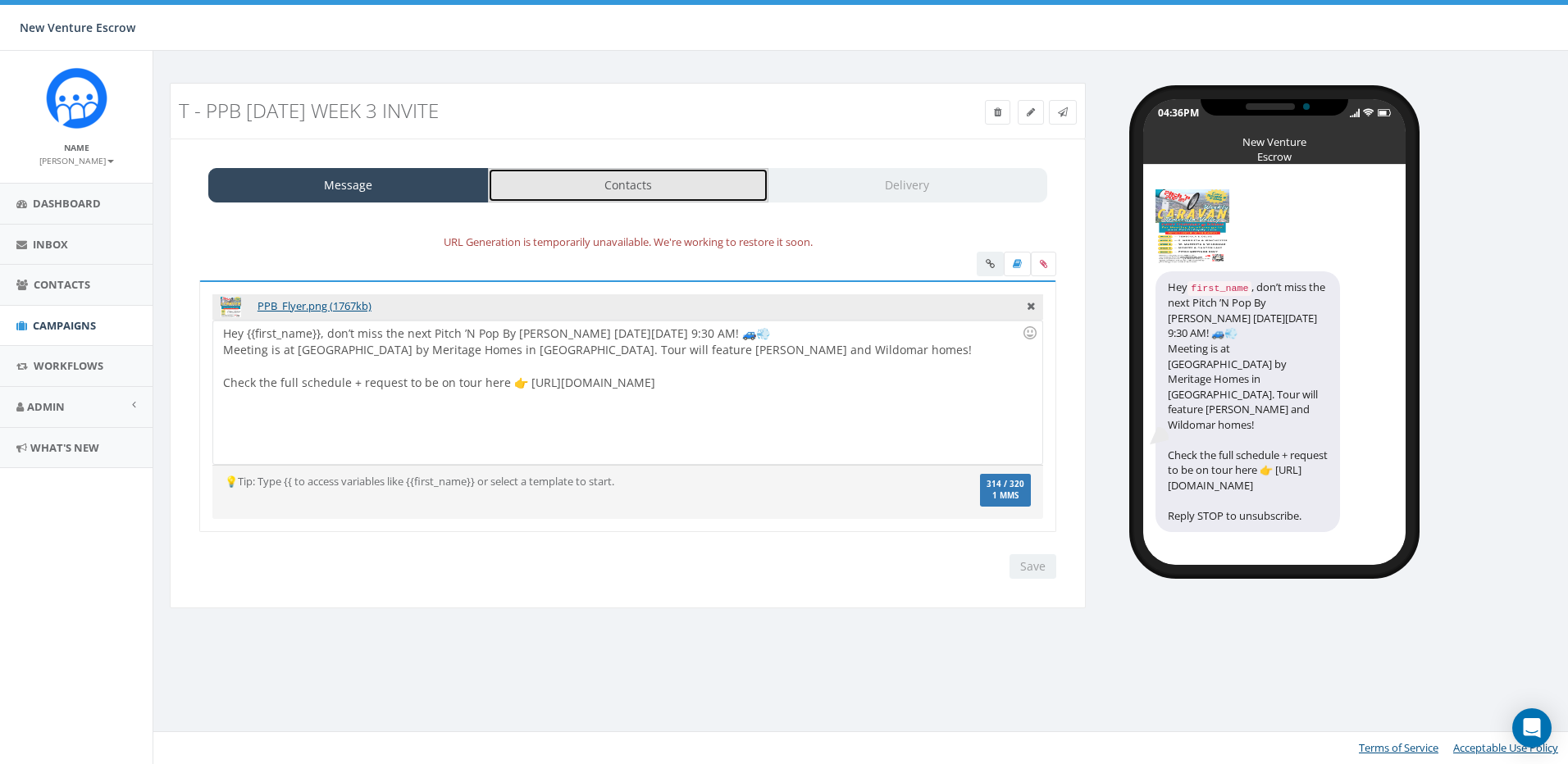
click at [684, 189] on link "Contacts" at bounding box center [628, 185] width 281 height 34
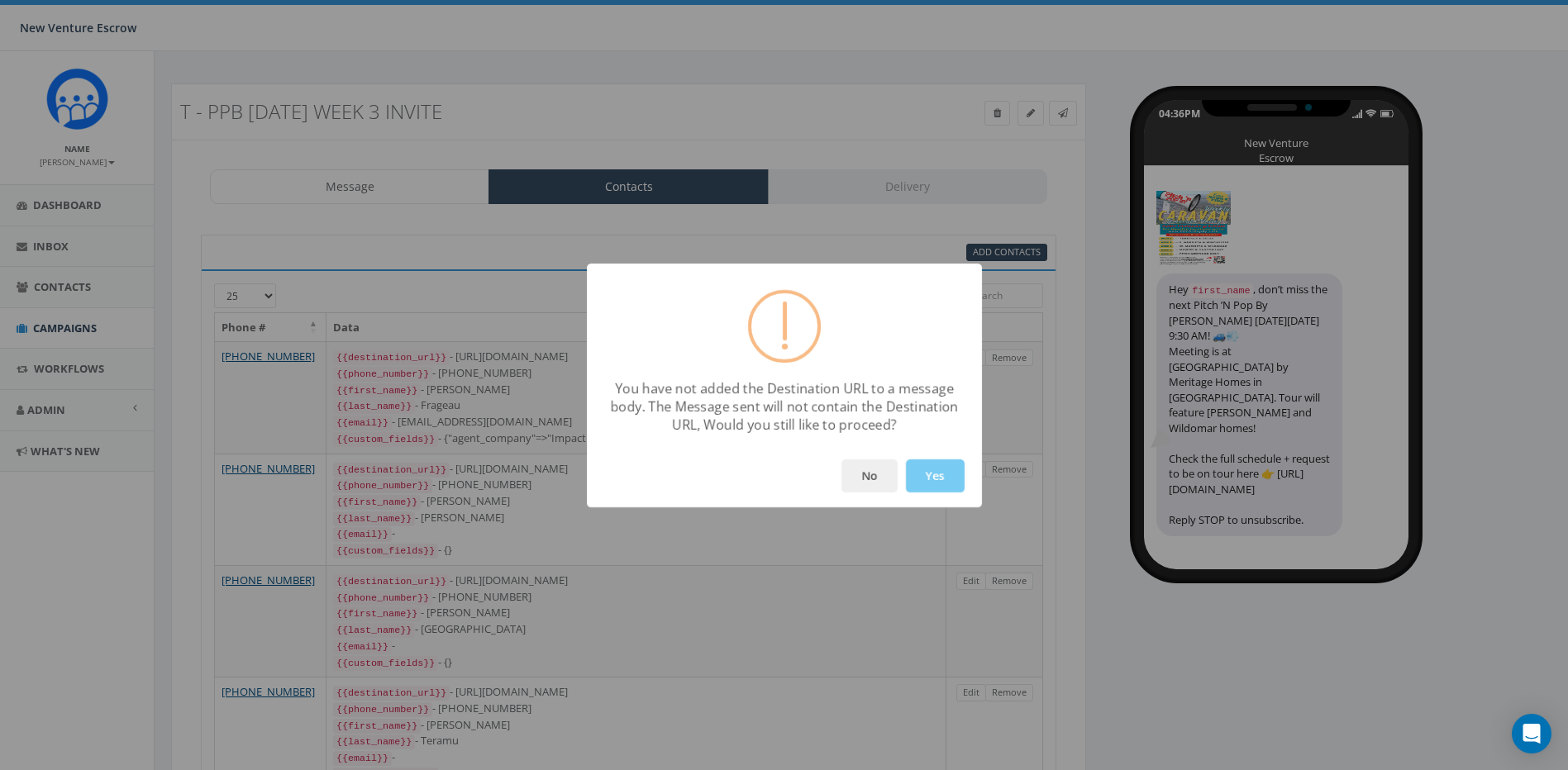
click at [944, 481] on button "Yes" at bounding box center [935, 476] width 58 height 33
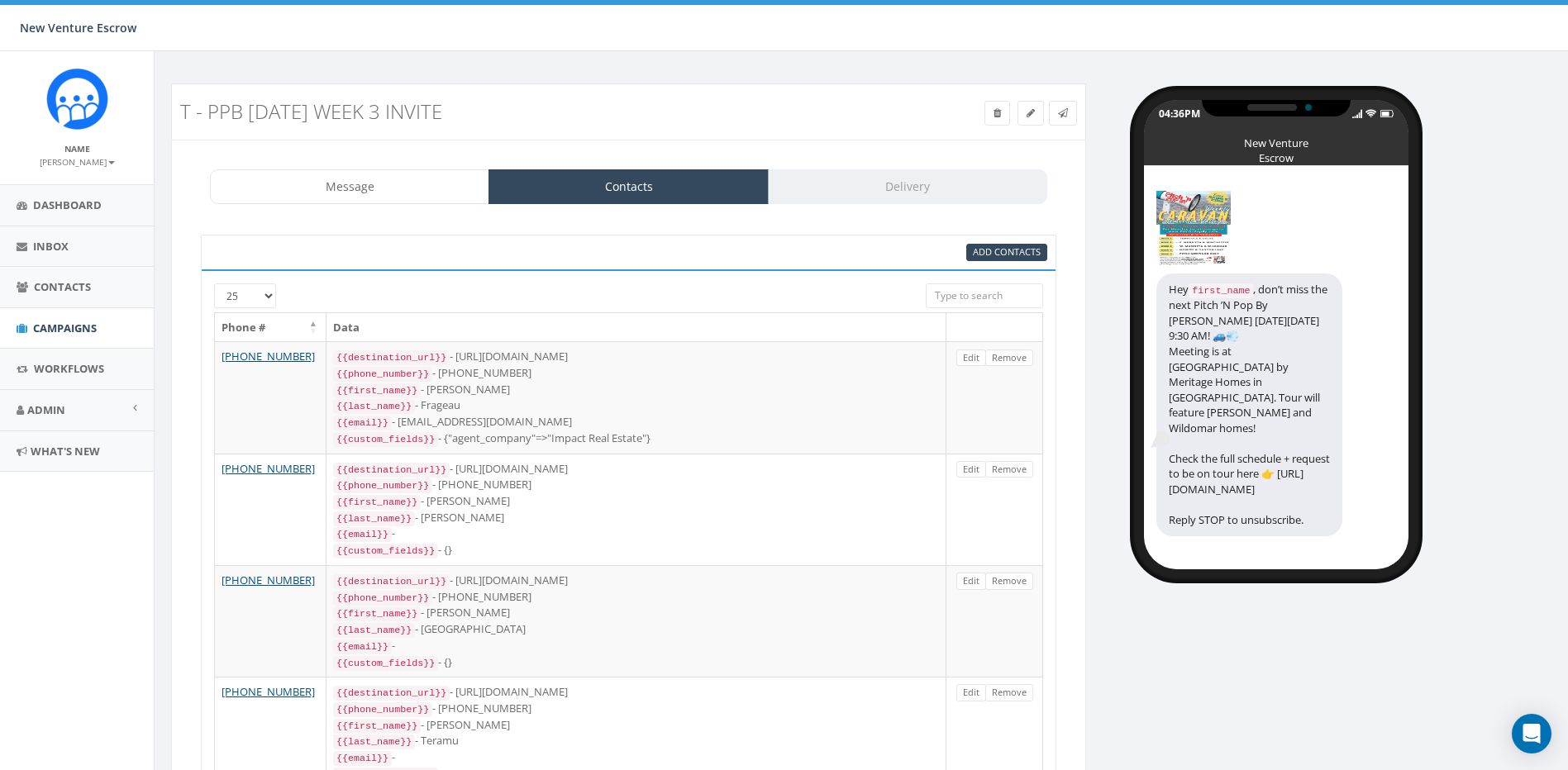
click at [902, 194] on div "Message Contacts Delivery" at bounding box center [629, 187] width 837 height 34
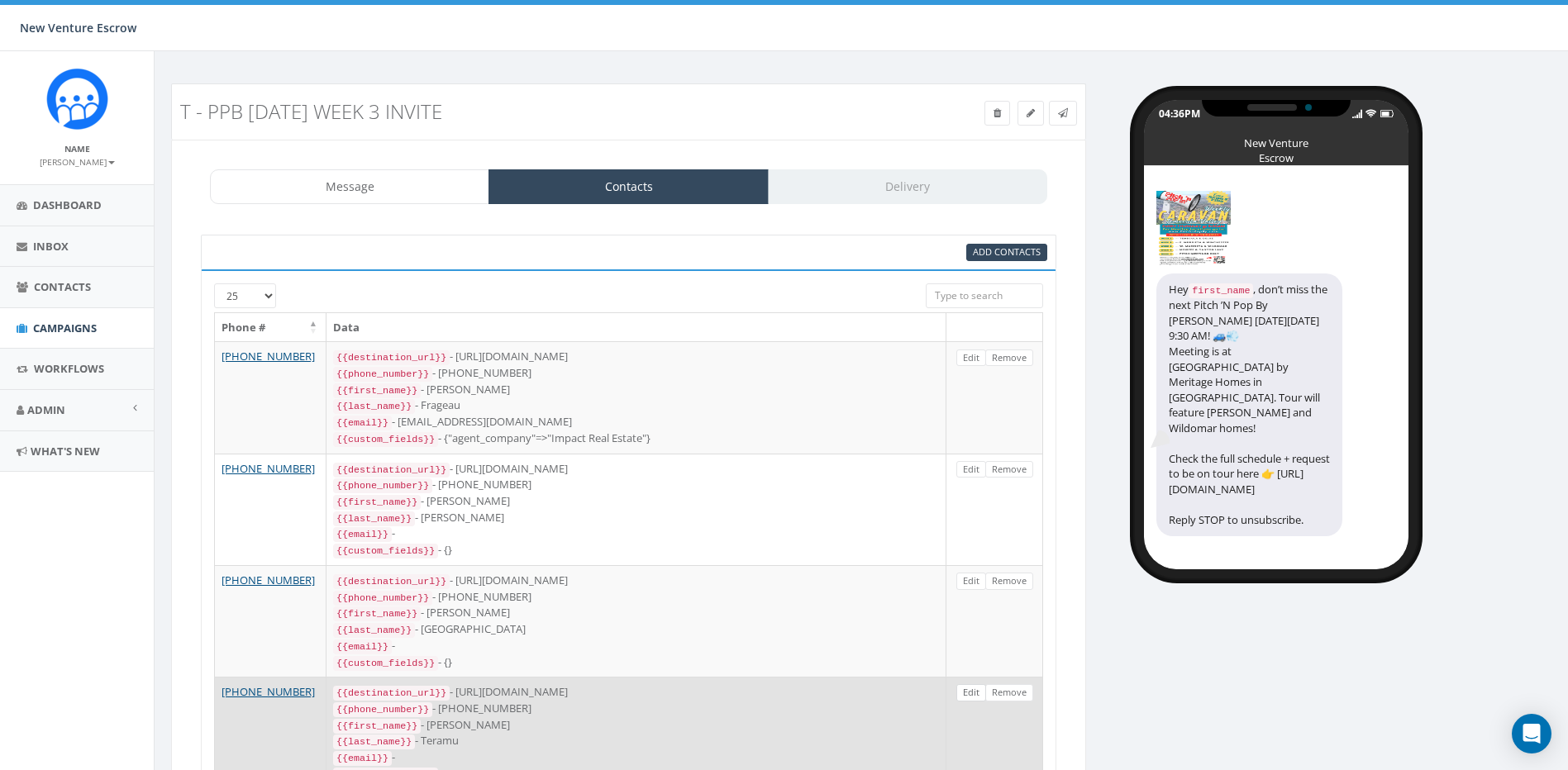
drag, startPoint x: 948, startPoint y: 533, endPoint x: 967, endPoint y: 544, distance: 22.0
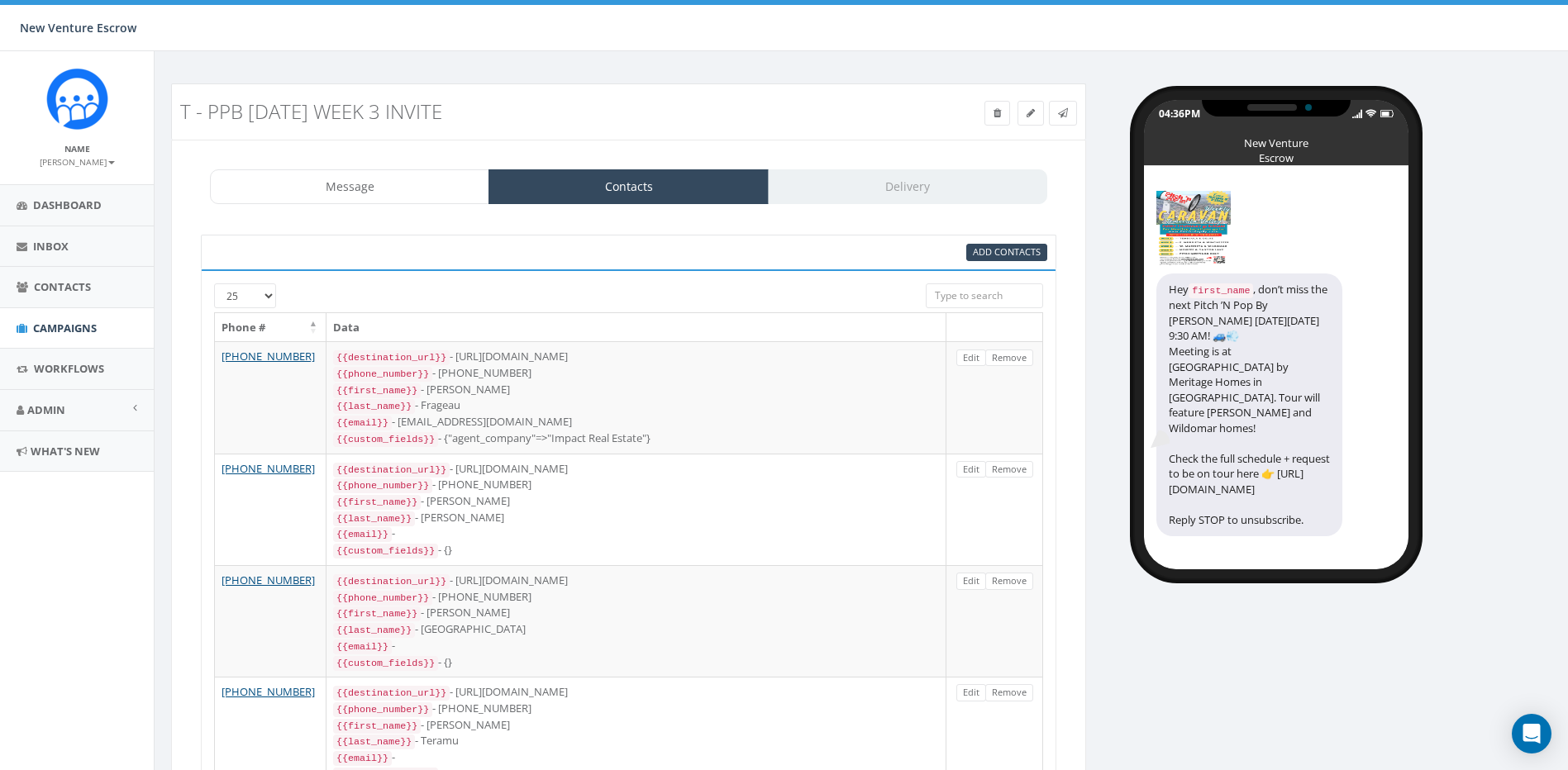
click at [964, 195] on div "Message Contacts Delivery" at bounding box center [629, 187] width 837 height 34
click at [101, 255] on link "Inbox" at bounding box center [76, 246] width 154 height 40
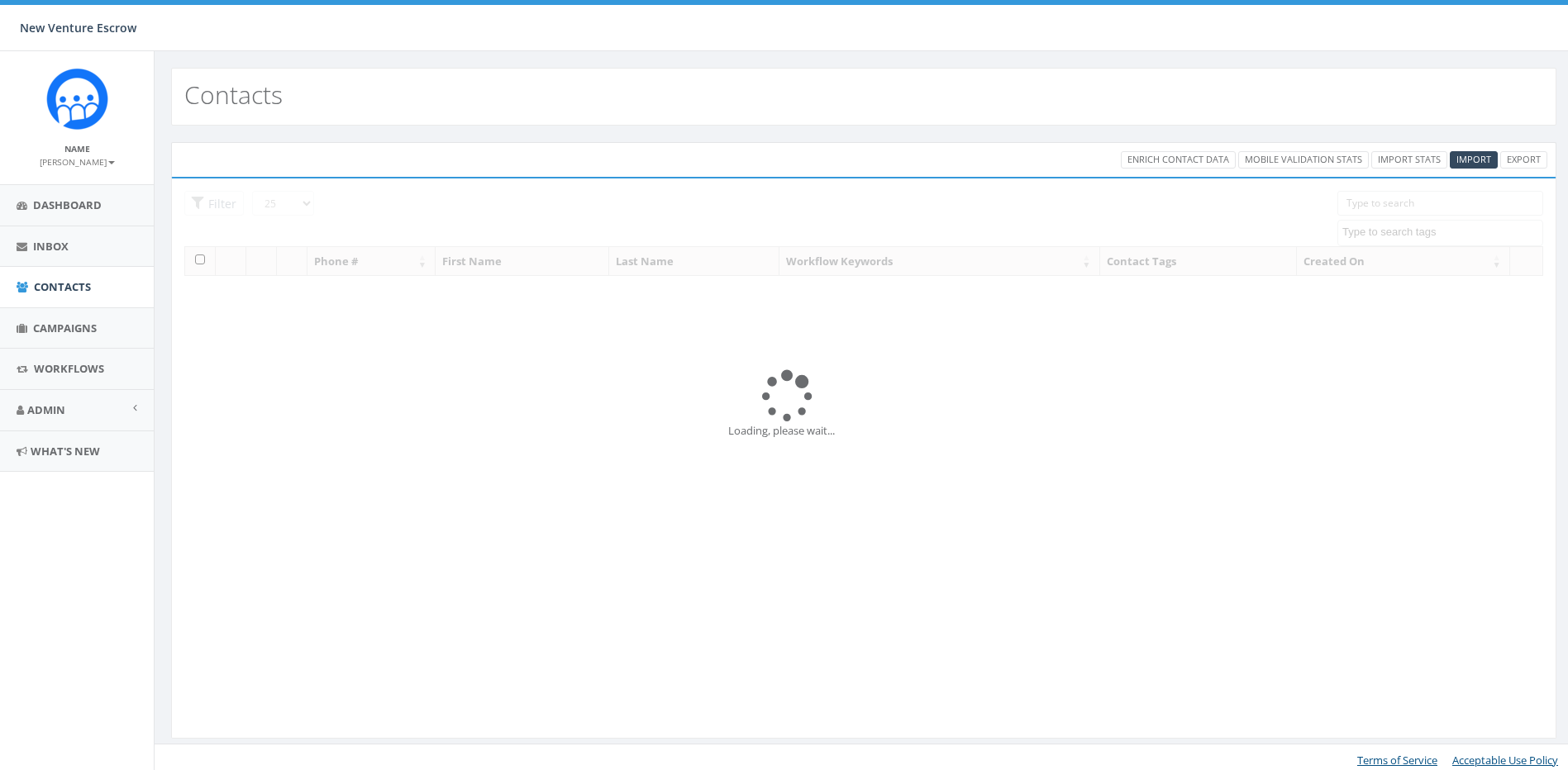
select select
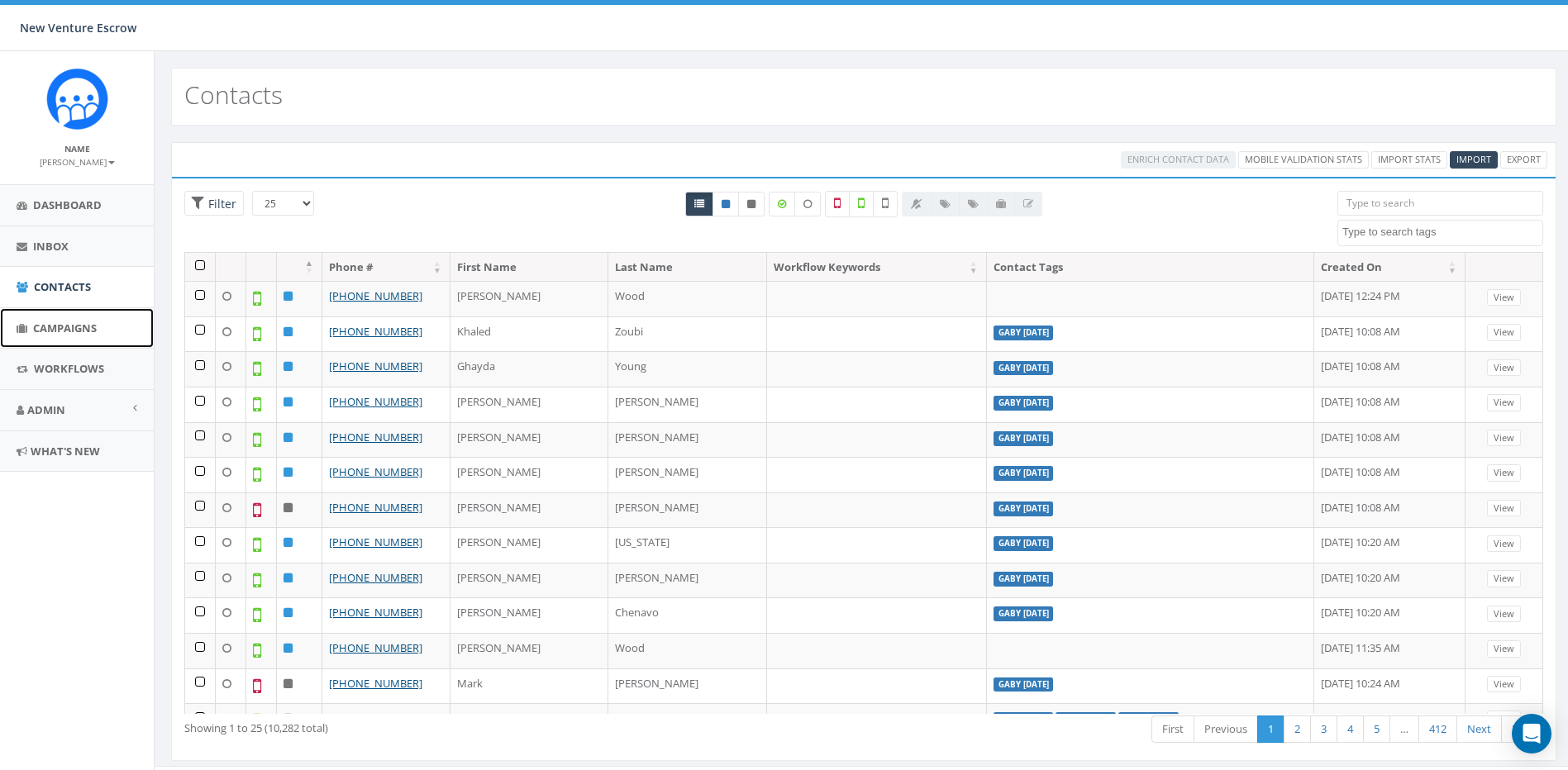
click at [85, 317] on link "Campaigns" at bounding box center [76, 328] width 154 height 40
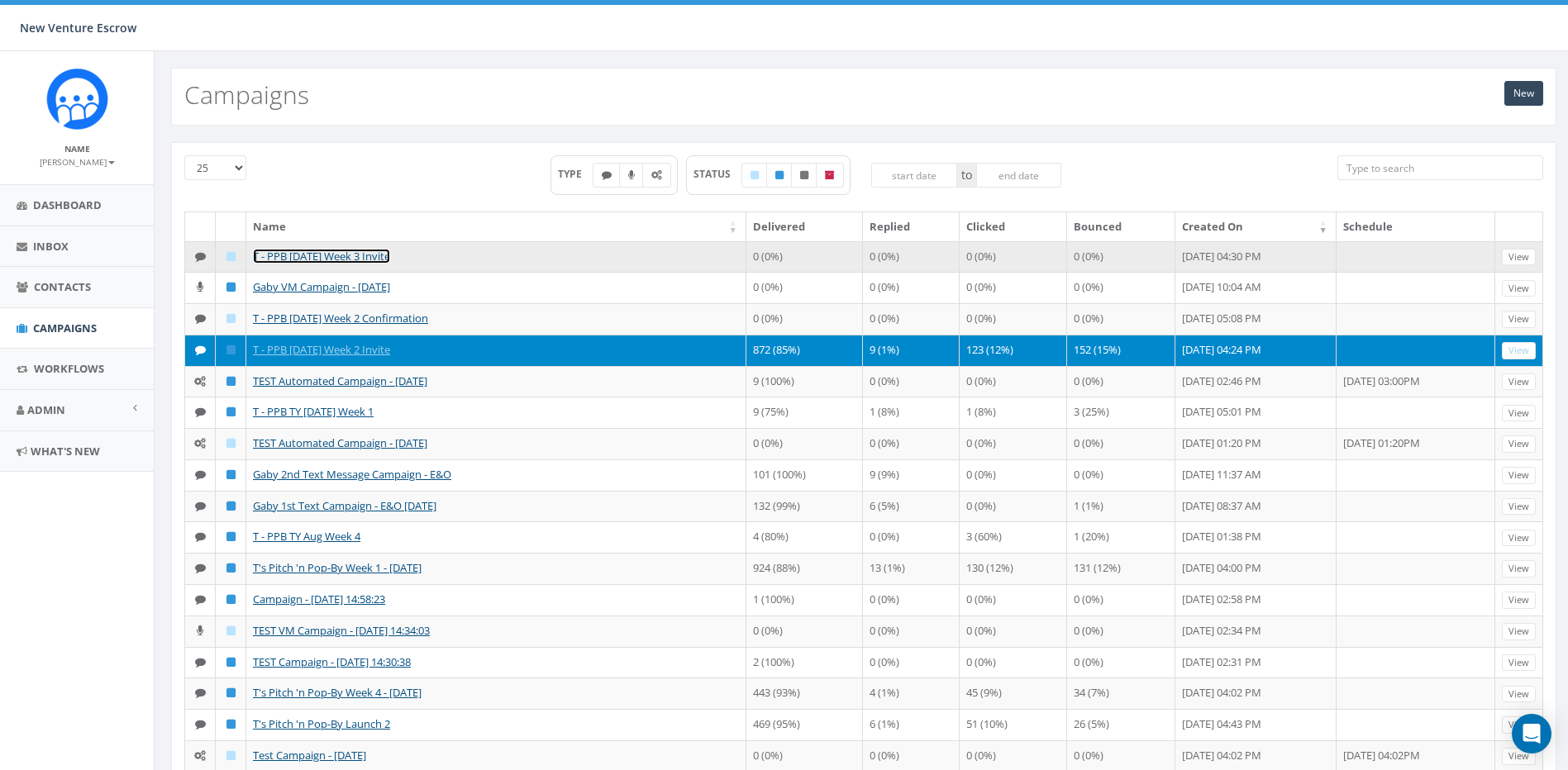
click at [383, 262] on link "T - PPB [DATE] Week 3 Invite" at bounding box center [322, 256] width 137 height 15
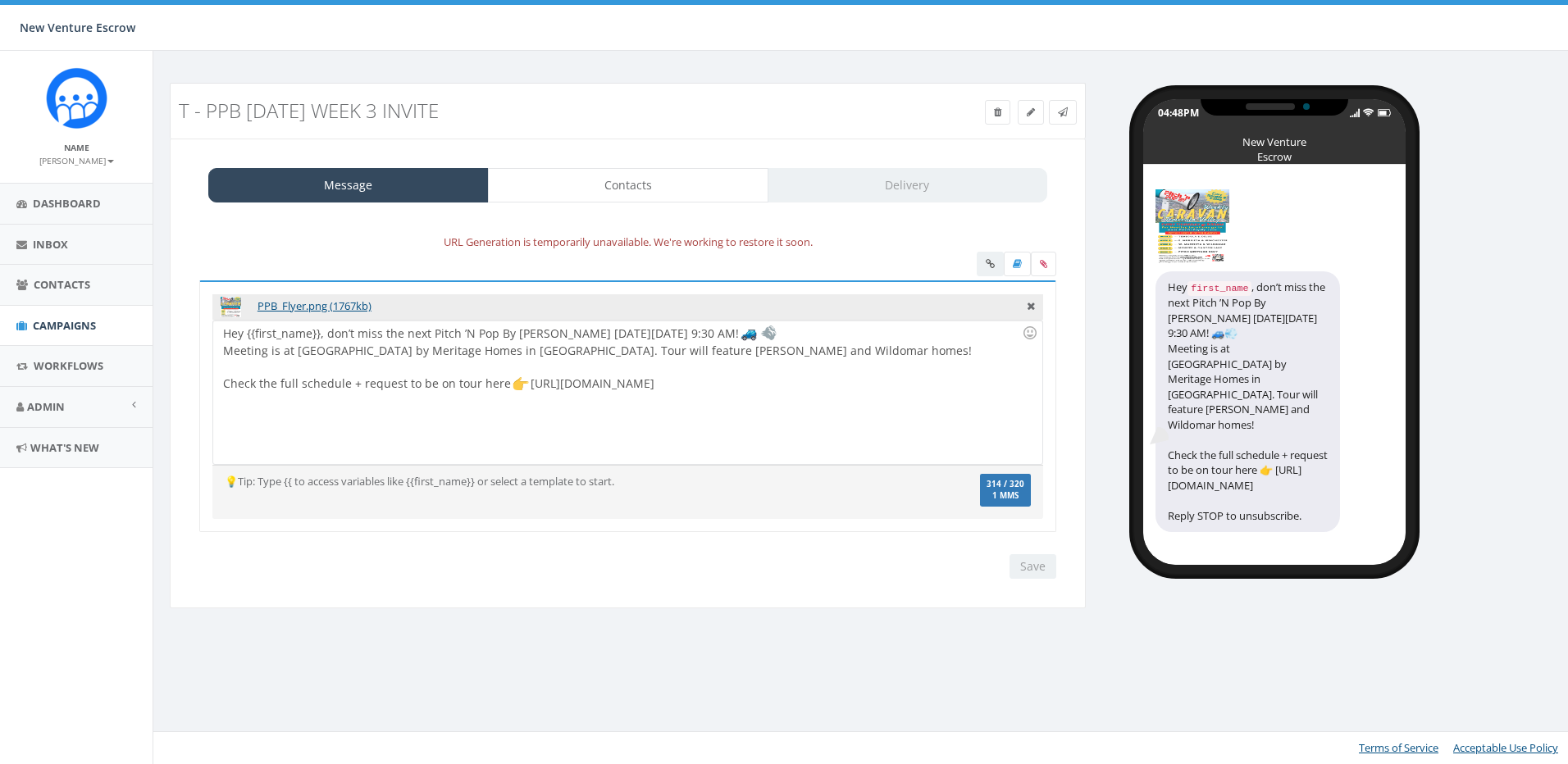
select select "1718"
click at [712, 197] on link "Contacts" at bounding box center [628, 185] width 281 height 34
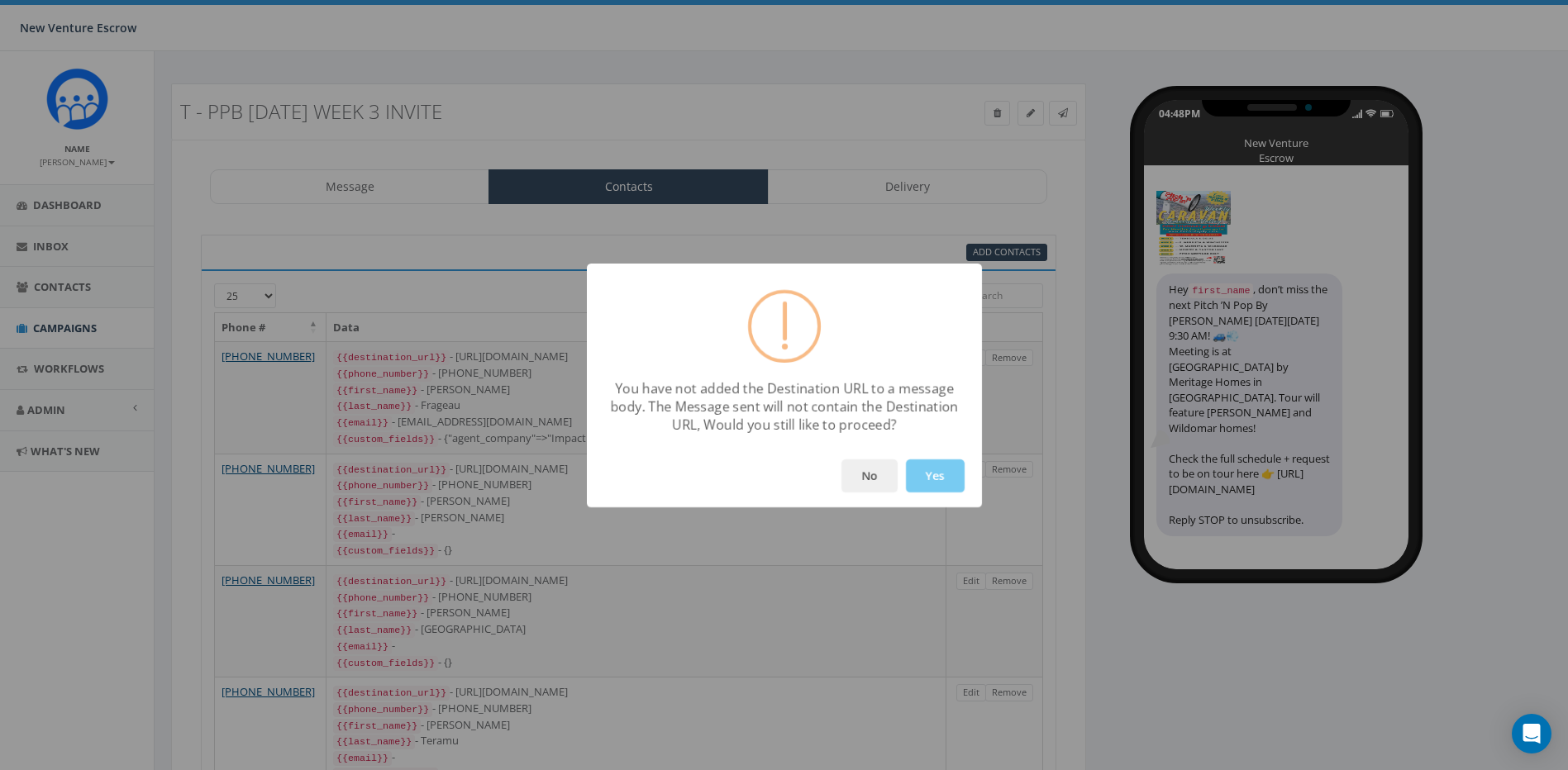
click at [926, 467] on button "Yes" at bounding box center [935, 476] width 58 height 33
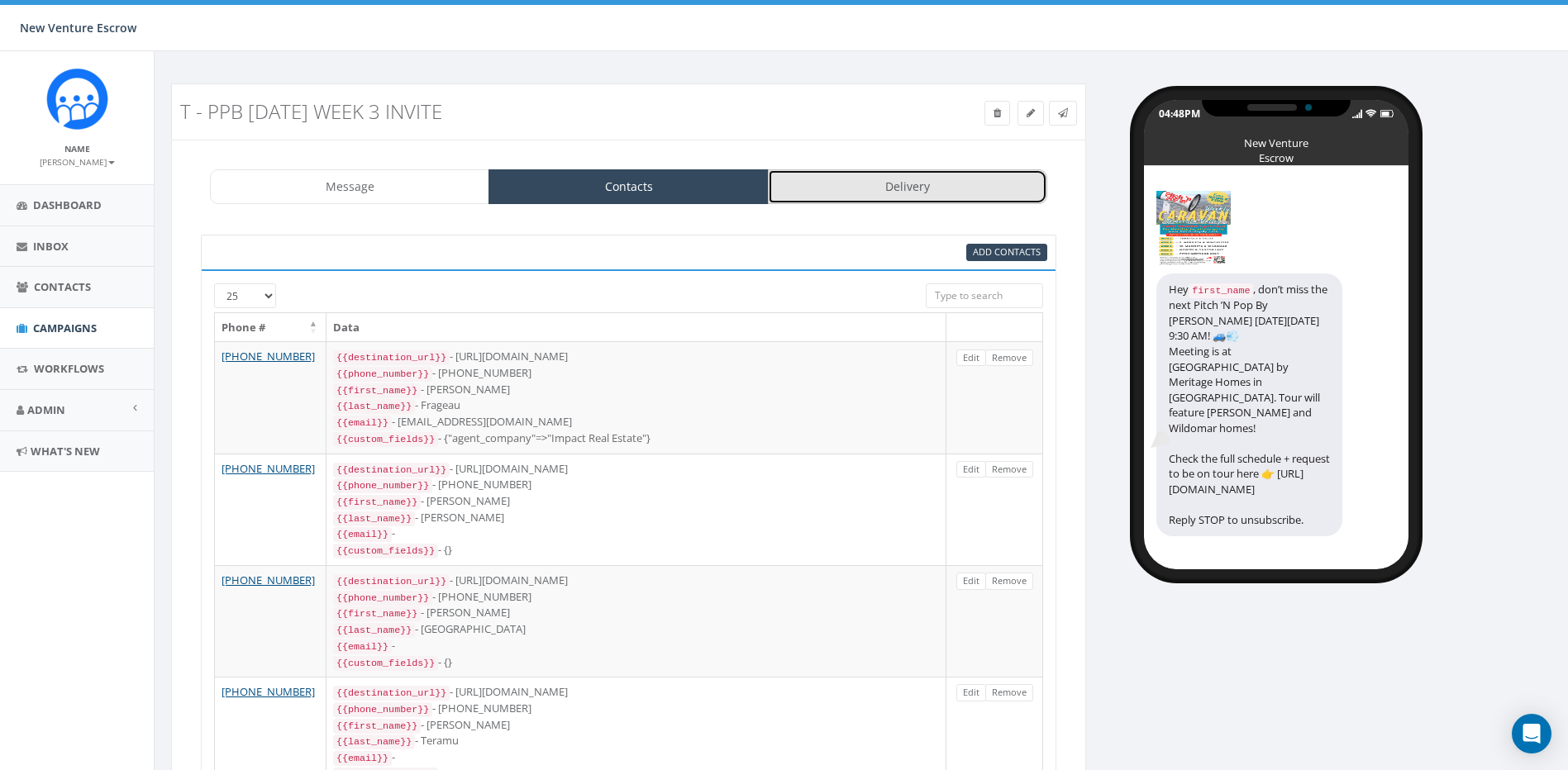
click at [895, 189] on link "Delivery" at bounding box center [908, 187] width 280 height 34
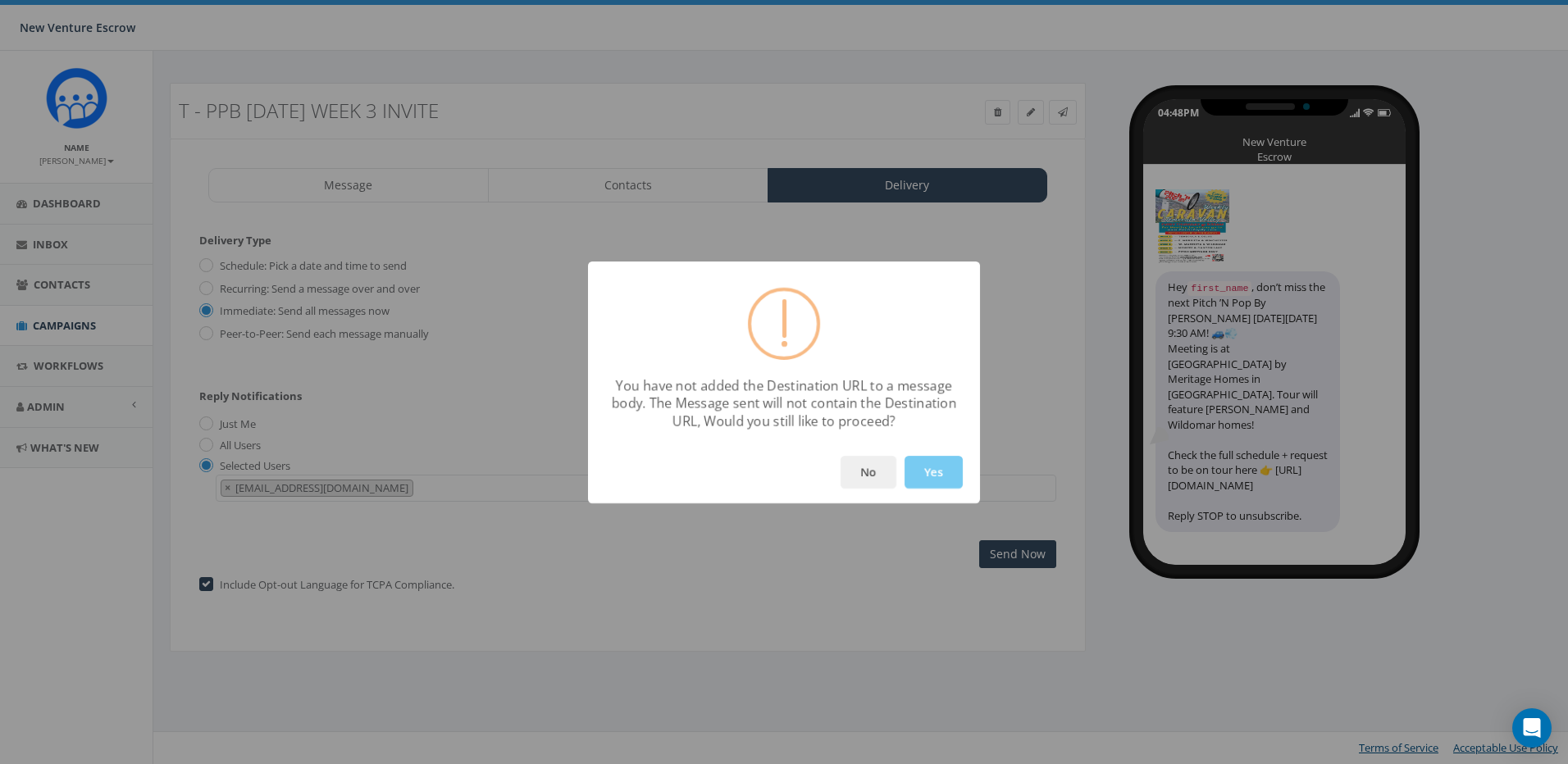
click at [924, 465] on button "Yes" at bounding box center [933, 472] width 58 height 33
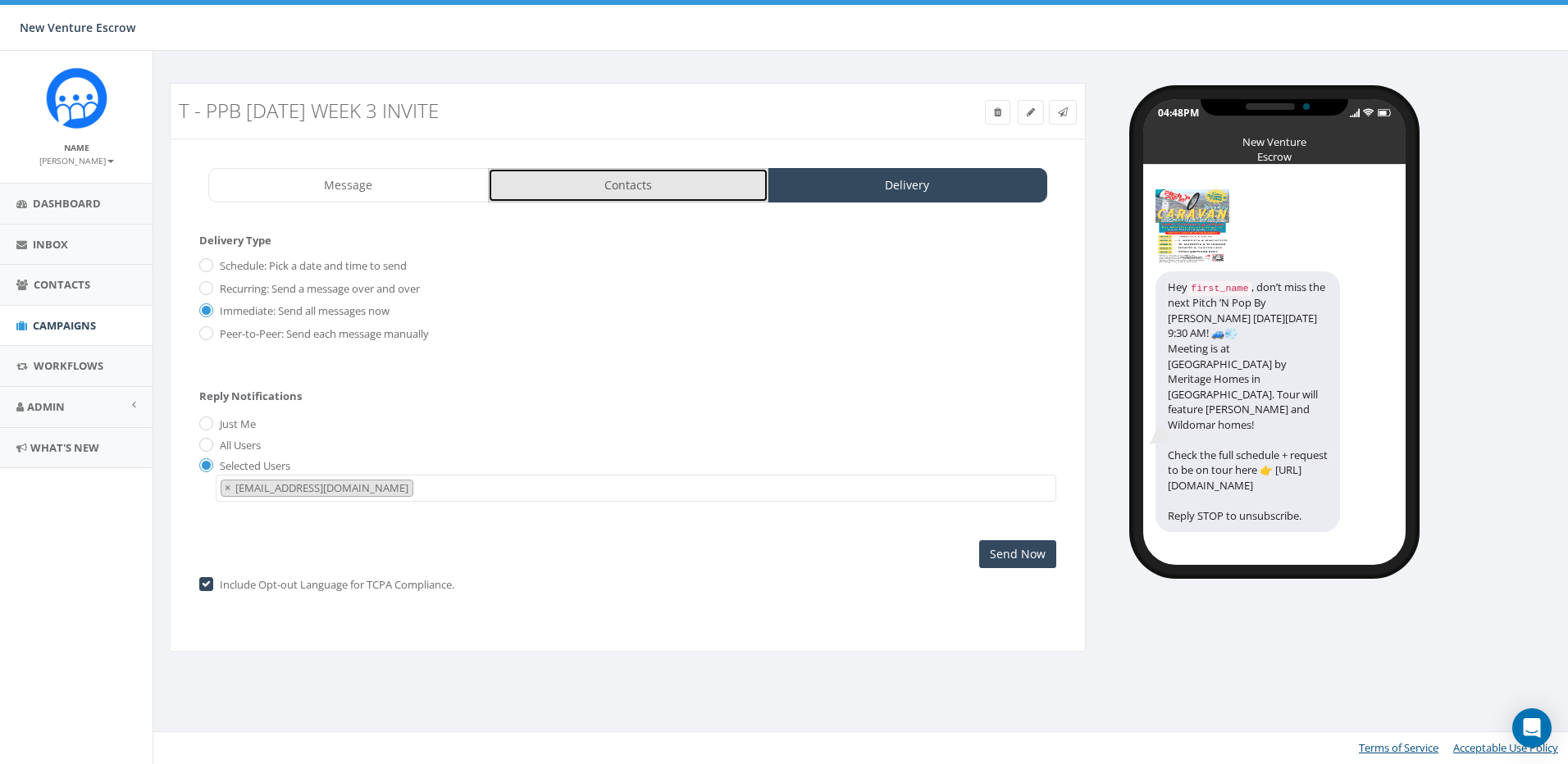
click at [529, 182] on link "Contacts" at bounding box center [628, 185] width 281 height 34
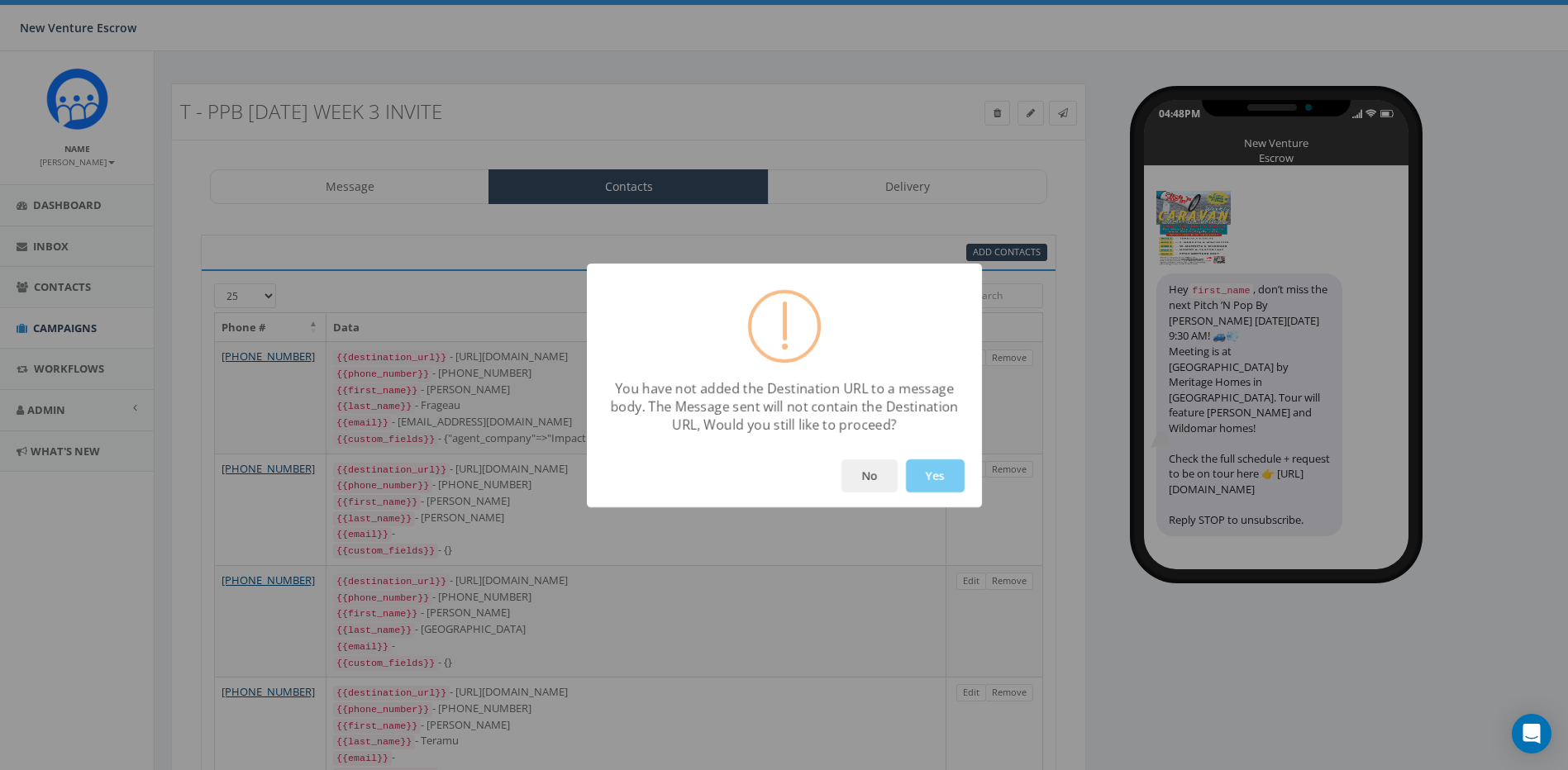
click at [936, 472] on button "Yes" at bounding box center [935, 476] width 58 height 33
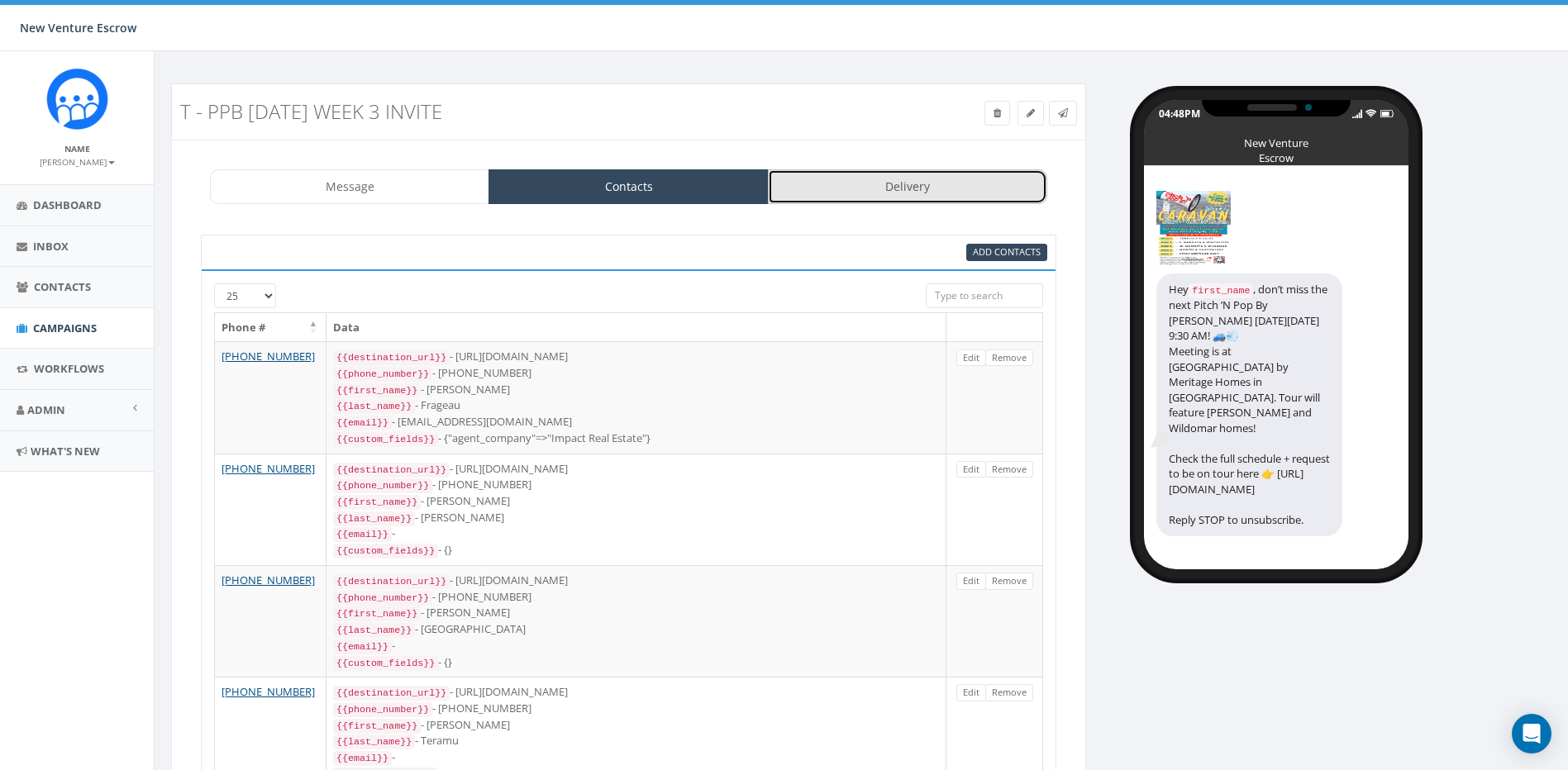
click at [900, 174] on link "Delivery" at bounding box center [908, 187] width 280 height 34
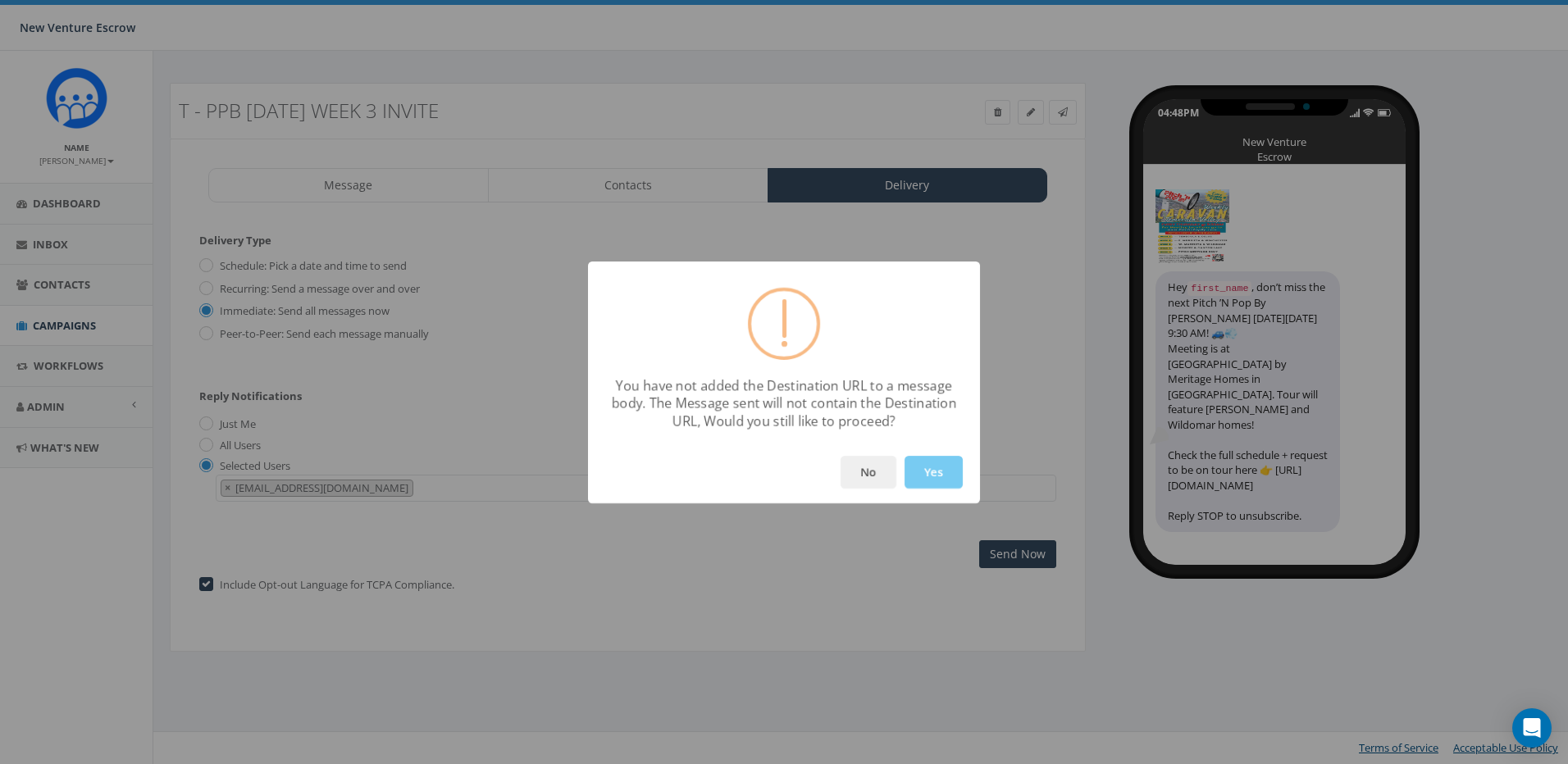
click at [916, 473] on button "Yes" at bounding box center [933, 472] width 58 height 33
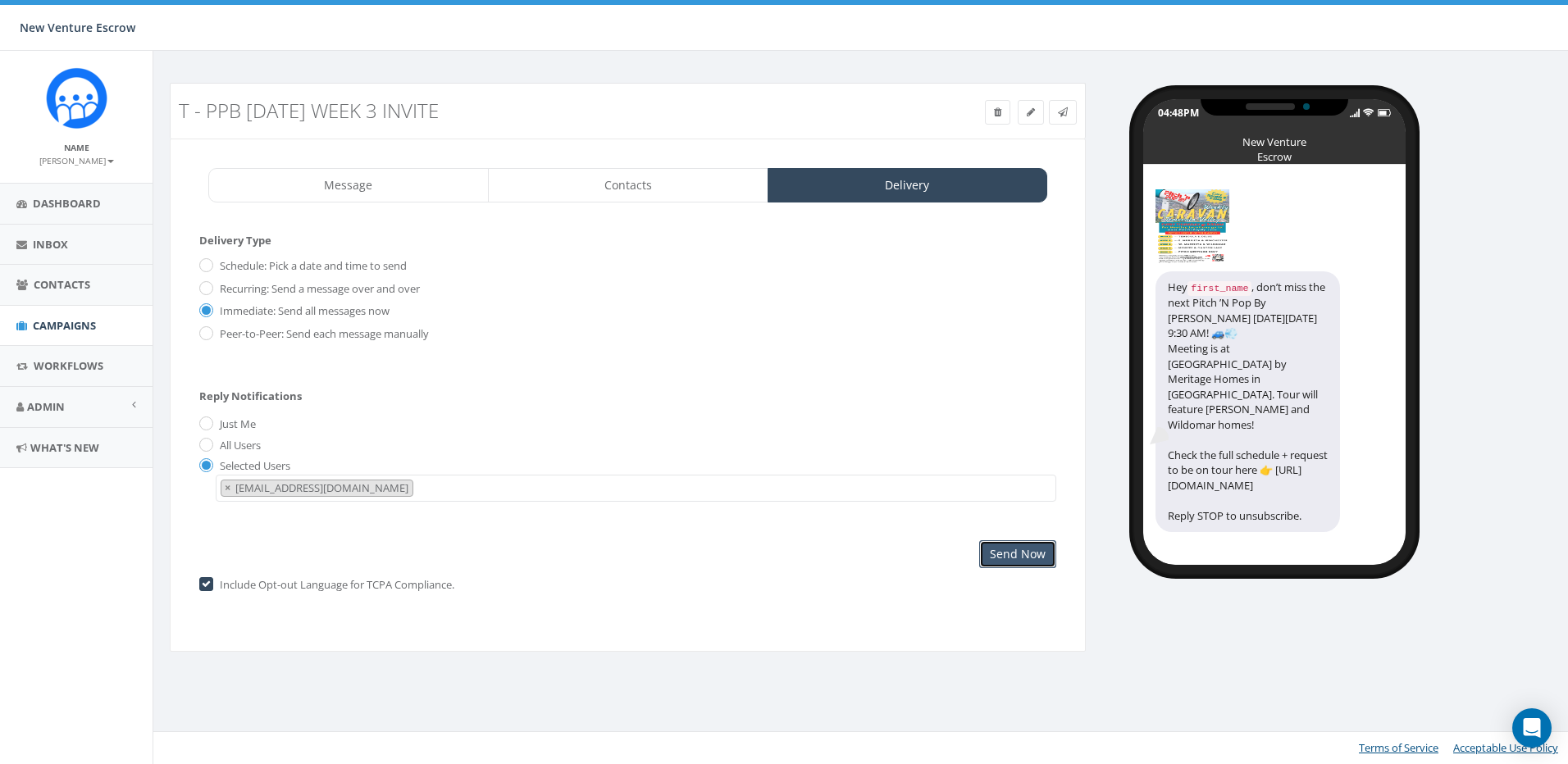
click at [1000, 556] on input "Send Now" at bounding box center [1018, 554] width 77 height 28
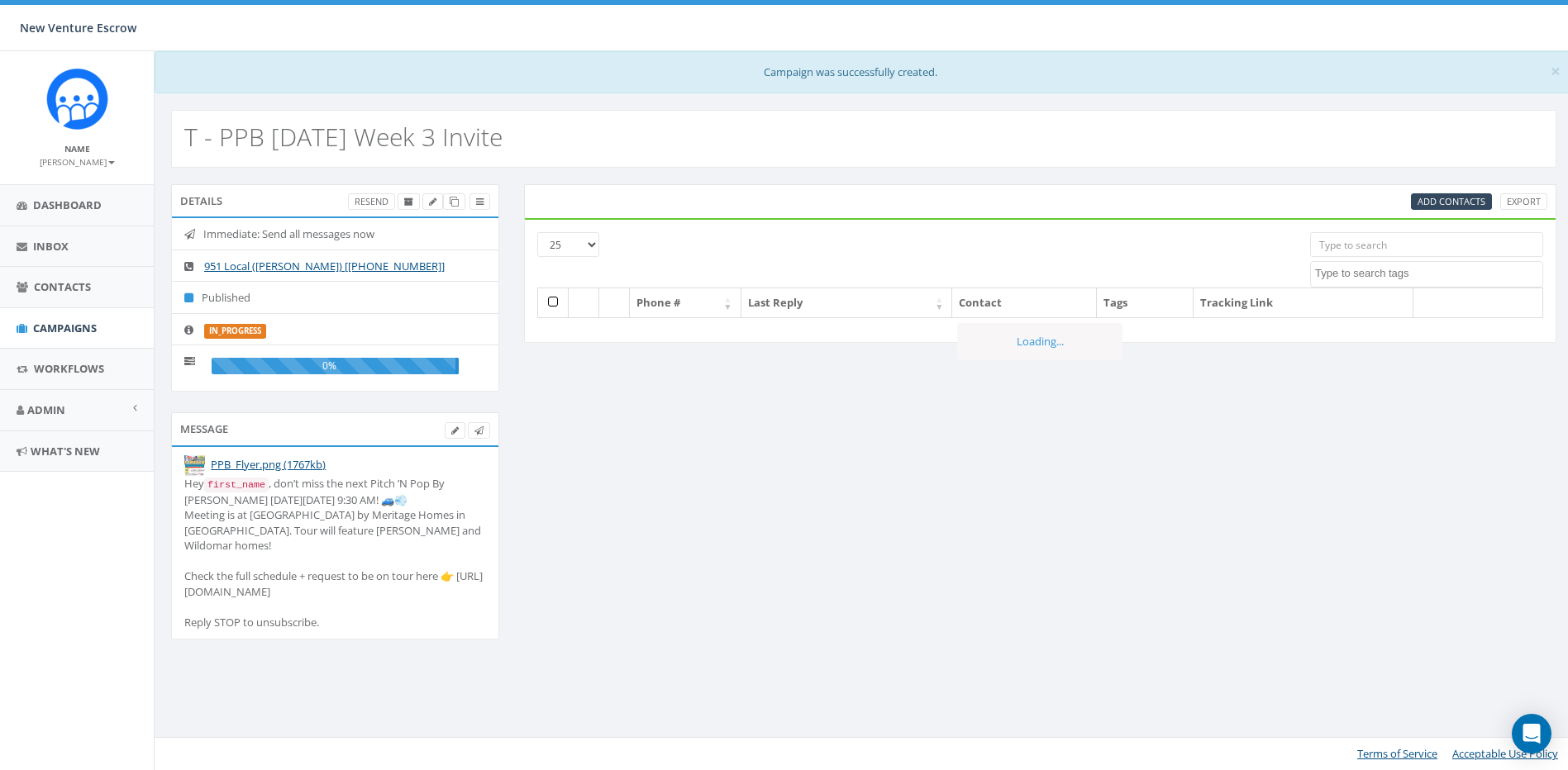
select select
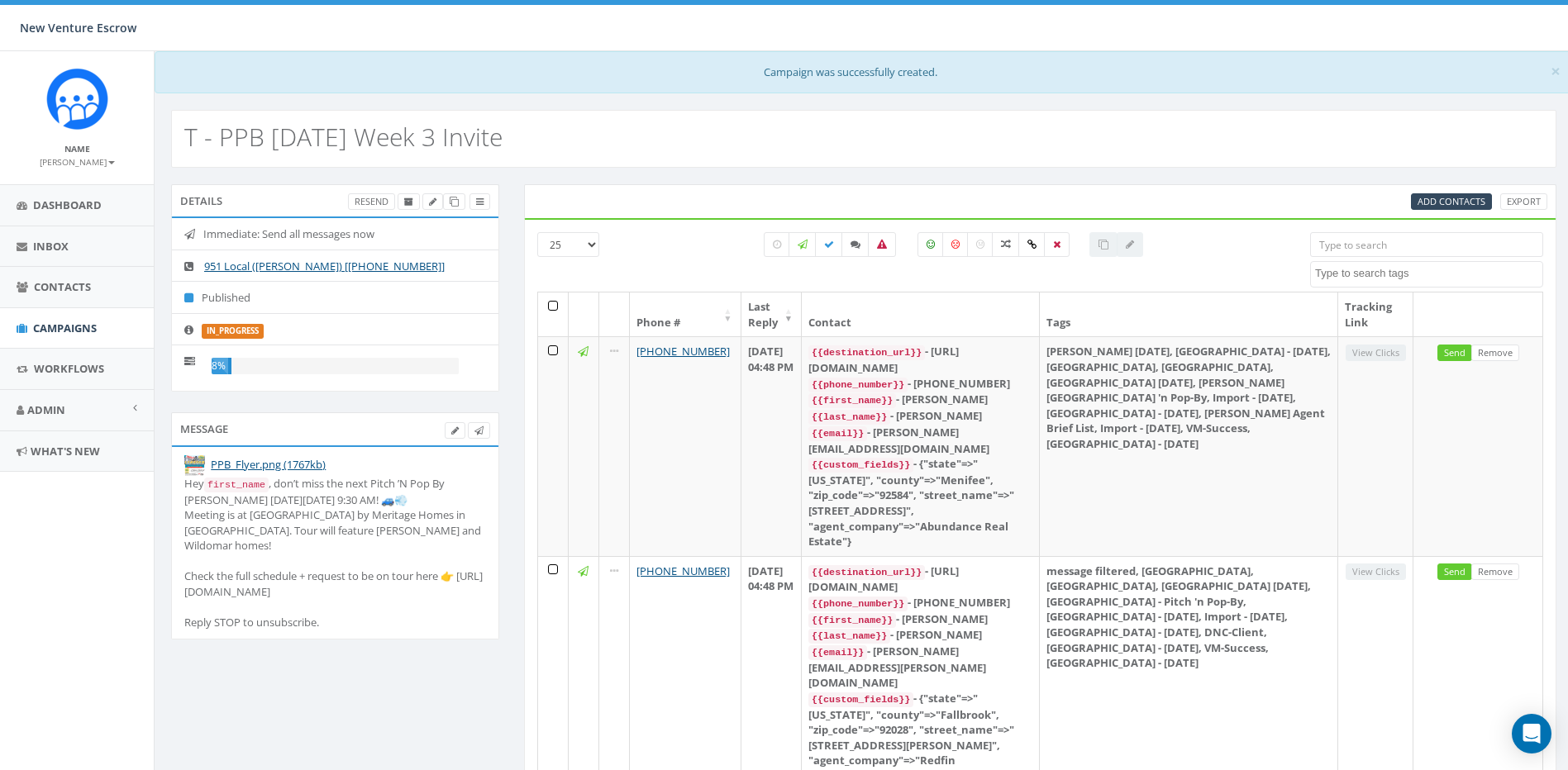
click at [1034, 122] on div "T - PPB [DATE] Week 3 Invite" at bounding box center [864, 138] width 1385 height 57
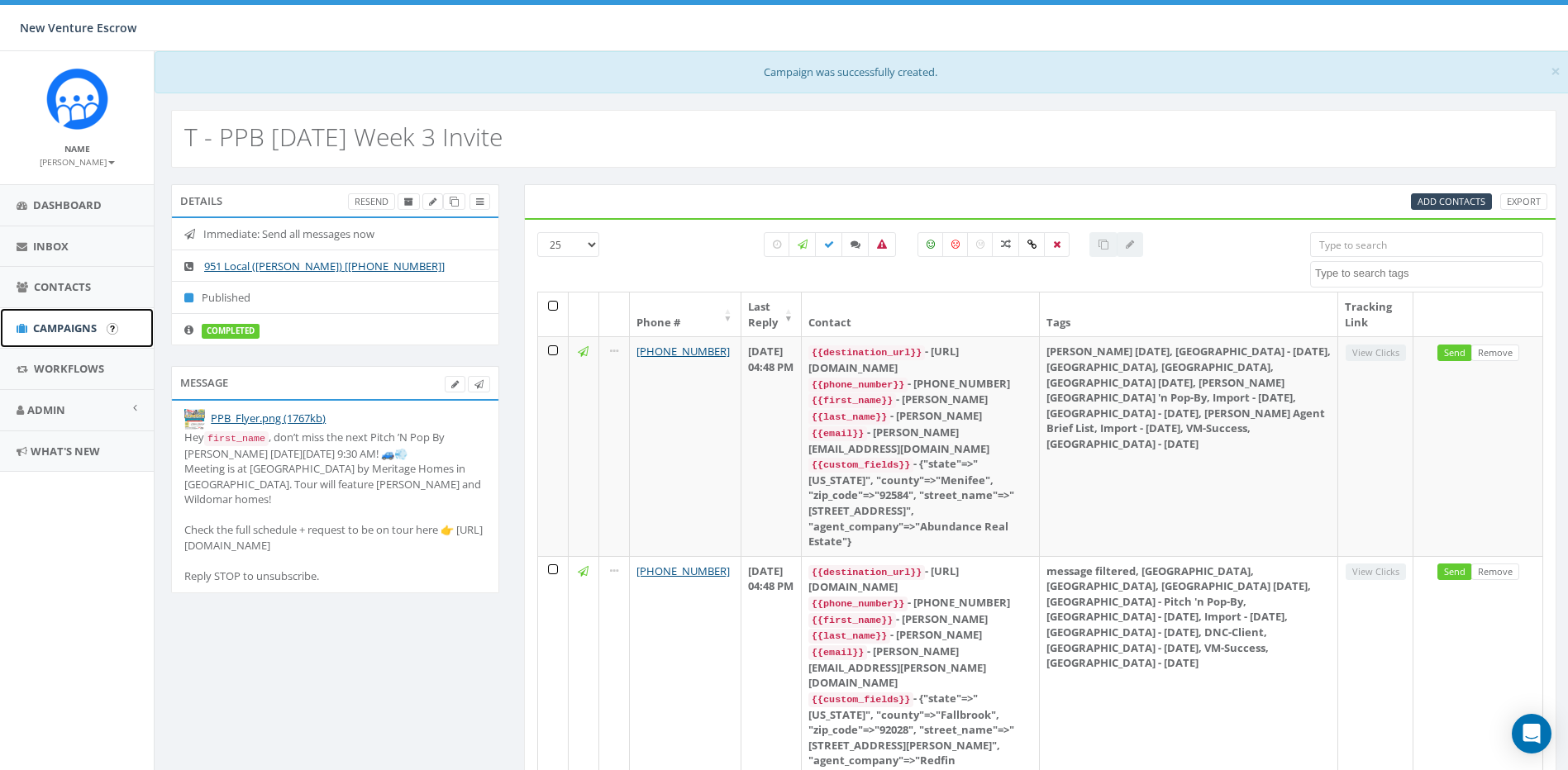
click at [76, 322] on span "Campaigns" at bounding box center [65, 328] width 63 height 15
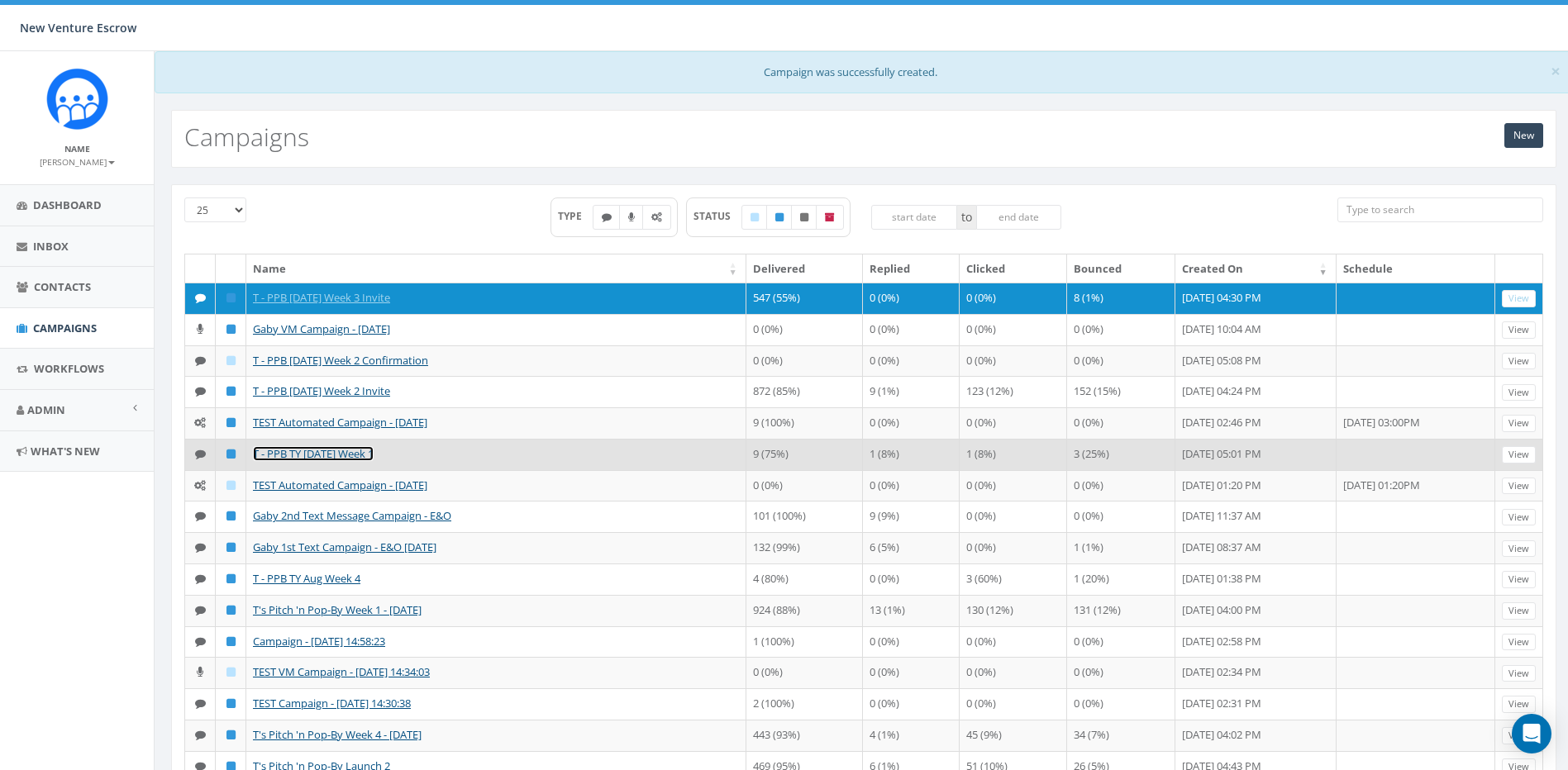
click at [374, 461] on link "T - PPB TY [DATE] Week 1" at bounding box center [313, 453] width 121 height 15
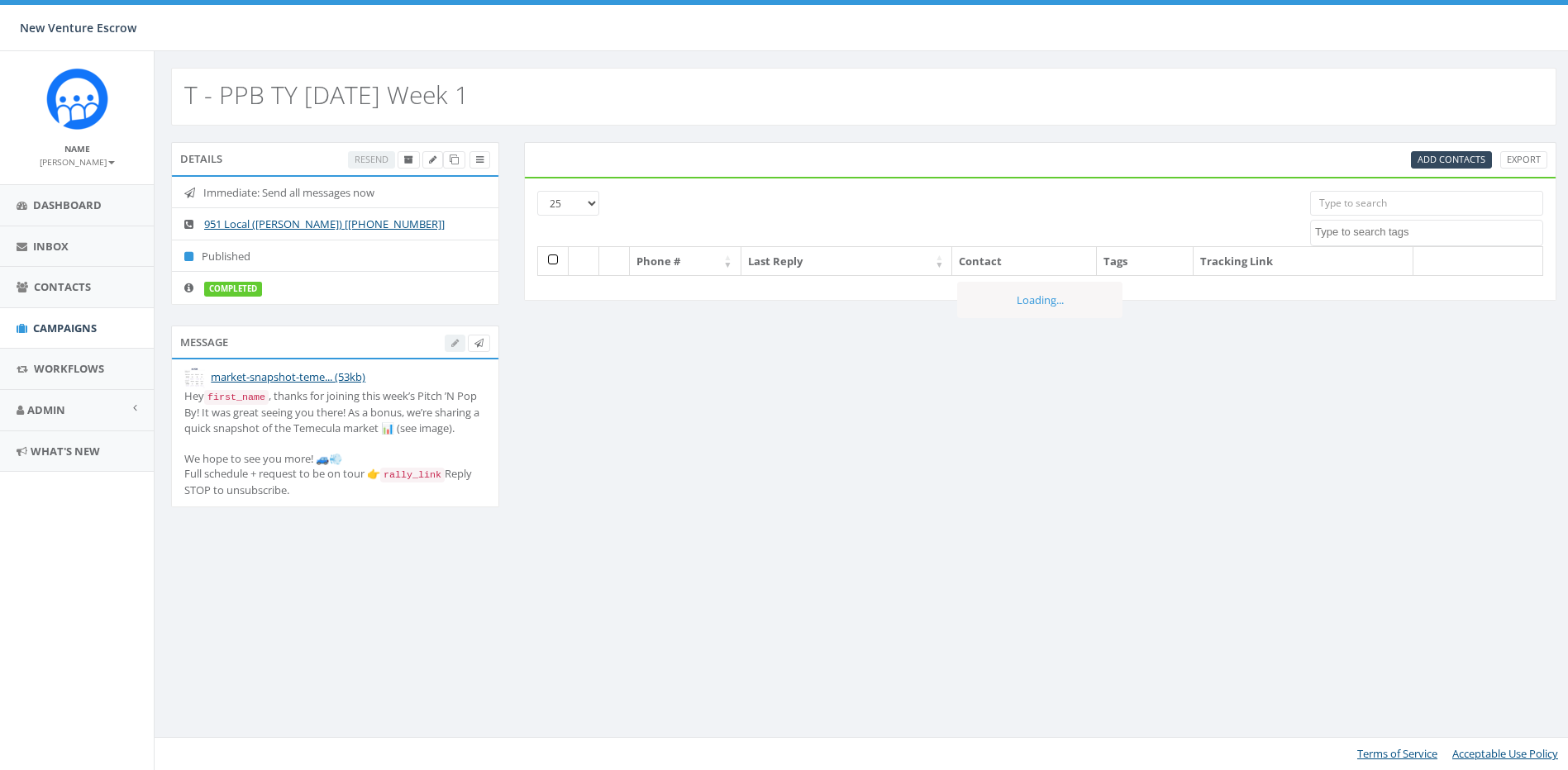
select select
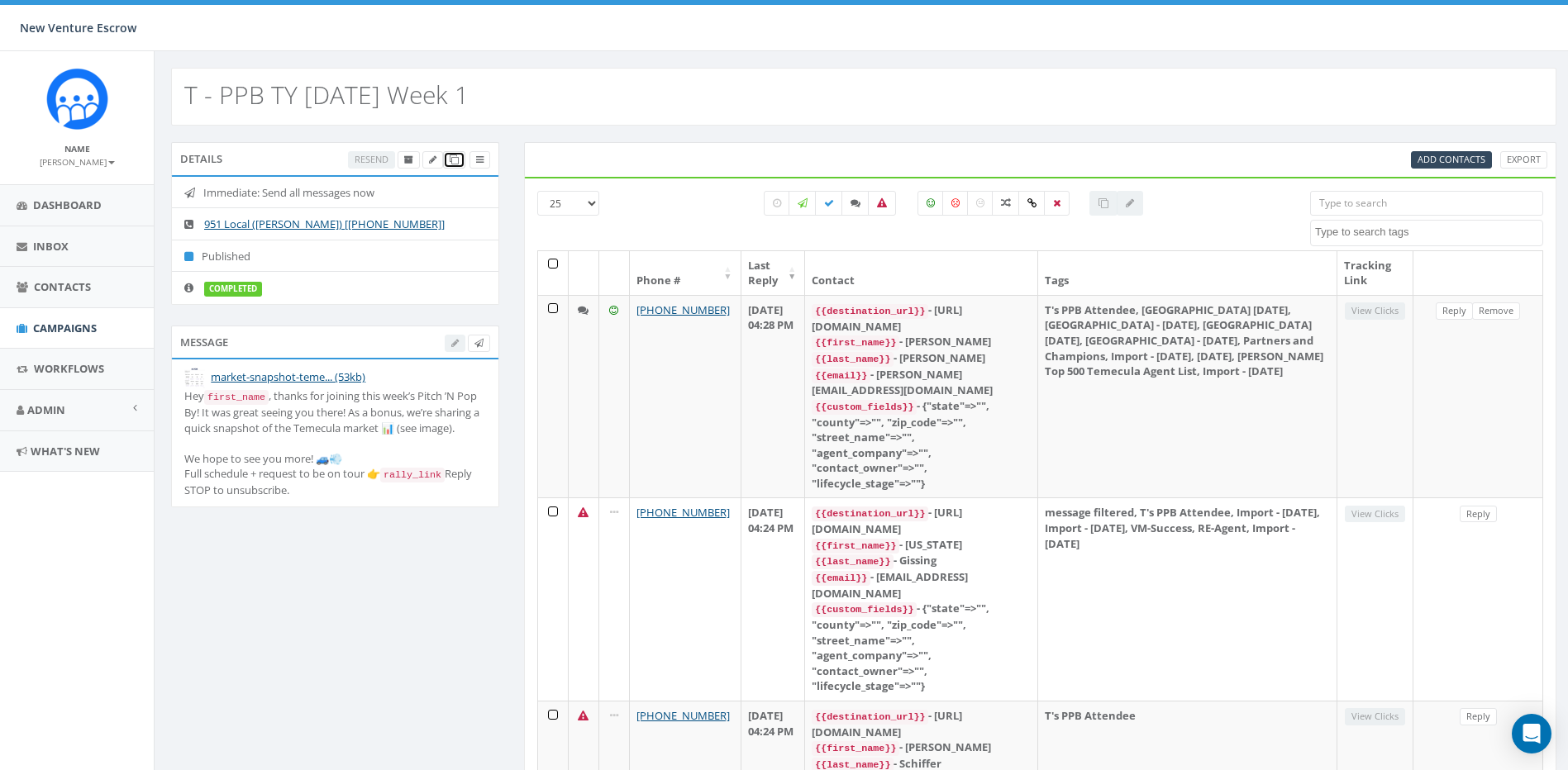
click at [452, 159] on icon at bounding box center [454, 159] width 9 height 9
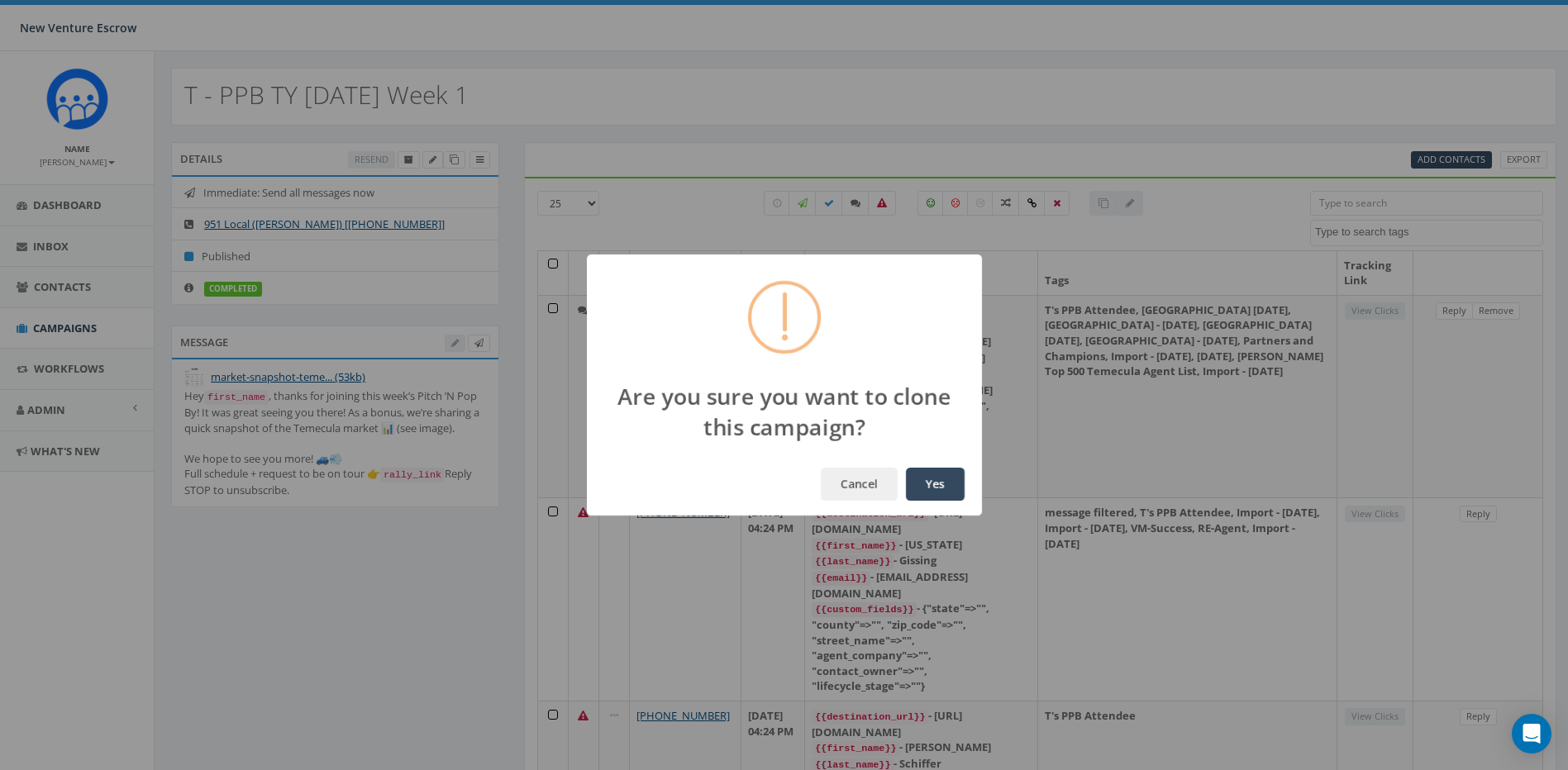
click at [940, 490] on button "Yes" at bounding box center [935, 484] width 58 height 33
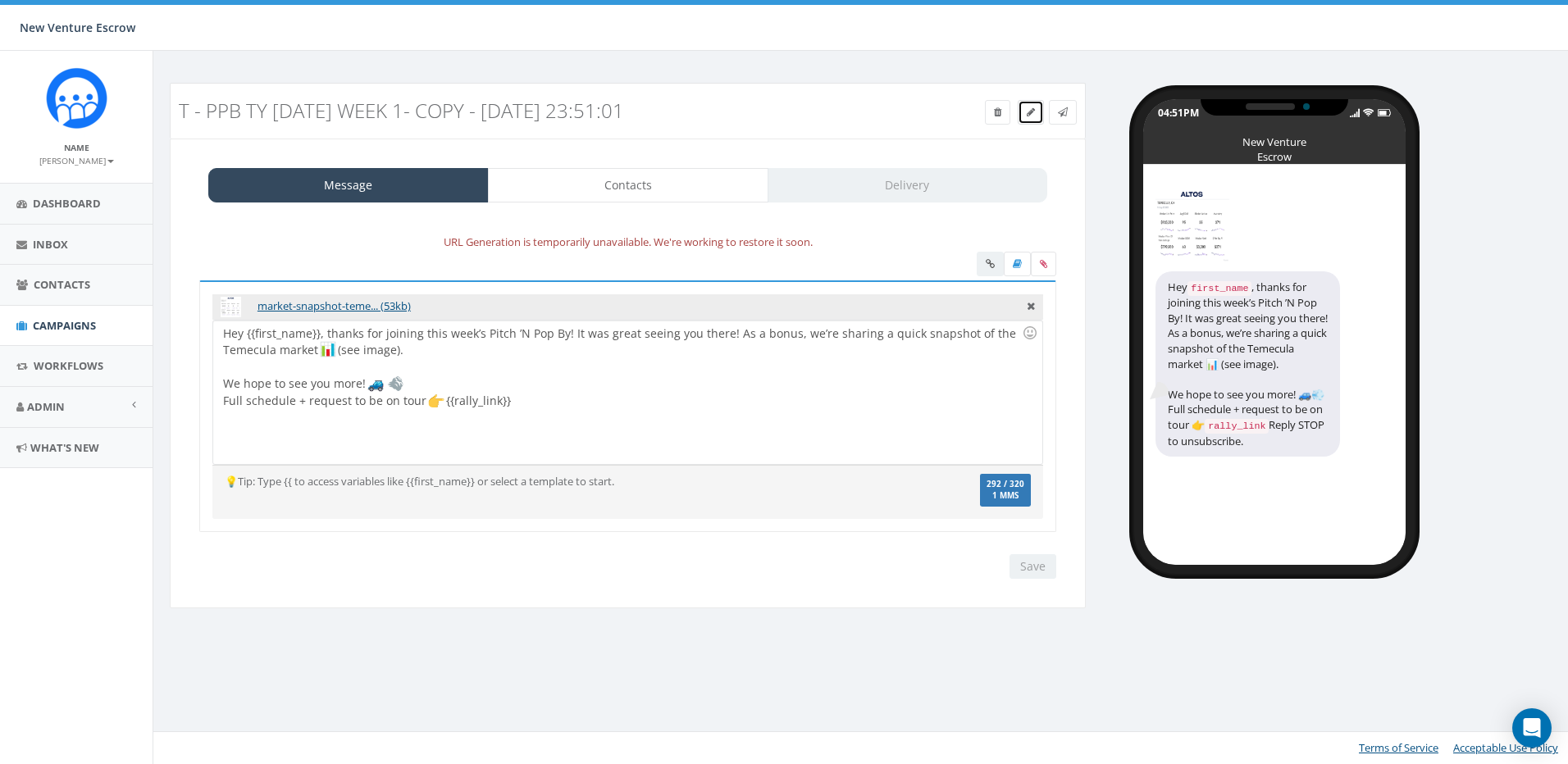
click at [1029, 111] on icon at bounding box center [1031, 112] width 9 height 10
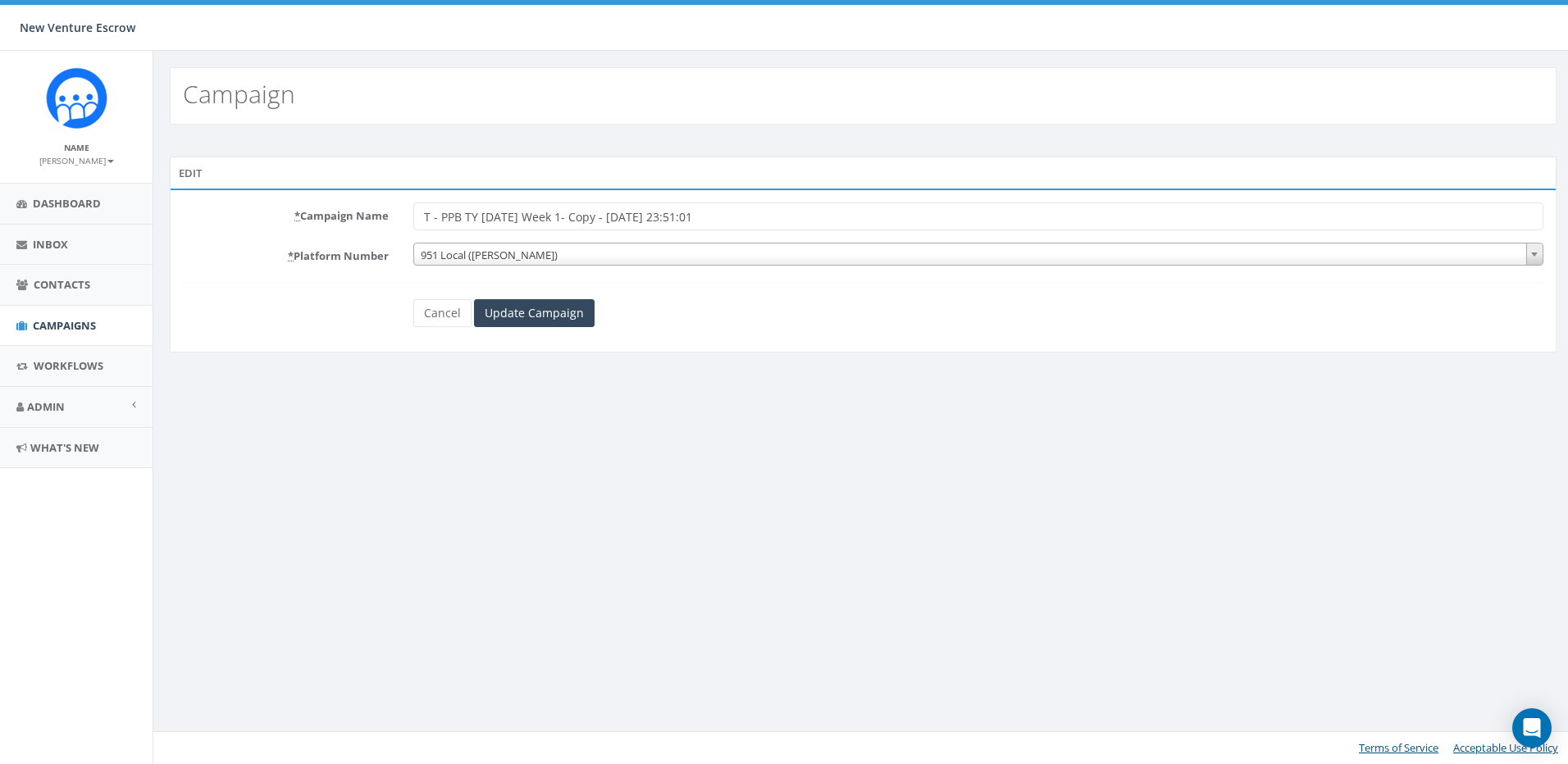
drag, startPoint x: 695, startPoint y: 217, endPoint x: 570, endPoint y: 217, distance: 125.0
click at [570, 217] on input "T - PPB TY [DATE] Week 1- Copy - [DATE] 23:51:01" at bounding box center [978, 216] width 1130 height 28
type input "T - PPB TY [DATE] Week 2"
click at [555, 320] on input "Update Campaign" at bounding box center [534, 313] width 121 height 28
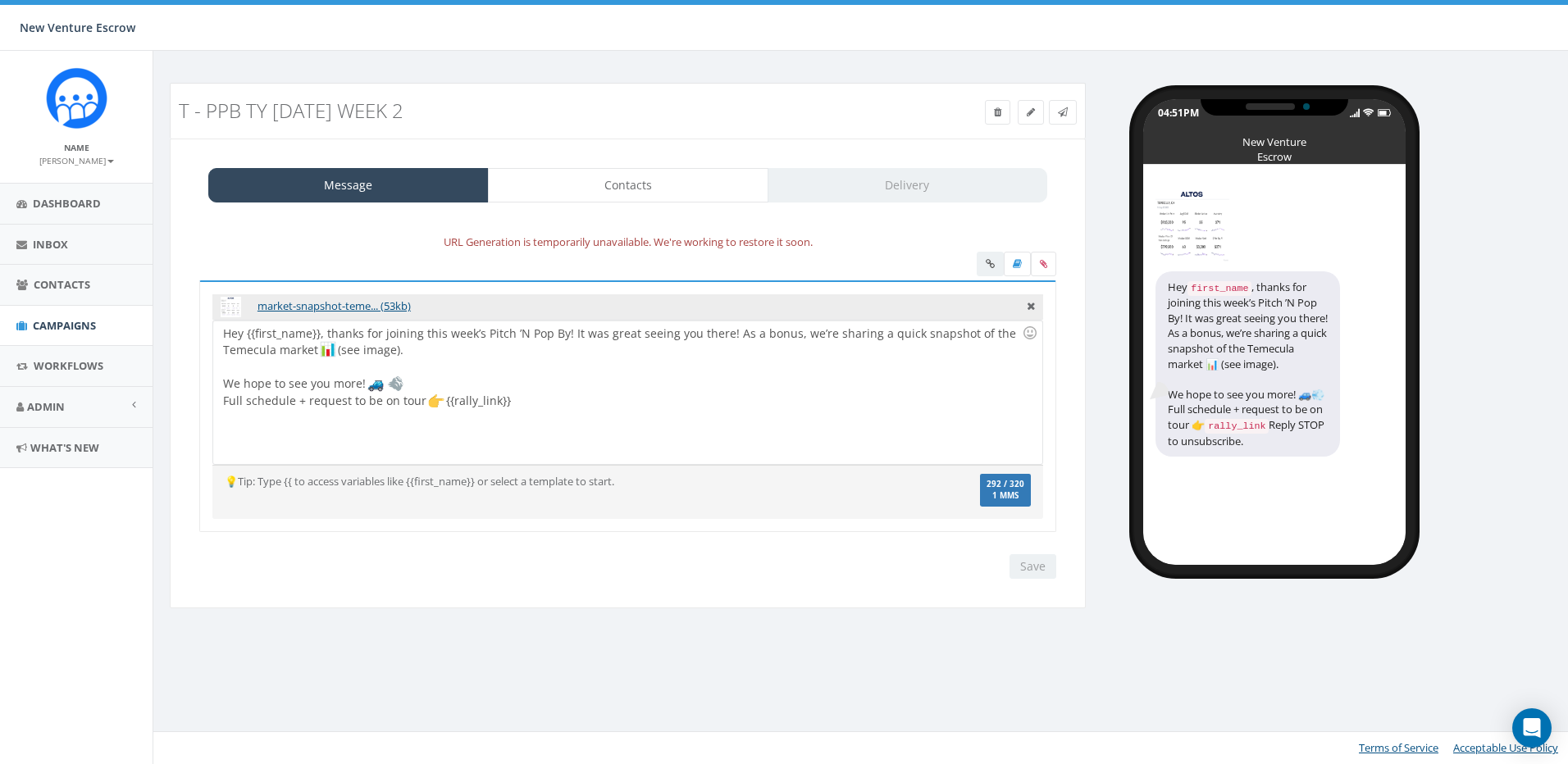
click at [530, 359] on div at bounding box center [622, 367] width 799 height 16
drag, startPoint x: 274, startPoint y: 354, endPoint x: 186, endPoint y: 355, distance: 88.0
click at [186, 355] on div "URL Generation is temporarily unavailable. We're working to restore it soon. ma…" at bounding box center [628, 405] width 890 height 379
click at [685, 413] on div "Hey {{first_name}}, thanks for joining this week’s Pitch ’N Pop By! It was grea…" at bounding box center [627, 392] width 828 height 144
click at [71, 308] on link "Campaigns" at bounding box center [76, 326] width 152 height 40
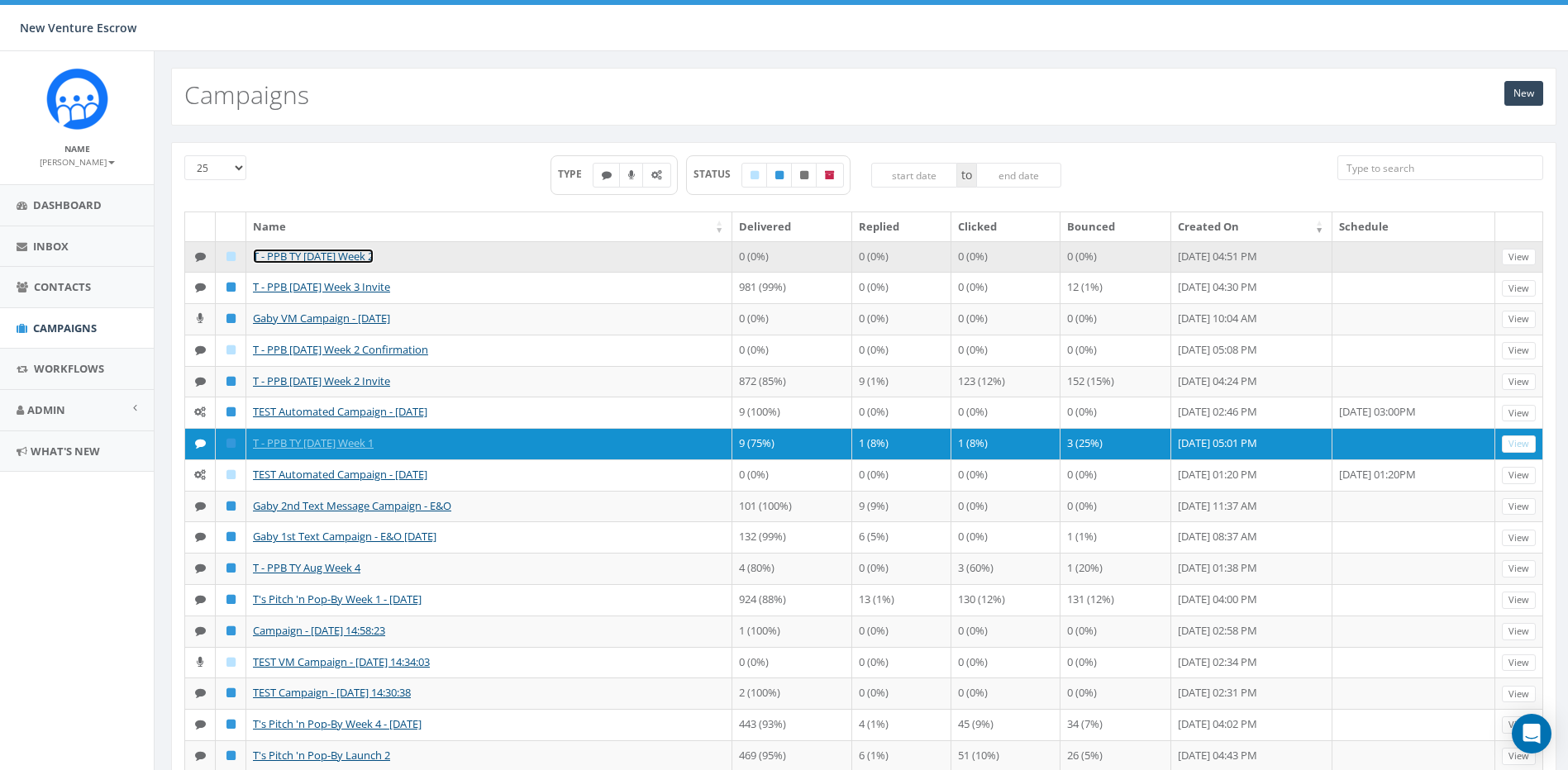
click at [355, 256] on link "T - PPB TY [DATE] Week 2" at bounding box center [313, 256] width 121 height 15
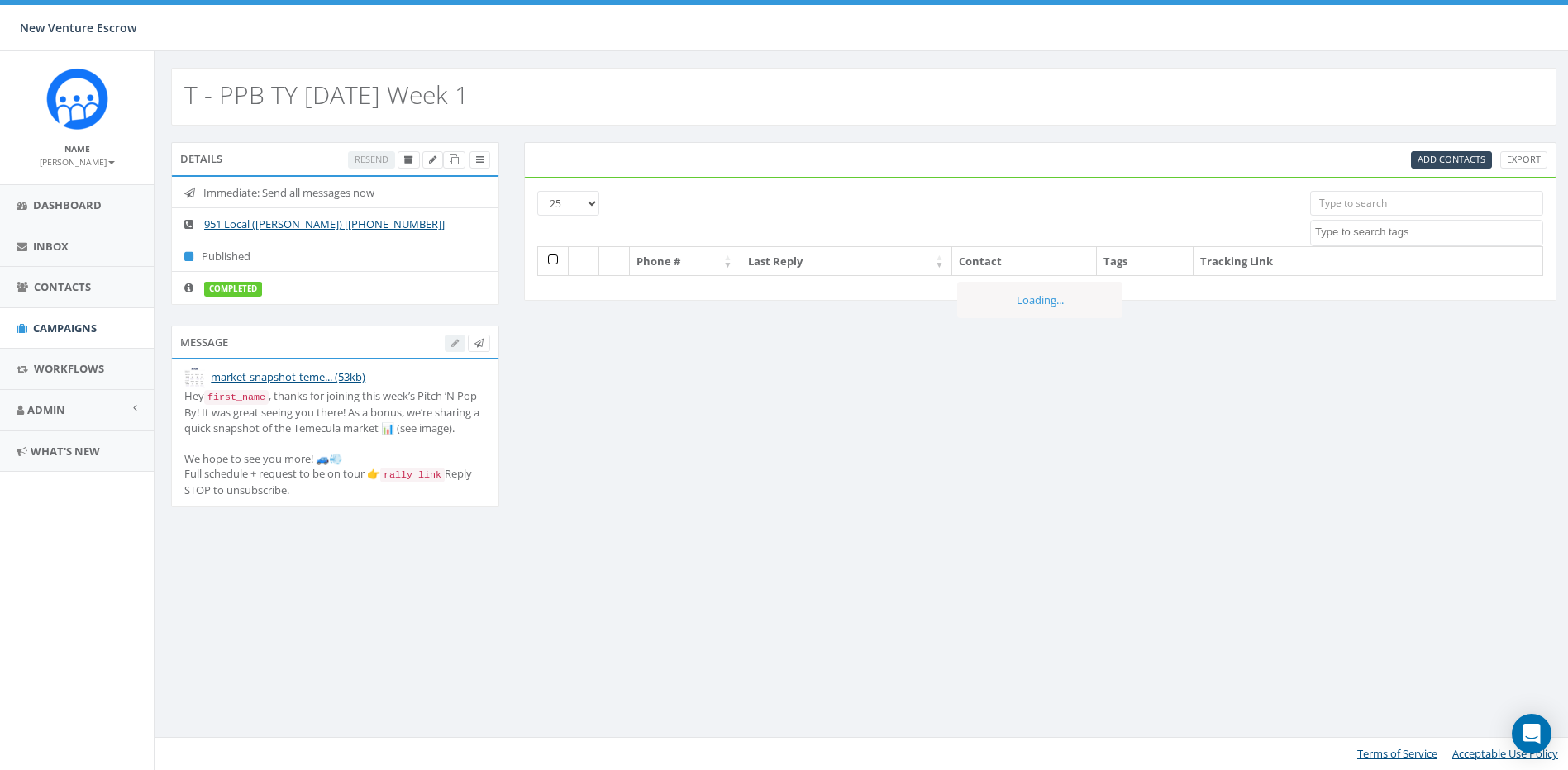
select select
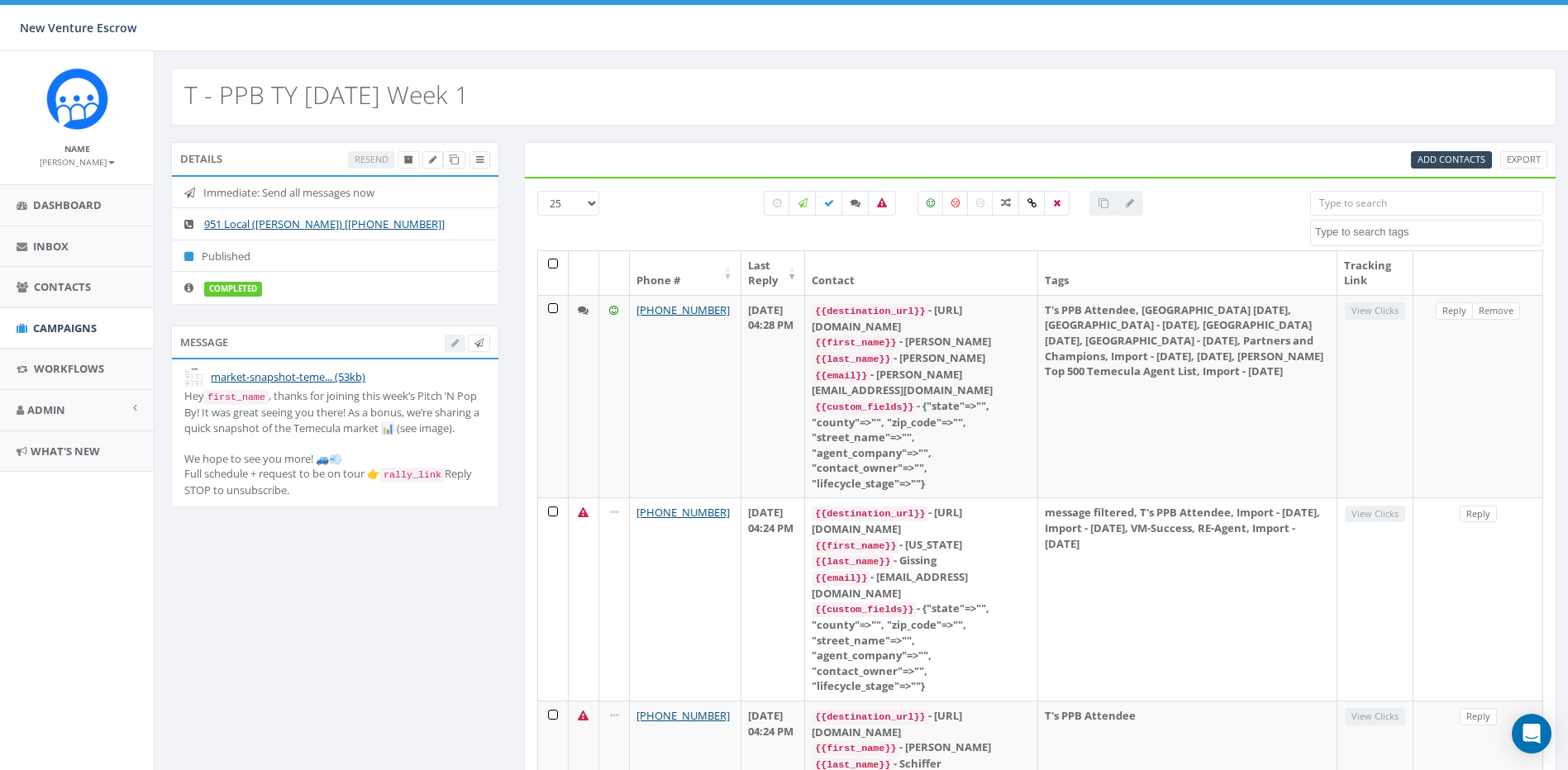
click at [500, 61] on div "T - PPB TY [DATE] Week 1" at bounding box center [864, 88] width 1419 height 75
click at [52, 306] on link "Contacts" at bounding box center [76, 286] width 154 height 40
click at [57, 331] on span "Campaigns" at bounding box center [65, 328] width 63 height 15
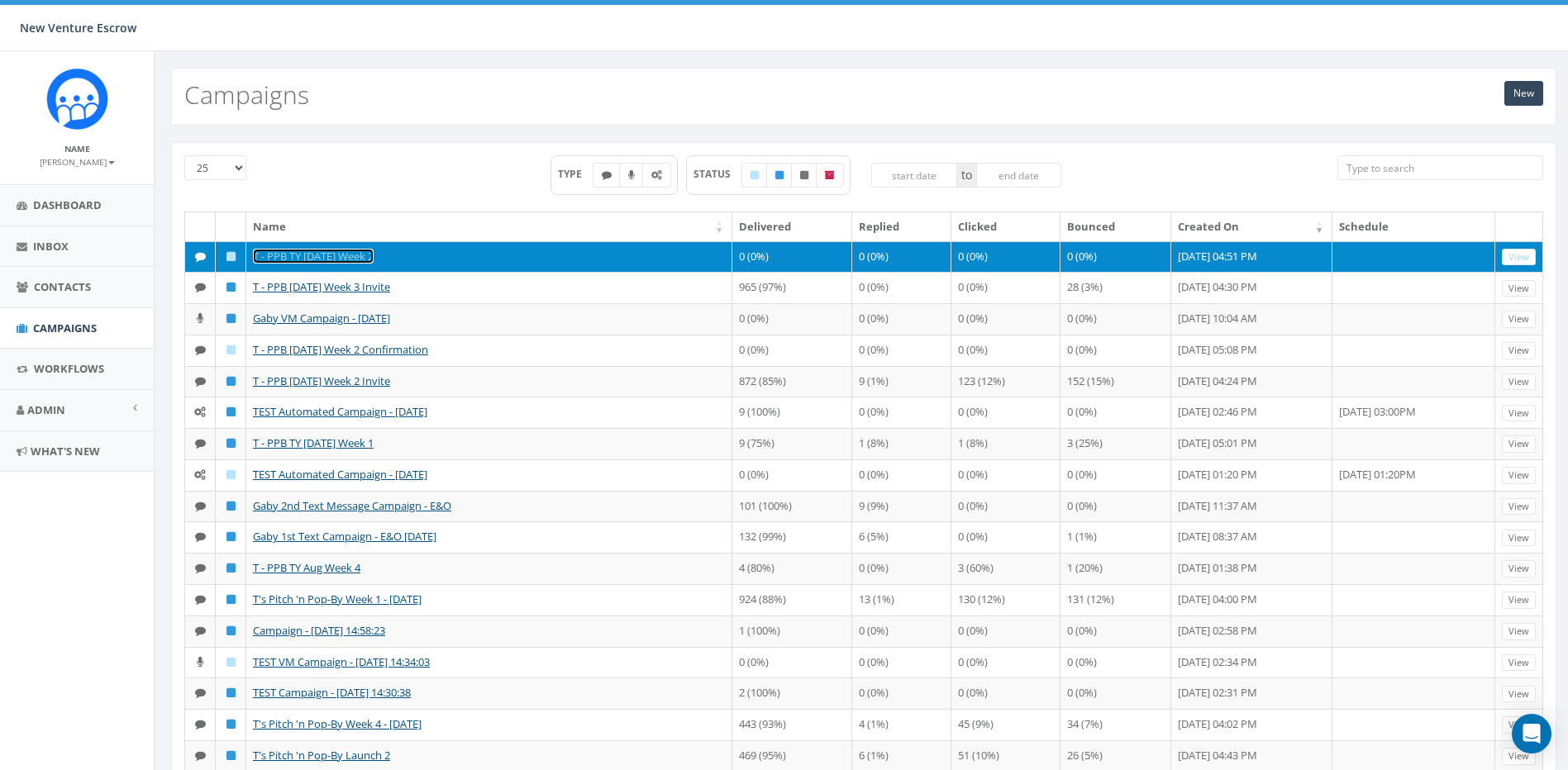
click at [362, 250] on link "T - PPB TY [DATE] Week 2" at bounding box center [313, 256] width 121 height 15
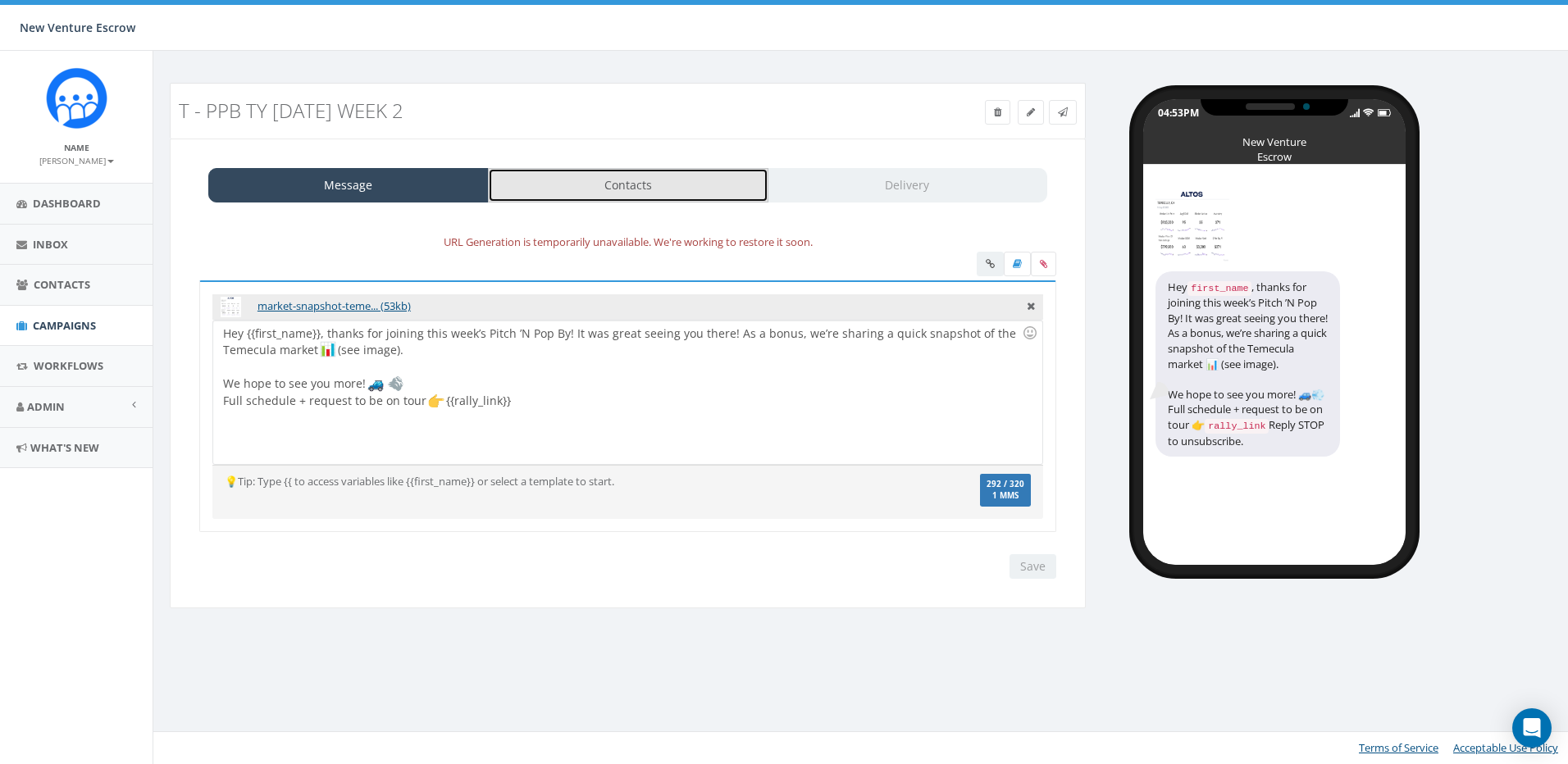
click at [627, 177] on link "Contacts" at bounding box center [628, 185] width 281 height 34
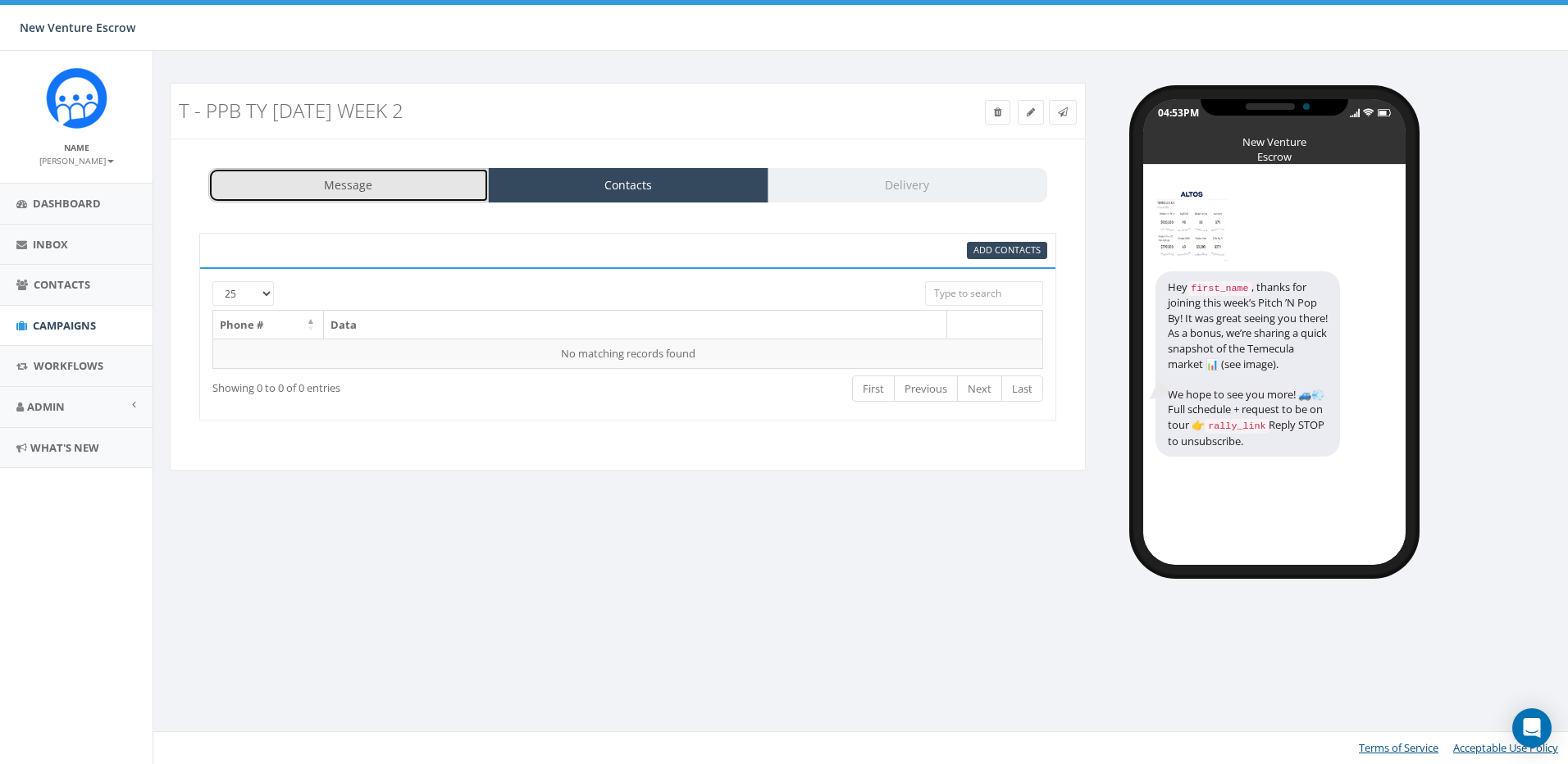
click at [385, 186] on link "Message" at bounding box center [349, 185] width 281 height 34
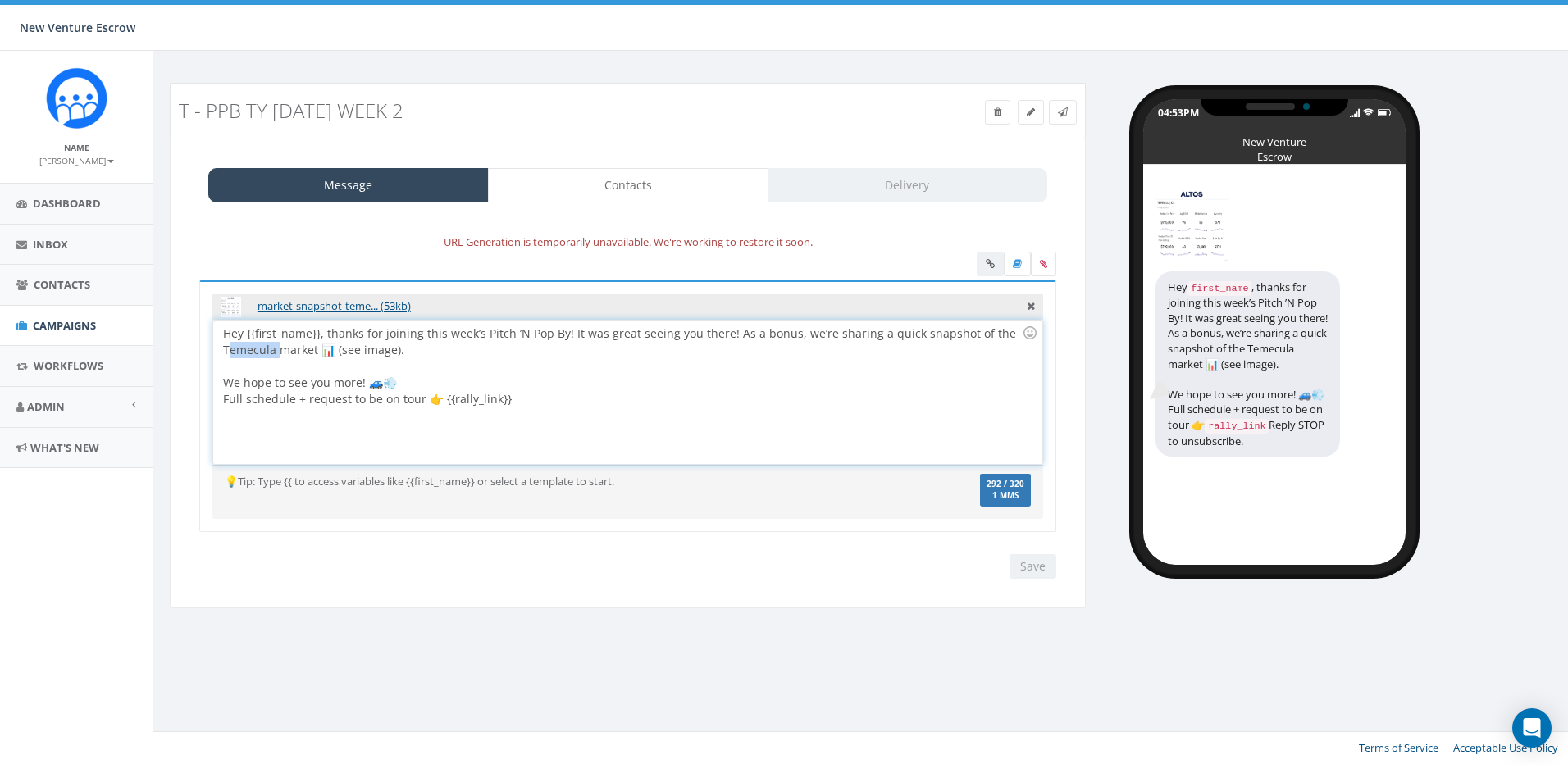
drag, startPoint x: 280, startPoint y: 352, endPoint x: 231, endPoint y: 351, distance: 49.0
click at [229, 351] on div "Hey {{first_name}}, thanks for joining this week’s Pitch ’N Pop By! It was grea…" at bounding box center [627, 392] width 828 height 144
click at [233, 351] on div "Hey {{first_name}}, thanks for joining this week’s Pitch ’N Pop By! It was grea…" at bounding box center [627, 392] width 828 height 144
click at [265, 356] on div "Hey {{first_name}}, thanks for joining this week’s Pitch ’N Pop By! It was grea…" at bounding box center [627, 392] width 828 height 144
drag, startPoint x: 273, startPoint y: 351, endPoint x: 191, endPoint y: 353, distance: 82.0
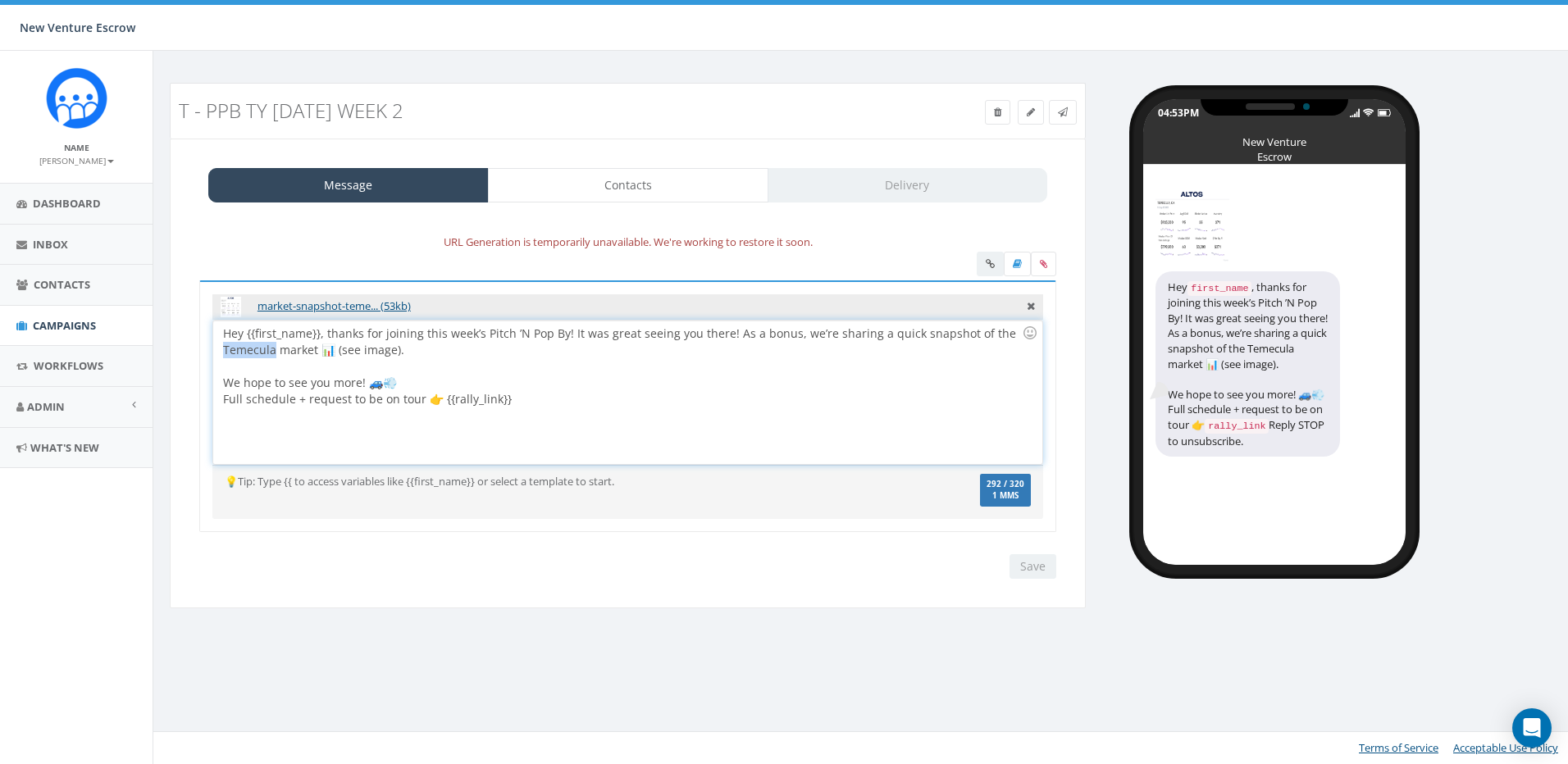
click at [191, 353] on div "market-snapshot-teme... (53kb) Hey {{first_name}}, thanks for joining this week…" at bounding box center [628, 417] width 881 height 273
drag, startPoint x: 265, startPoint y: 351, endPoint x: 198, endPoint y: 351, distance: 67.0
click at [198, 351] on div "market-snapshot-teme... (53kb) Hey {{first_name}}, thanks for joining this week…" at bounding box center [628, 417] width 881 height 273
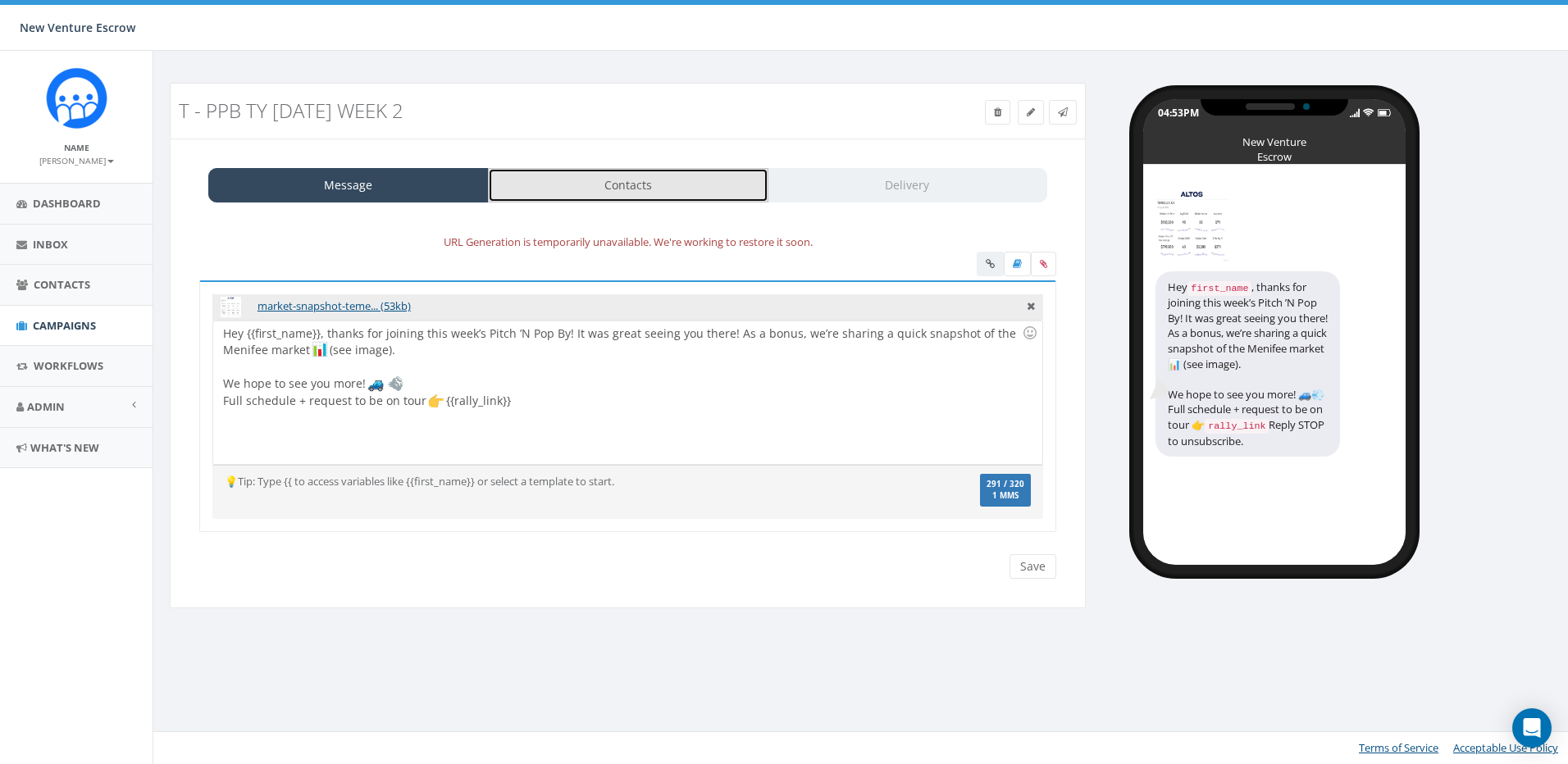
click at [565, 180] on link "Contacts" at bounding box center [628, 185] width 281 height 34
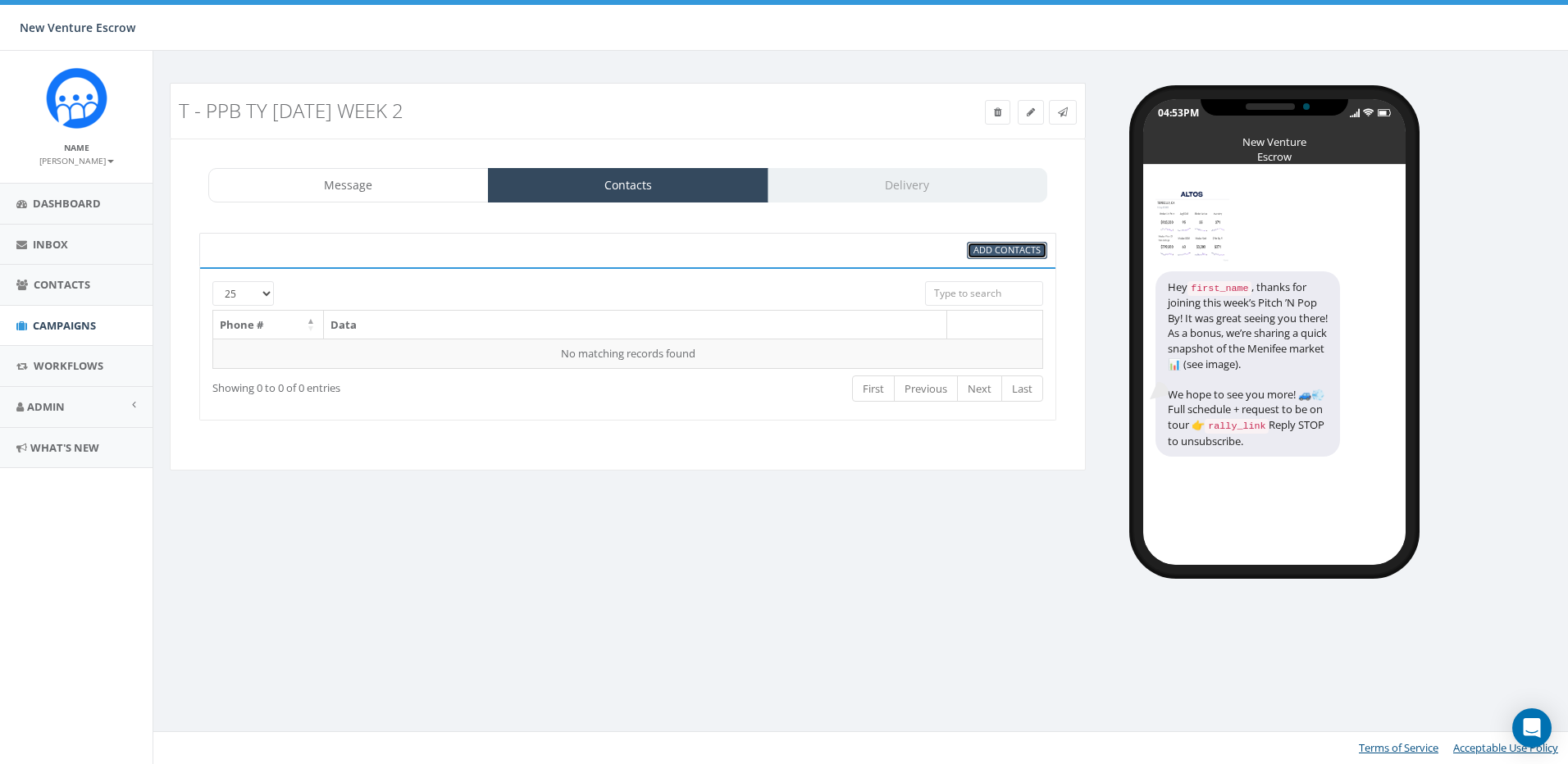
click at [1001, 244] on span "Add Contacts" at bounding box center [1006, 249] width 67 height 12
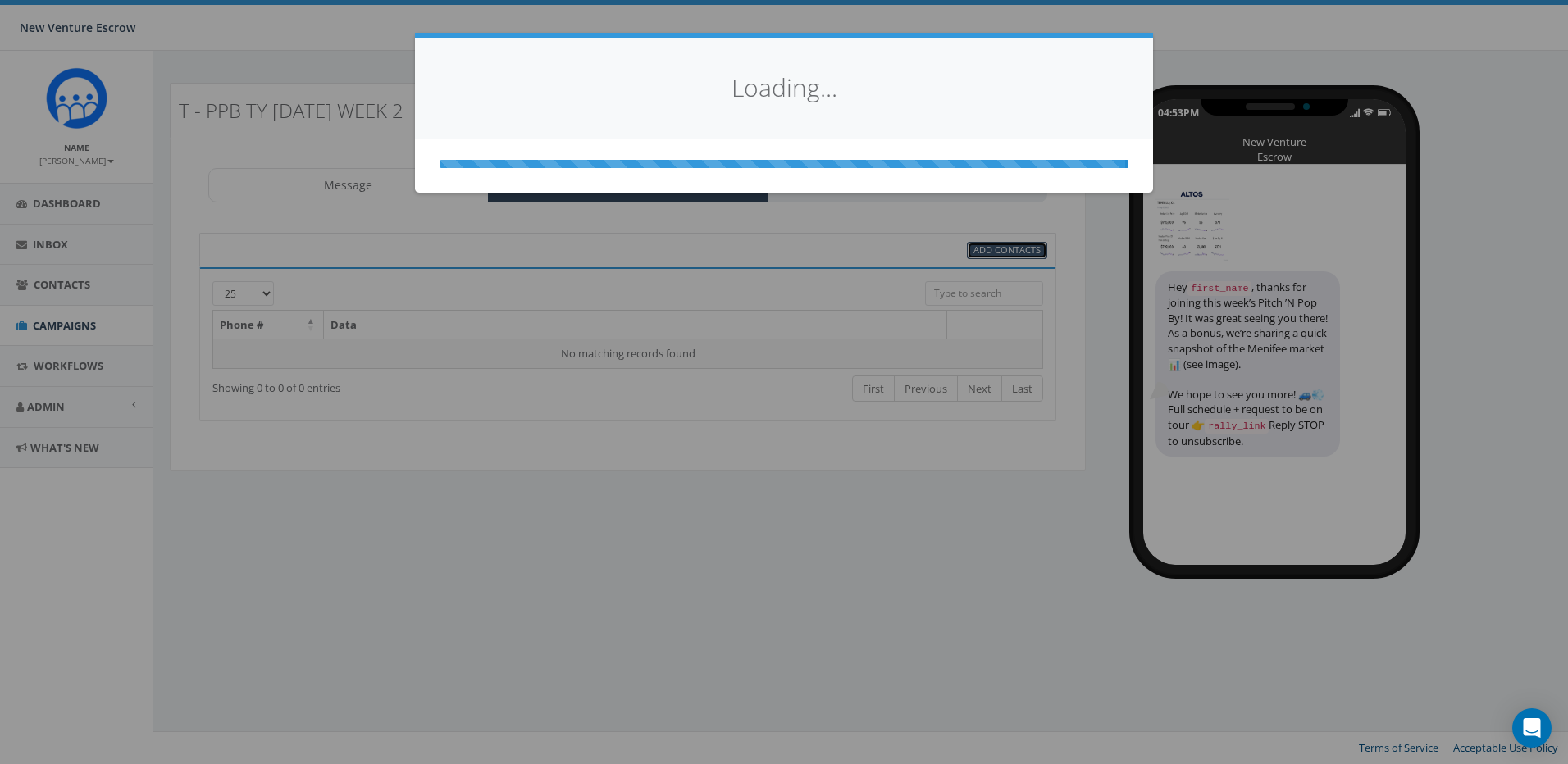
select select
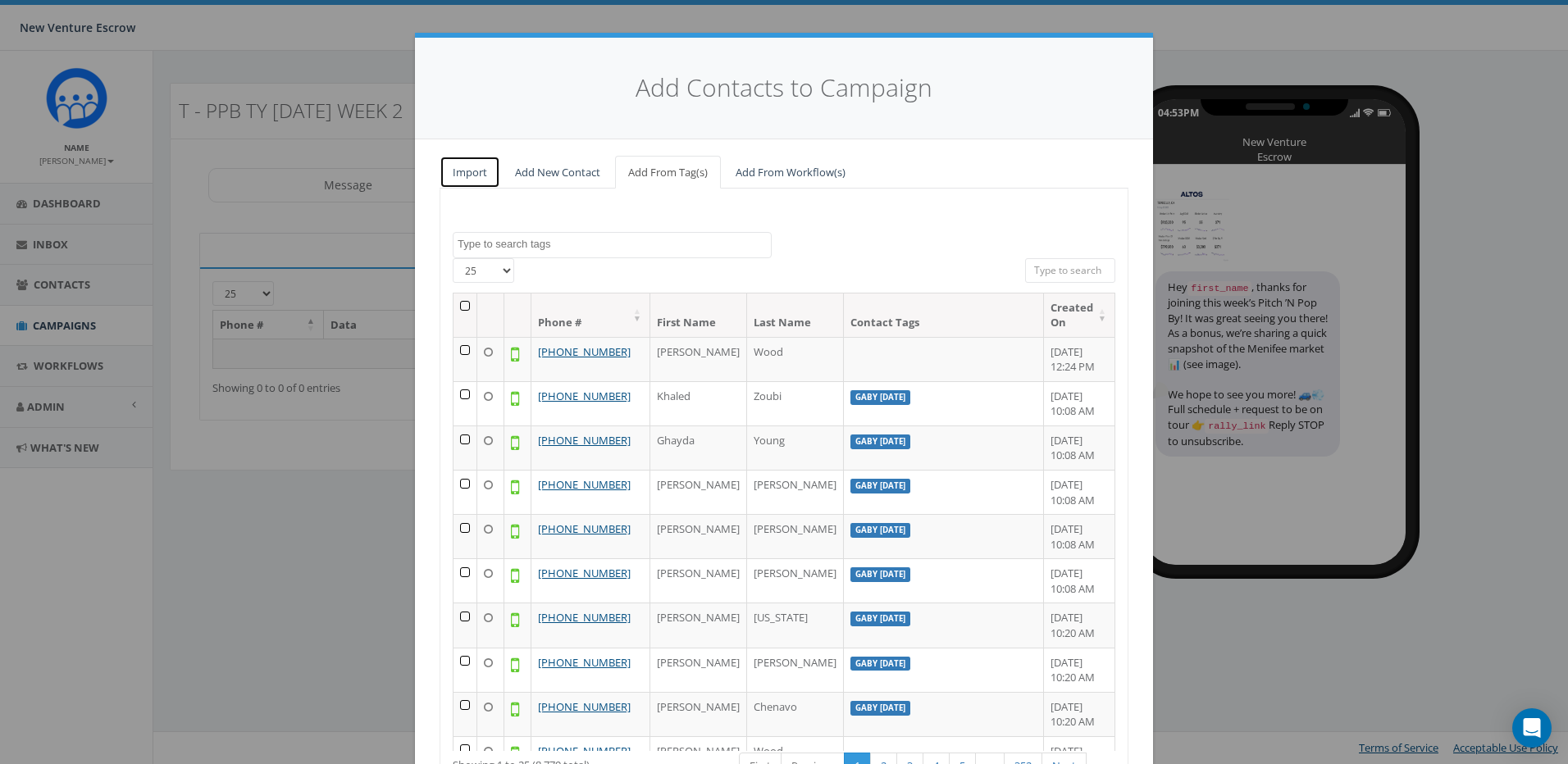
click at [471, 174] on link "Import" at bounding box center [470, 173] width 60 height 34
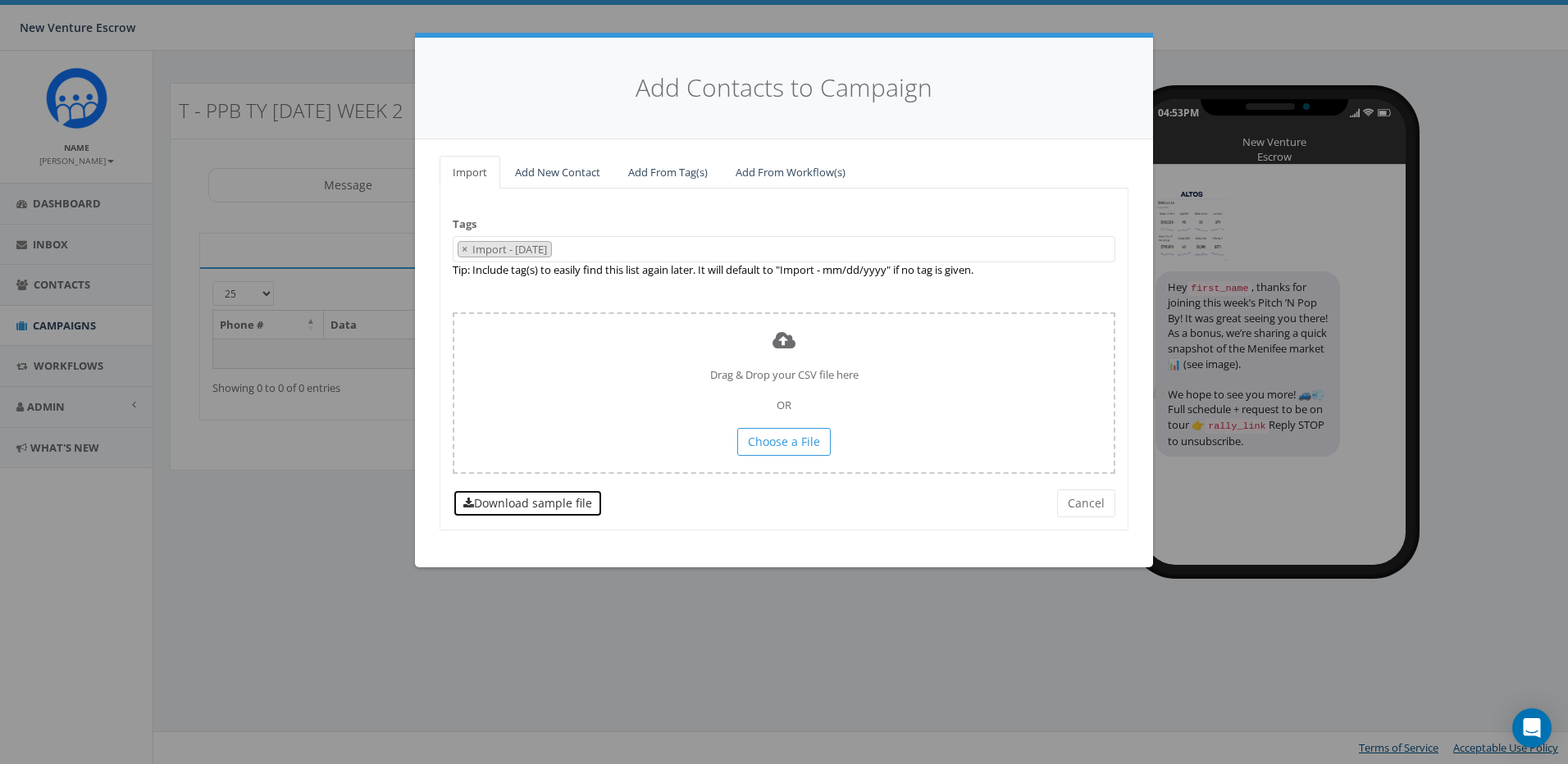
click at [573, 511] on link "Download sample file" at bounding box center [527, 503] width 150 height 28
click at [568, 175] on link "Add New Contact" at bounding box center [557, 173] width 111 height 34
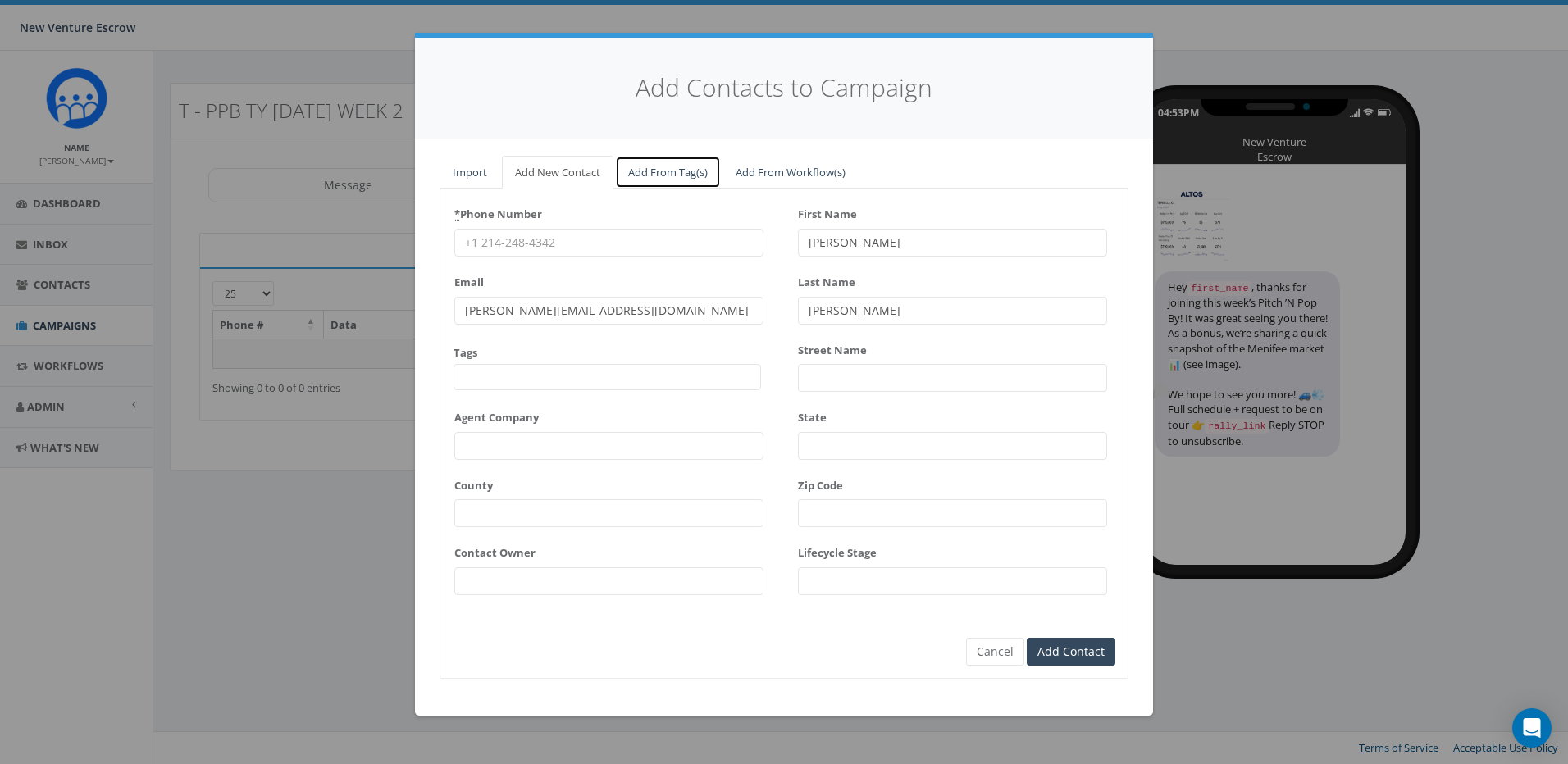
click at [650, 174] on link "Add From Tag(s)" at bounding box center [668, 173] width 105 height 34
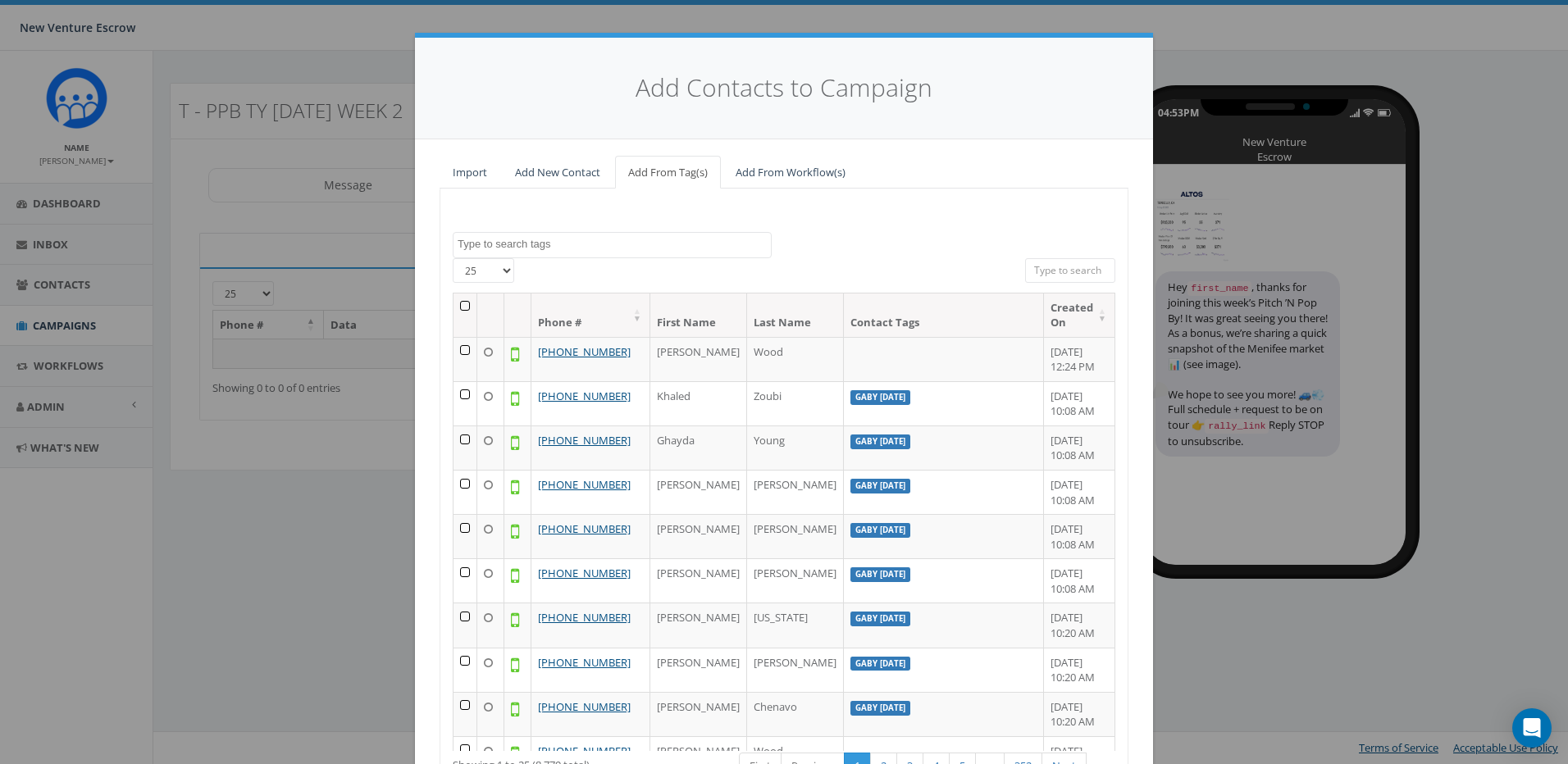
click at [712, 232] on span at bounding box center [612, 245] width 319 height 26
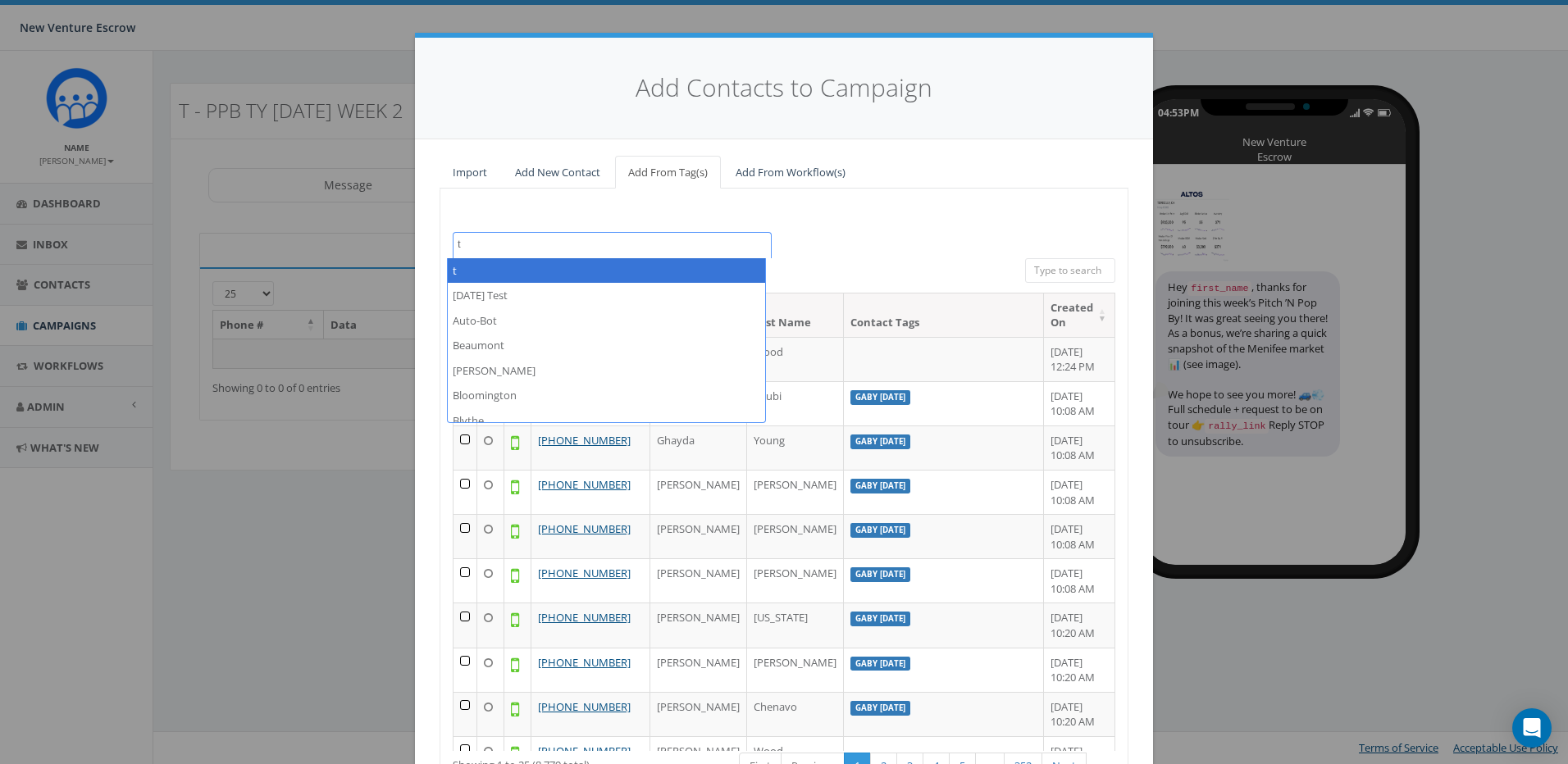
drag, startPoint x: 492, startPoint y: 242, endPoint x: 390, endPoint y: 242, distance: 102.0
click at [390, 242] on div "Add Contacts to Campaign Import Add New Contact Add From Tag(s) Add From Workfl…" at bounding box center [784, 382] width 1568 height 764
drag, startPoint x: 398, startPoint y: 242, endPoint x: 351, endPoint y: 242, distance: 47.0
click at [351, 242] on div "Add Contacts to Campaign Import Add New Contact Add From Tag(s) Add From Workfl…" at bounding box center [784, 382] width 1568 height 764
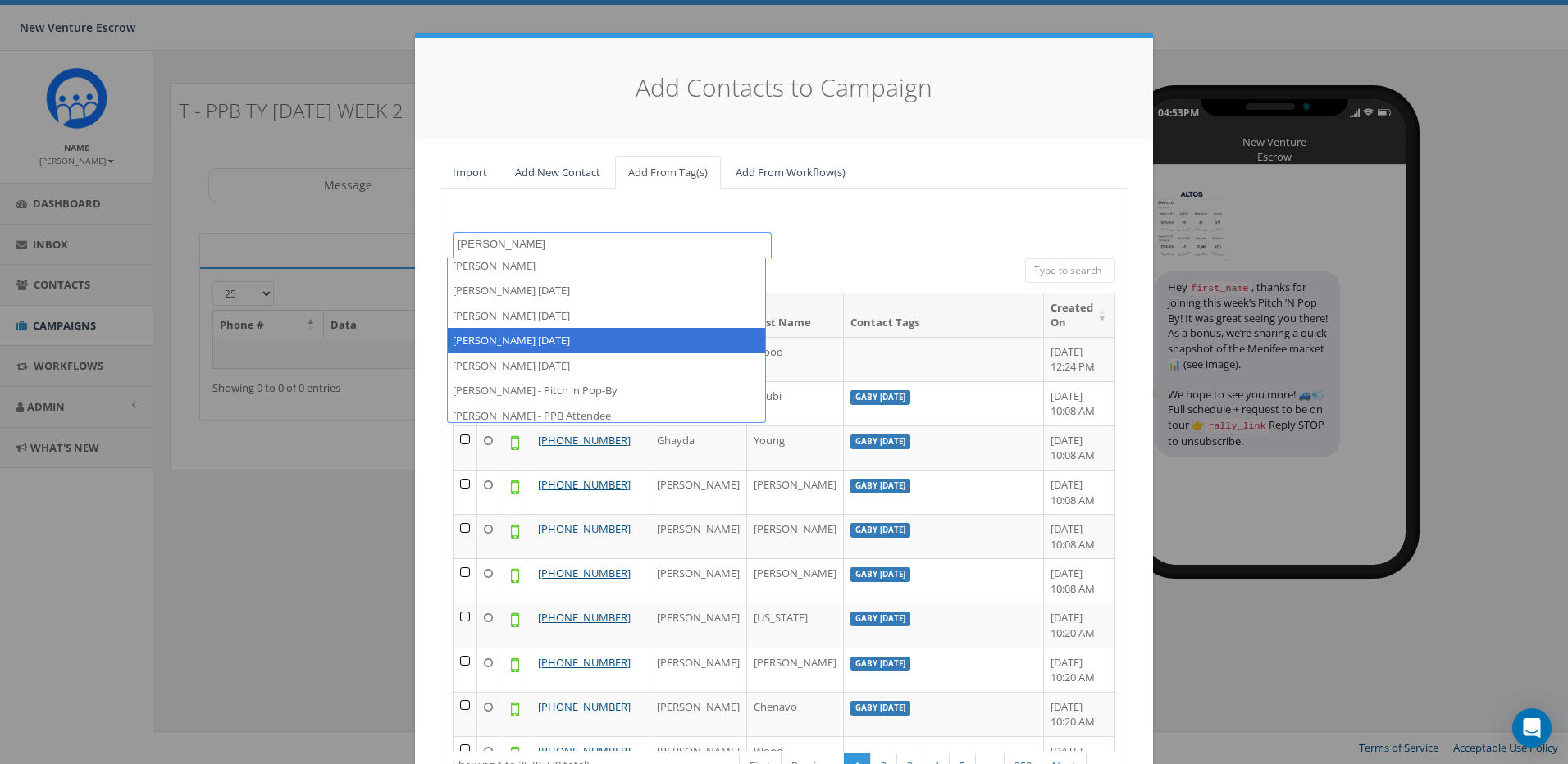
scroll to position [11, 0]
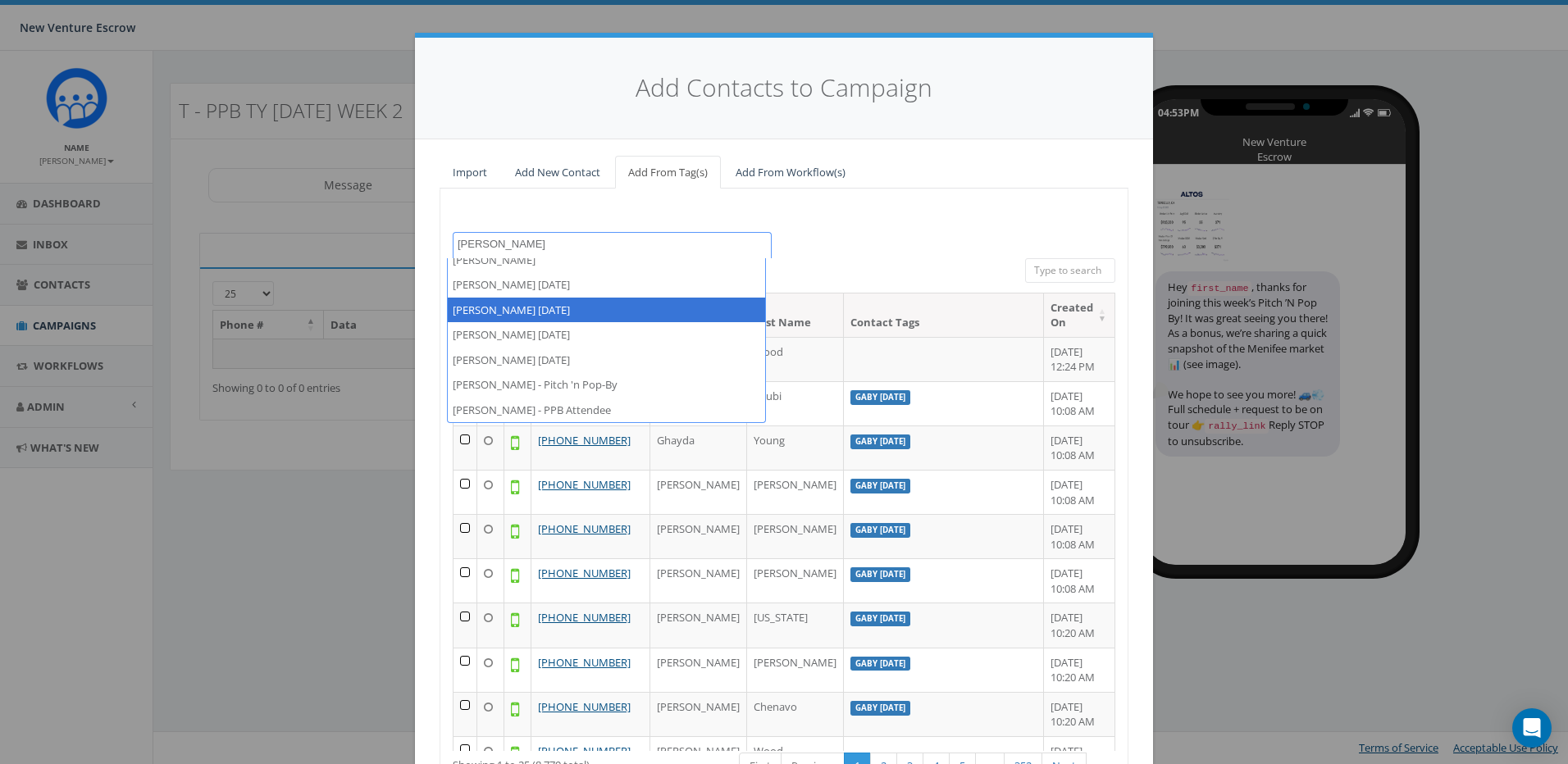
type textarea "tamarra"
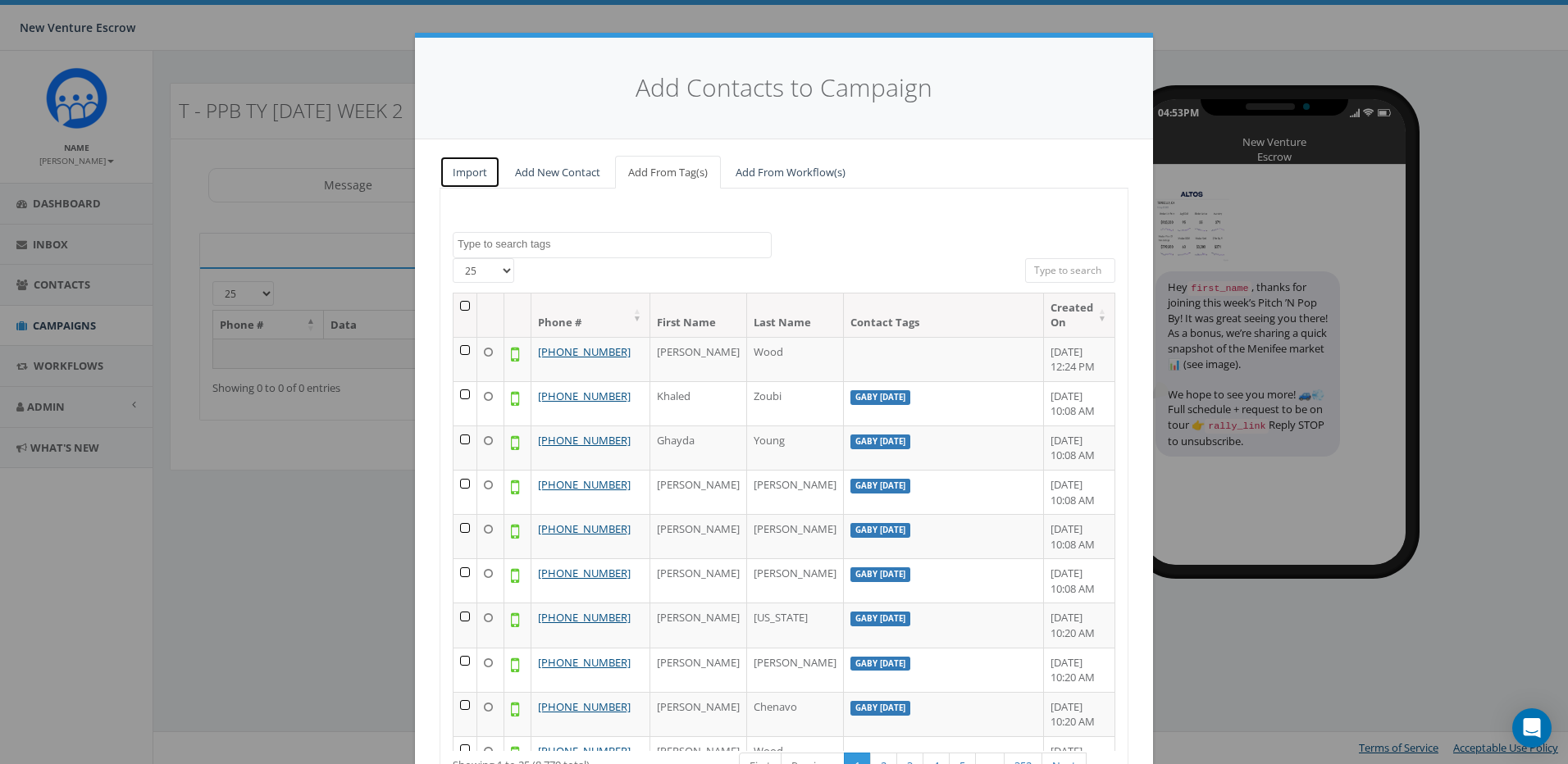
click at [470, 171] on link "Import" at bounding box center [470, 173] width 60 height 34
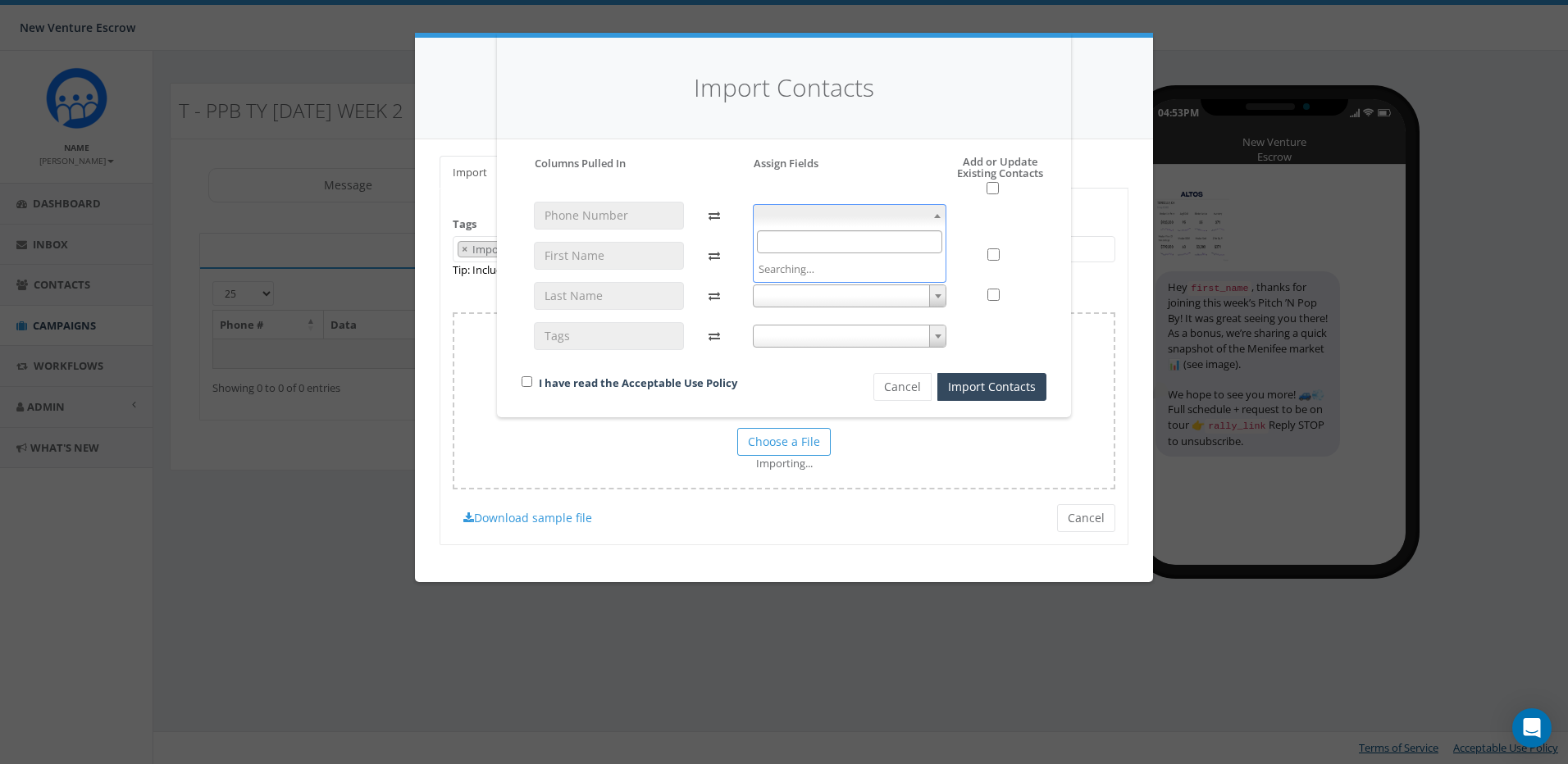
click at [839, 211] on span at bounding box center [850, 215] width 194 height 23
select select "phone_number"
click at [829, 259] on span at bounding box center [850, 255] width 194 height 23
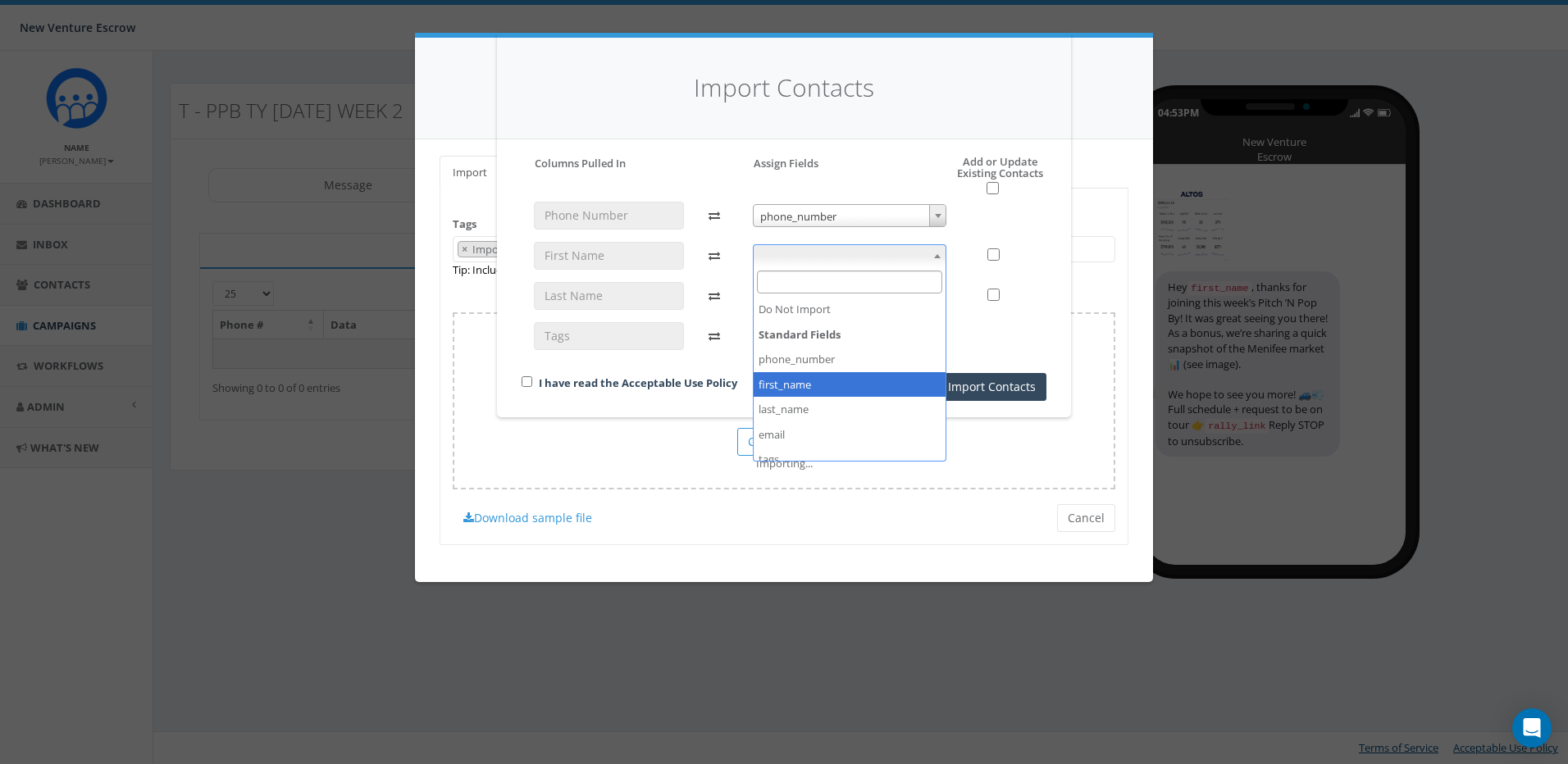
select select "first_name"
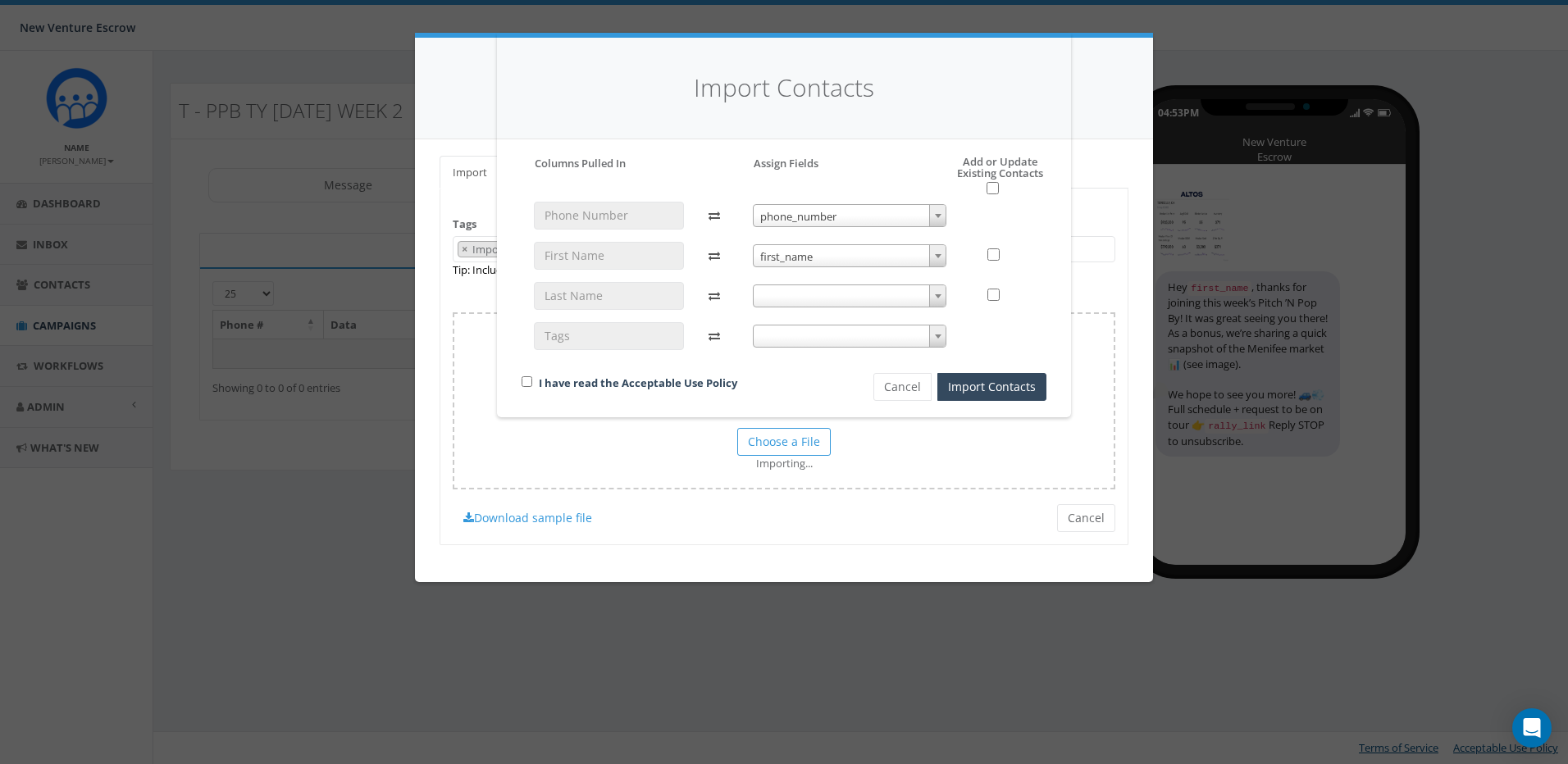
click at [842, 299] on span at bounding box center [850, 295] width 194 height 23
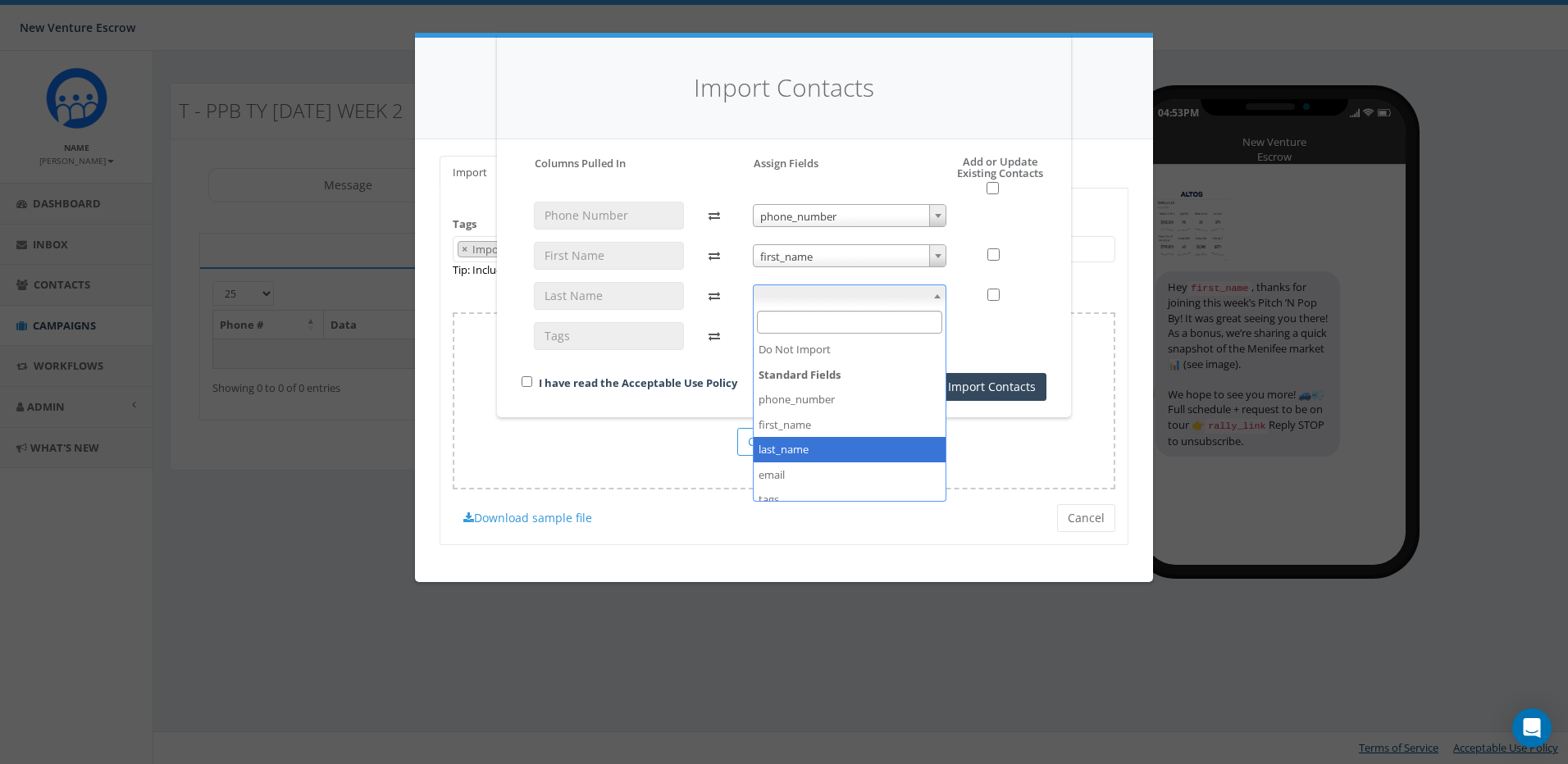
select select "last_name"
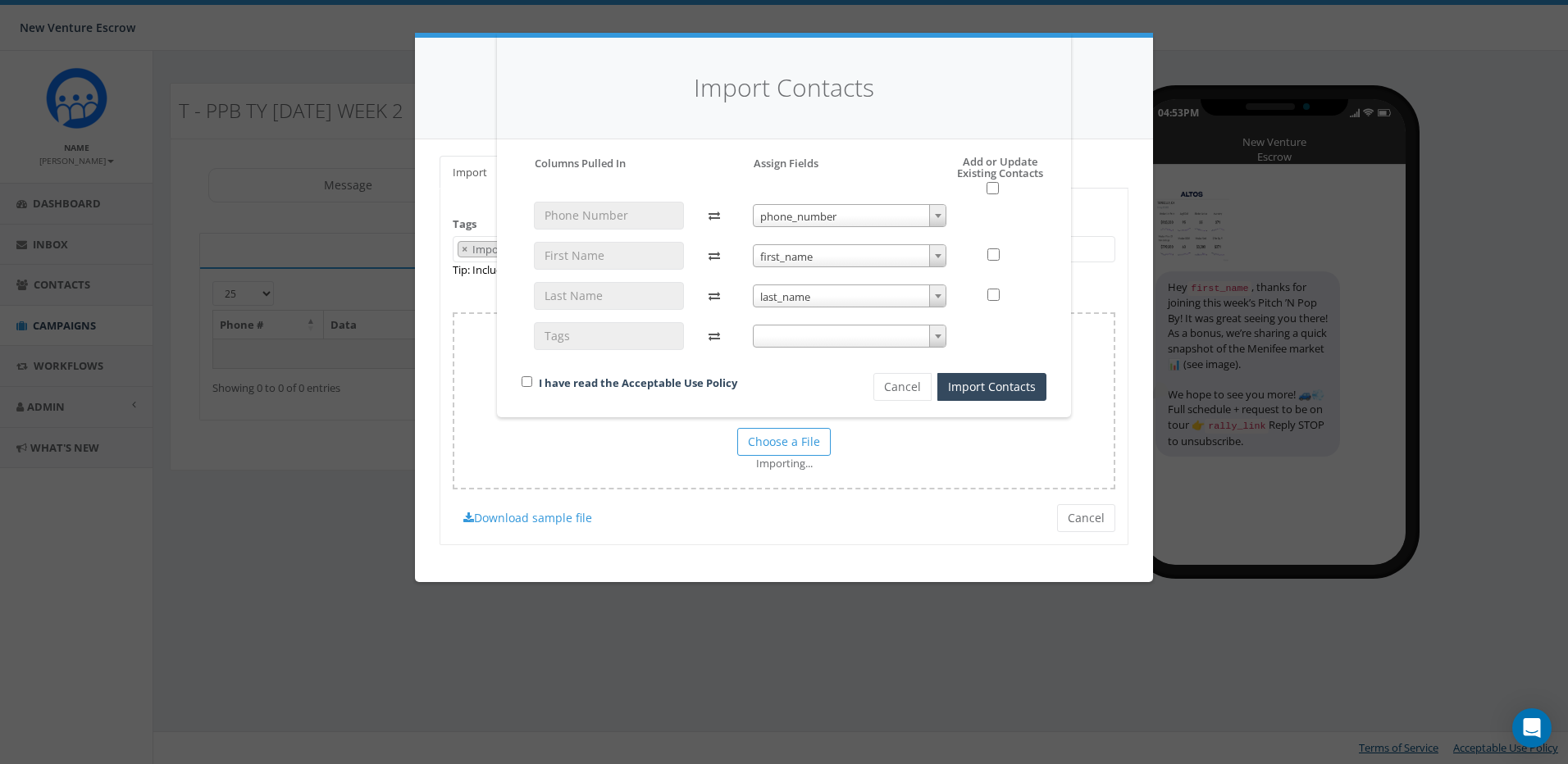
click at [827, 335] on span at bounding box center [850, 336] width 194 height 23
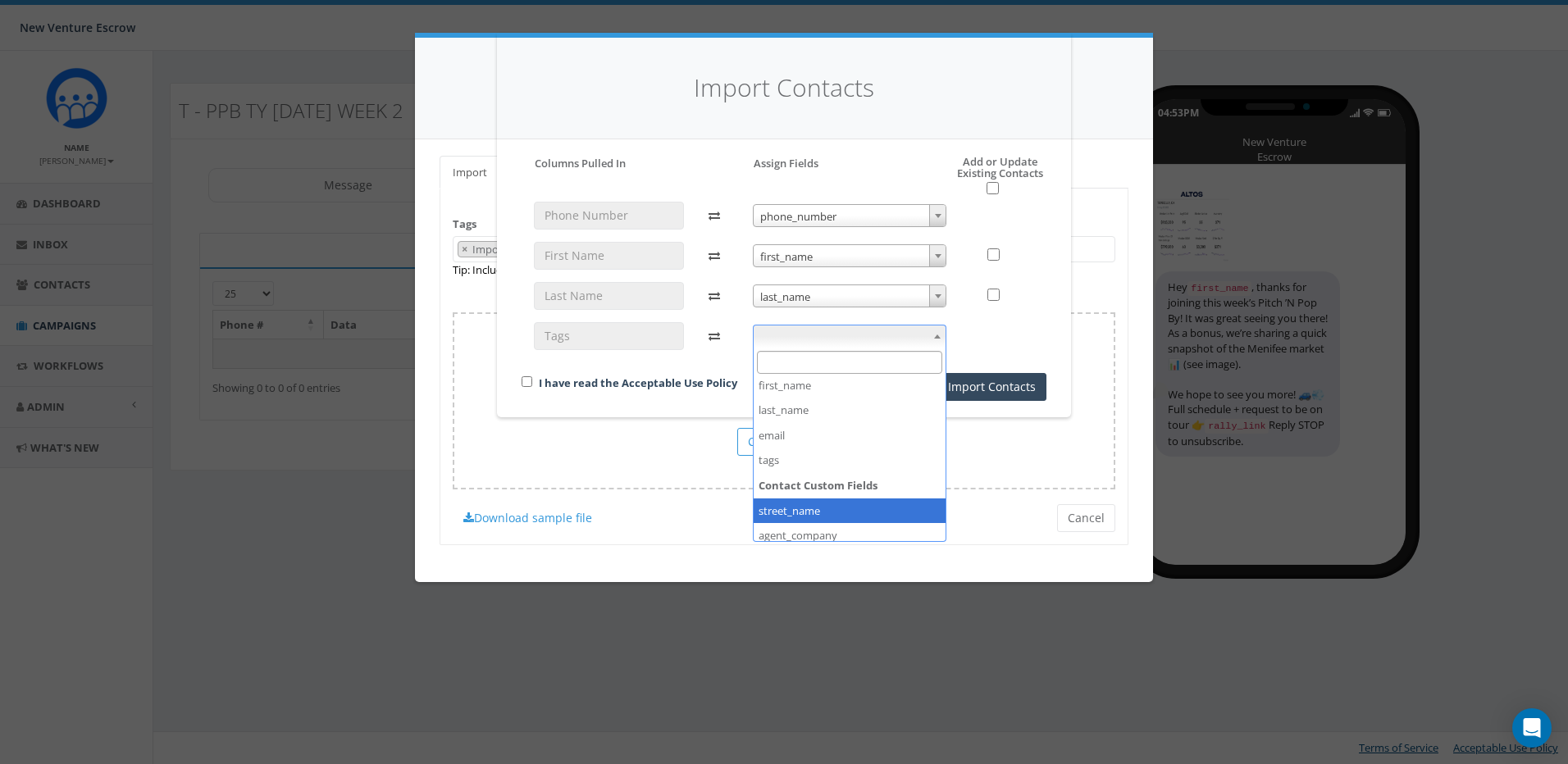
scroll to position [73, 0]
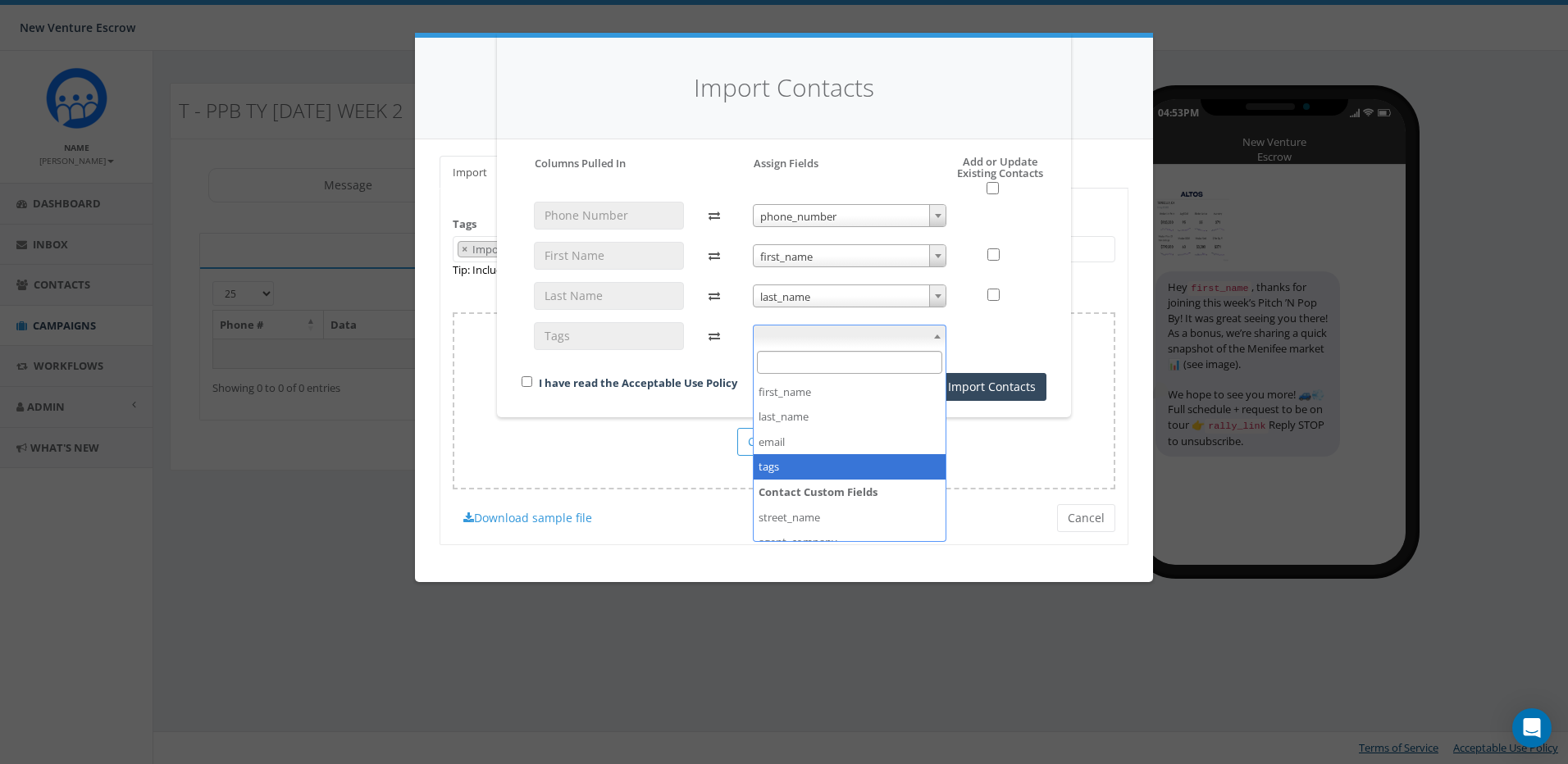
select select "tags"
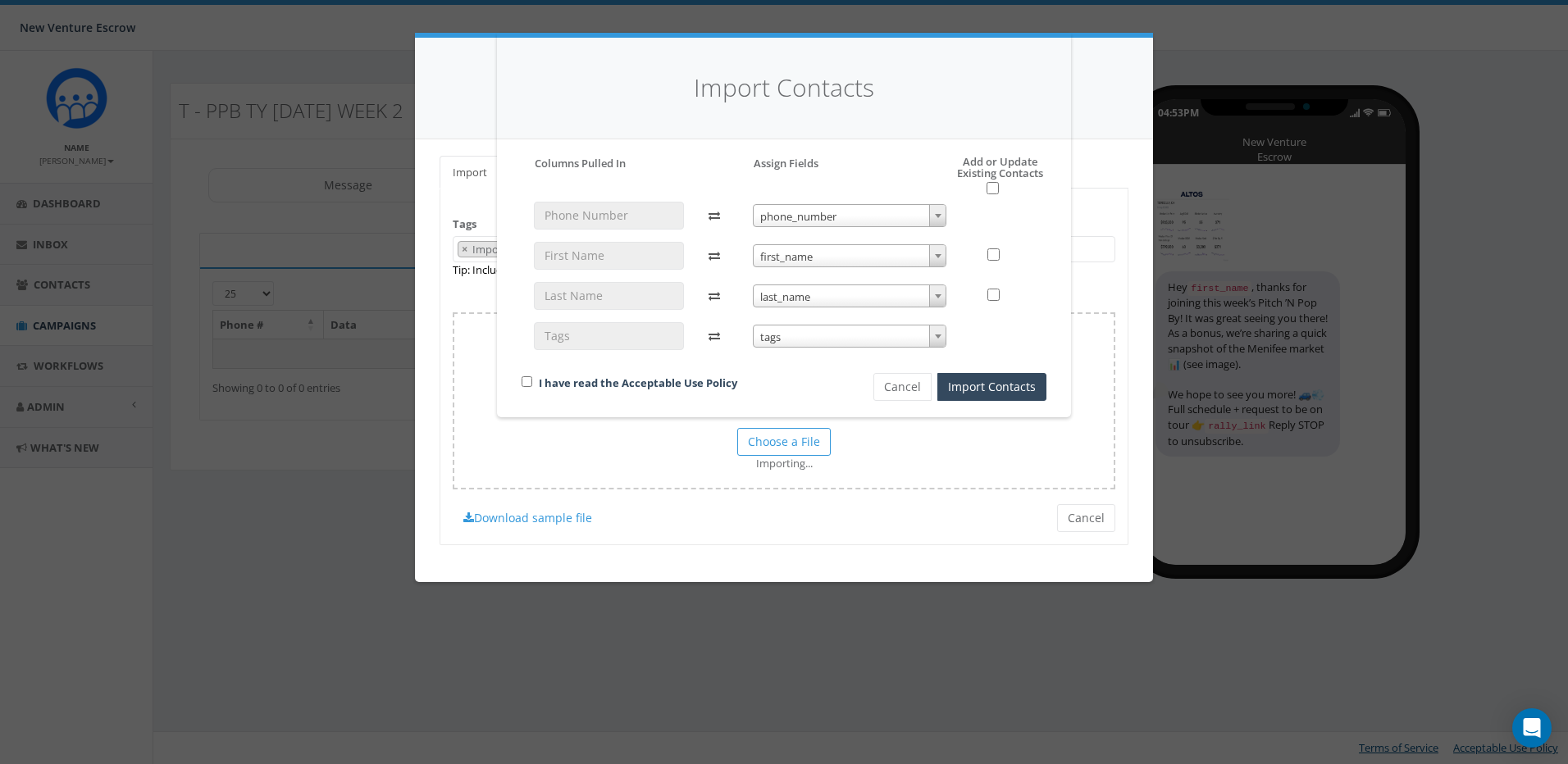
click at [1010, 342] on div at bounding box center [1002, 336] width 63 height 28
click at [994, 388] on button "Import Contacts" at bounding box center [992, 387] width 109 height 28
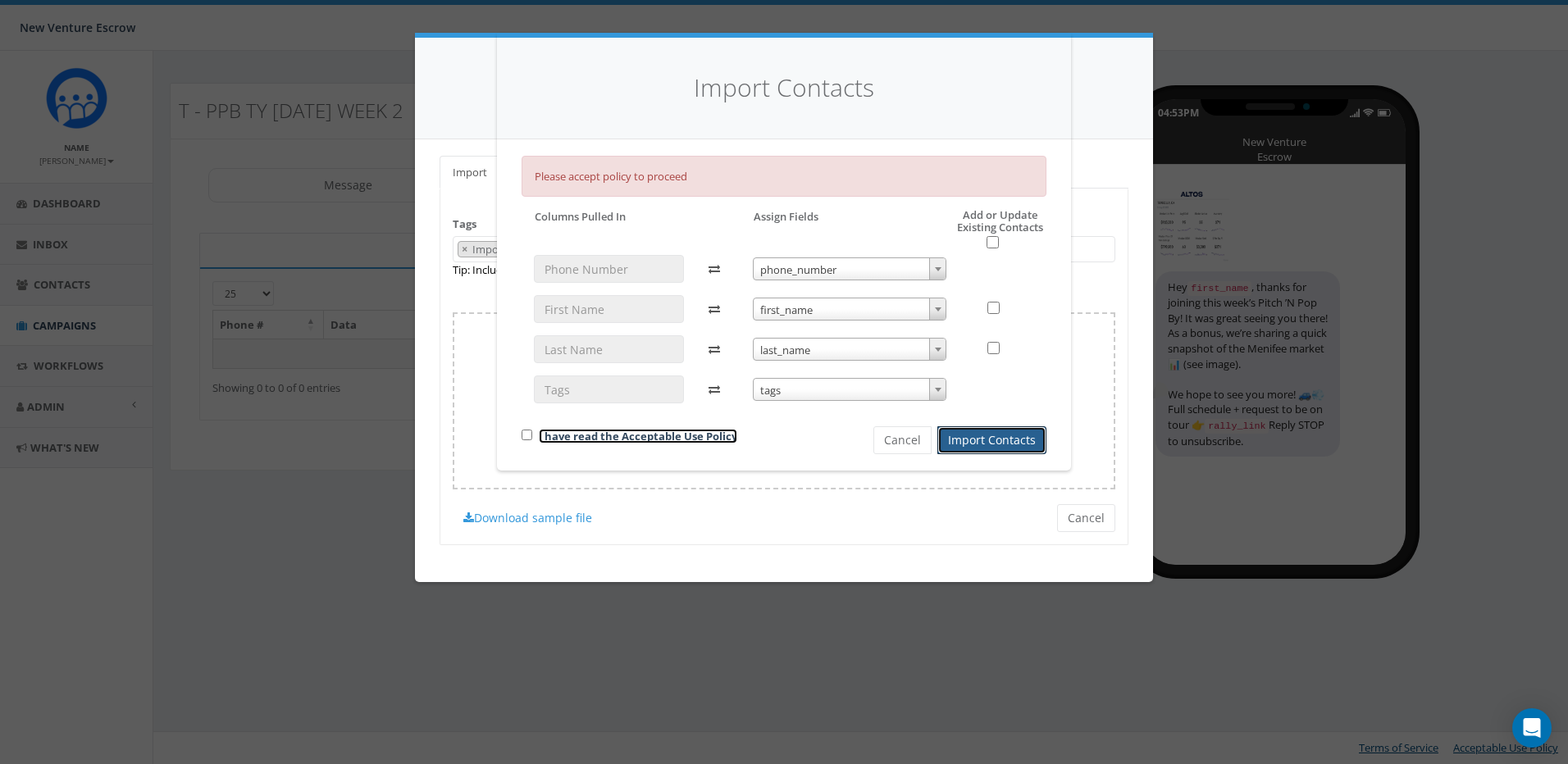
click at [556, 436] on link "I have read the Acceptable Use Policy" at bounding box center [637, 436] width 198 height 14
click at [526, 438] on input "checkbox" at bounding box center [527, 435] width 11 height 11
checkbox input "true"
click at [1024, 440] on button "Import Contacts" at bounding box center [992, 440] width 109 height 28
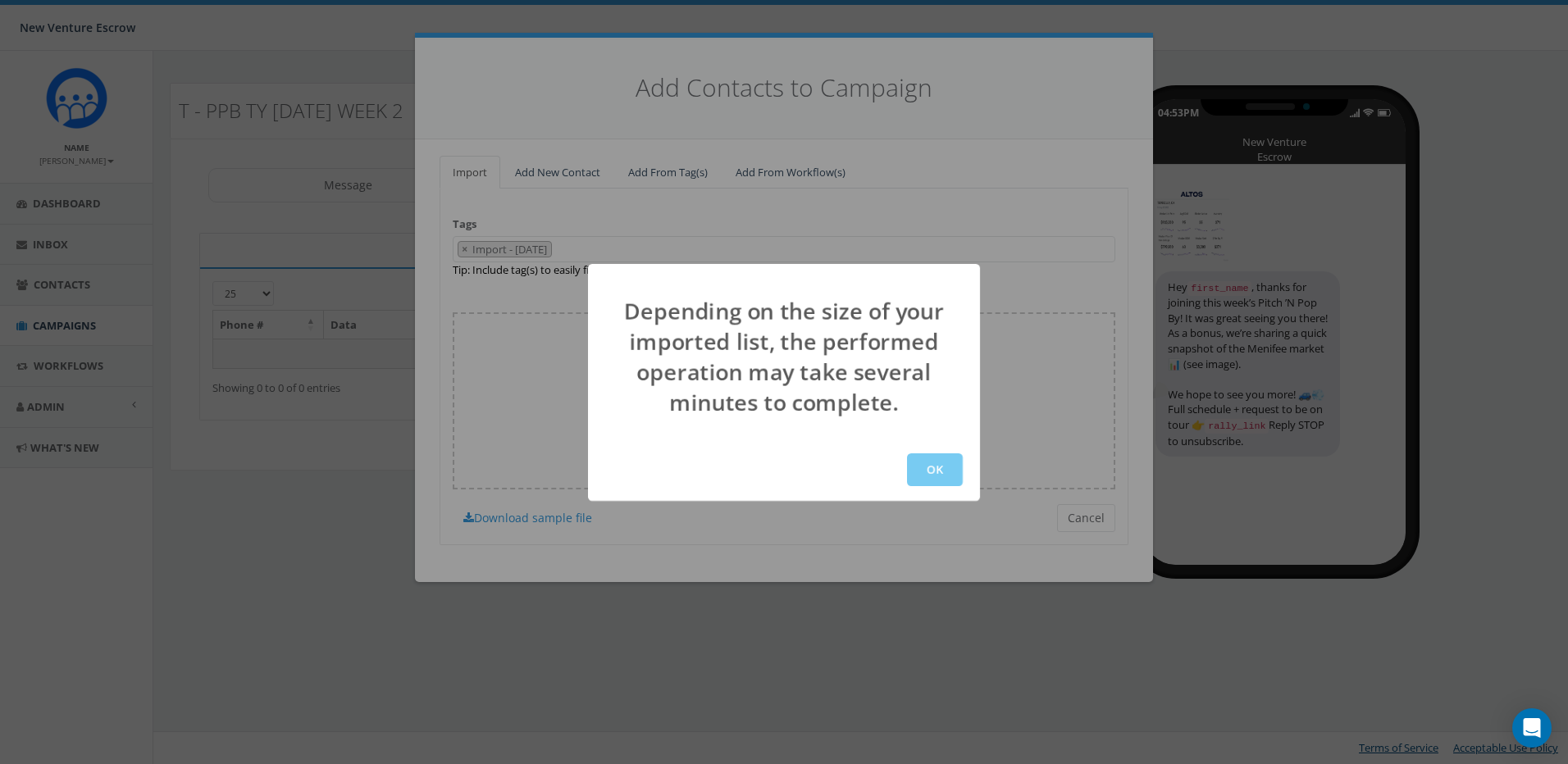
click at [962, 477] on button "OK" at bounding box center [935, 470] width 56 height 33
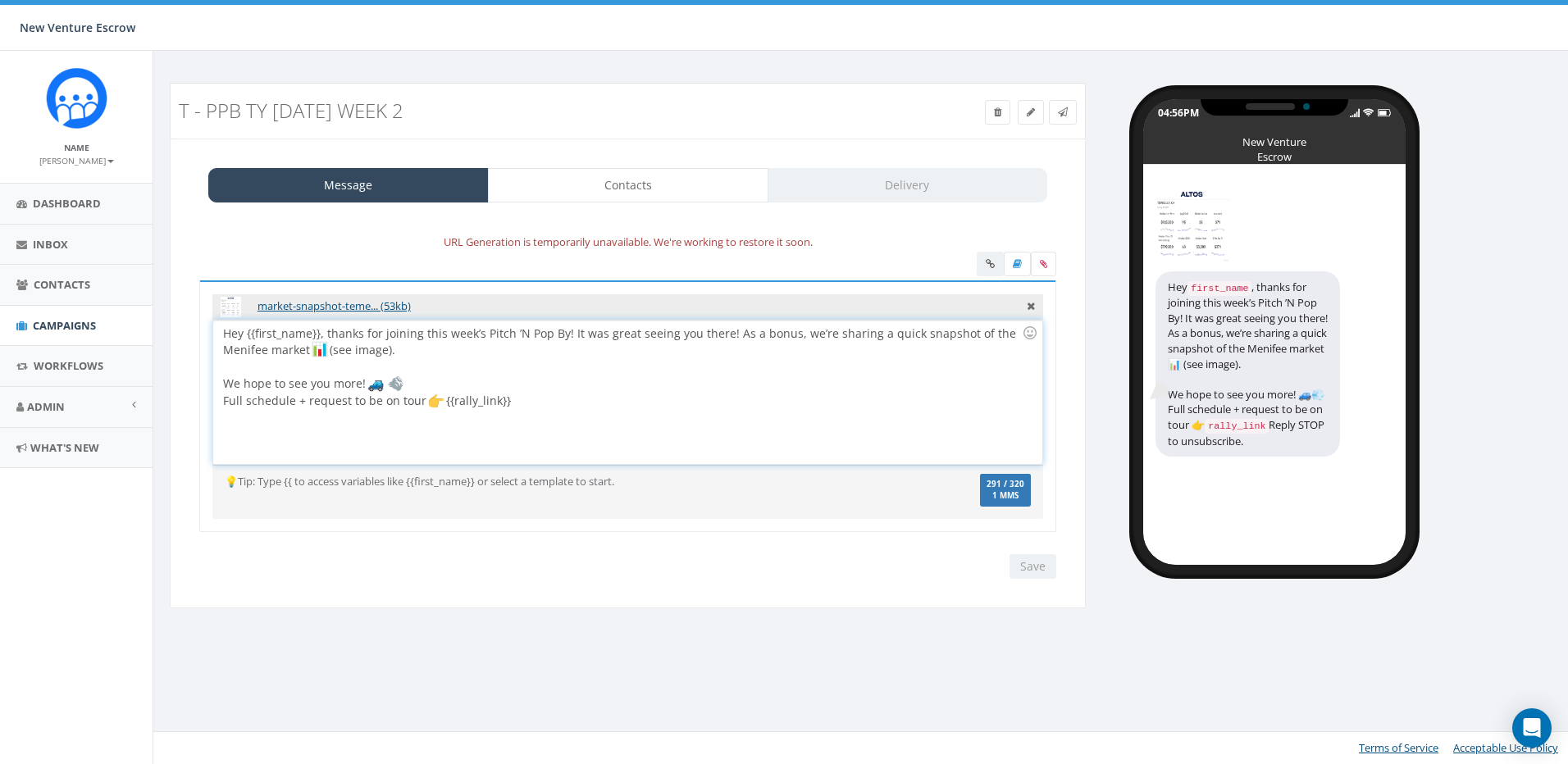
drag, startPoint x: 522, startPoint y: 400, endPoint x: 445, endPoint y: 408, distance: 77.4
click at [445, 408] on div "Hey {{first_name}}, thanks for joining this week’s Pitch ’N Pop By! It was grea…" at bounding box center [627, 392] width 828 height 144
click at [539, 400] on div "Hey {{first_name}}, thanks for joining this week’s Pitch ’N Pop By! It was grea…" at bounding box center [627, 392] width 828 height 144
drag, startPoint x: 552, startPoint y: 405, endPoint x: 443, endPoint y: 411, distance: 109.2
click at [443, 411] on div "Hey {{first_name}}, thanks for joining this week’s Pitch ’N Pop By! It was grea…" at bounding box center [627, 392] width 828 height 144
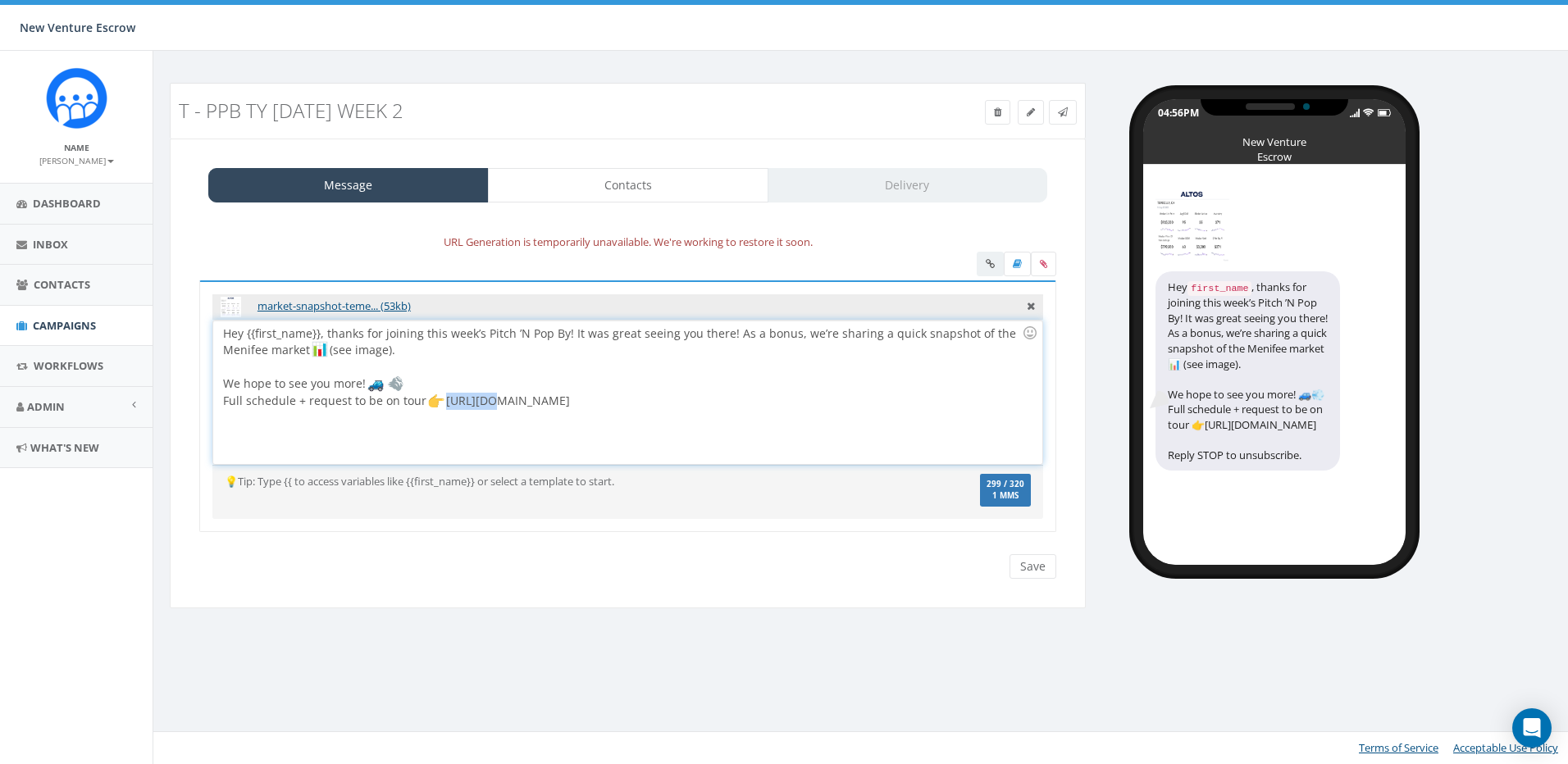
drag, startPoint x: 484, startPoint y: 402, endPoint x: 444, endPoint y: 402, distance: 40.0
click at [444, 402] on div "Hey {{first_name}}, thanks for joining this week’s Pitch ’N Pop By! It was grea…" at bounding box center [627, 392] width 828 height 144
click at [565, 408] on div "Hey {{first_name}}, thanks for joining this week’s Pitch ’N Pop By! It was grea…" at bounding box center [627, 392] width 828 height 144
click at [443, 352] on div "Hey {{first_name}}, thanks for joining this week’s Pitch ’N Pop By! It was grea…" at bounding box center [627, 392] width 828 height 144
drag, startPoint x: 264, startPoint y: 352, endPoint x: 211, endPoint y: 352, distance: 53.0
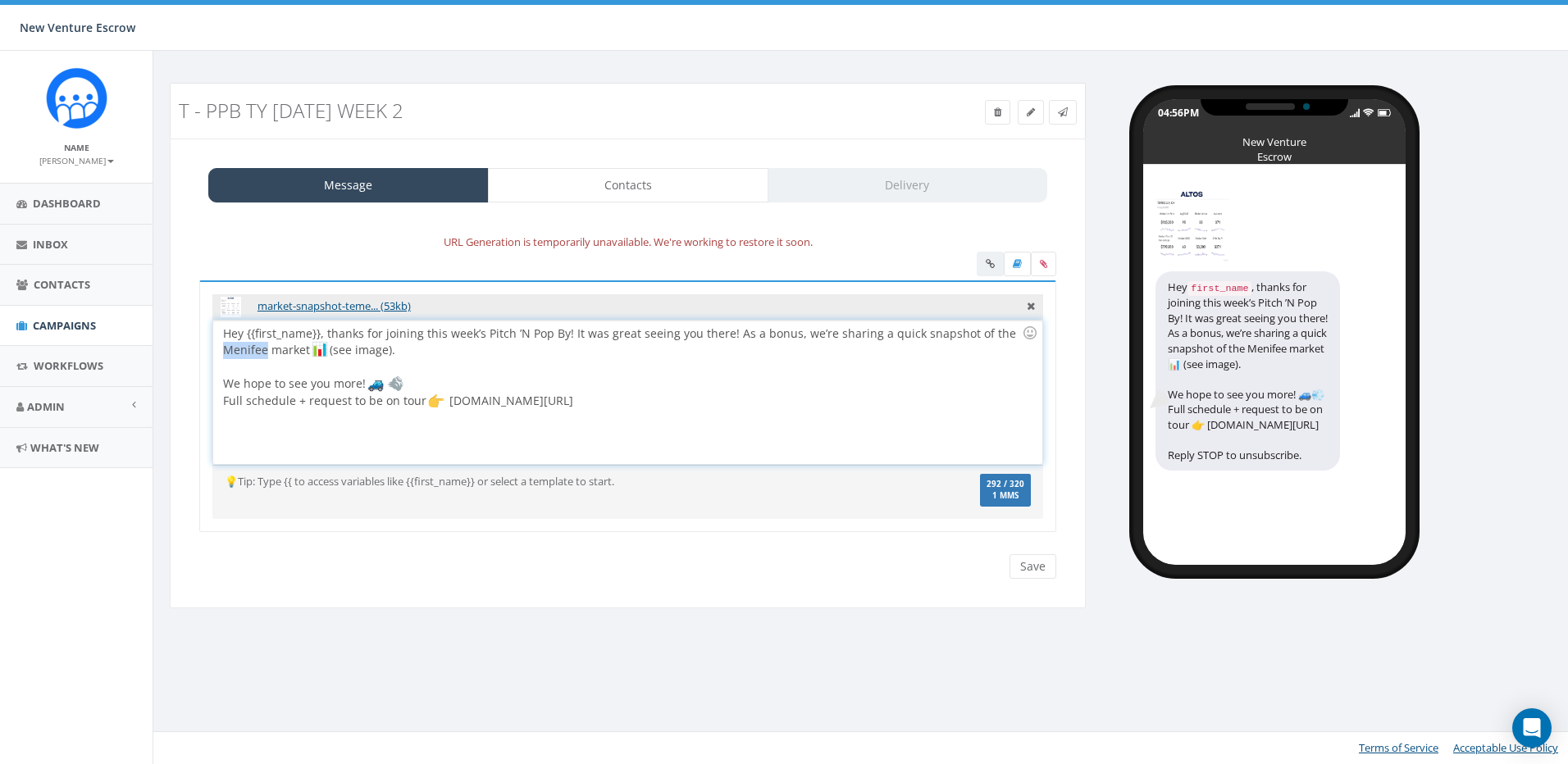
click at [211, 352] on div "market-snapshot-teme... (53kb) Hey {{first_name}}, thanks for joining this week…" at bounding box center [627, 407] width 857 height 253
click at [1041, 261] on icon at bounding box center [1043, 265] width 8 height 10
click at [0, 0] on input "file" at bounding box center [0, 0] width 0 height 0
click at [264, 353] on div "Hey {{first_name}}, thanks for joining this week’s Pitch ’N Pop By! It was grea…" at bounding box center [627, 392] width 828 height 144
drag, startPoint x: 266, startPoint y: 353, endPoint x: 219, endPoint y: 351, distance: 47.0
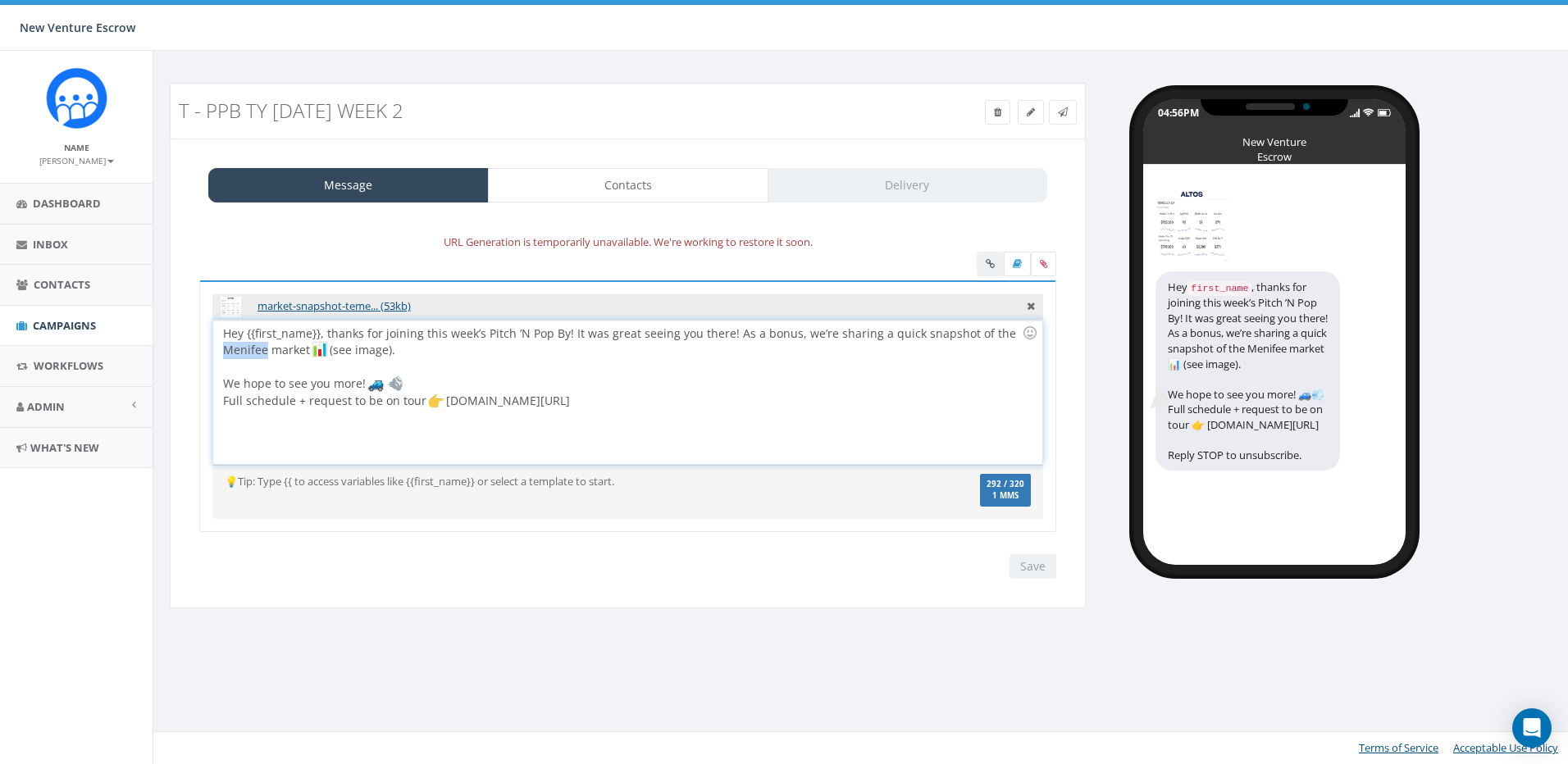
click at [219, 351] on div "Hey {{first_name}}, thanks for joining this week’s Pitch ’N Pop By! It was grea…" at bounding box center [627, 392] width 828 height 144
click at [345, 349] on div "Hey {{first_name}}, thanks for joining this week’s Pitch ’N Pop By! It was grea…" at bounding box center [627, 392] width 828 height 144
click at [560, 346] on div "Hey {{first_name}}, thanks for joining this week’s Pitch ’N Pop By! It was grea…" at bounding box center [627, 392] width 828 height 144
click at [1040, 264] on icon at bounding box center [1043, 265] width 8 height 10
click at [0, 0] on input "file" at bounding box center [0, 0] width 0 height 0
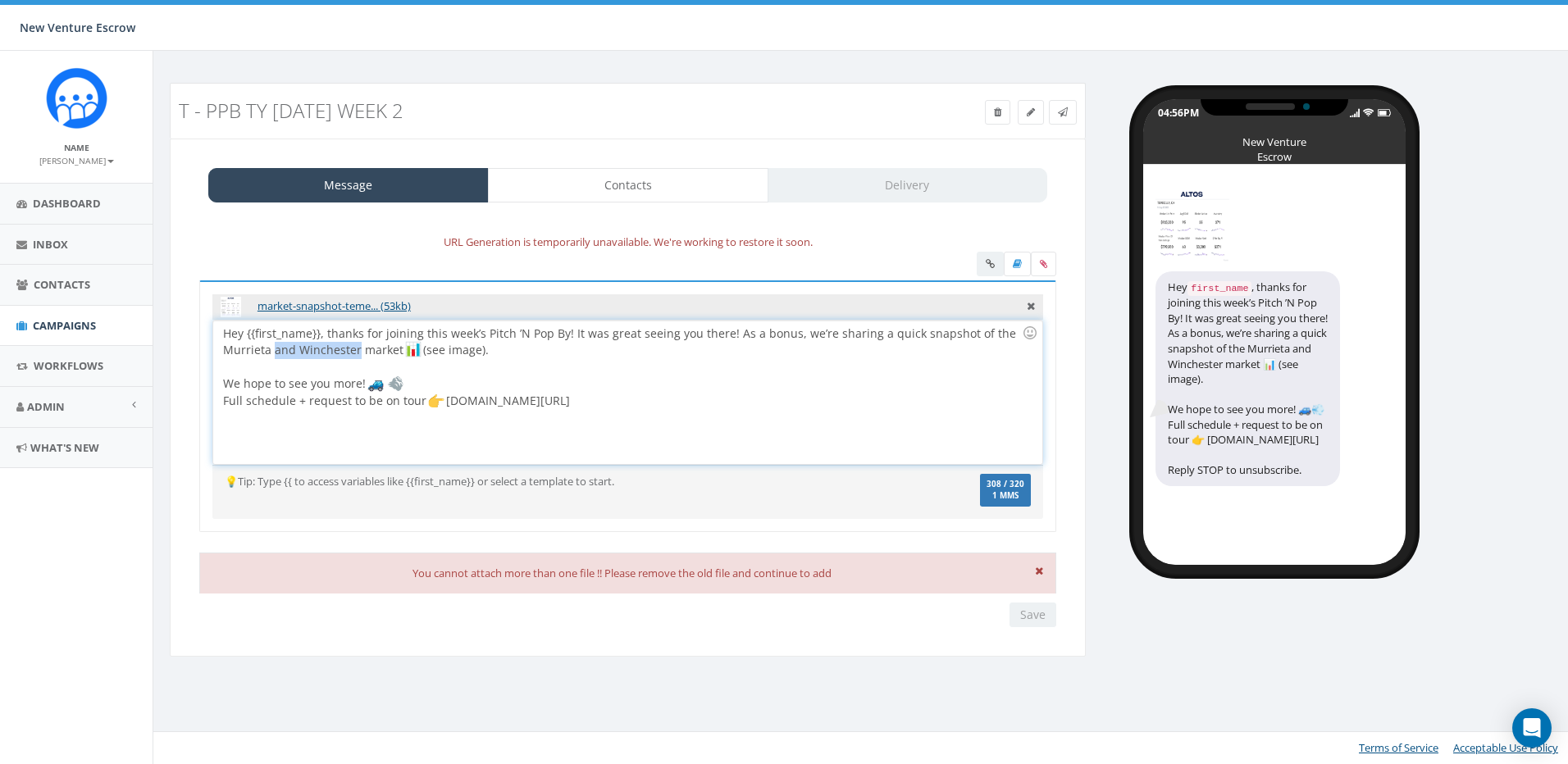
drag, startPoint x: 357, startPoint y: 349, endPoint x: 276, endPoint y: 355, distance: 81.2
click at [276, 355] on div "Hey {{first_name}}, thanks for joining this week’s Pitch ’N Pop By! It was grea…" at bounding box center [627, 392] width 828 height 144
click at [1041, 264] on icon at bounding box center [1043, 265] width 8 height 10
click at [0, 0] on input "file" at bounding box center [0, 0] width 0 height 0
click at [1046, 265] on icon at bounding box center [1043, 265] width 8 height 10
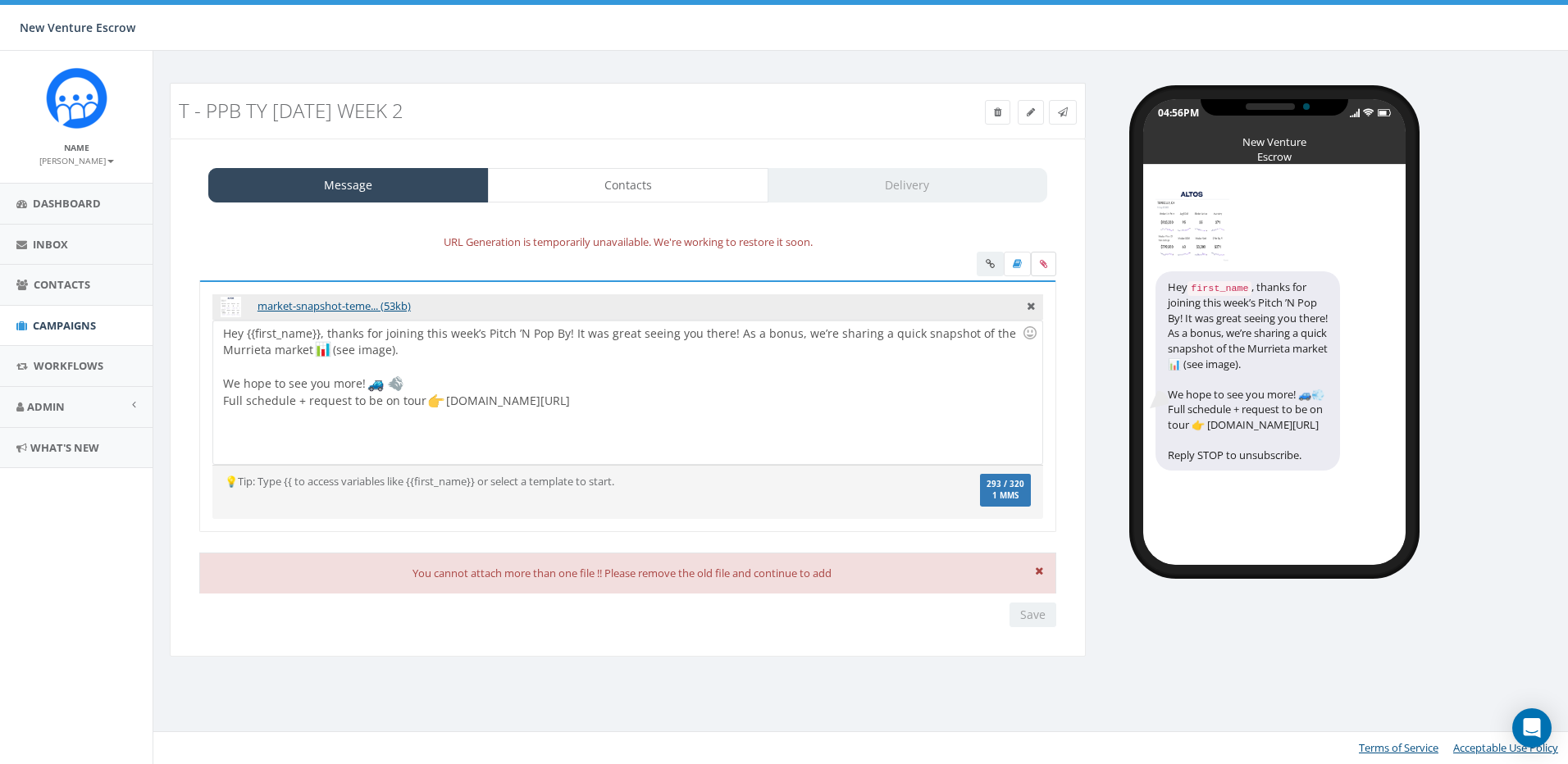
click at [0, 0] on input "file" at bounding box center [0, 0] width 0 height 0
click at [1027, 306] on icon at bounding box center [1031, 304] width 9 height 14
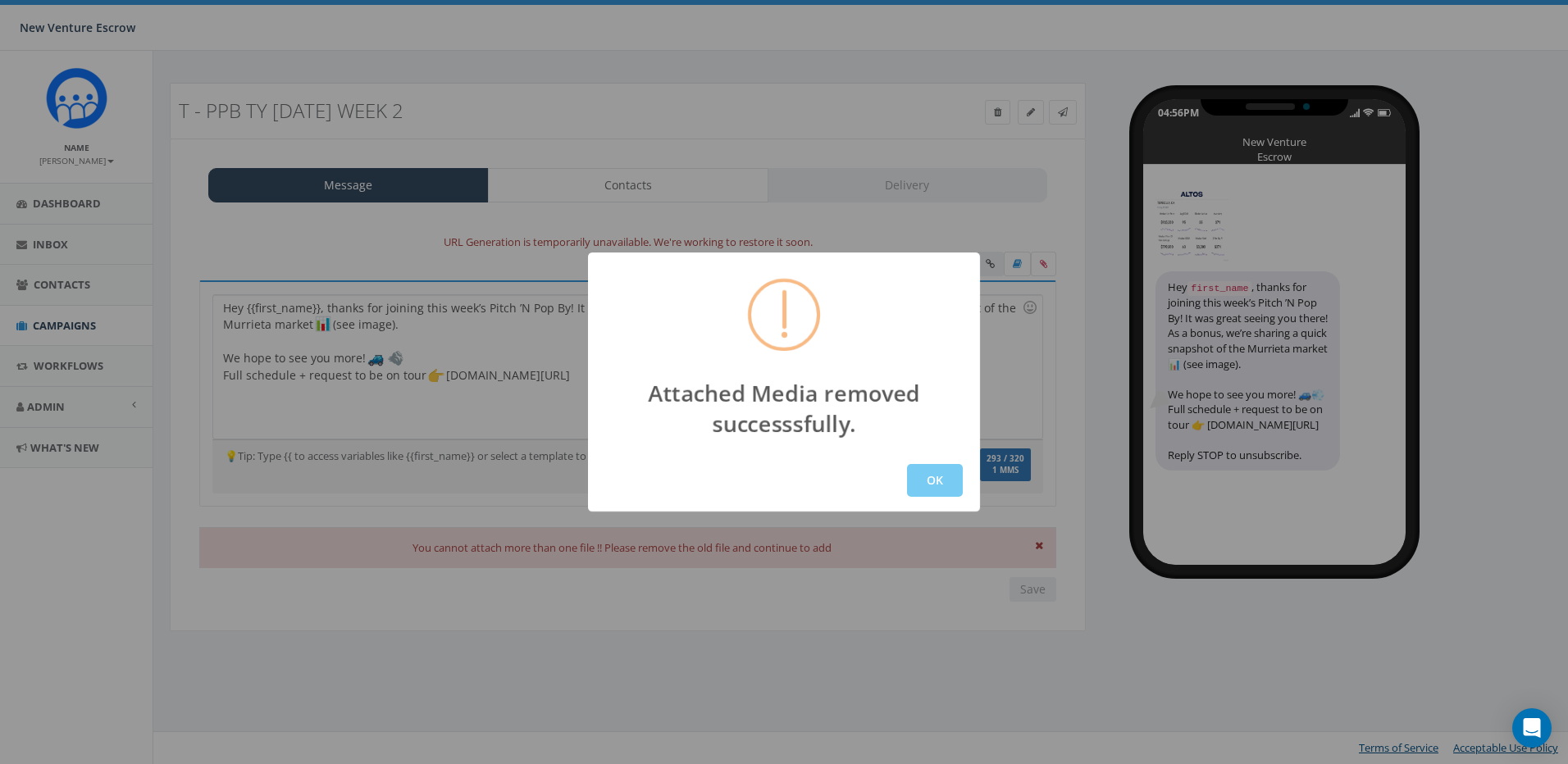
click at [947, 481] on button "OK" at bounding box center [935, 481] width 56 height 33
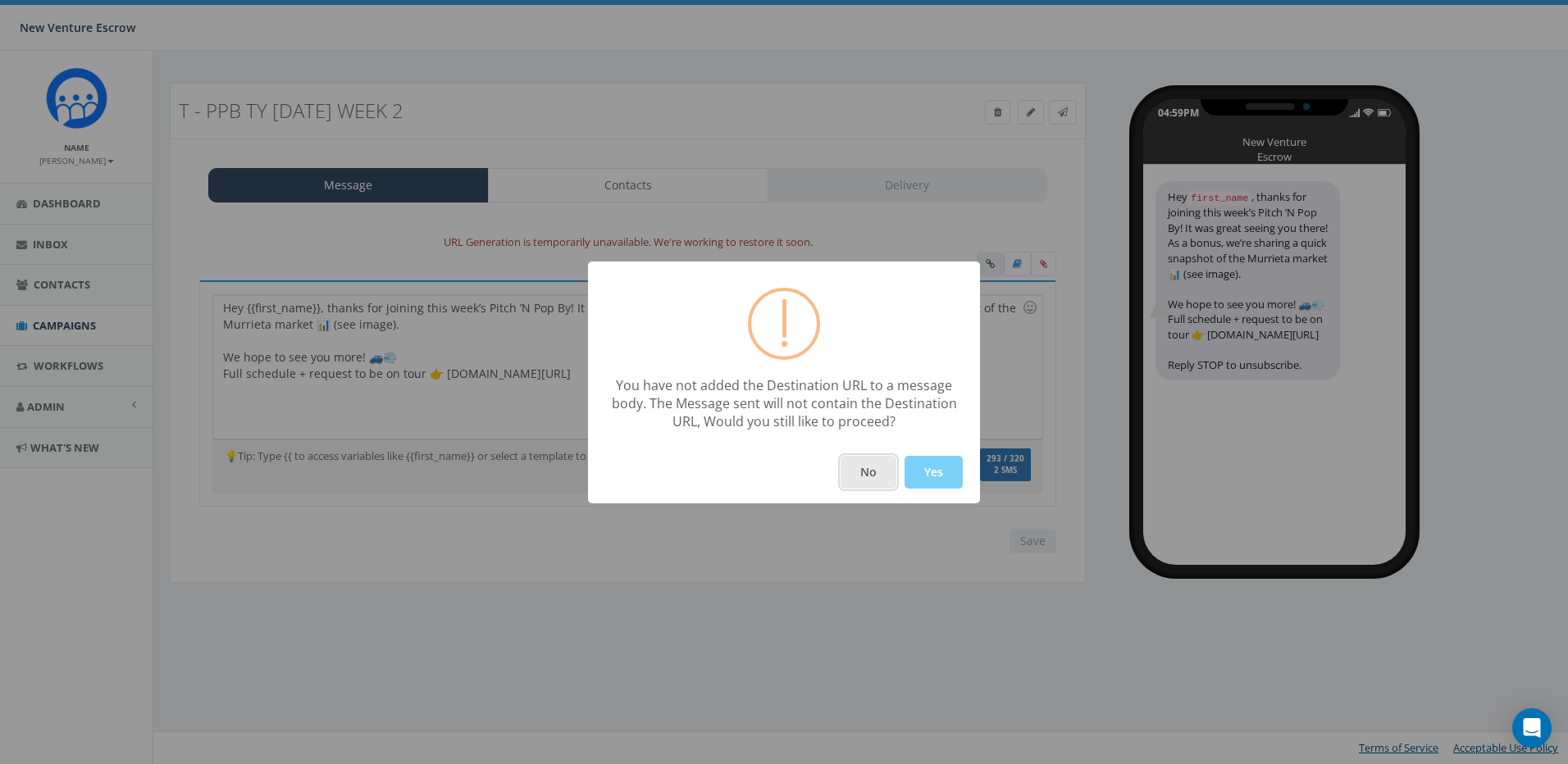
click at [879, 467] on button "No" at bounding box center [869, 472] width 56 height 33
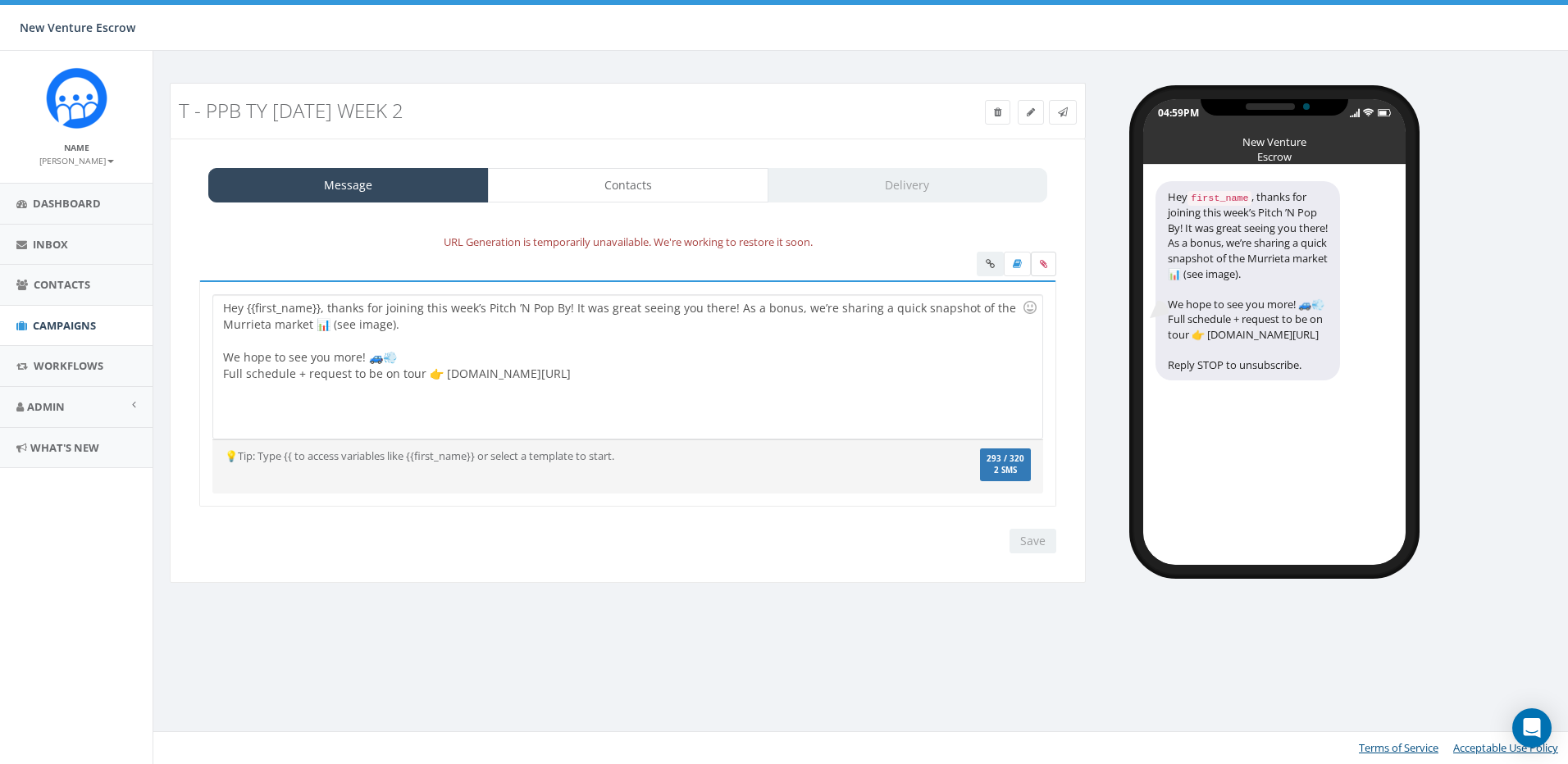
click at [1037, 258] on label at bounding box center [1044, 264] width 26 height 25
click at [0, 0] on input "file" at bounding box center [0, 0] width 0 height 0
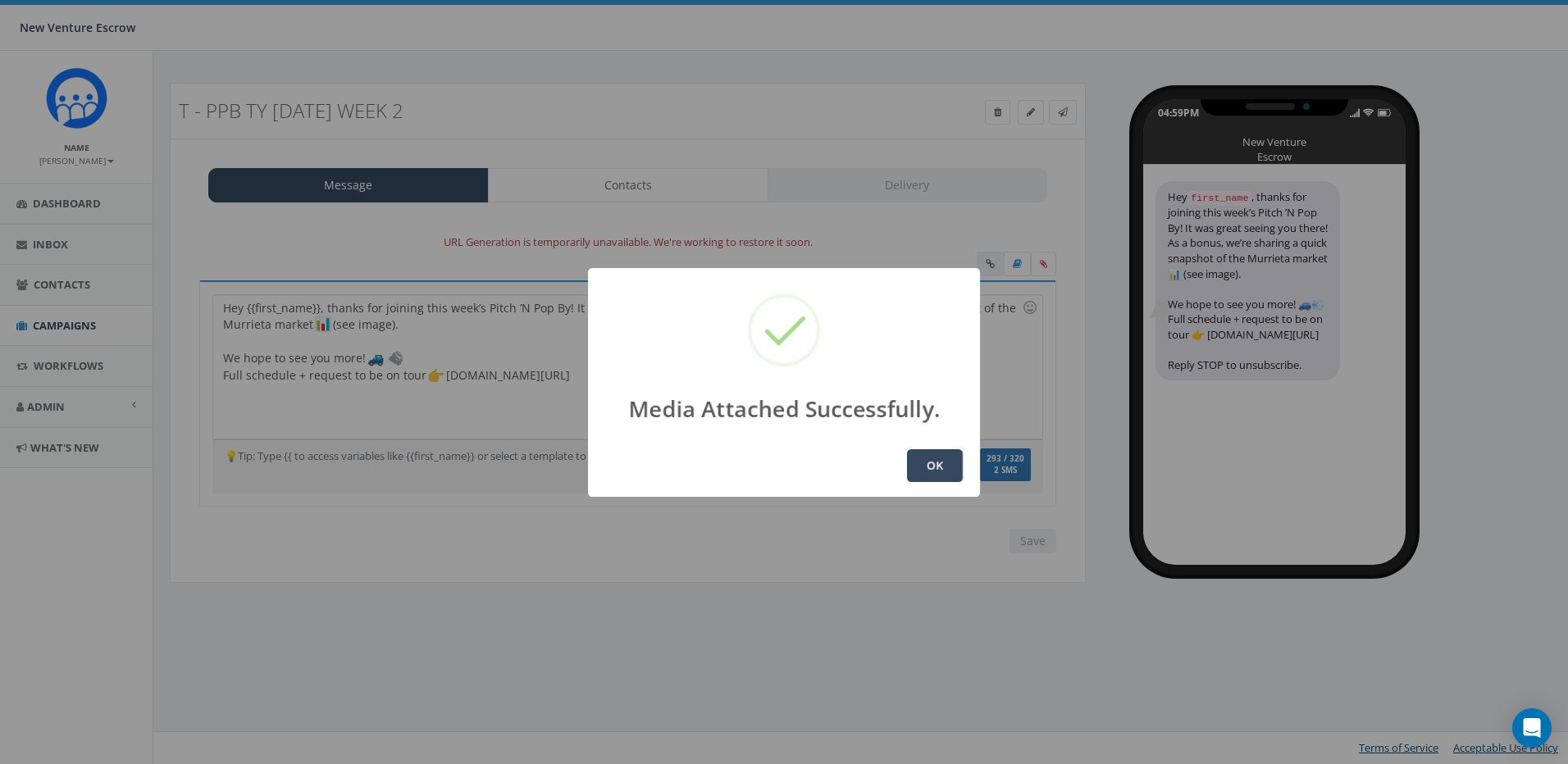
drag, startPoint x: 271, startPoint y: 345, endPoint x: 884, endPoint y: 451, distance: 622.1
click at [244, 330] on body "New Venture Escrow New Venture Escrow Profile Sign Out 0.00 % of Available Amou…" at bounding box center [784, 382] width 1568 height 764
click at [937, 470] on button "OK" at bounding box center [935, 465] width 56 height 33
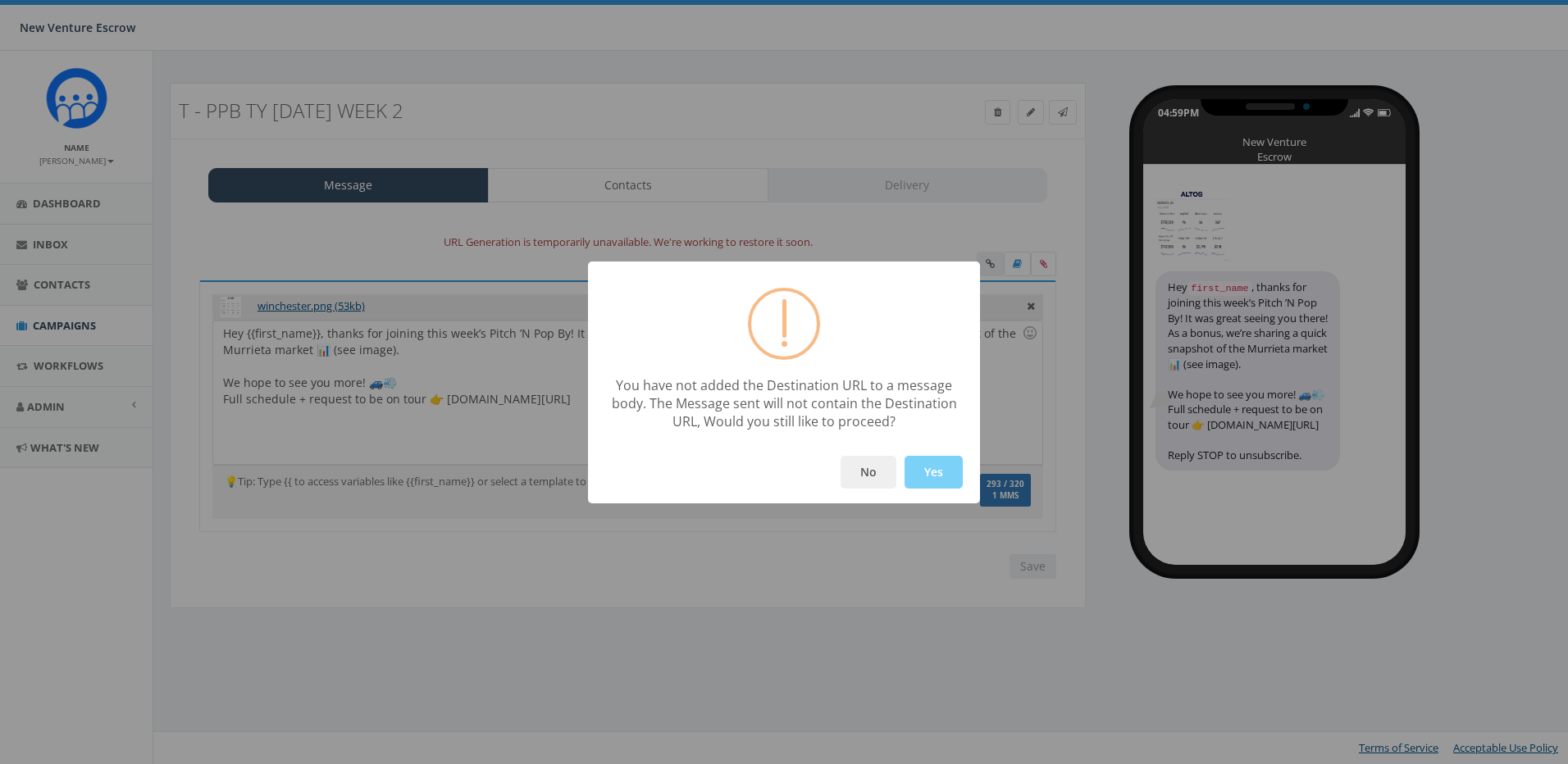
click at [267, 351] on div "You have not added the Destination URL to a message body. The Message sent will…" at bounding box center [784, 382] width 1568 height 764
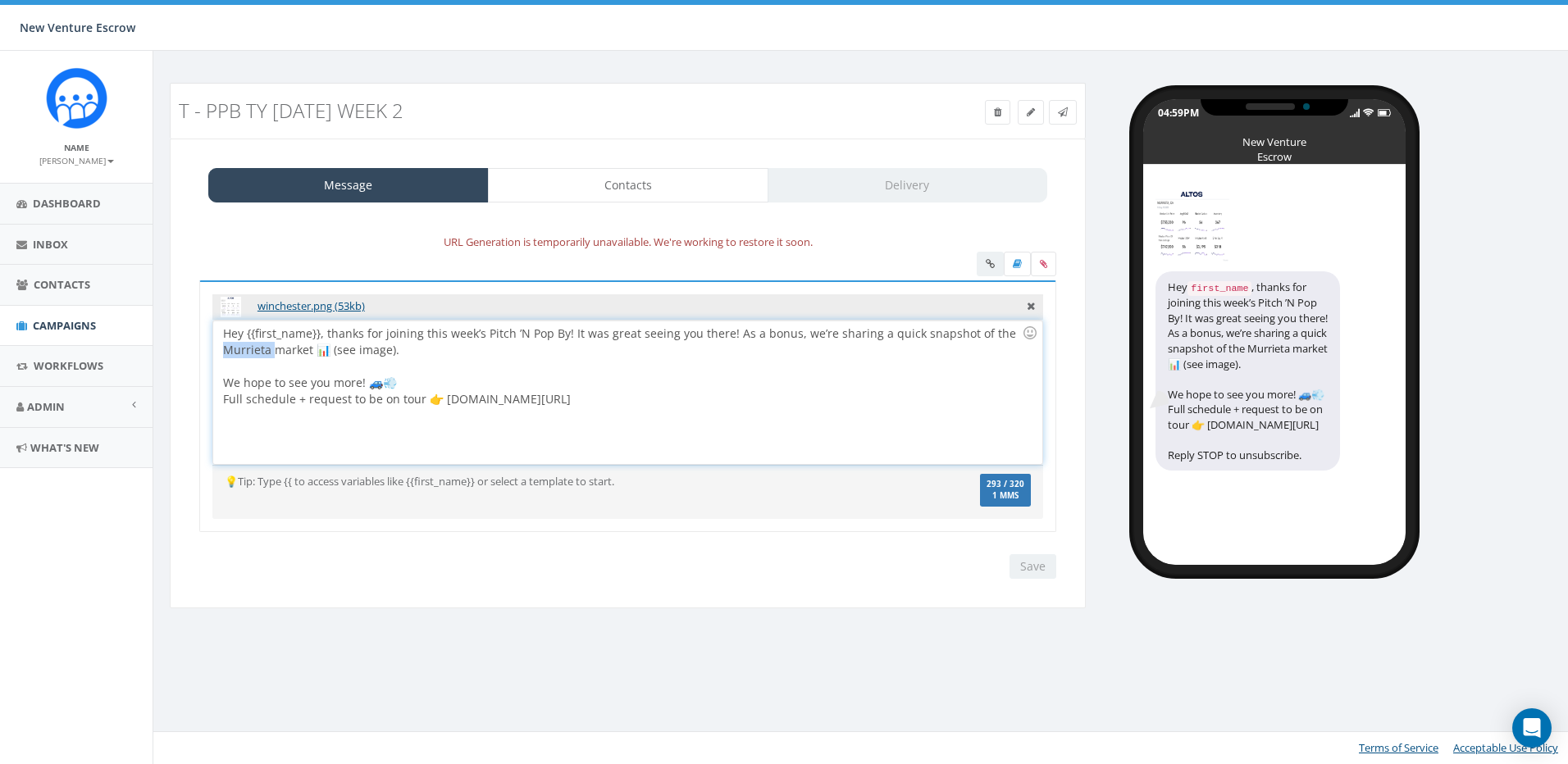
drag, startPoint x: 271, startPoint y: 351, endPoint x: 210, endPoint y: 345, distance: 61.3
click at [210, 345] on div "winchester.png (53kb) Hey {{first_name}}, thanks for joining this week’s Pitch …" at bounding box center [627, 407] width 857 height 253
click at [484, 345] on div "Hey {{first_name}}, thanks for joining this week’s Pitch ’N Pop By! It was grea…" at bounding box center [627, 392] width 828 height 144
click at [494, 393] on div "Hey {{first_name}}, thanks for joining this week’s Pitch ’N Pop By! It was grea…" at bounding box center [627, 392] width 828 height 144
click at [554, 383] on div "Hey {{first_name}}, thanks for joining this week’s Pitch ’N Pop By! It was grea…" at bounding box center [627, 392] width 828 height 144
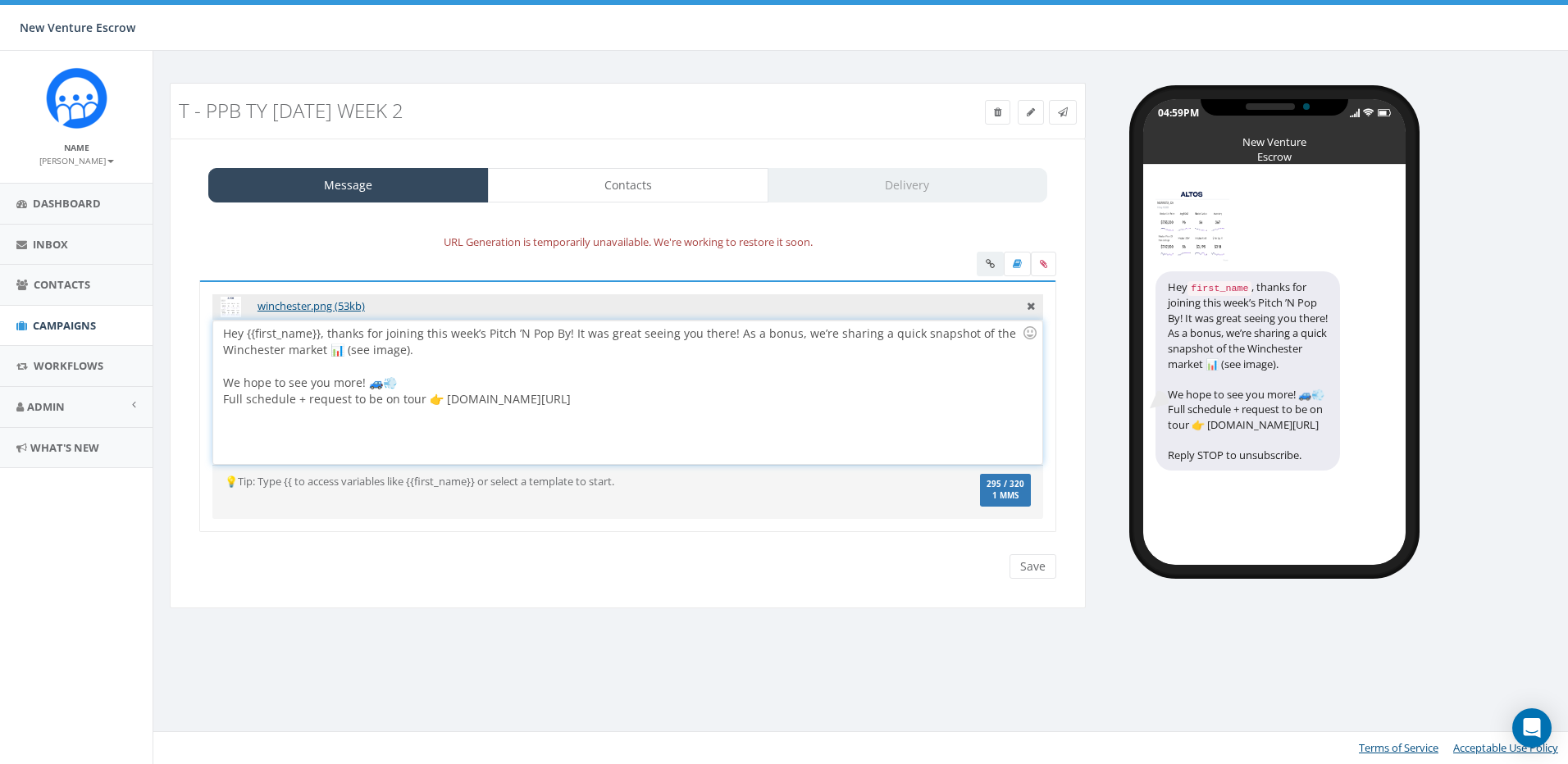
click at [568, 397] on div "Hey {{first_name}}, thanks for joining this week’s Pitch ’N Pop By! It was grea…" at bounding box center [627, 392] width 828 height 144
drag, startPoint x: 358, startPoint y: 384, endPoint x: 220, endPoint y: 386, distance: 138.0
click at [220, 386] on div "Hey {{first_name}}, thanks for joining this week’s Pitch ’N Pop By! It was grea…" at bounding box center [627, 392] width 828 height 144
click at [514, 388] on div "Hey {{first_name}}, thanks for joining this week’s Pitch ’N Pop By! It was grea…" at bounding box center [627, 392] width 828 height 144
click at [602, 396] on div "Hey {{first_name}}, thanks for joining this week’s Pitch ’N Pop By! It was grea…" at bounding box center [627, 392] width 828 height 144
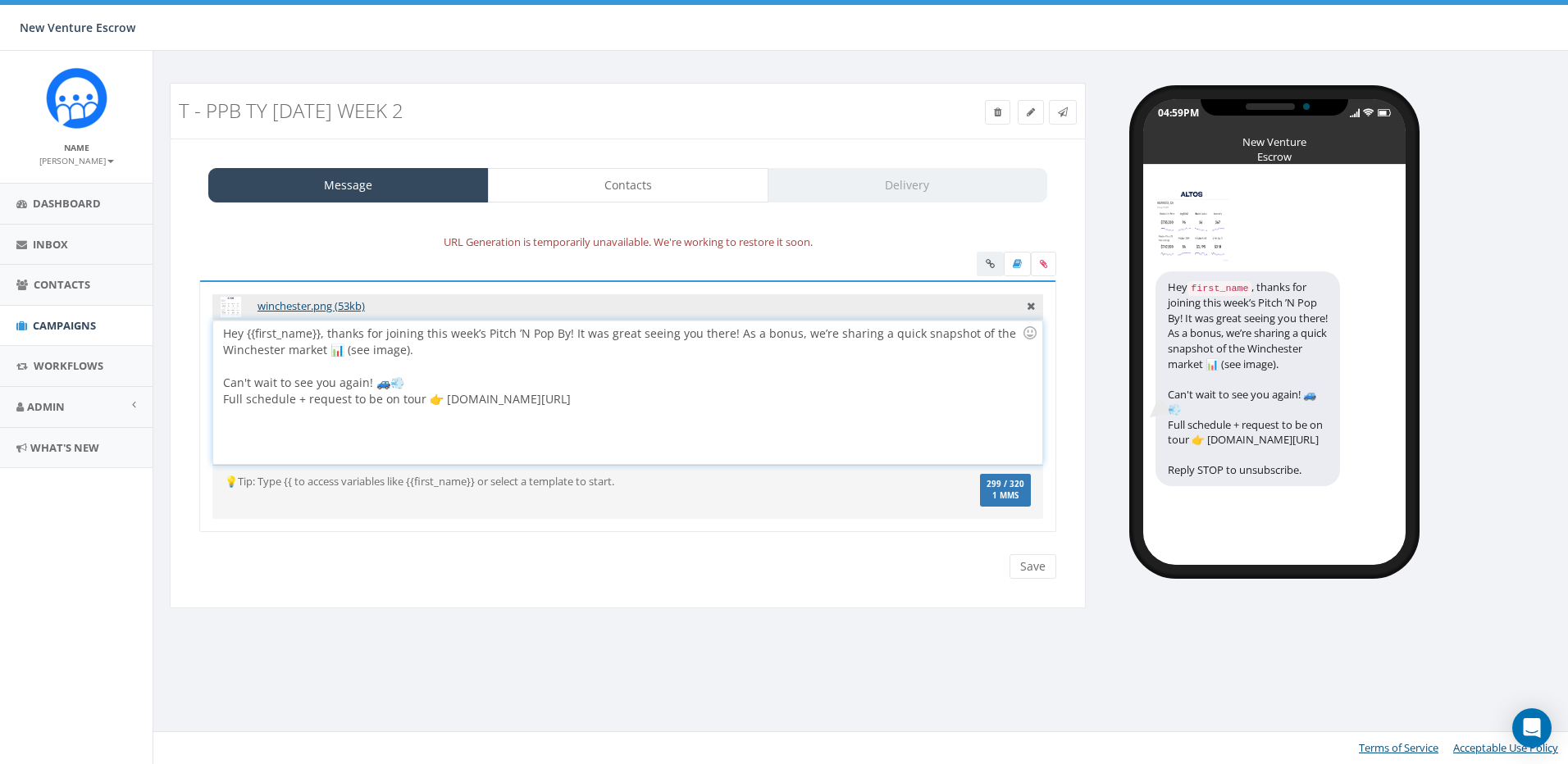
click at [622, 336] on div "Hey {{first_name}}, thanks for joining this week’s Pitch ’N Pop By! It was grea…" at bounding box center [627, 392] width 828 height 144
click at [719, 355] on div "Hey {{first_name}}, thanks for joining this week’s Pitch ’N Pop By! It was grea…" at bounding box center [627, 392] width 828 height 144
drag, startPoint x: 723, startPoint y: 333, endPoint x: 571, endPoint y: 336, distance: 152.0
click at [571, 336] on div "Hey {{first_name}}, thanks for joining this week’s Pitch ’N Pop By! It was grea…" at bounding box center [627, 392] width 828 height 144
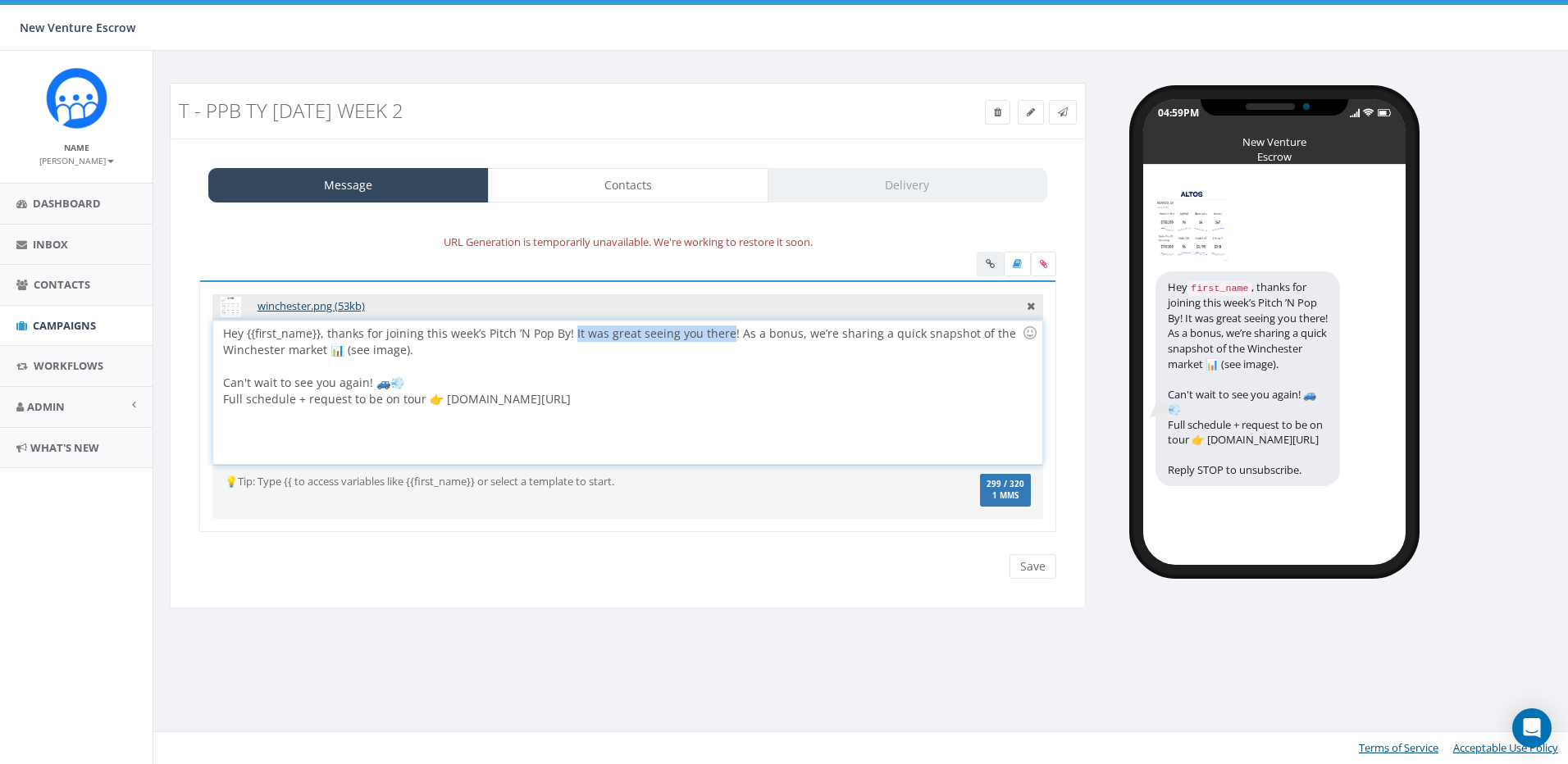
drag, startPoint x: 568, startPoint y: 337, endPoint x: 722, endPoint y: 338, distance: 154.0
click at [722, 338] on div "Hey {{first_name}}, thanks for joining this week’s Pitch ’N Pop By! It was grea…" at bounding box center [627, 392] width 828 height 144
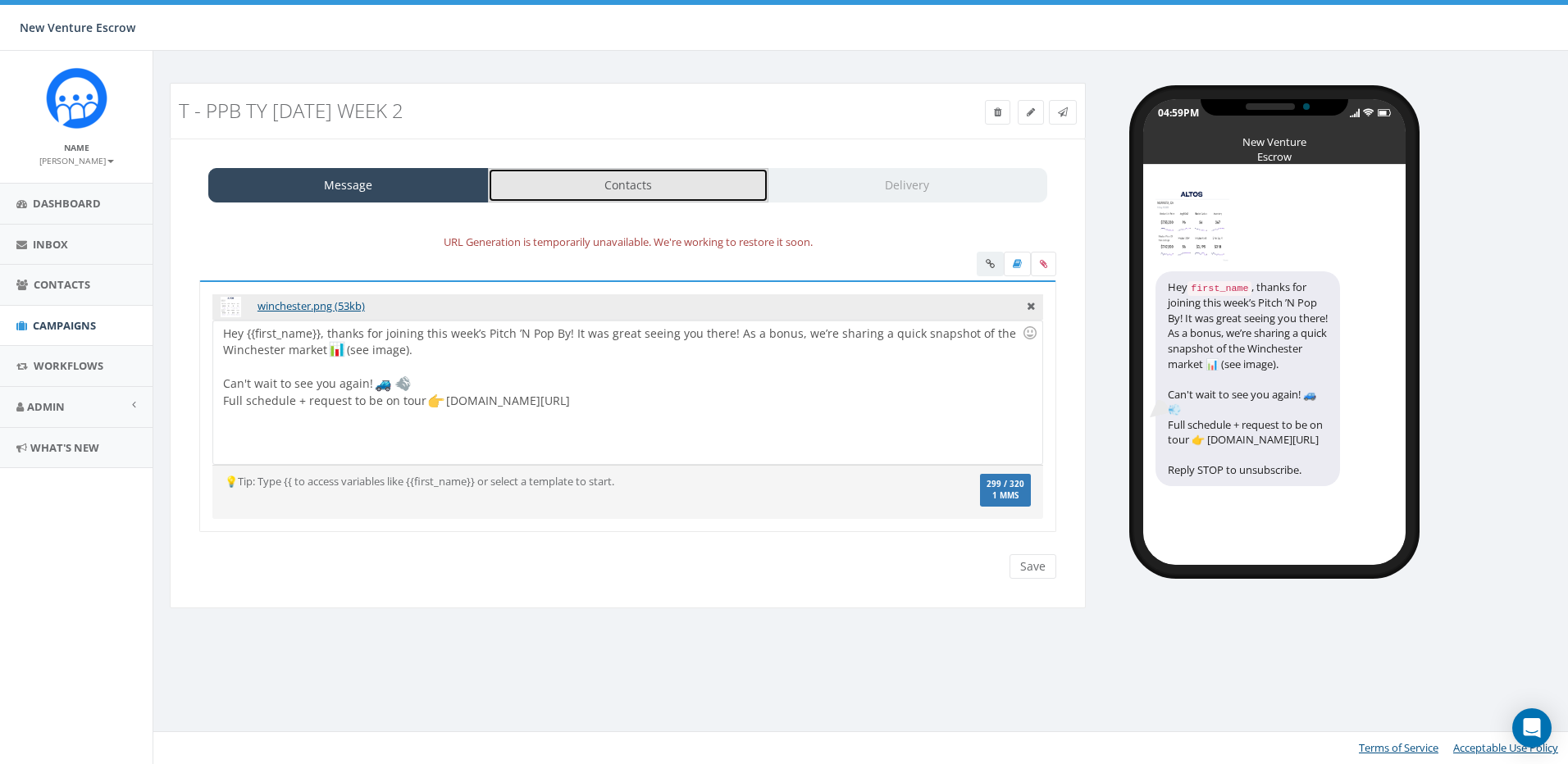
click at [670, 181] on link "Contacts" at bounding box center [628, 185] width 281 height 34
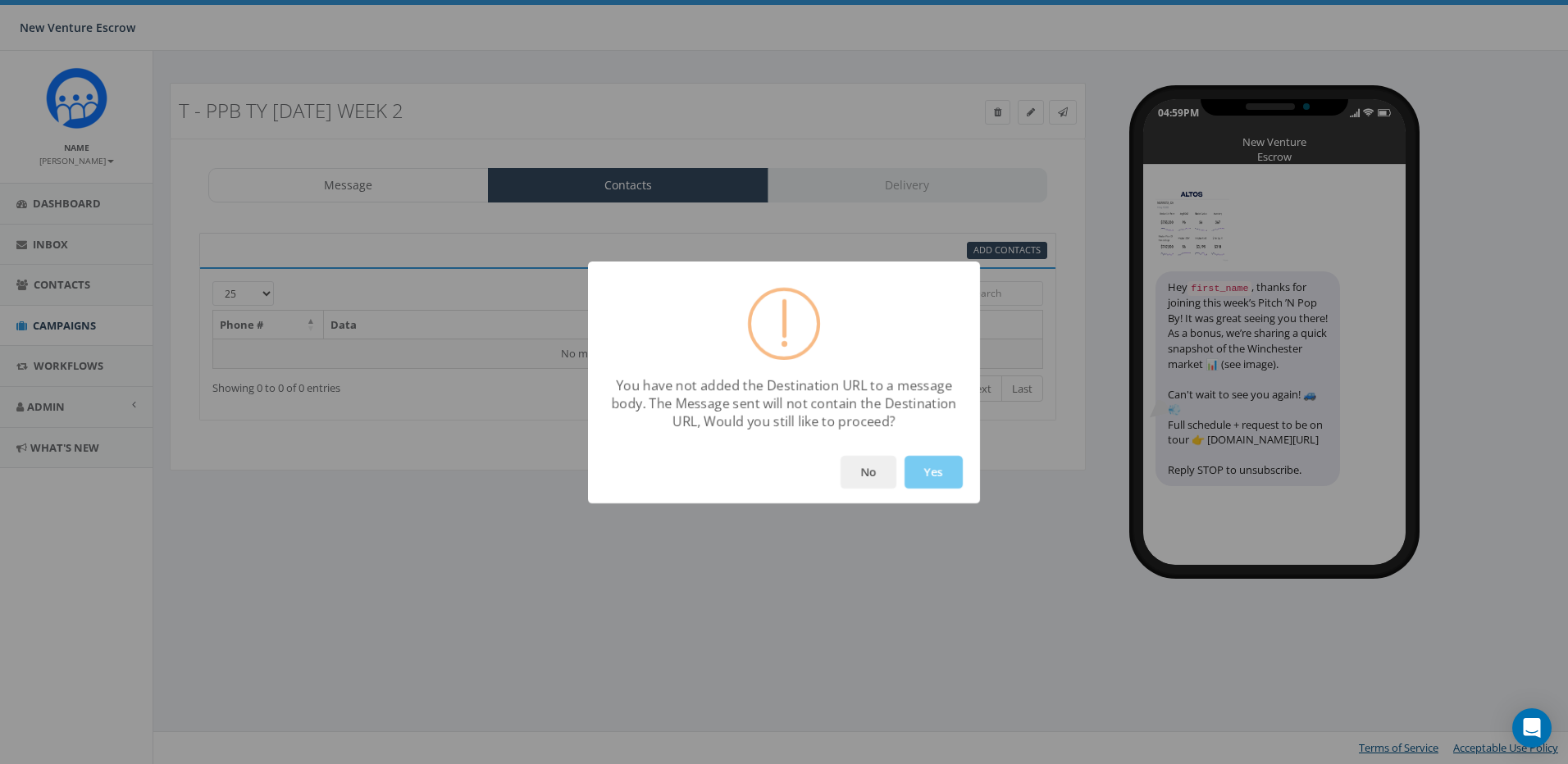
click at [924, 465] on button "Yes" at bounding box center [933, 472] width 58 height 33
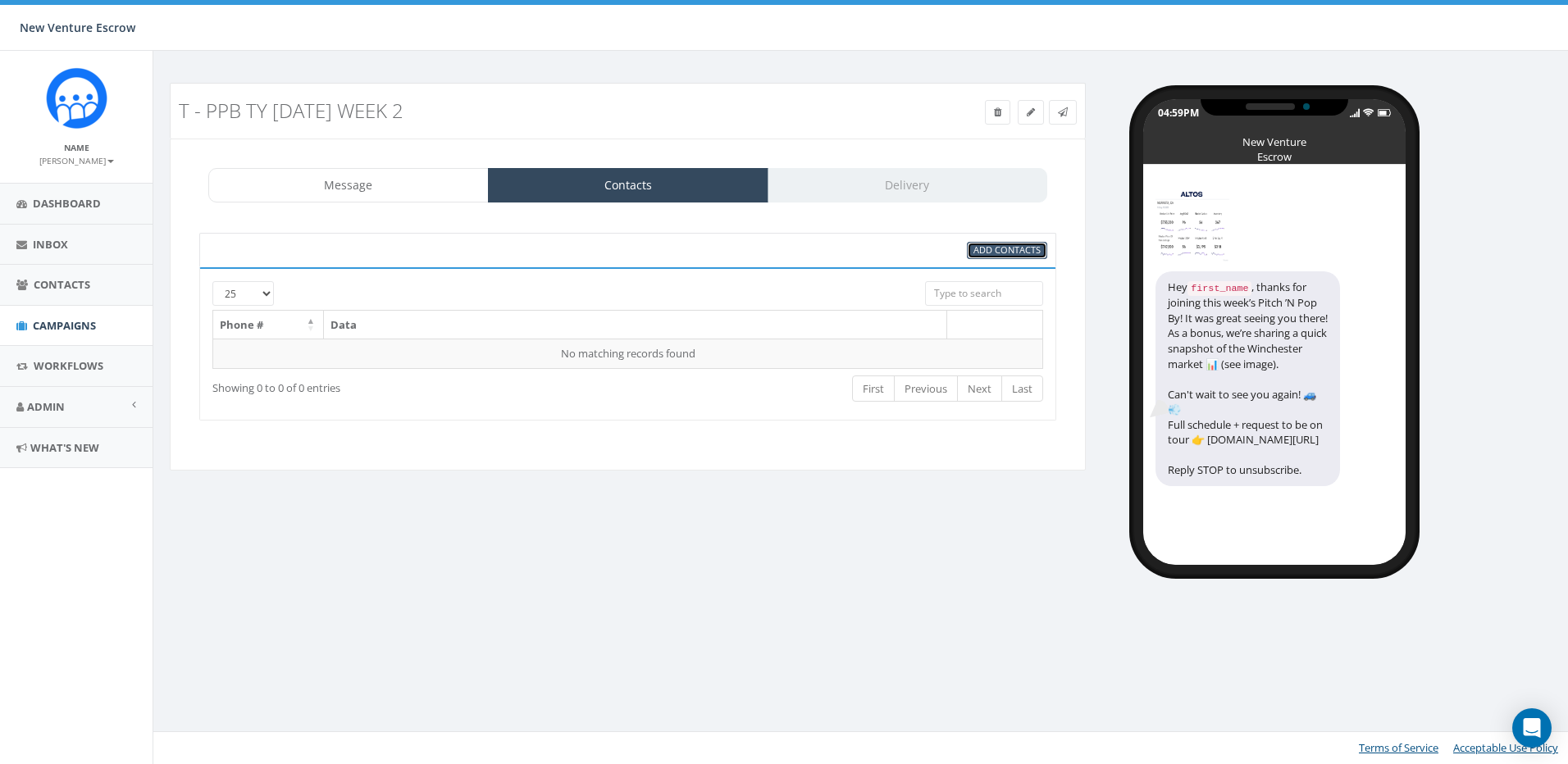
click at [1001, 248] on span "Add Contacts" at bounding box center [1006, 249] width 67 height 12
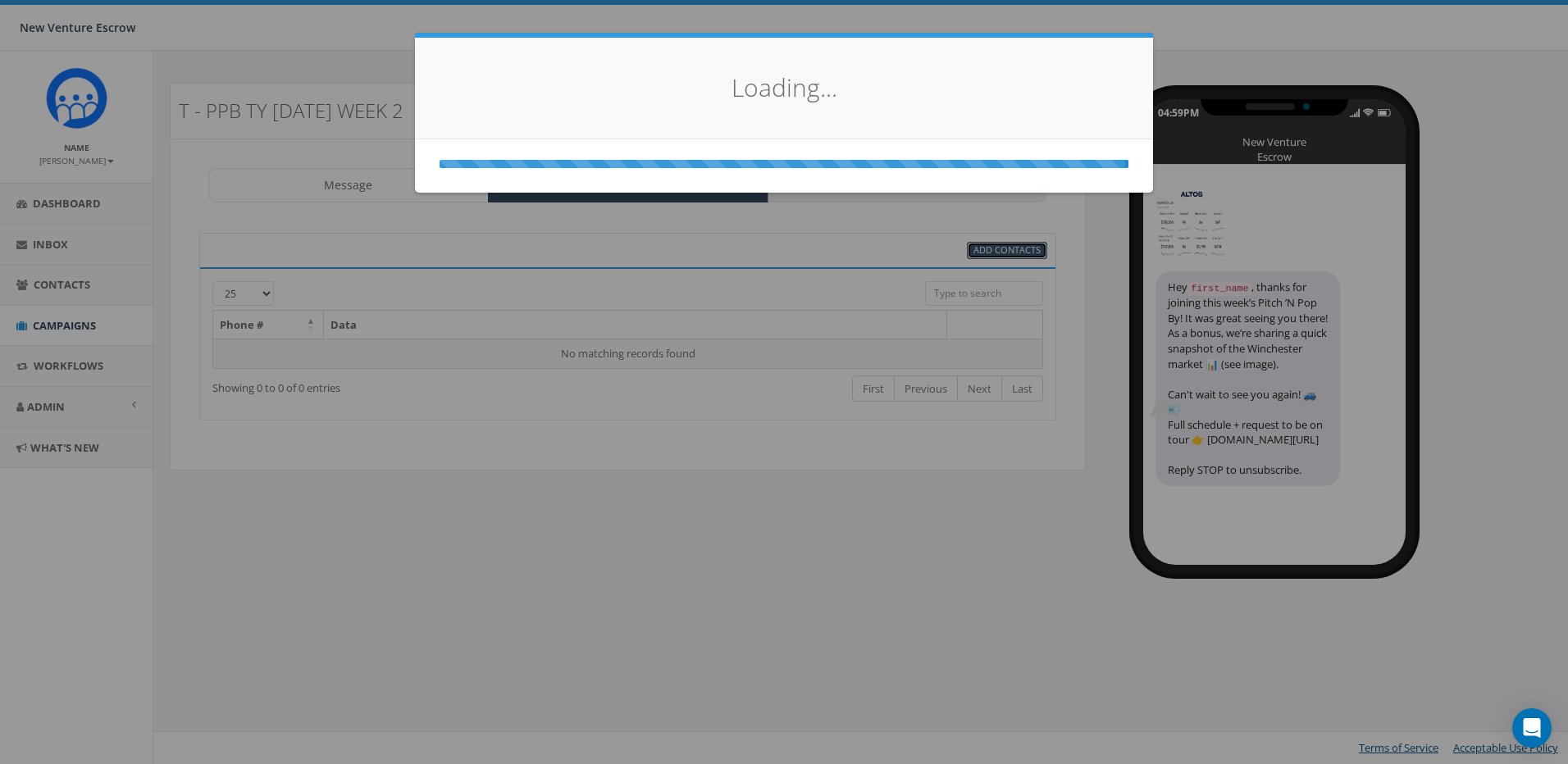
select select
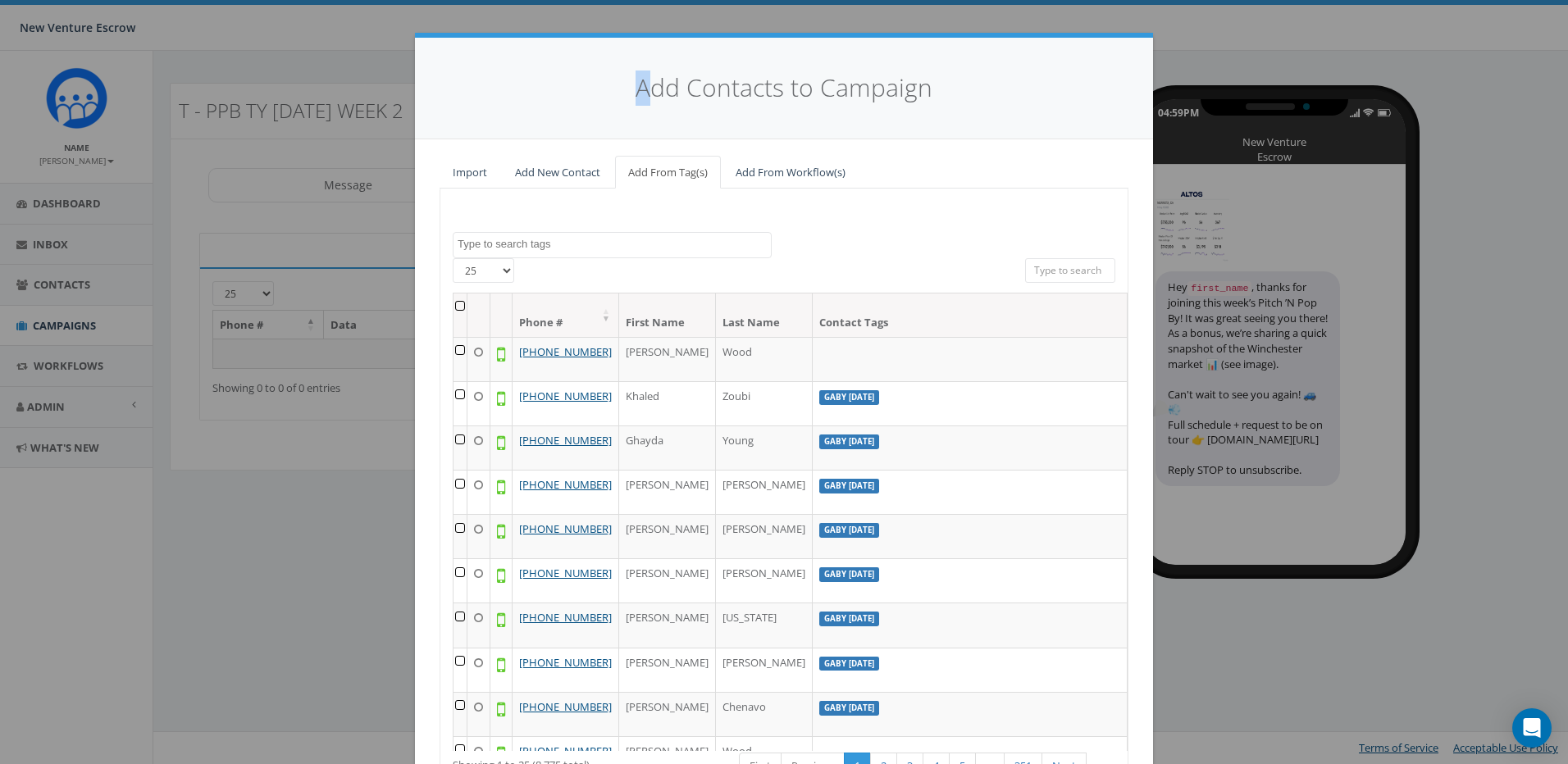
drag, startPoint x: 535, startPoint y: 64, endPoint x: 648, endPoint y: 79, distance: 114.0
click at [647, 79] on div "Add Contacts to Campaign" at bounding box center [784, 88] width 738 height 102
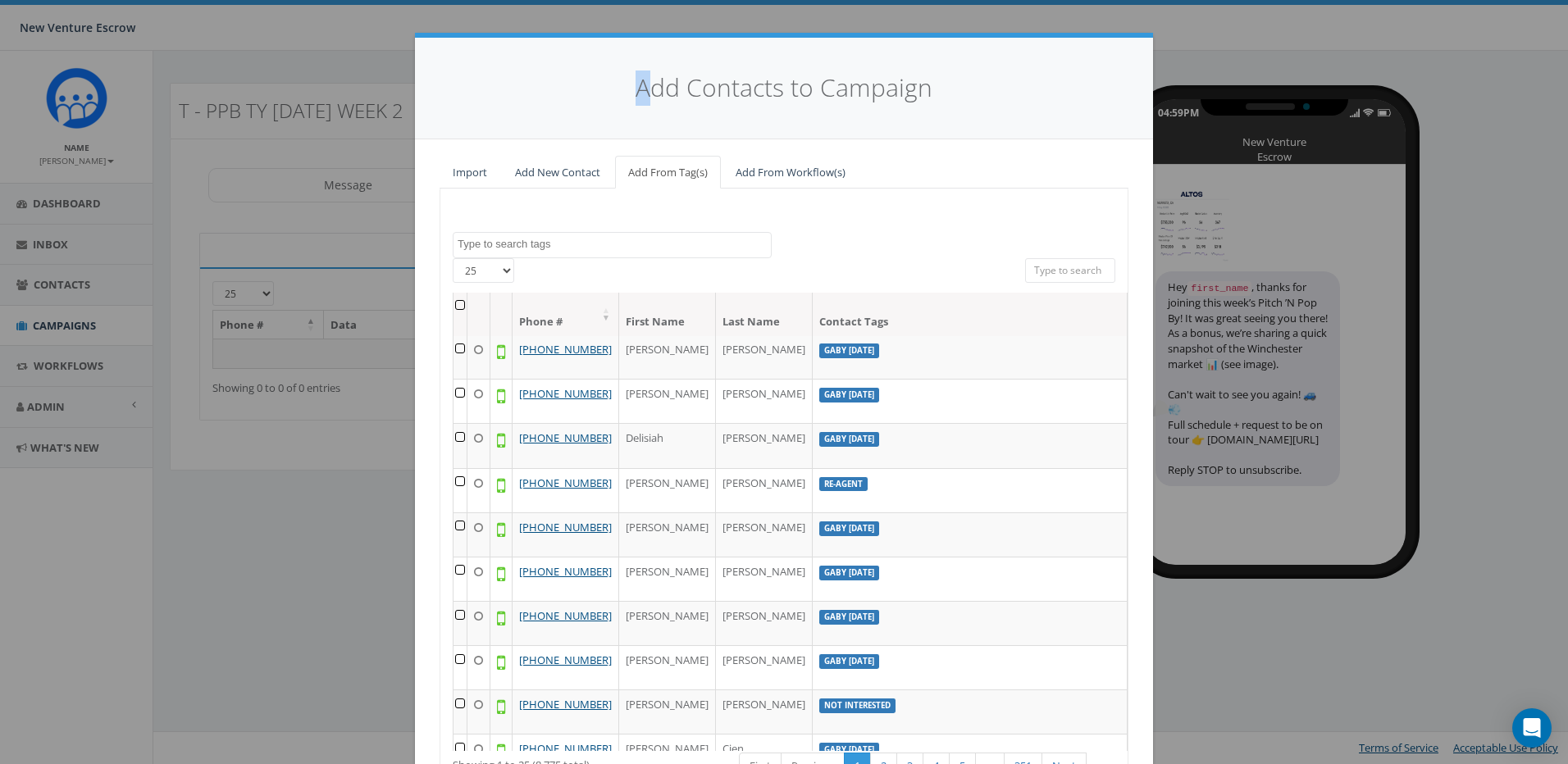
scroll to position [574, 0]
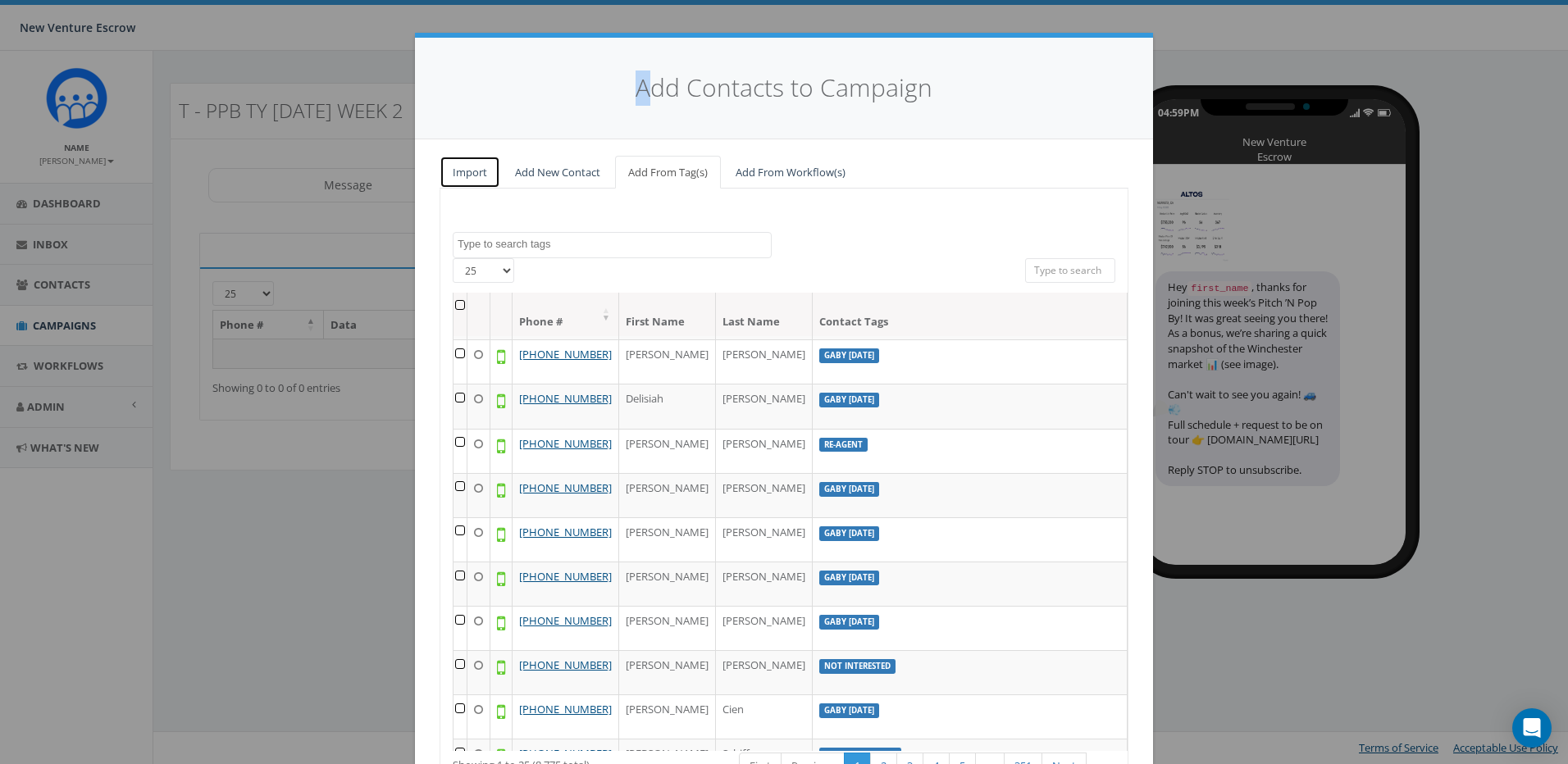
click at [463, 164] on link "Import" at bounding box center [470, 173] width 60 height 34
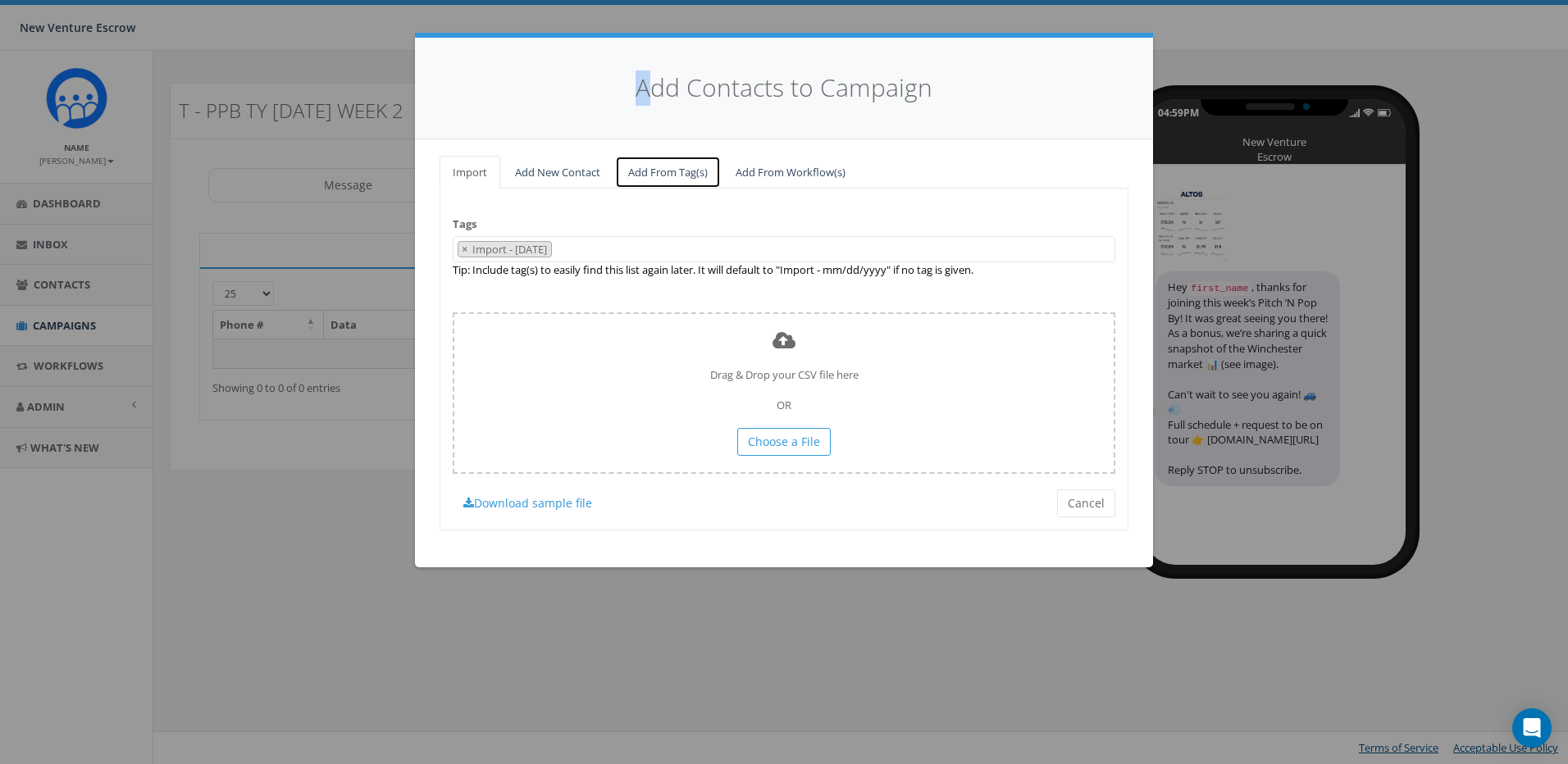
click at [673, 176] on link "Add From Tag(s)" at bounding box center [668, 173] width 105 height 34
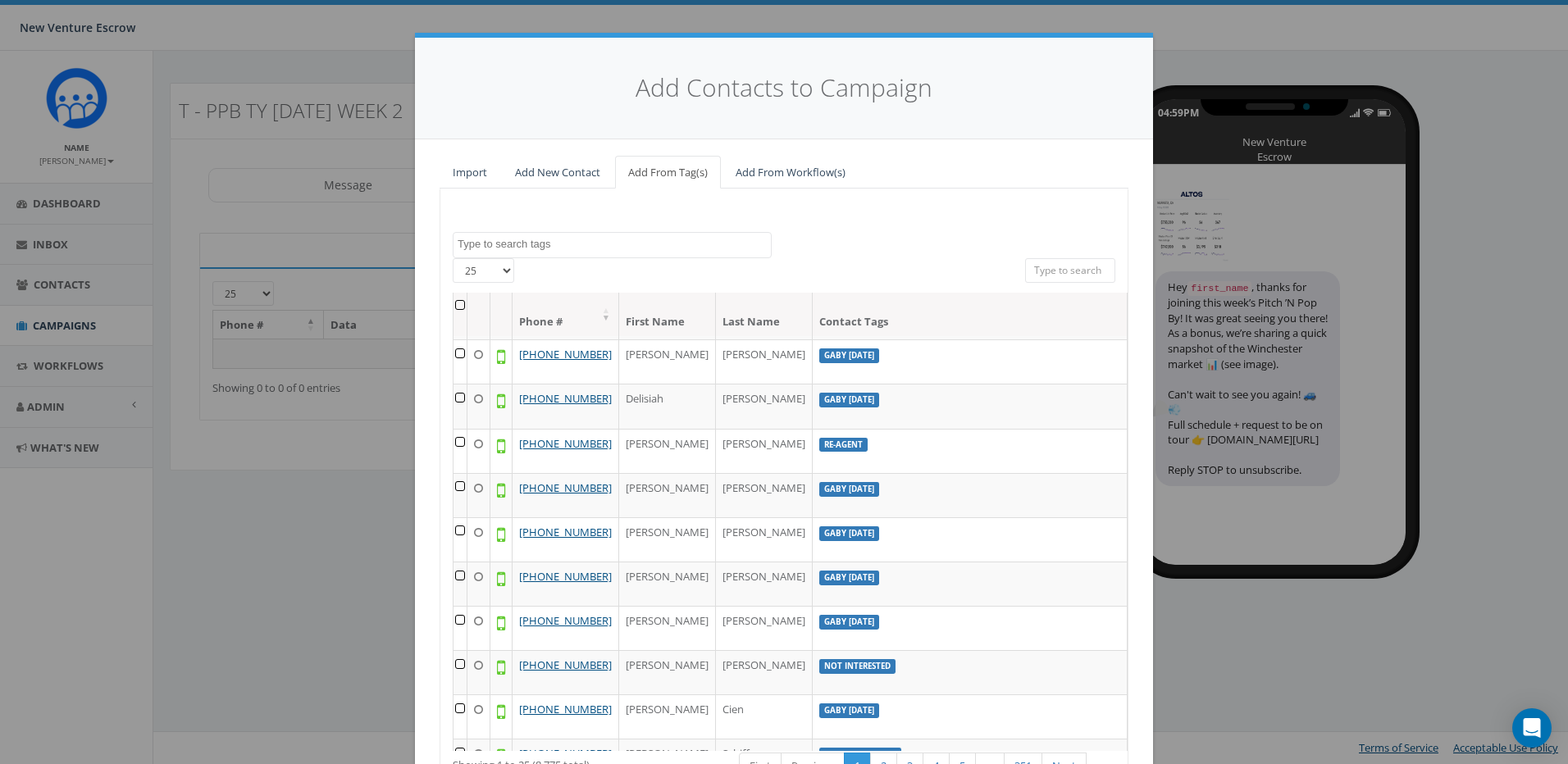
click at [617, 250] on textarea "Search" at bounding box center [614, 244] width 313 height 14
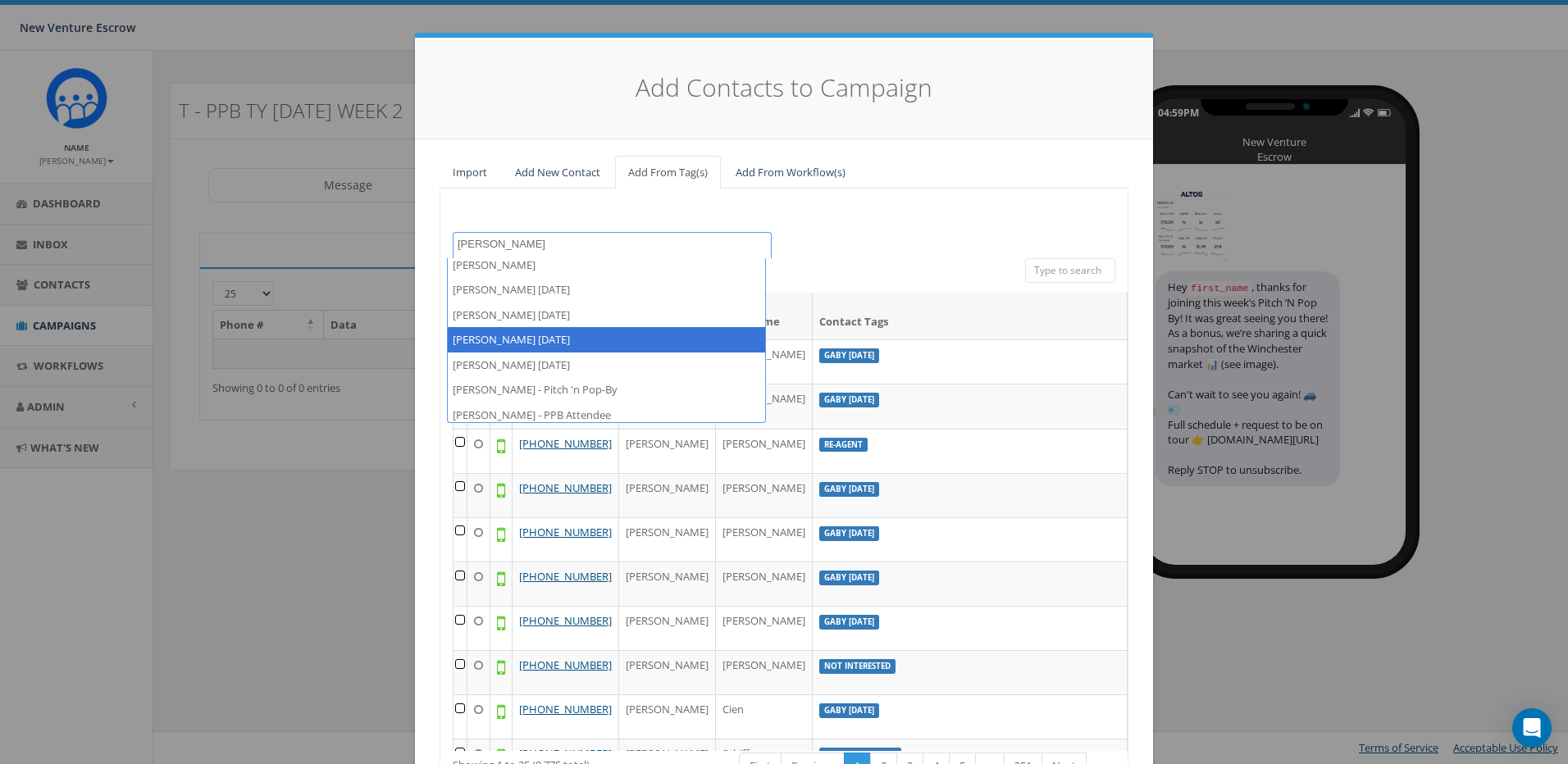
scroll to position [11, 0]
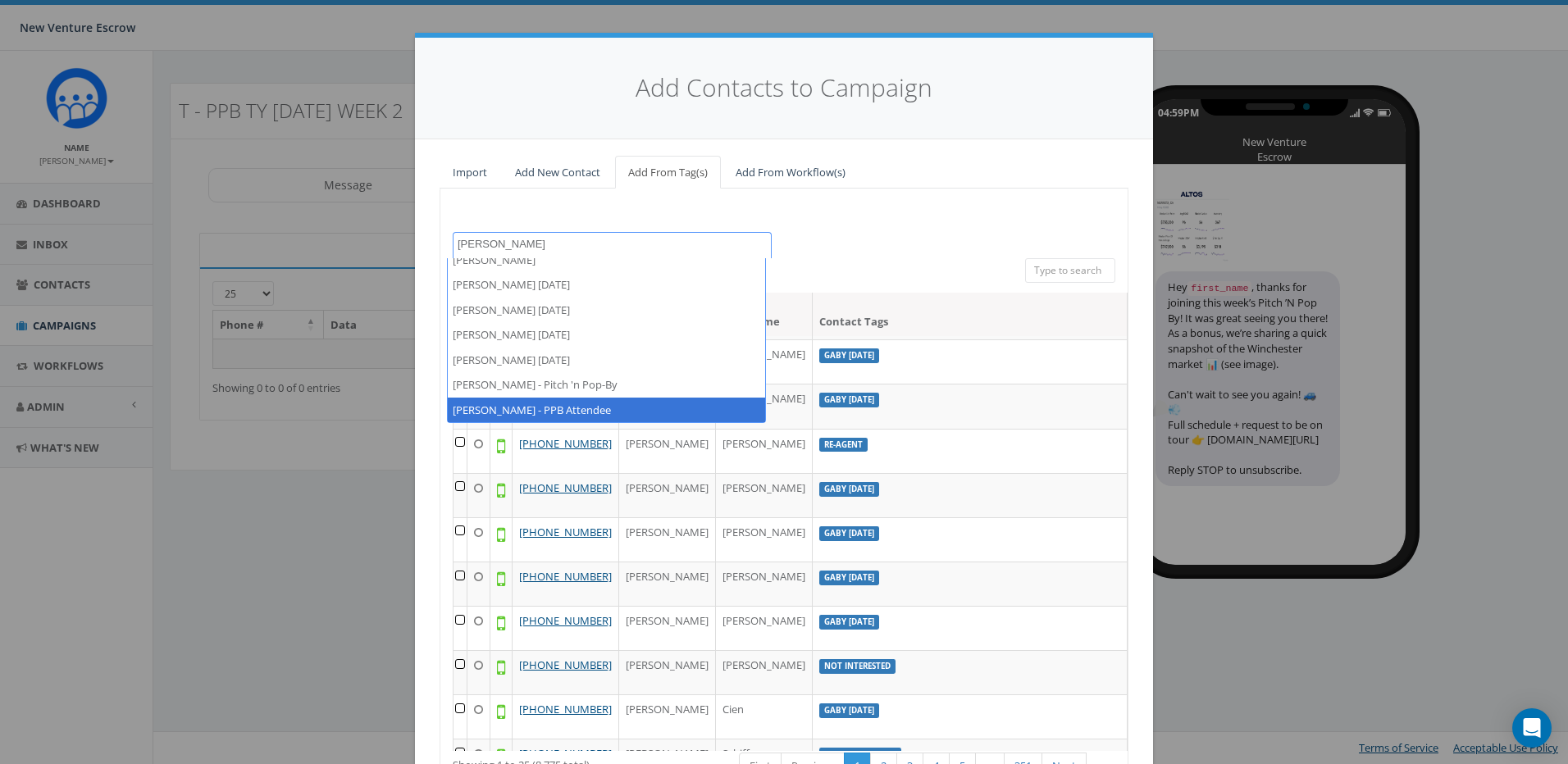
type textarea "tamarra"
select select "Tamarra - PPB Attendee"
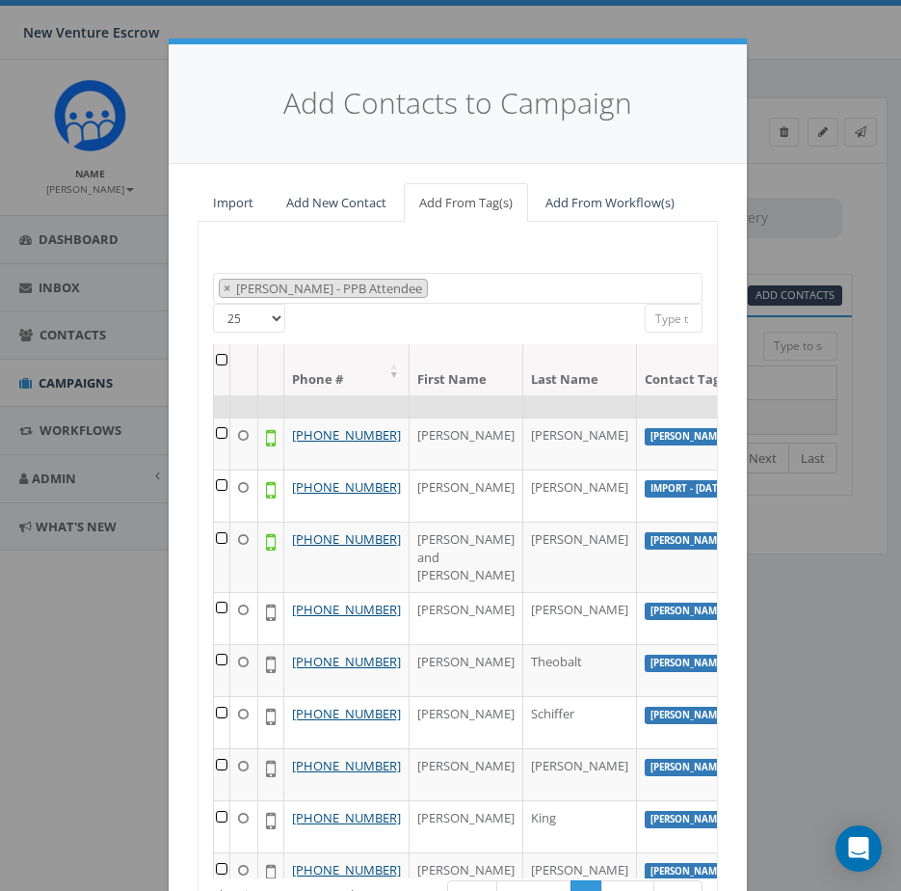
scroll to position [193, 0]
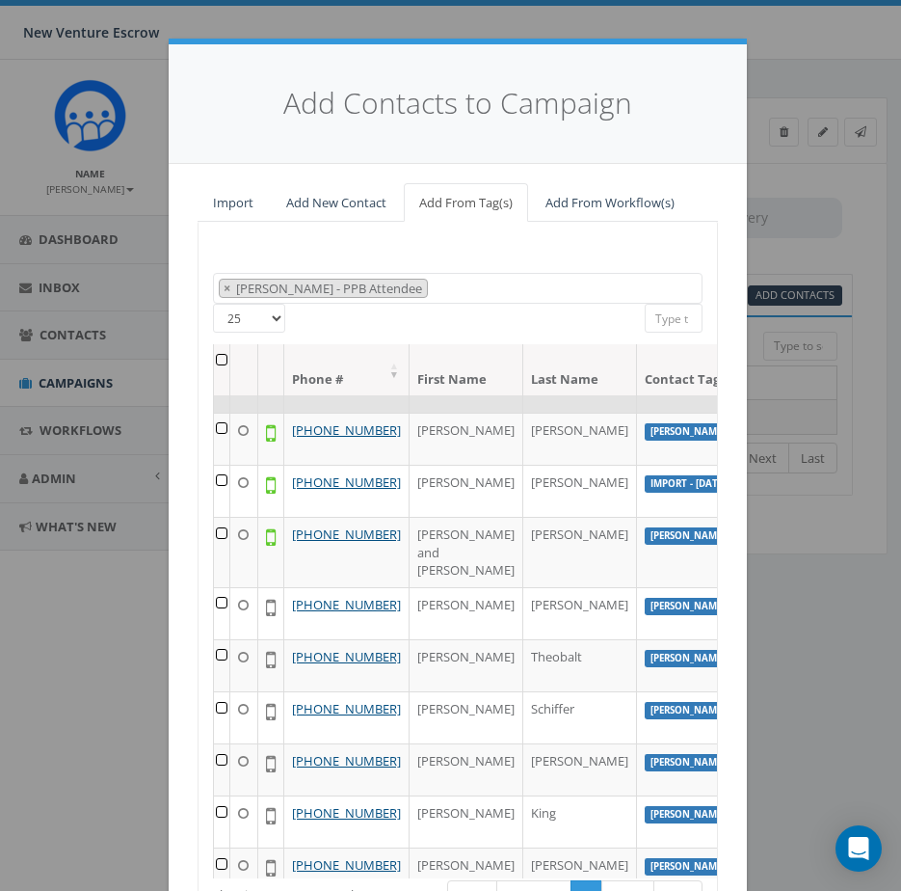
click at [216, 413] on td at bounding box center [222, 386] width 16 height 52
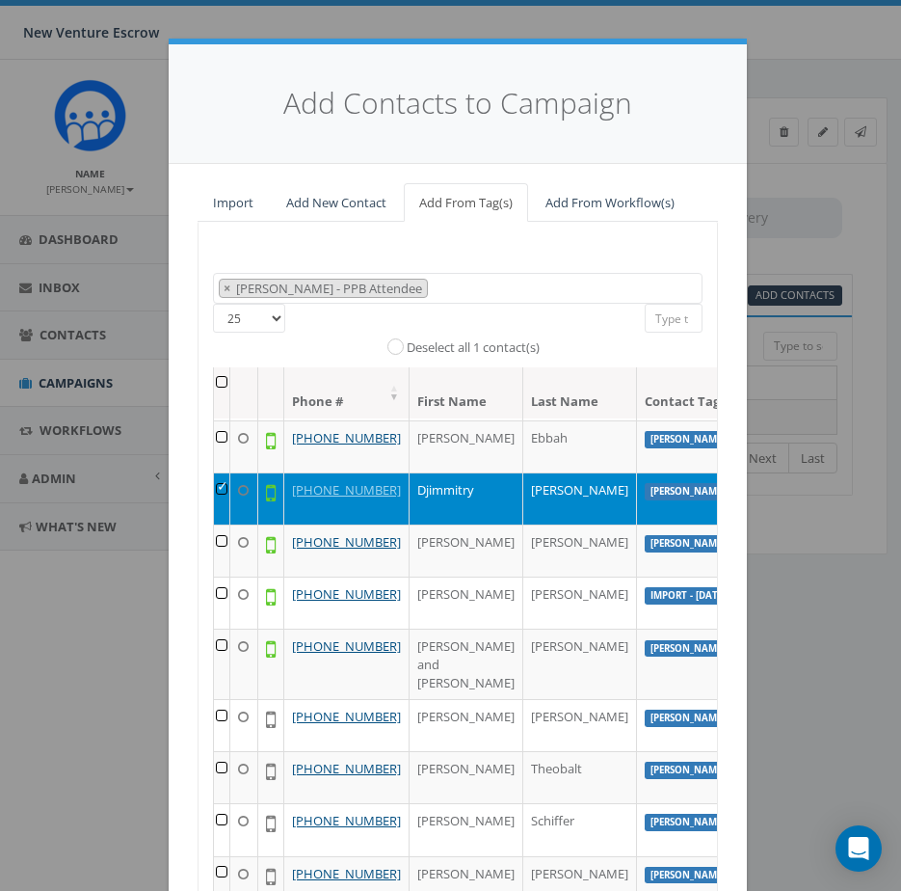
scroll to position [96, 0]
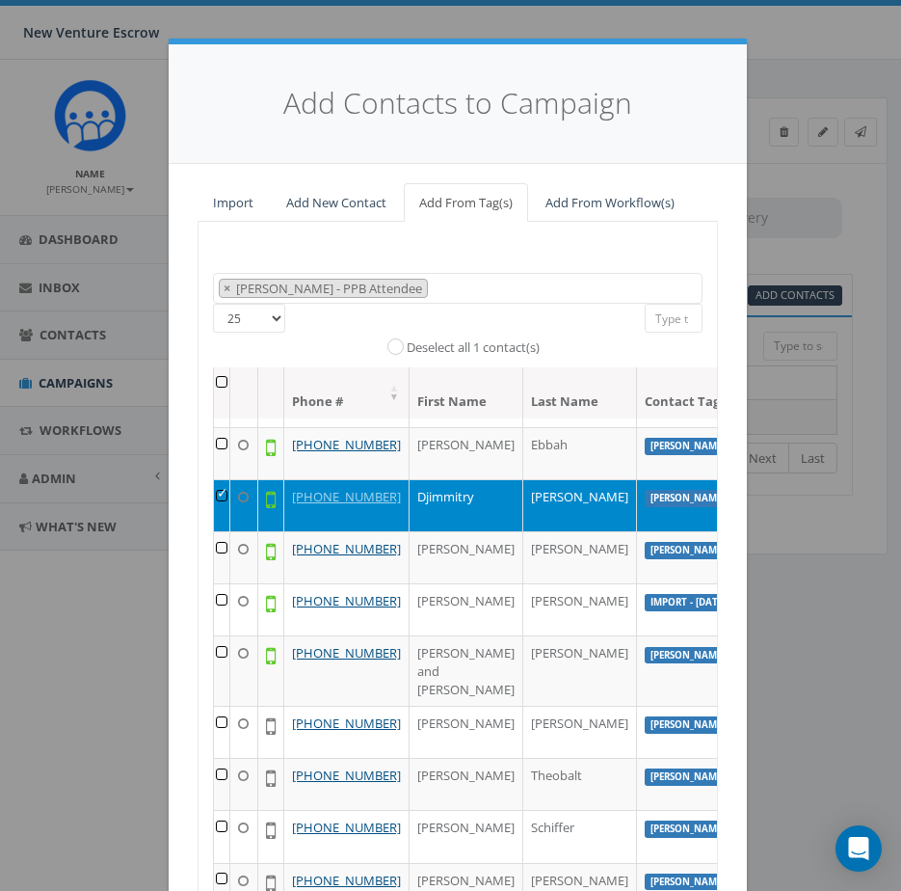
click at [503, 305] on div "All 1 contact(s) on current page All 16 contact(s) filtered Deselect all 1 cont…" at bounding box center [457, 331] width 165 height 54
click at [679, 322] on input "search" at bounding box center [674, 318] width 58 height 29
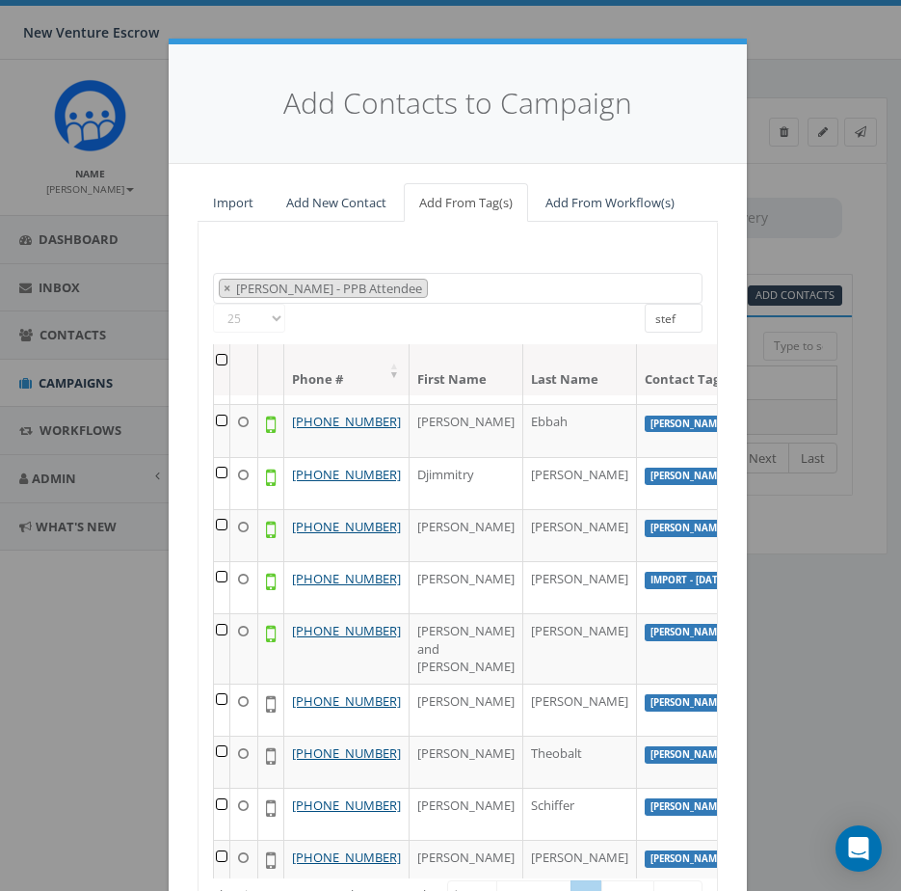
scroll to position [0, 0]
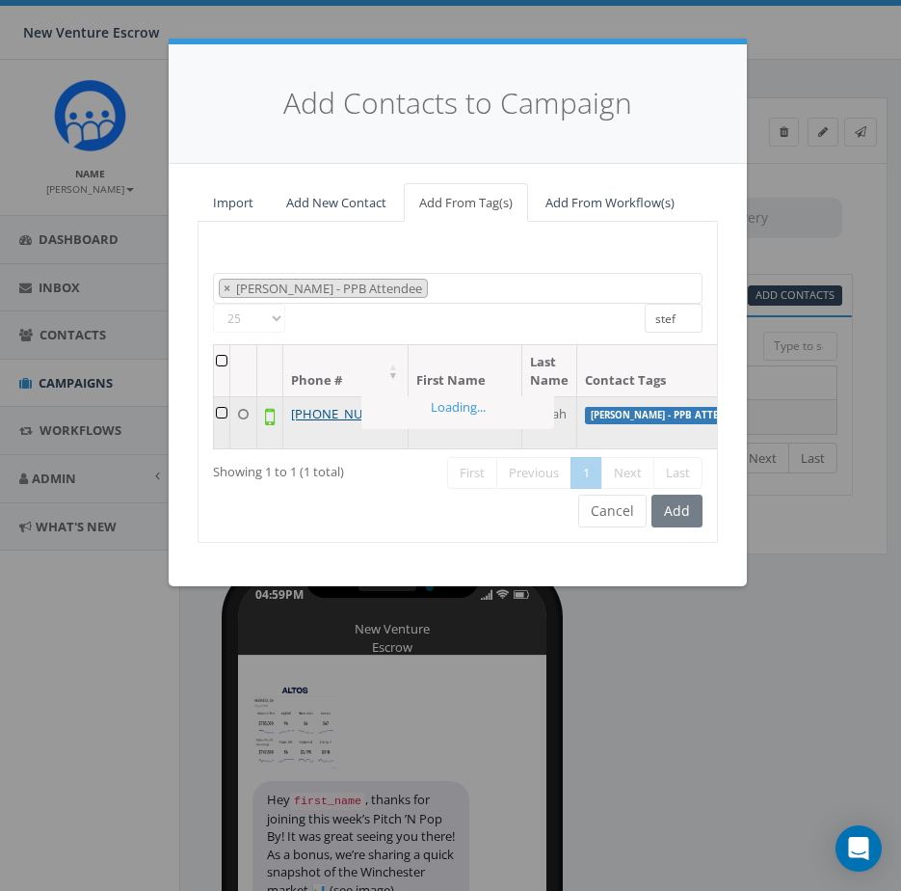
click at [221, 415] on td at bounding box center [222, 422] width 16 height 52
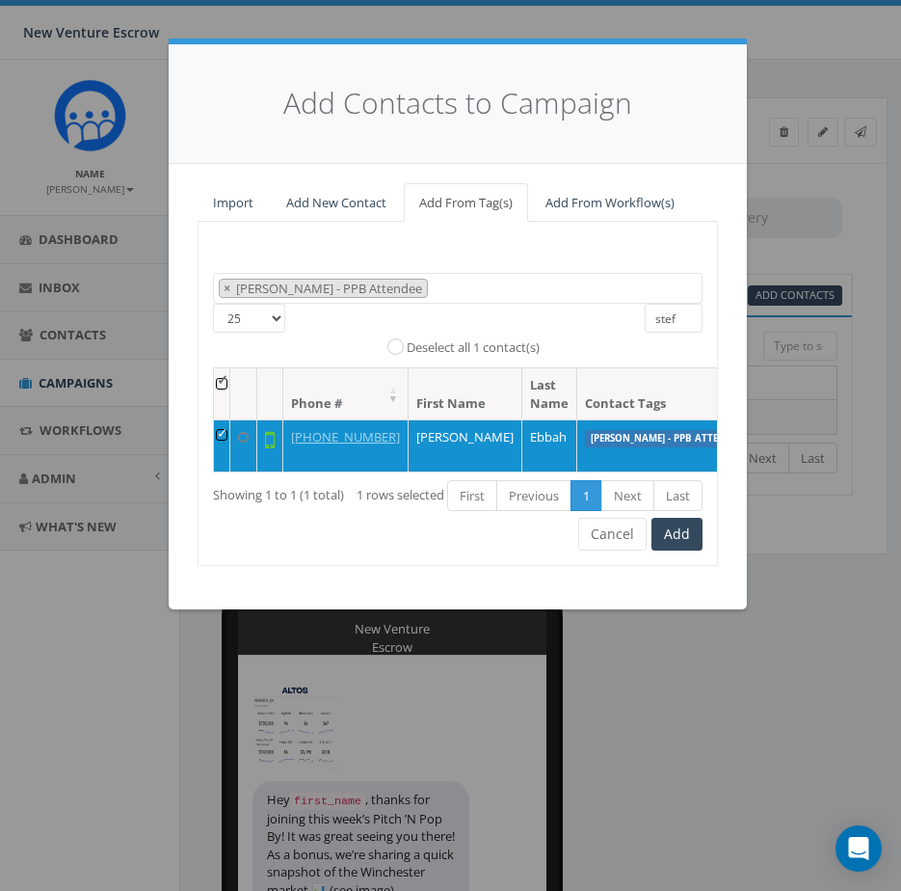
drag, startPoint x: 679, startPoint y: 316, endPoint x: 622, endPoint y: 311, distance: 57.1
click at [622, 311] on div "25 50 100 All 1 contact(s) on current page All 1 contact(s) filtered Deselect a…" at bounding box center [458, 336] width 519 height 64
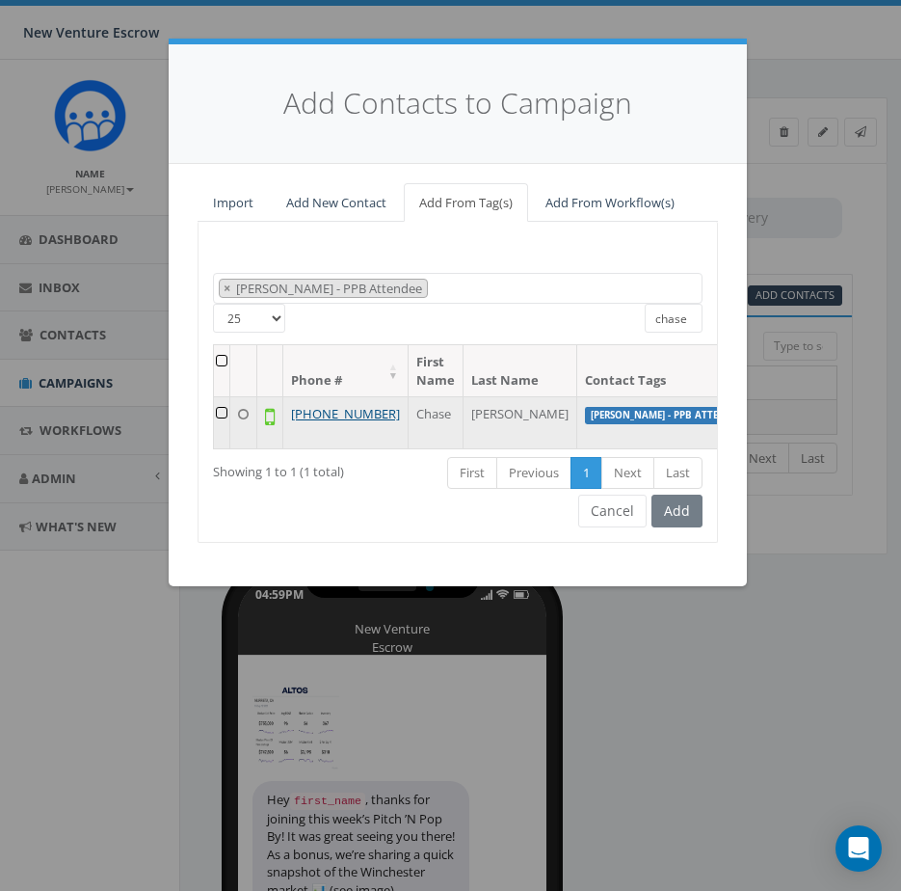
type input "chase"
click at [221, 413] on td at bounding box center [222, 422] width 16 height 52
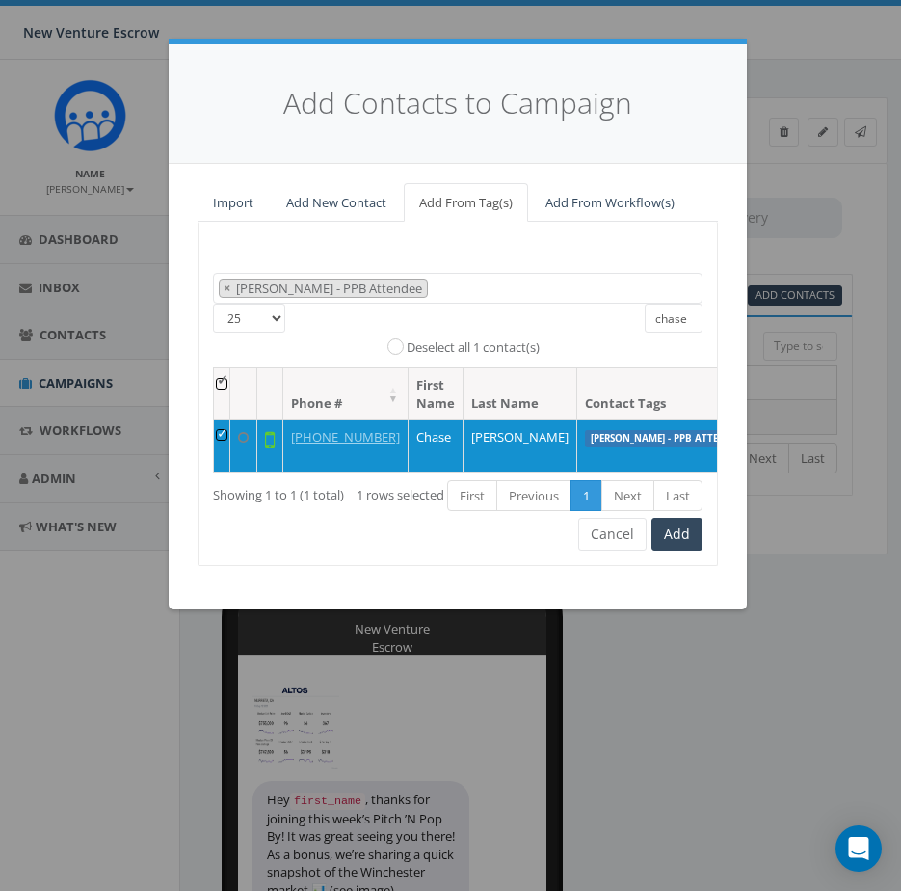
drag, startPoint x: 688, startPoint y: 324, endPoint x: 618, endPoint y: 324, distance: 70.4
click at [618, 324] on div "25 50 100 All 1 contact(s) on current page All 1 contact(s) filtered Deselect a…" at bounding box center [458, 336] width 519 height 64
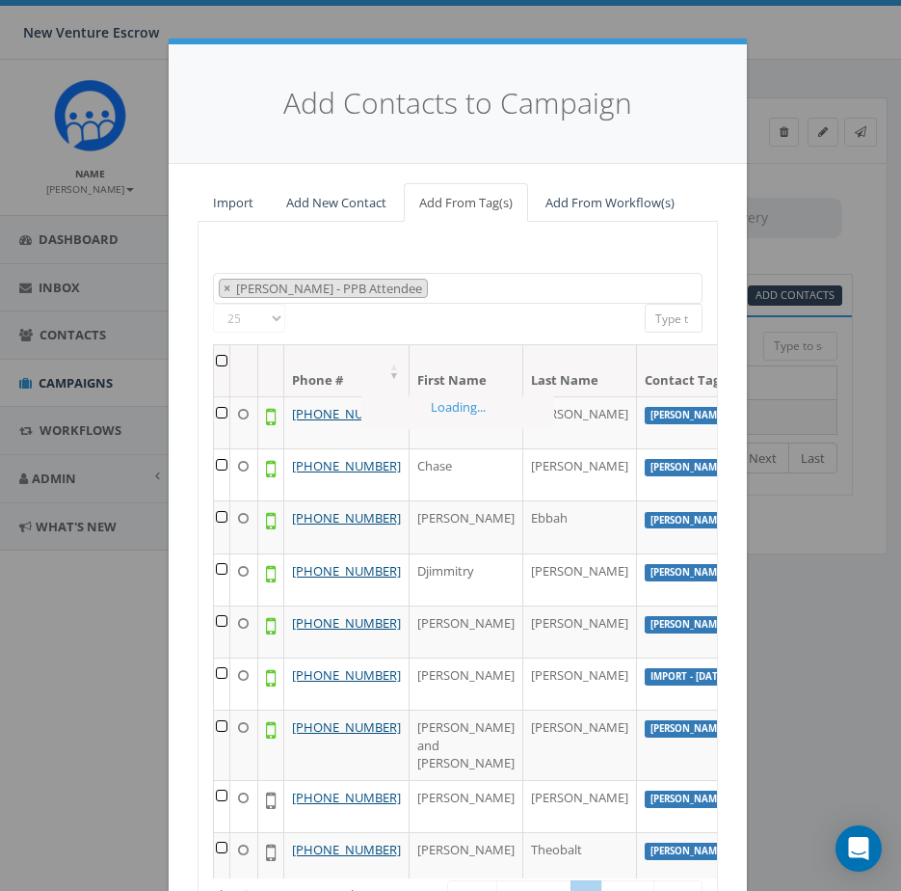
click at [668, 321] on input "search" at bounding box center [674, 318] width 58 height 29
click at [547, 323] on div "All 0 contact(s) on current page All 16 contact(s) filtered Deselect all 1 cont…" at bounding box center [458, 324] width 346 height 40
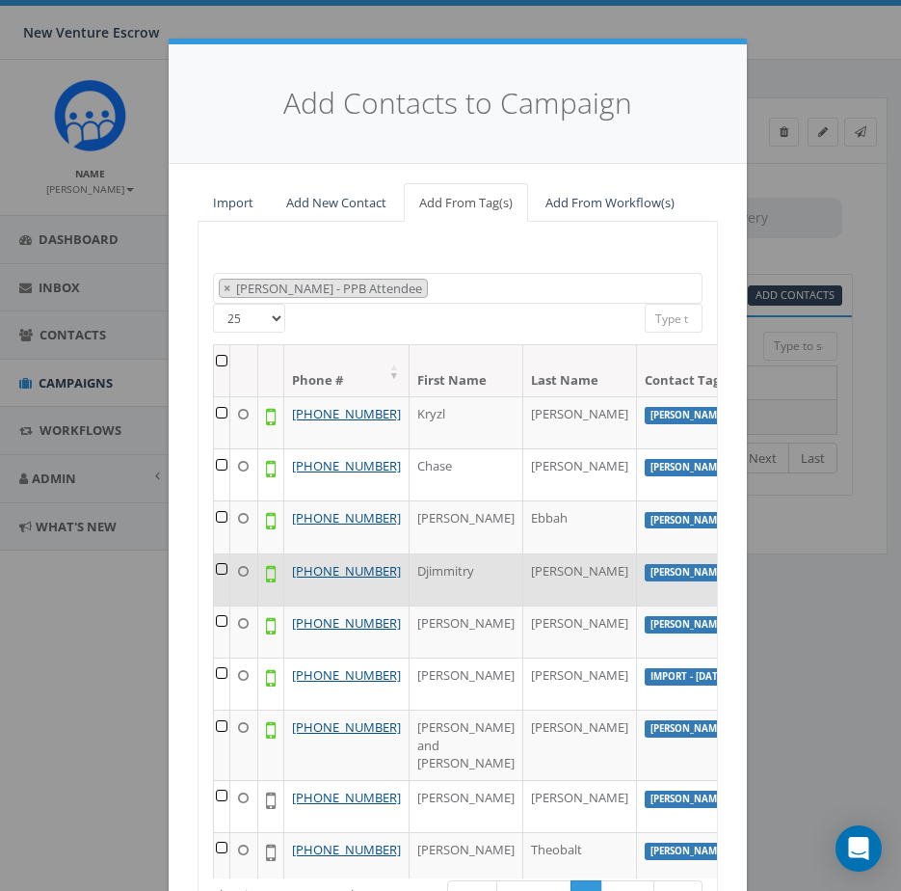
click at [214, 605] on td at bounding box center [222, 579] width 16 height 52
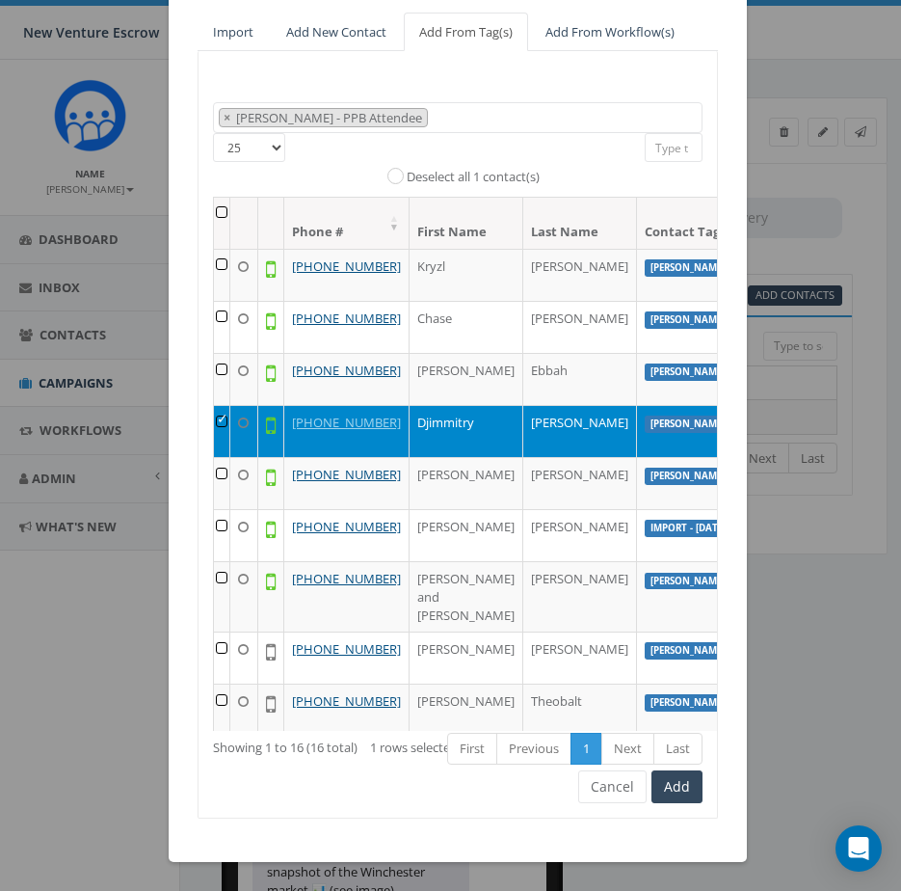
click at [214, 457] on td at bounding box center [222, 431] width 16 height 52
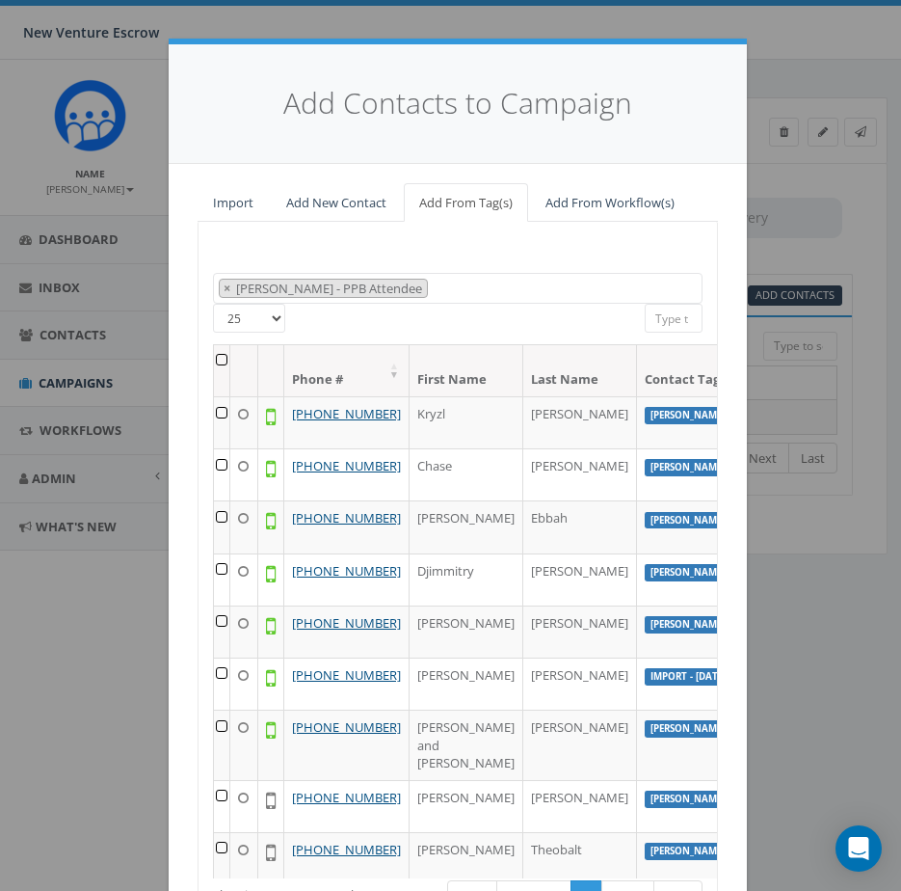
click at [653, 323] on input "search" at bounding box center [674, 318] width 58 height 29
type input "o"
type input "m"
type input "import"
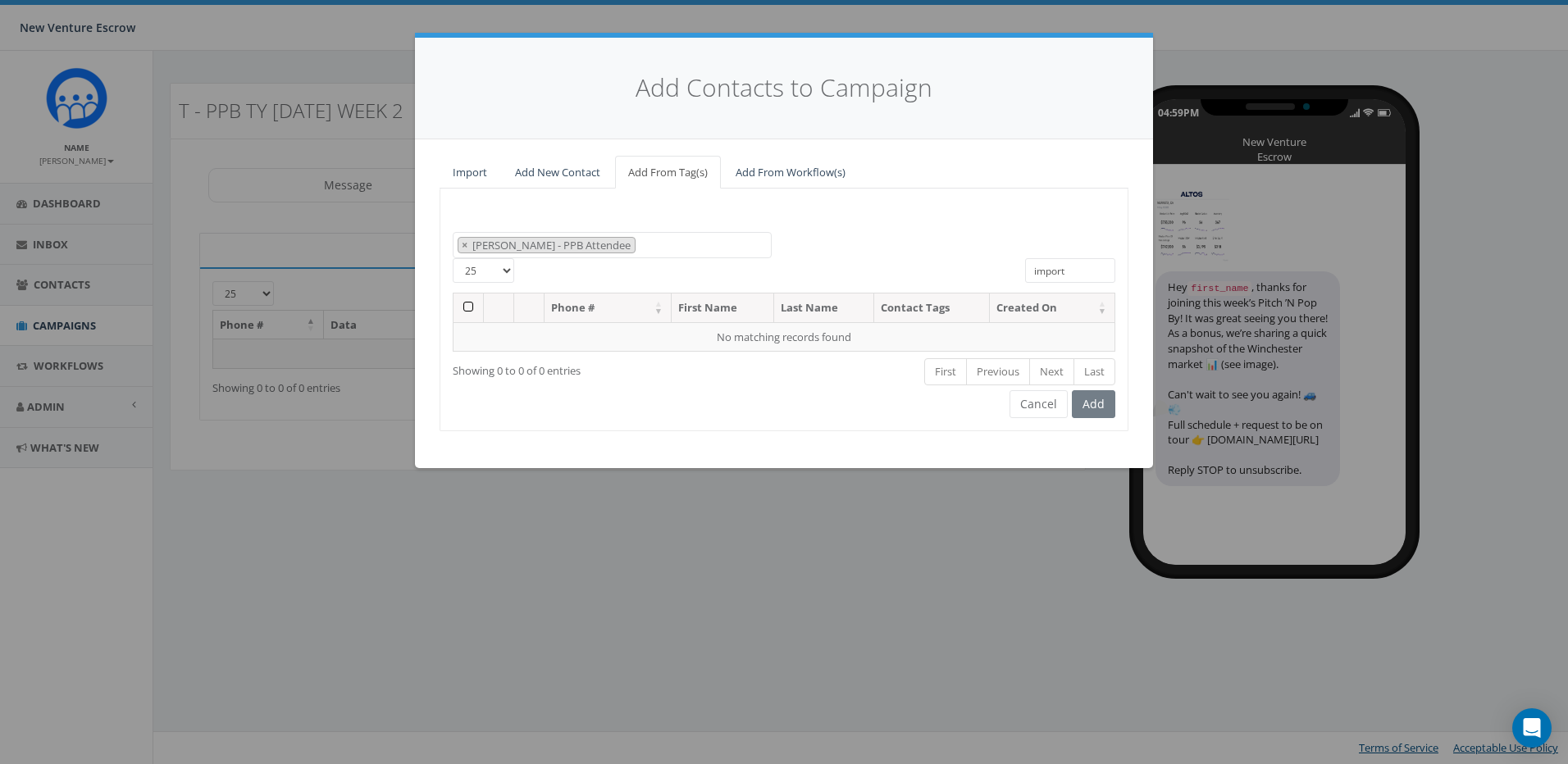
click at [1086, 276] on input "import" at bounding box center [1070, 271] width 90 height 25
drag, startPoint x: 1086, startPoint y: 276, endPoint x: 947, endPoint y: 258, distance: 140.2
click at [946, 259] on div "25 50 100 All 0 contact(s) on current page All 16 contact(s) filtered Deselect …" at bounding box center [784, 276] width 687 height 34
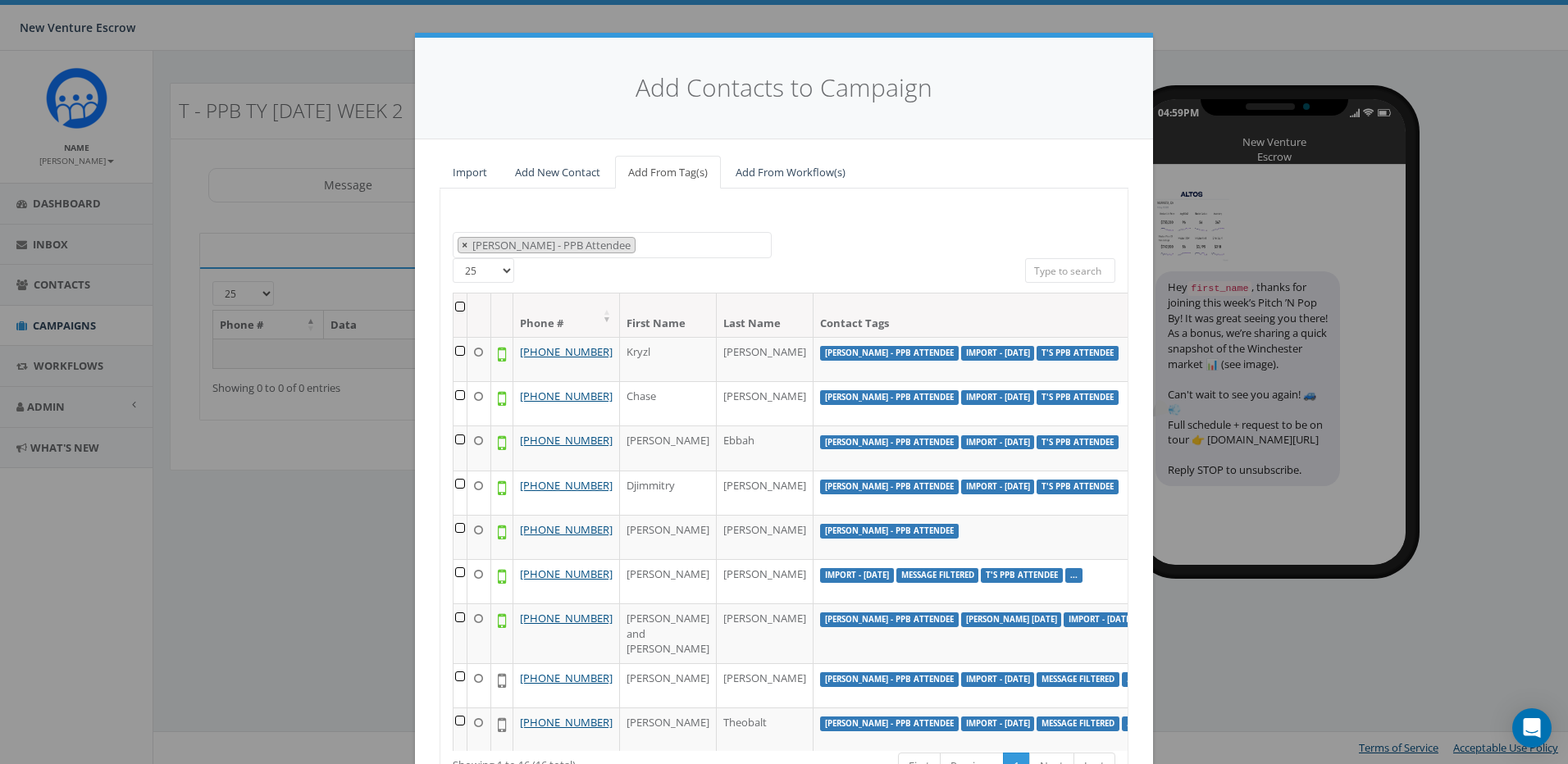
click at [462, 243] on span "×" at bounding box center [465, 245] width 6 height 14
select select
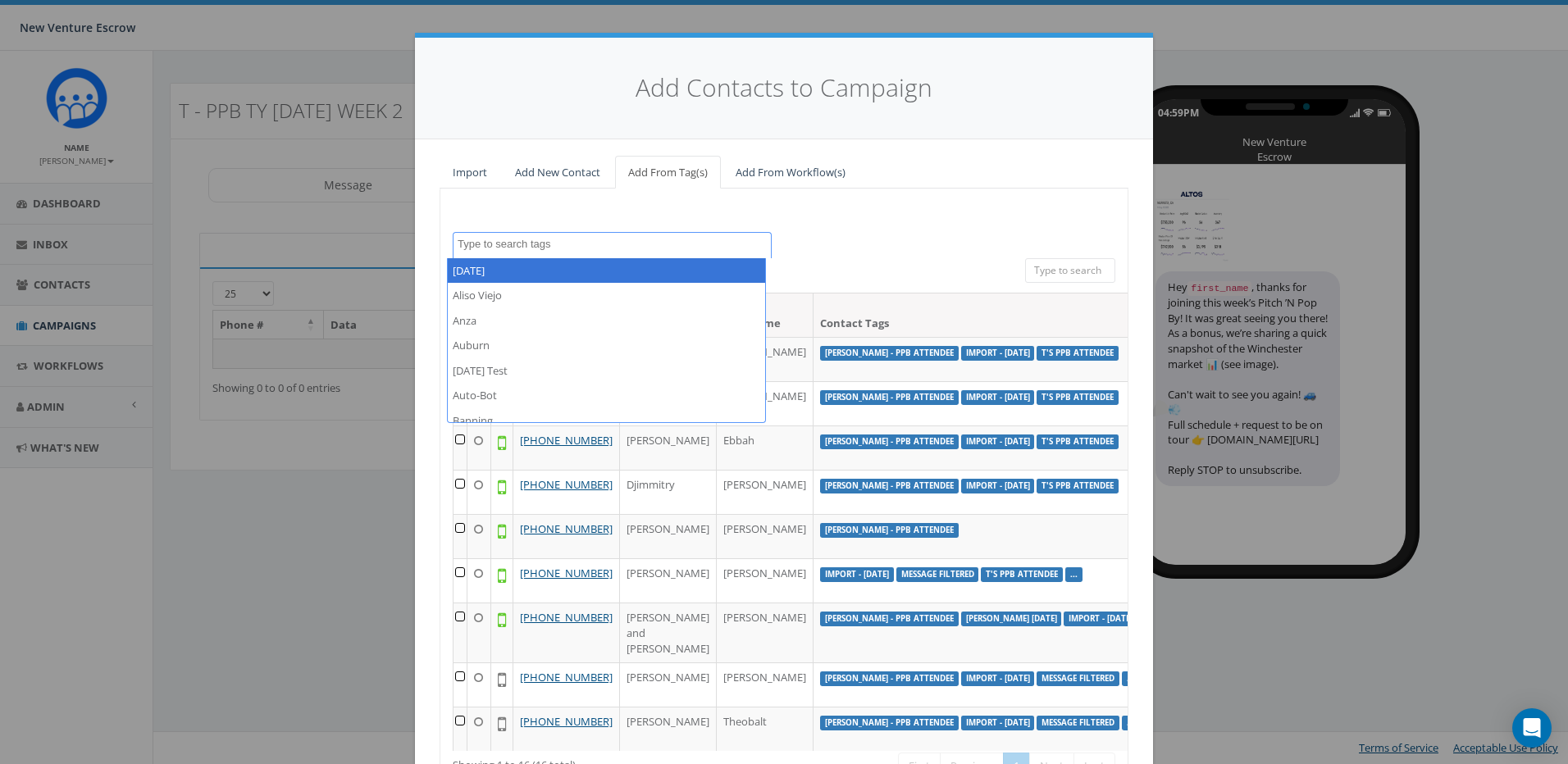
click at [477, 245] on textarea "Search" at bounding box center [614, 244] width 313 height 14
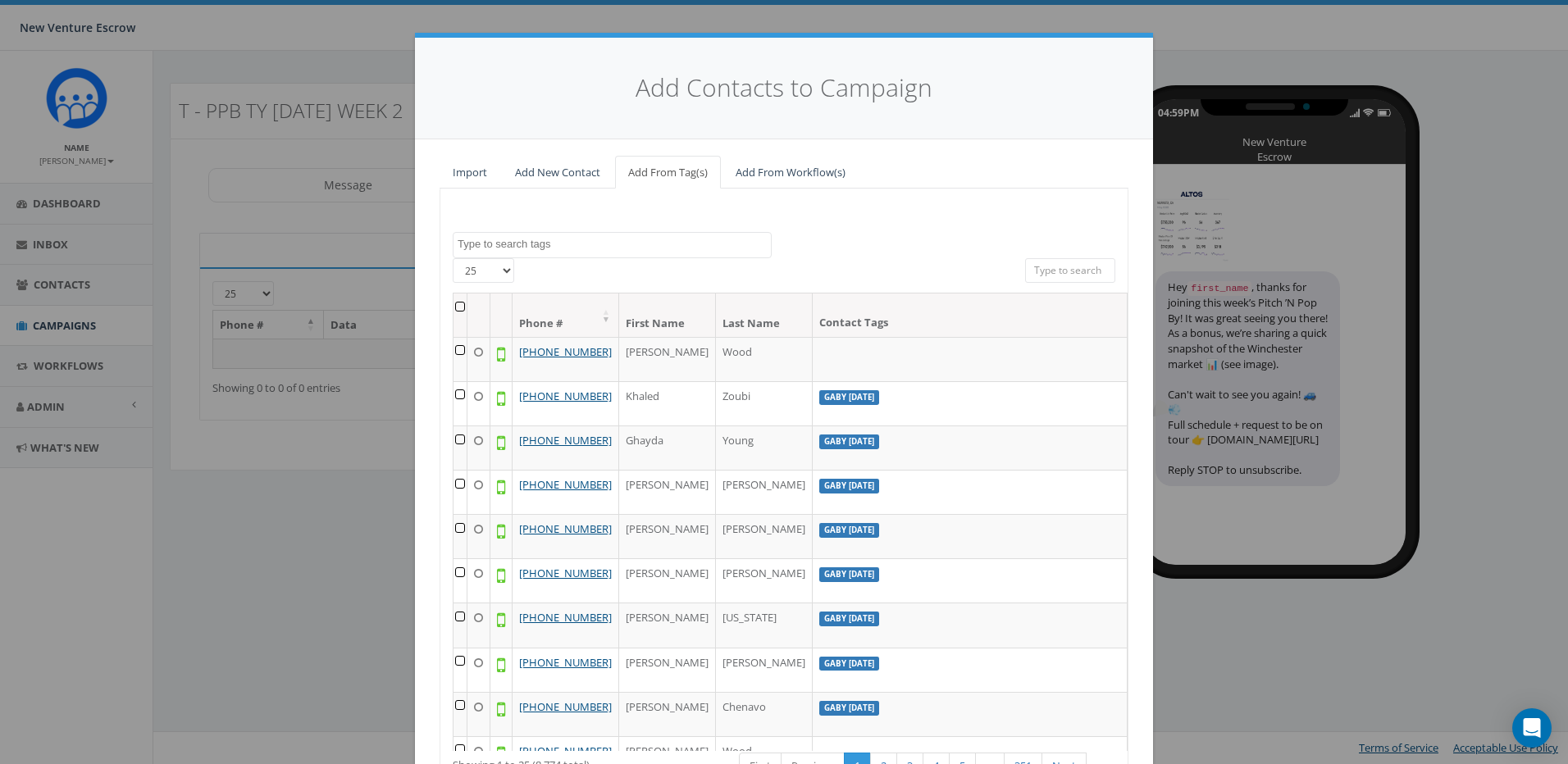
click at [481, 245] on textarea "Search" at bounding box center [614, 244] width 313 height 14
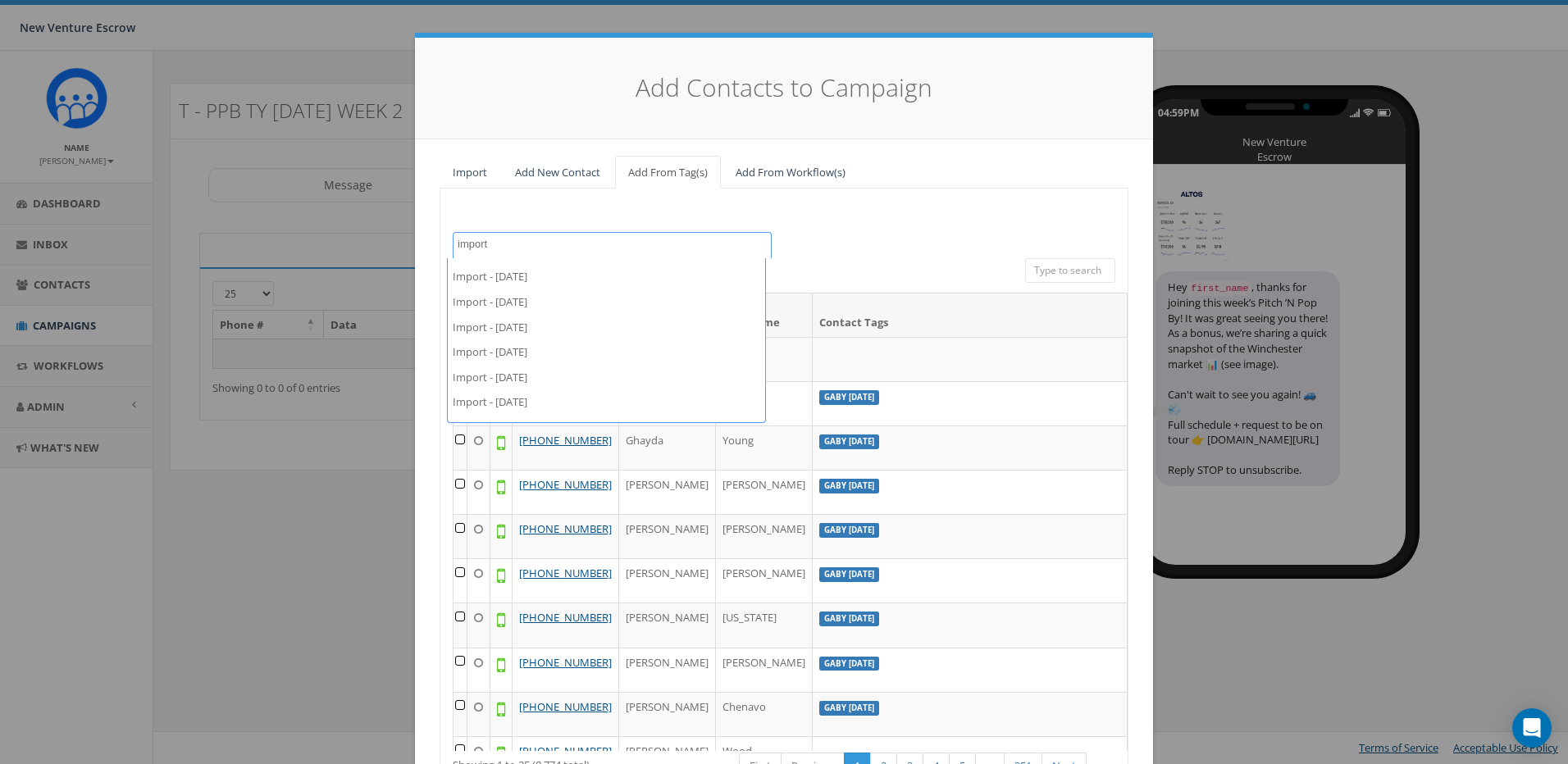
scroll to position [1558, 0]
type textarea "import"
click at [833, 225] on div "100% Cancel 2024/11/12 Aliso Viejo Anza Auburn August 28 Test Auto-Bot Banning …" at bounding box center [784, 521] width 689 height 664
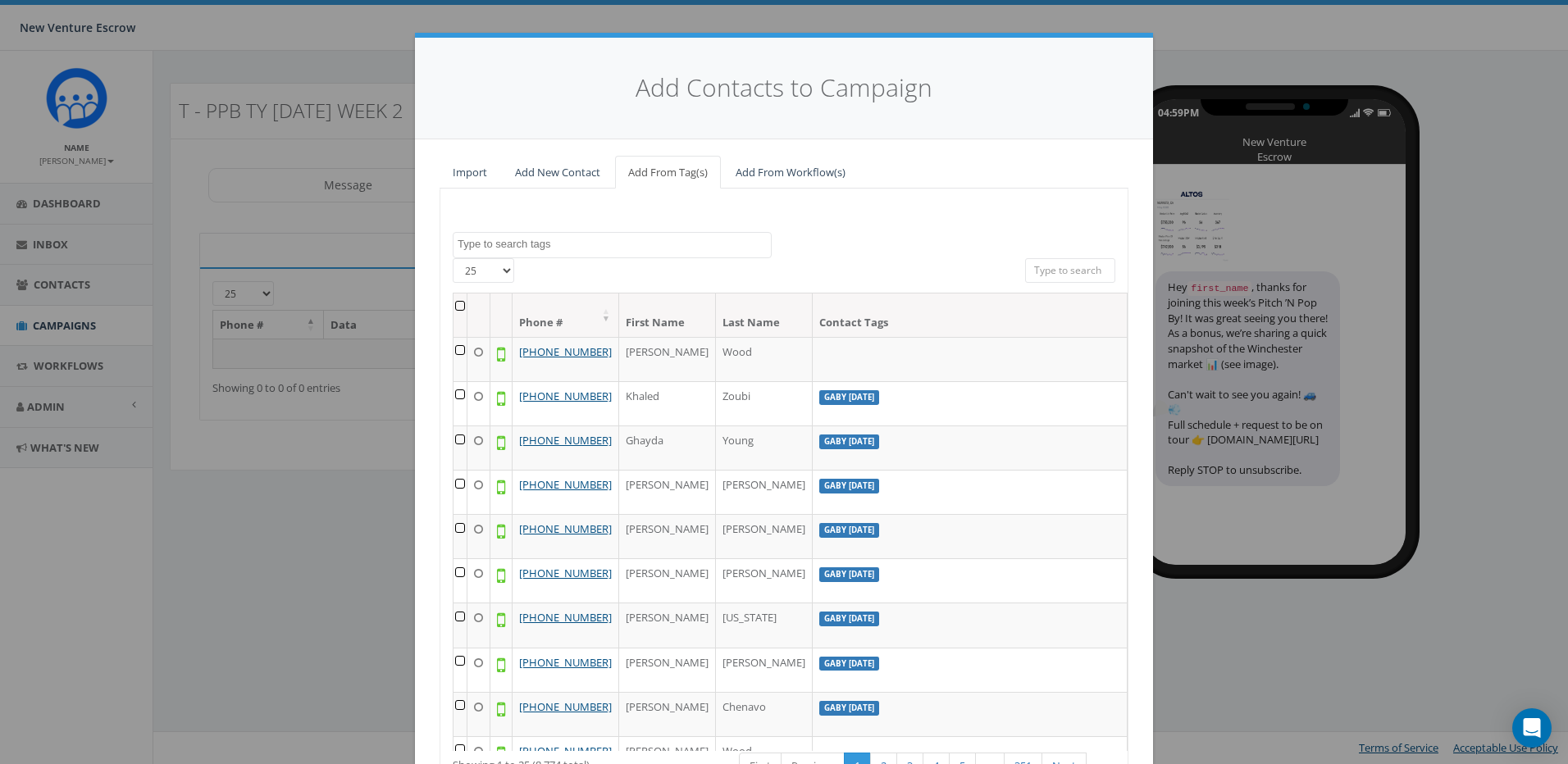
click at [1062, 282] on div at bounding box center [1070, 273] width 90 height 29
click at [1064, 278] on input "search" at bounding box center [1070, 271] width 90 height 25
type input "chase"
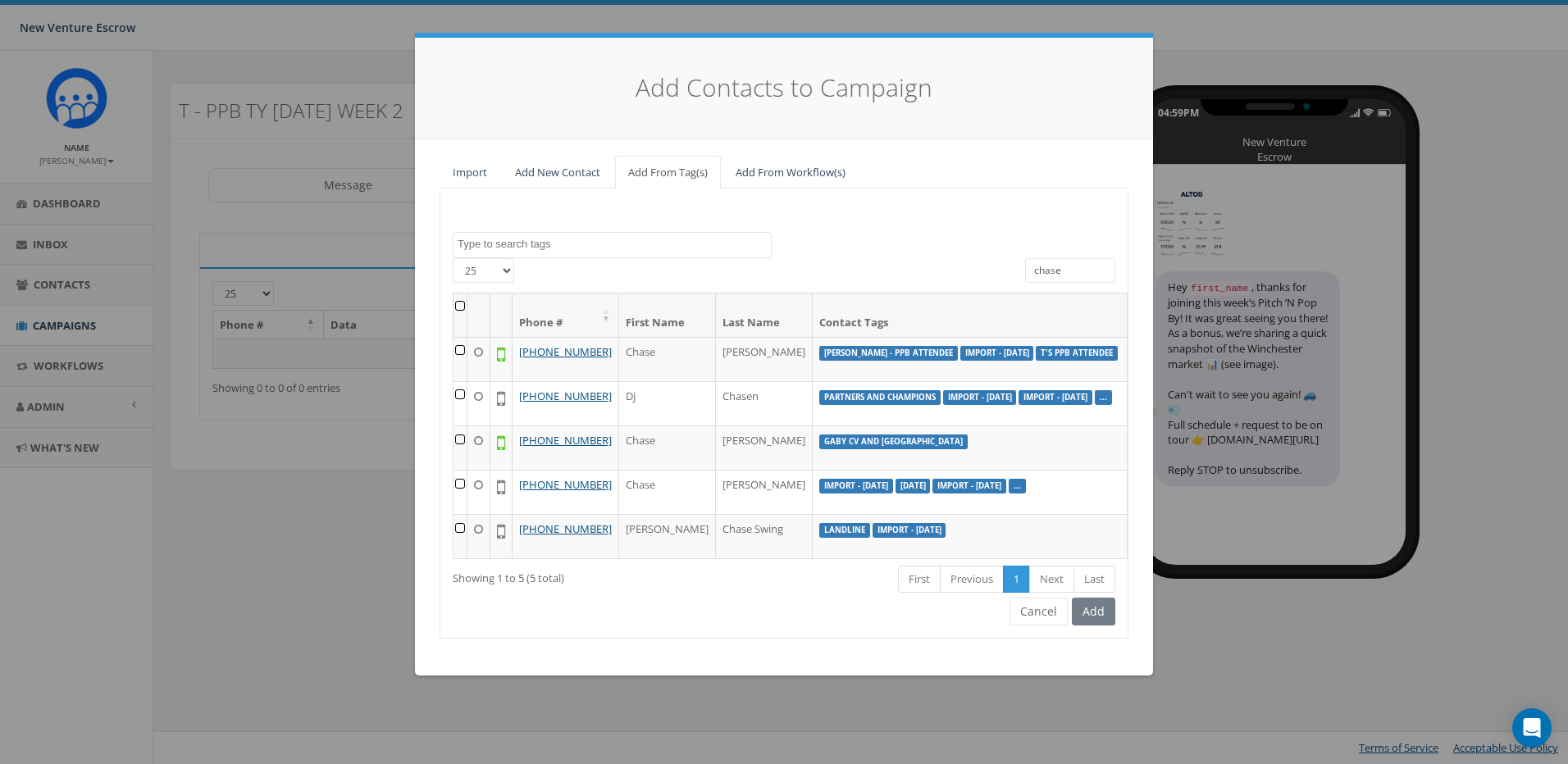
drag, startPoint x: 1063, startPoint y: 273, endPoint x: 1002, endPoint y: 273, distance: 61.0
click at [1002, 273] on div "25 50 100 All 0 contact(s) on current page All 5 contact(s) filtered Deselect a…" at bounding box center [784, 276] width 687 height 34
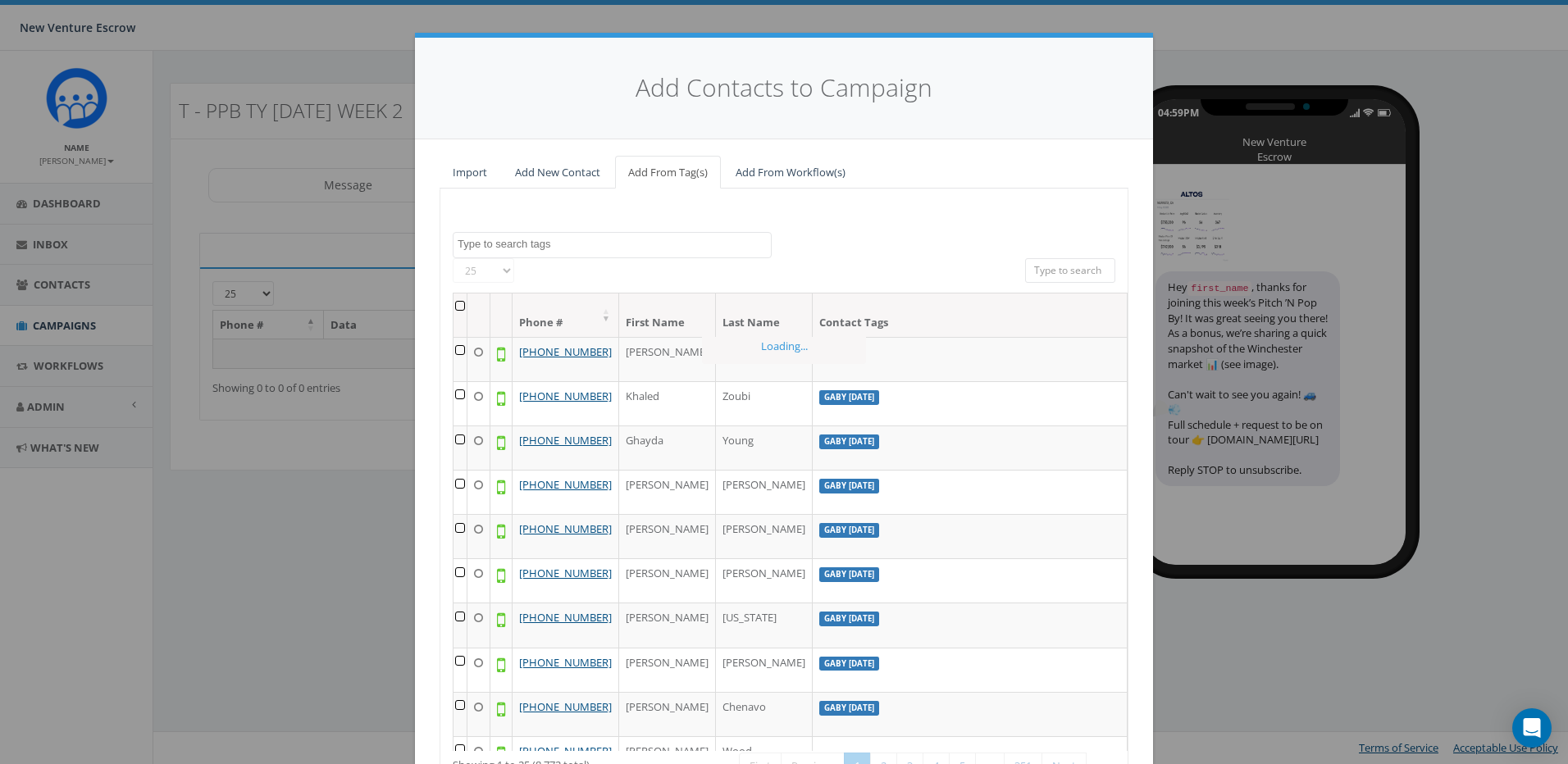
click at [728, 237] on textarea "Search" at bounding box center [614, 244] width 313 height 14
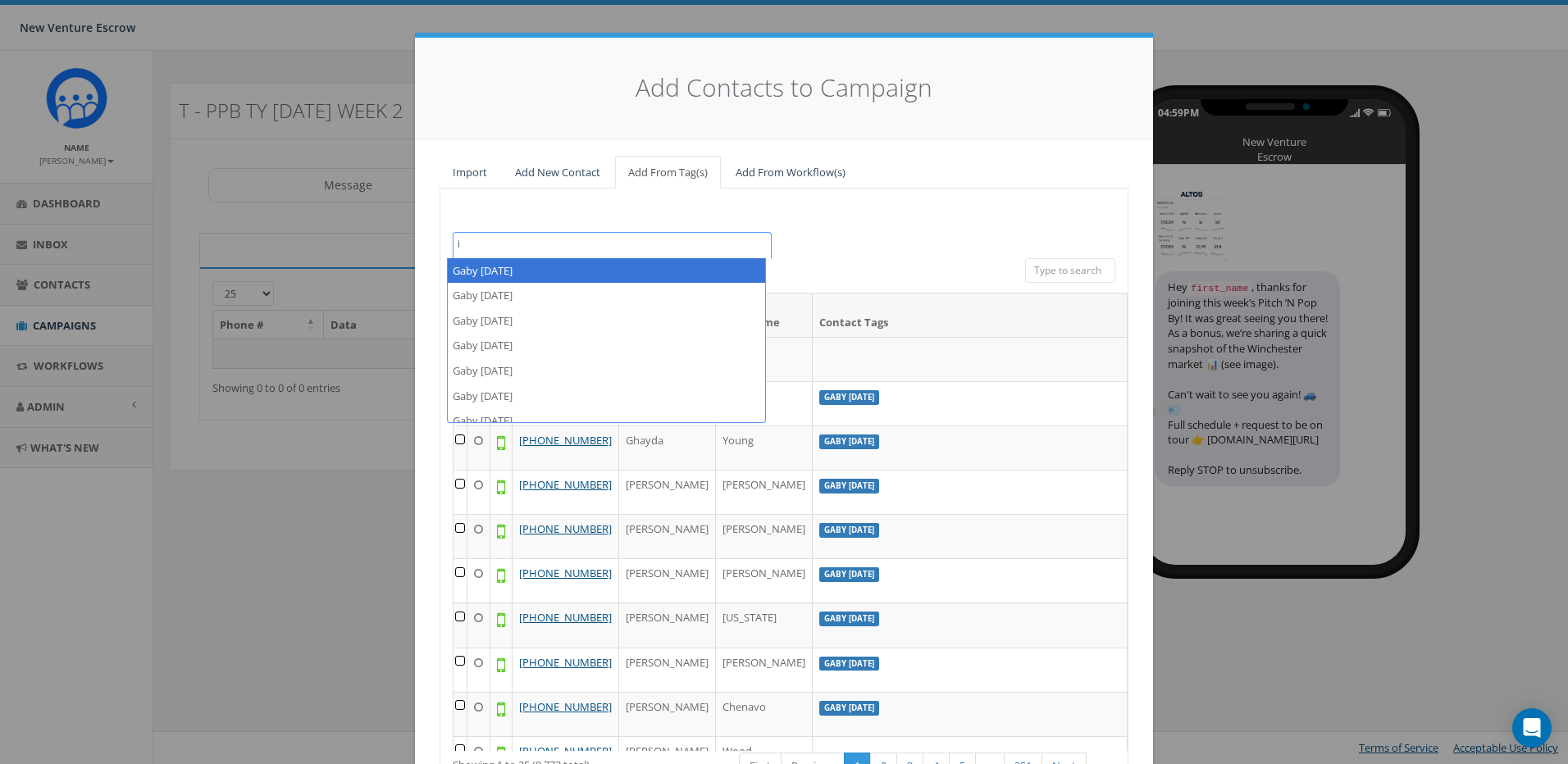
scroll to position [0, 0]
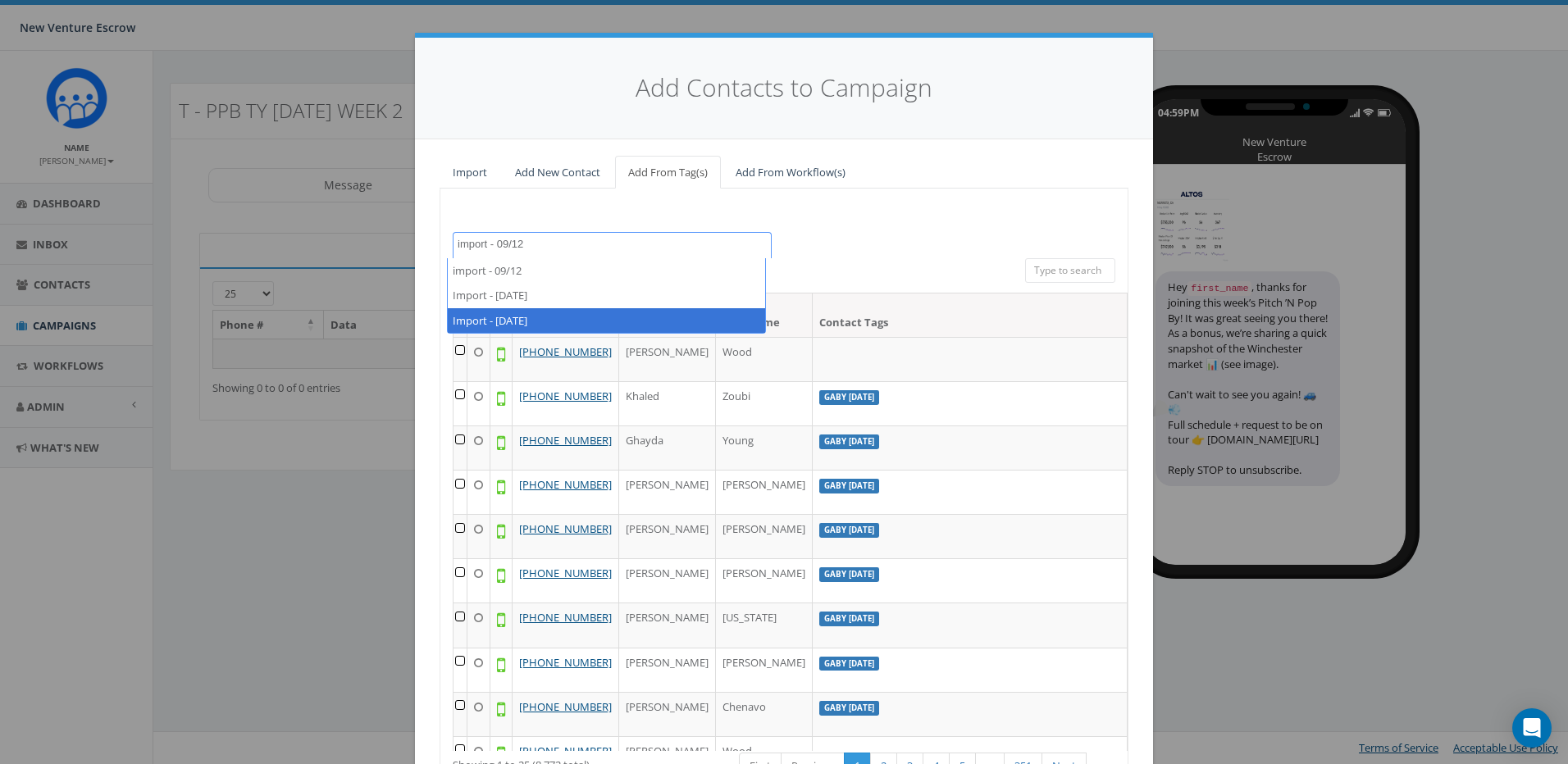
type textarea "import - 09/12"
select select "Import - [DATE]"
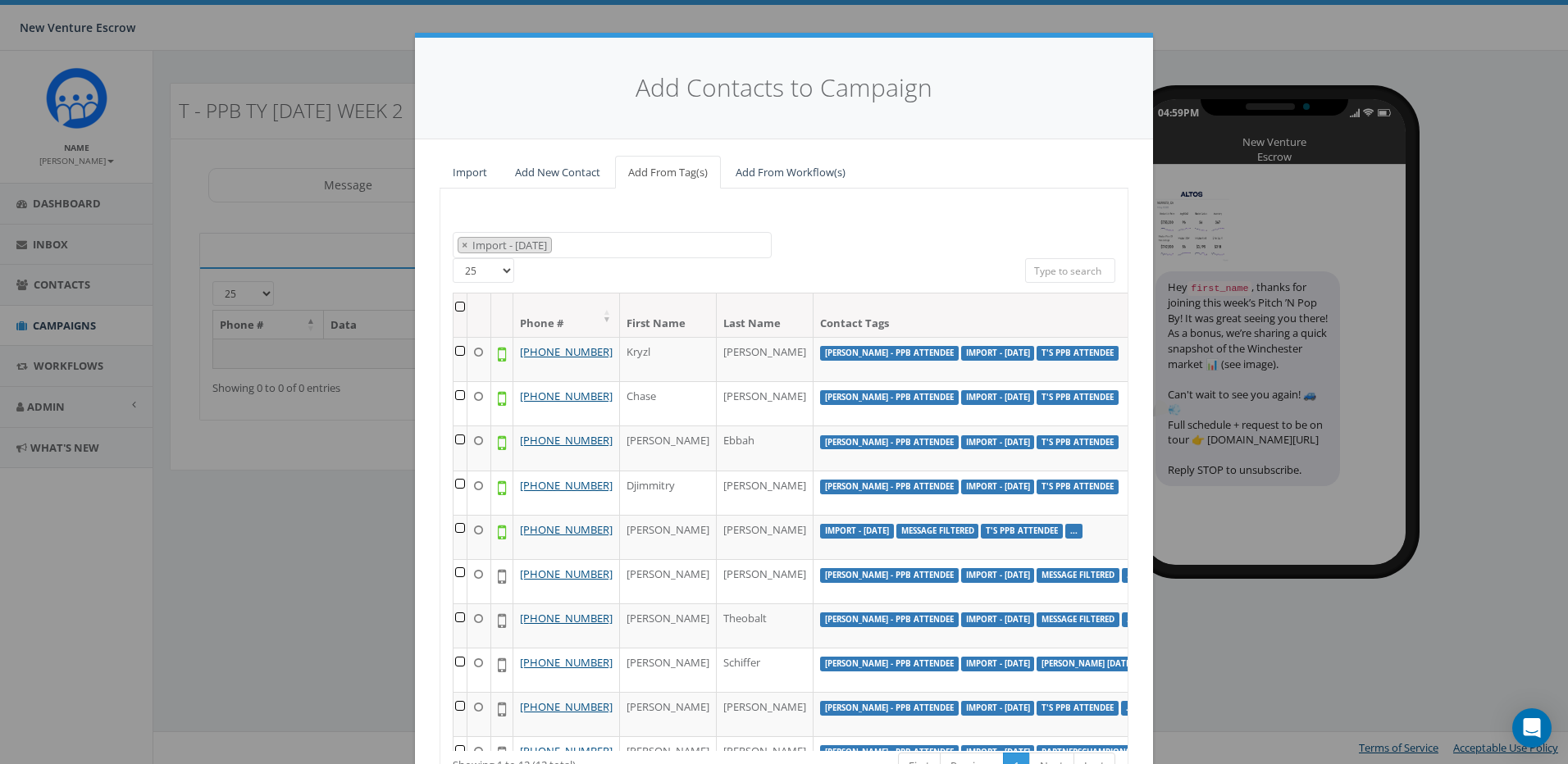
click at [456, 307] on th at bounding box center [460, 315] width 14 height 43
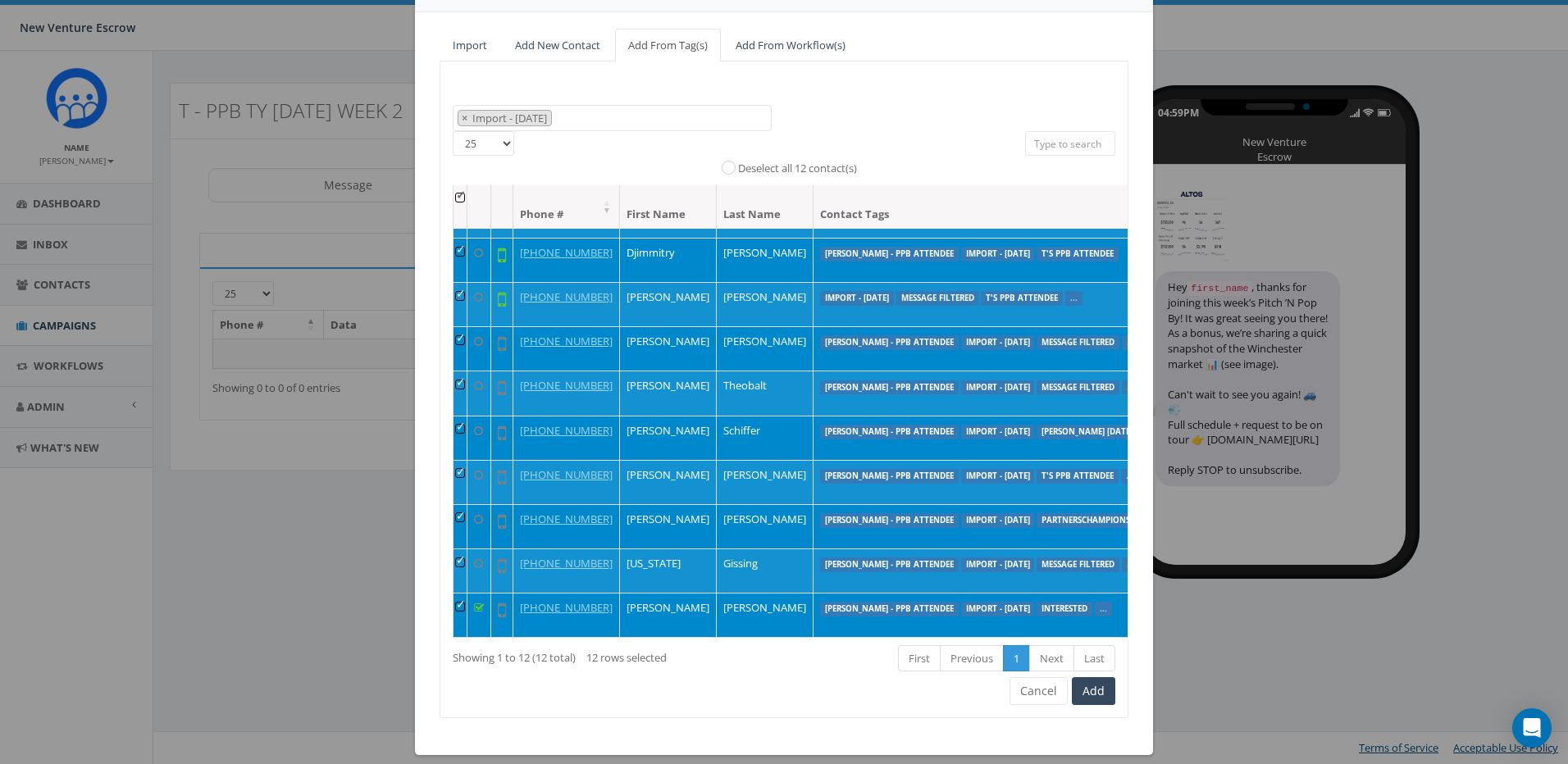
scroll to position [143, 0]
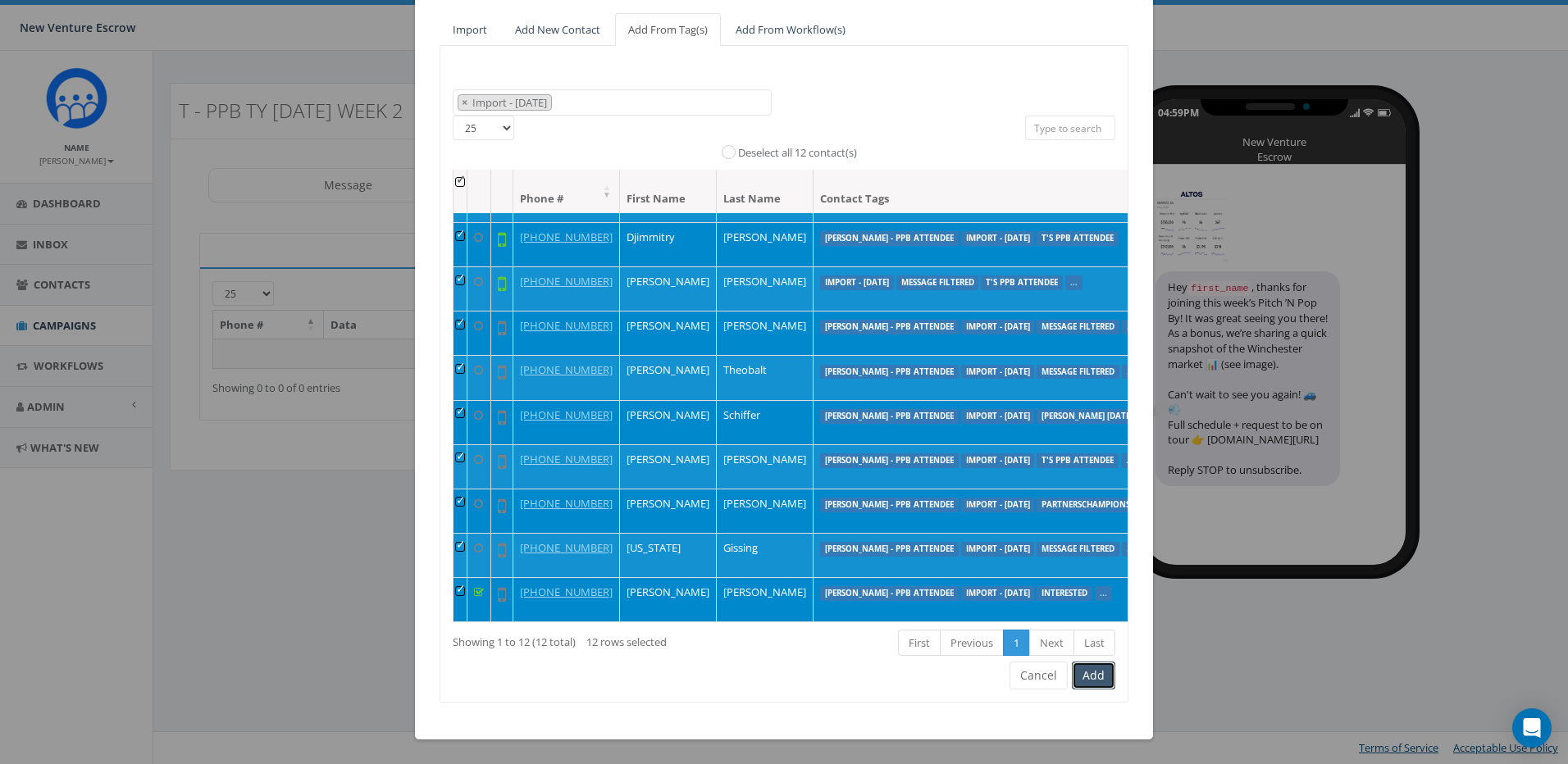
click at [1096, 670] on button "Add" at bounding box center [1093, 676] width 43 height 28
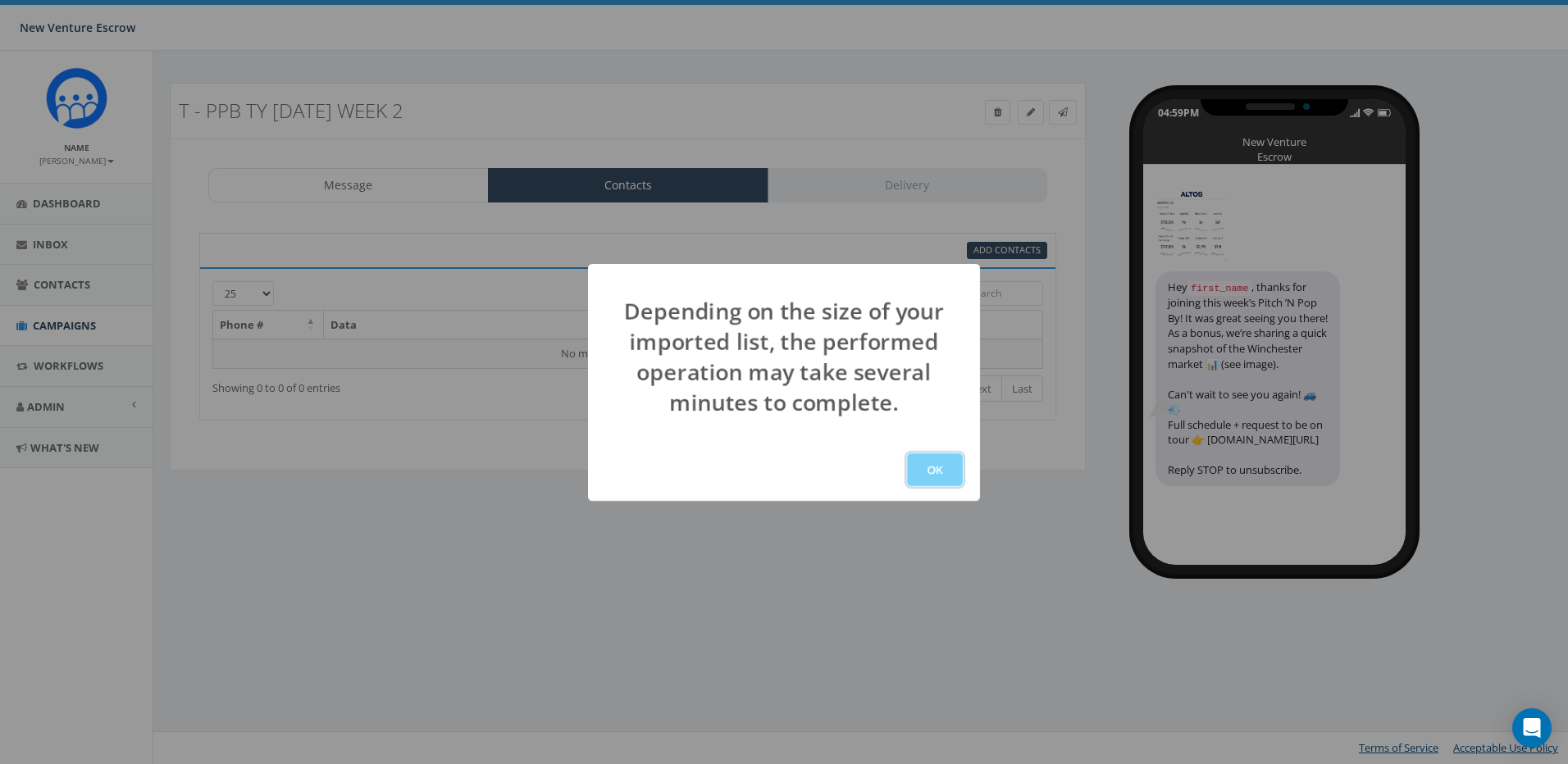
click at [927, 480] on button "OK" at bounding box center [935, 470] width 56 height 33
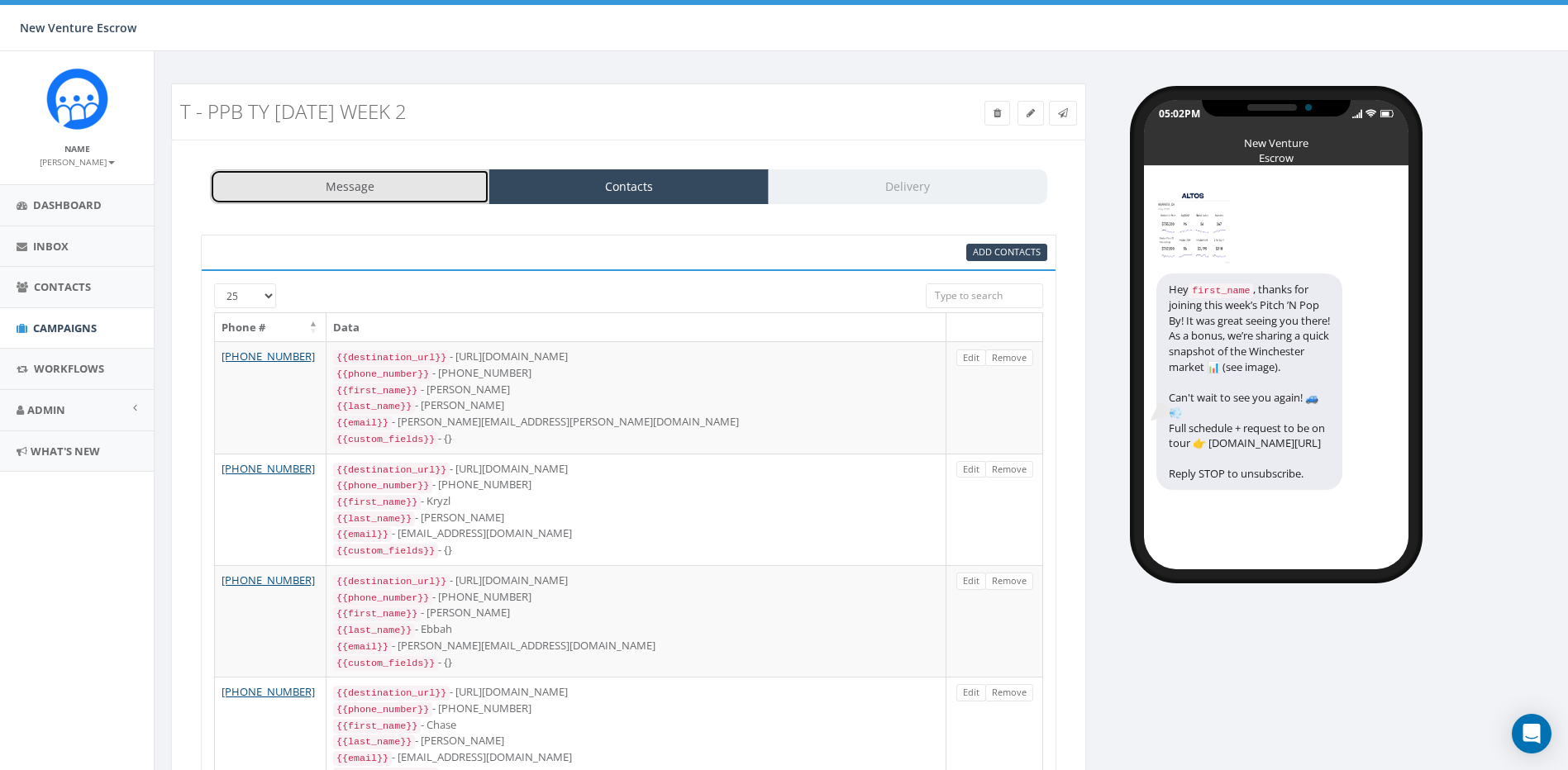
click at [392, 177] on link "Message" at bounding box center [350, 187] width 280 height 34
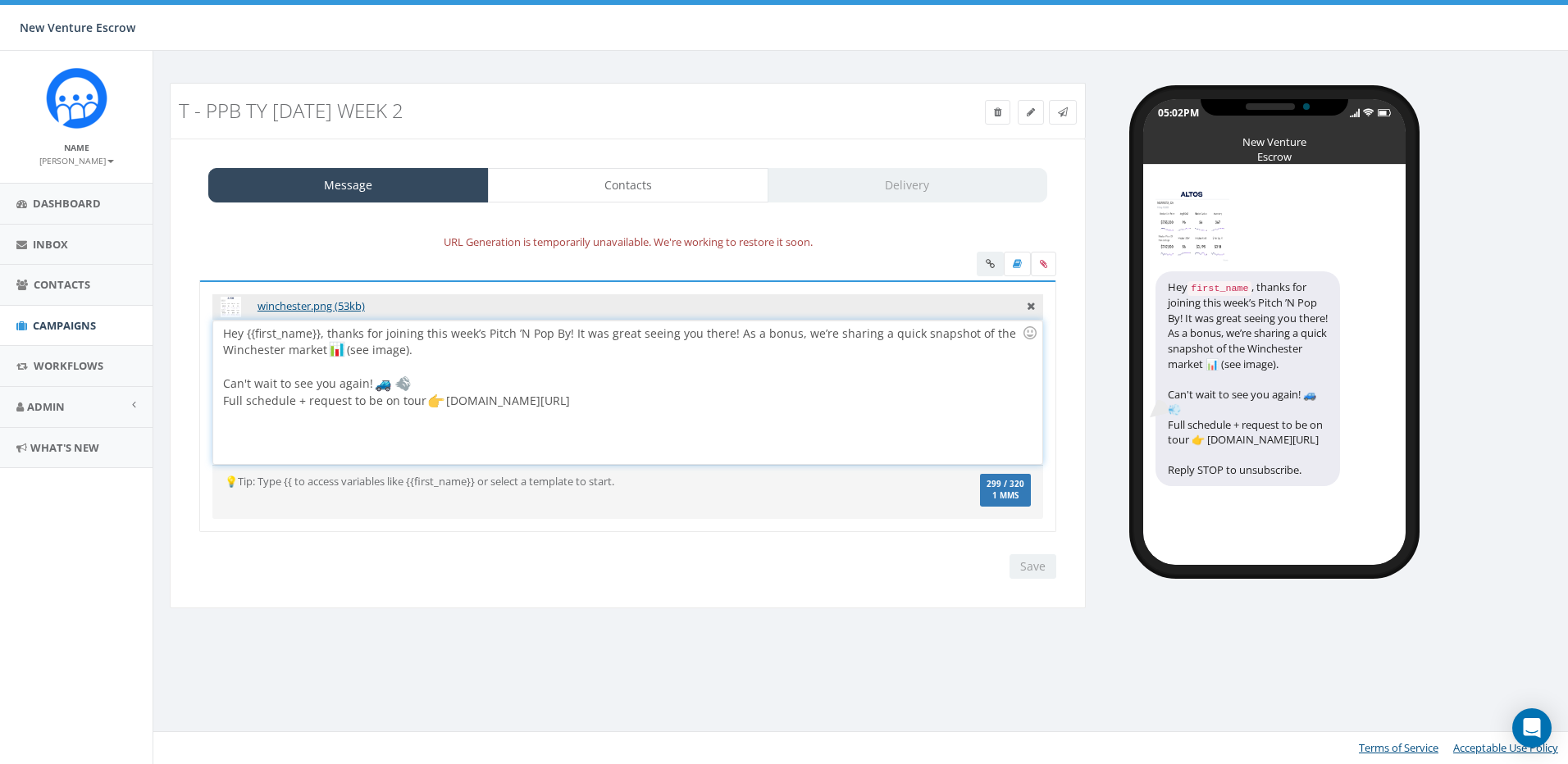
click at [548, 400] on div "Hey {{first_name}}, thanks for joining this week’s Pitch ’N Pop By! It was grea…" at bounding box center [627, 392] width 828 height 144
click at [488, 355] on div "Hey {{first_name}}, thanks for joining this week’s Pitch ’N Pop By! It was grea…" at bounding box center [627, 392] width 828 height 144
click at [476, 340] on div "Hey {{first_name}}, thanks for joining this week’s Pitch ’N Pop By! It was grea…" at bounding box center [627, 392] width 828 height 144
click at [482, 345] on div "Hey {{first_name}}, thanks for joining this week’s Pitch ’N Pop By! It was grea…" at bounding box center [627, 392] width 828 height 144
click at [493, 349] on div "Hey {{first_name}}, thanks for joining this week’s Pitch ’N Pop By! It was grea…" at bounding box center [627, 392] width 828 height 144
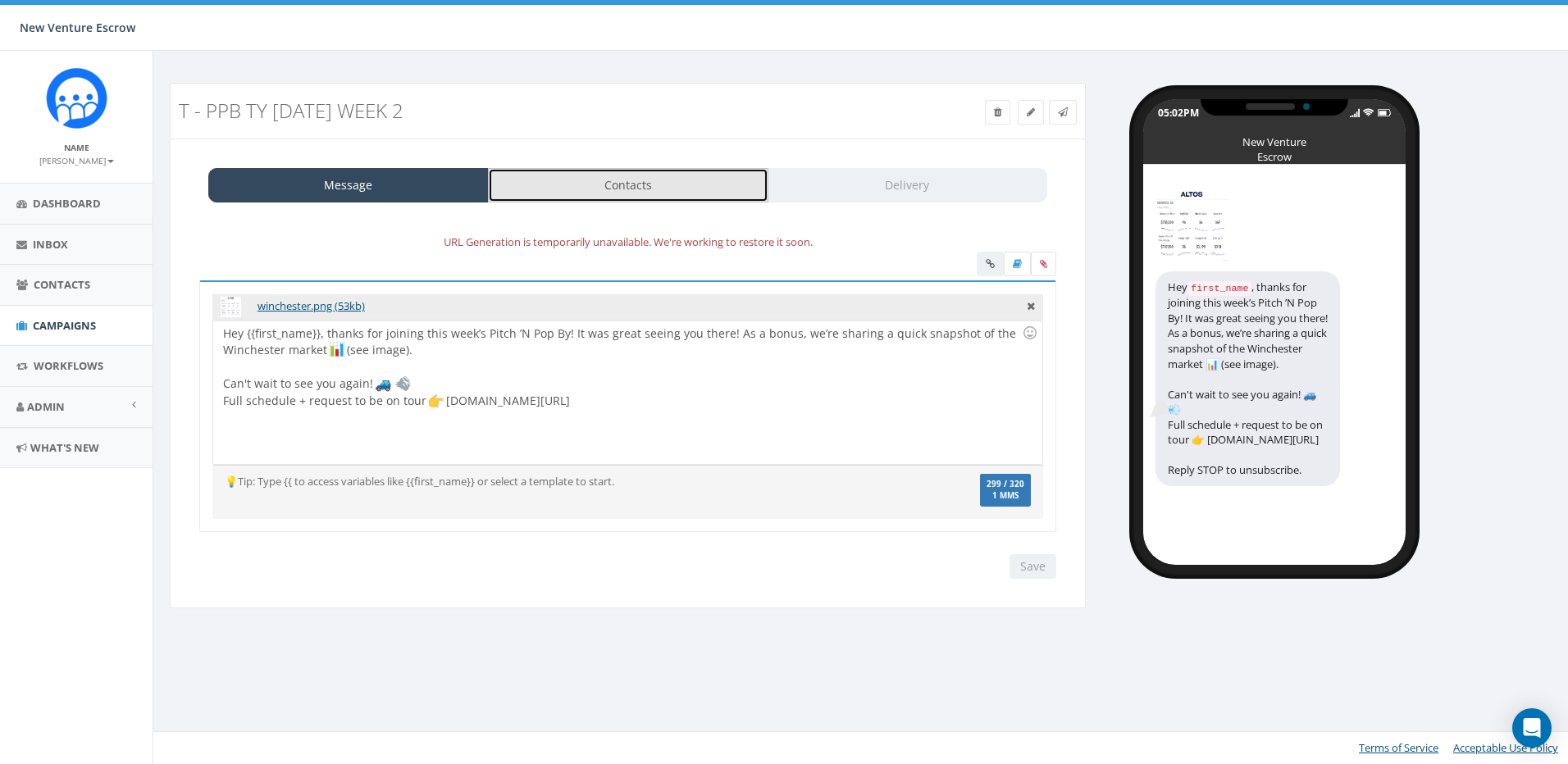
click at [672, 184] on link "Contacts" at bounding box center [628, 185] width 281 height 34
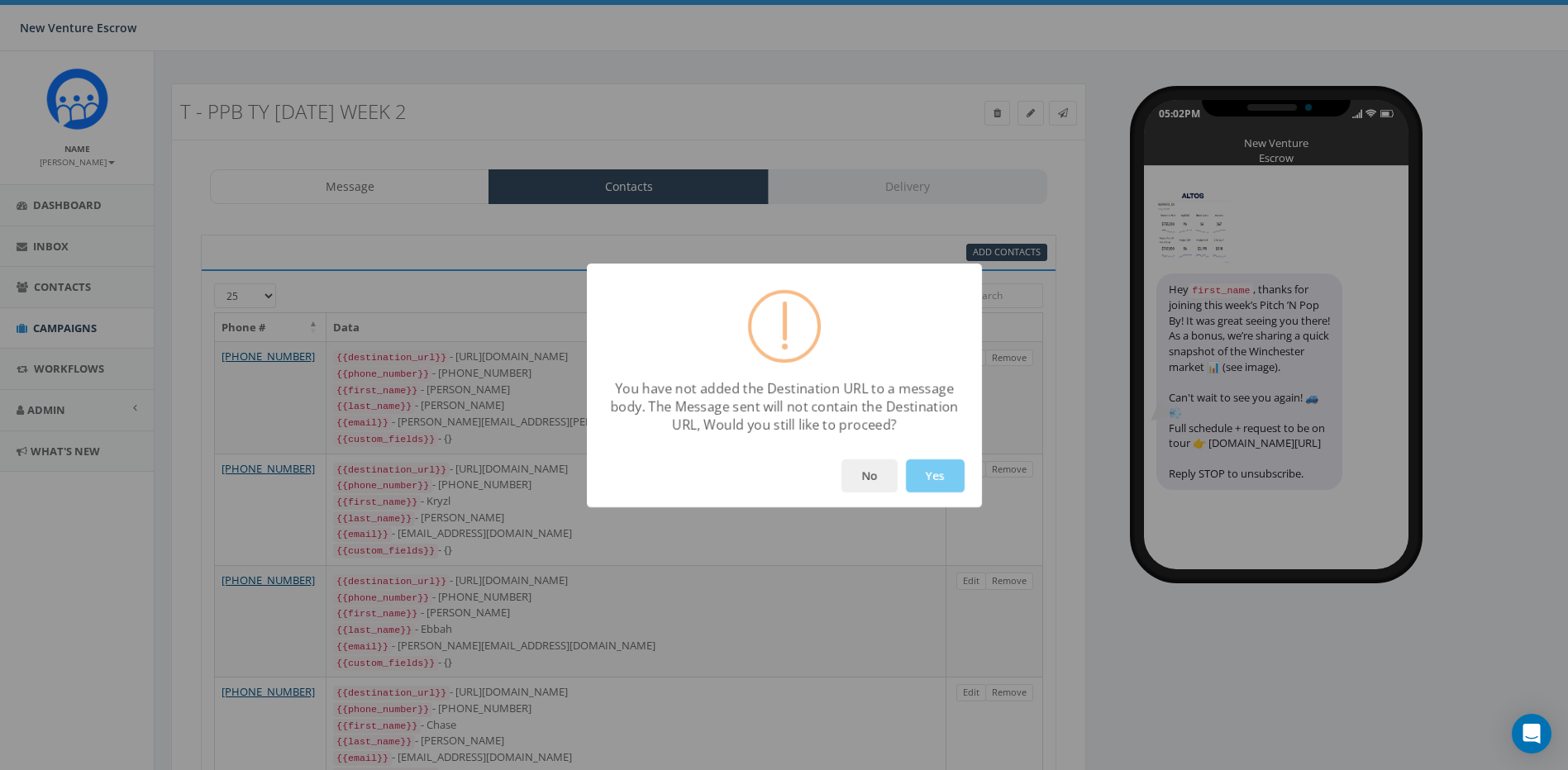
click at [924, 484] on button "Yes" at bounding box center [935, 476] width 58 height 33
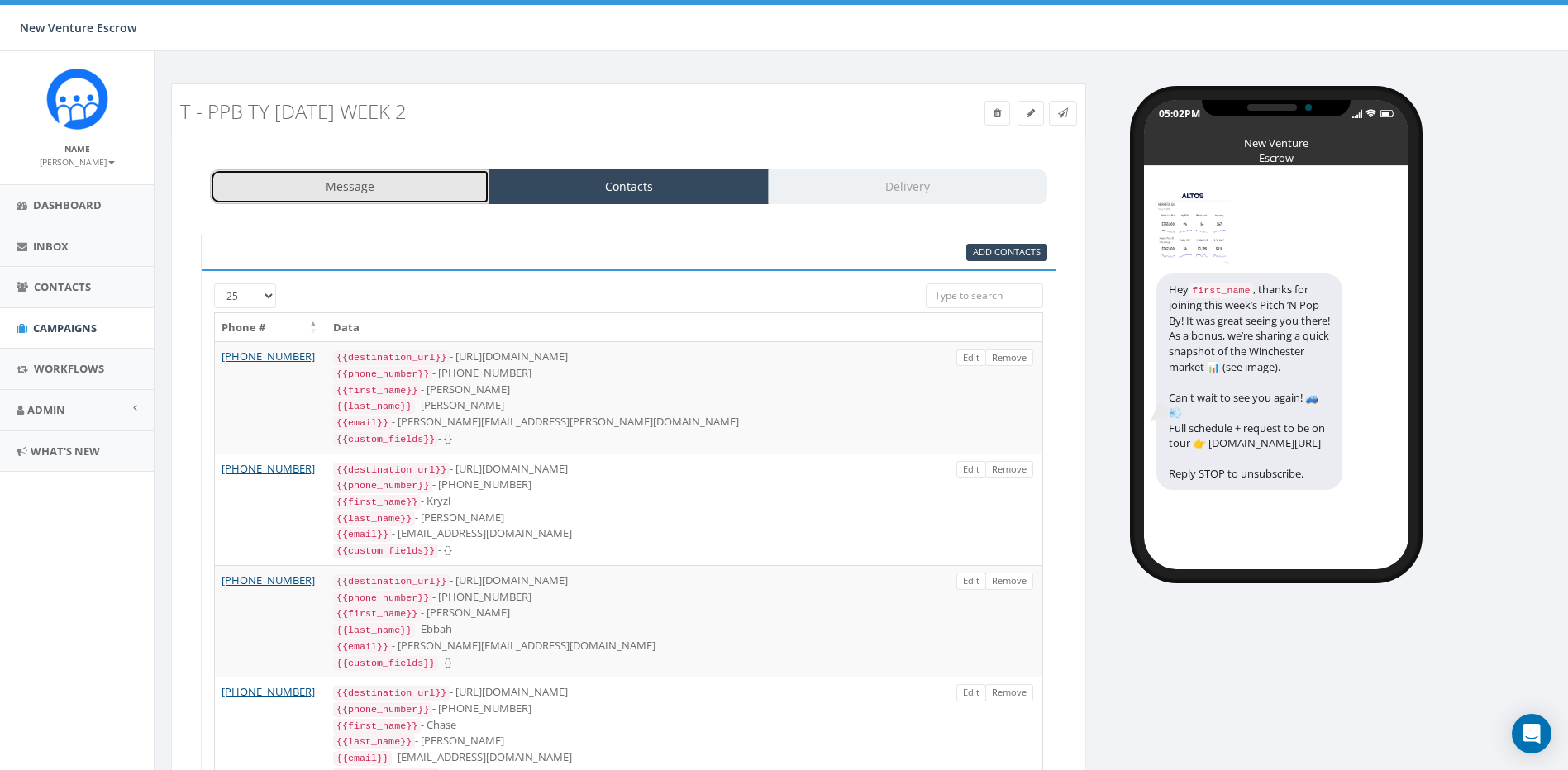
click at [377, 176] on link "Message" at bounding box center [350, 187] width 280 height 34
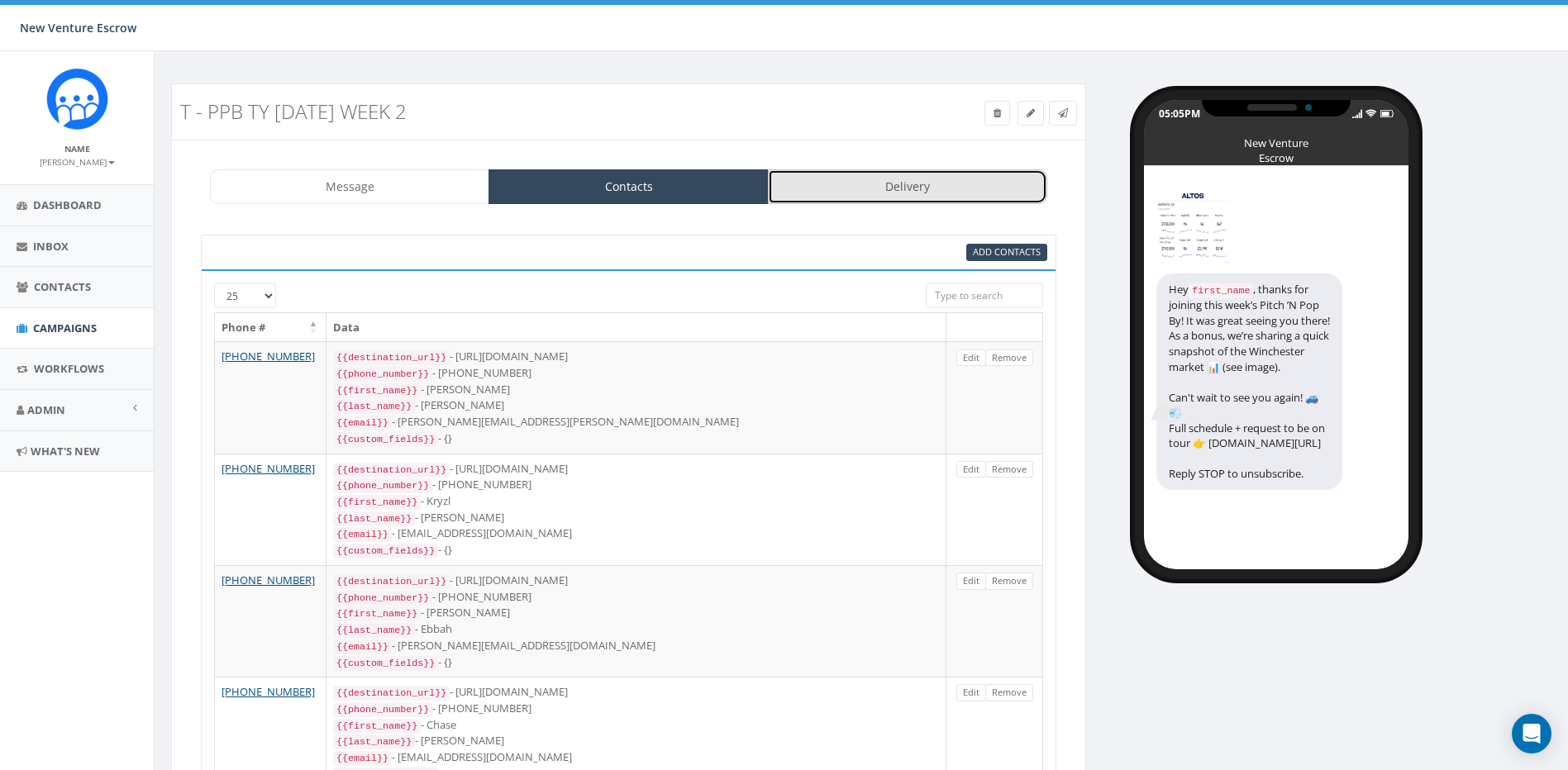
click at [928, 201] on link "Delivery" at bounding box center [908, 187] width 280 height 34
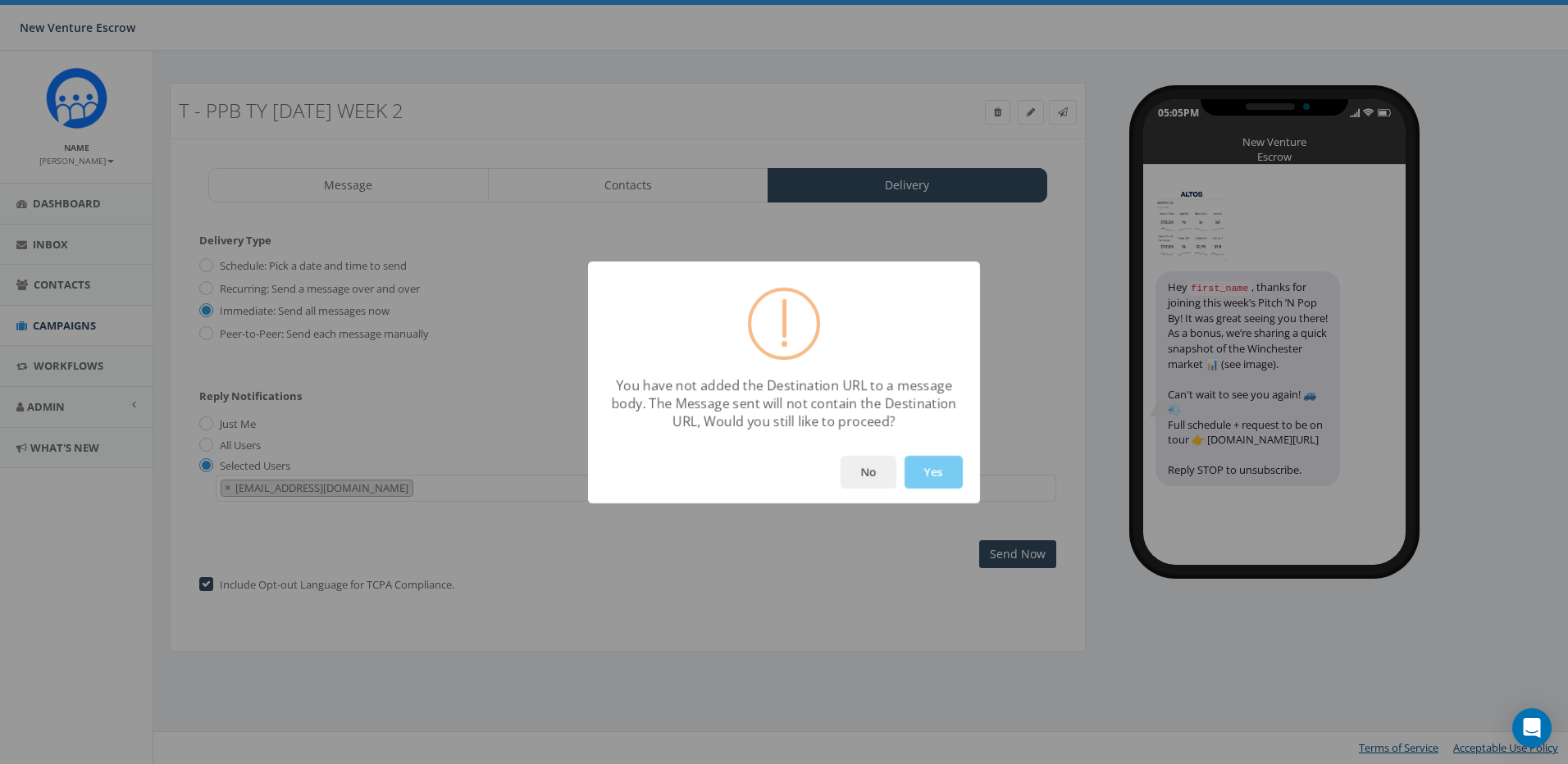
click at [949, 471] on button "Yes" at bounding box center [933, 472] width 58 height 33
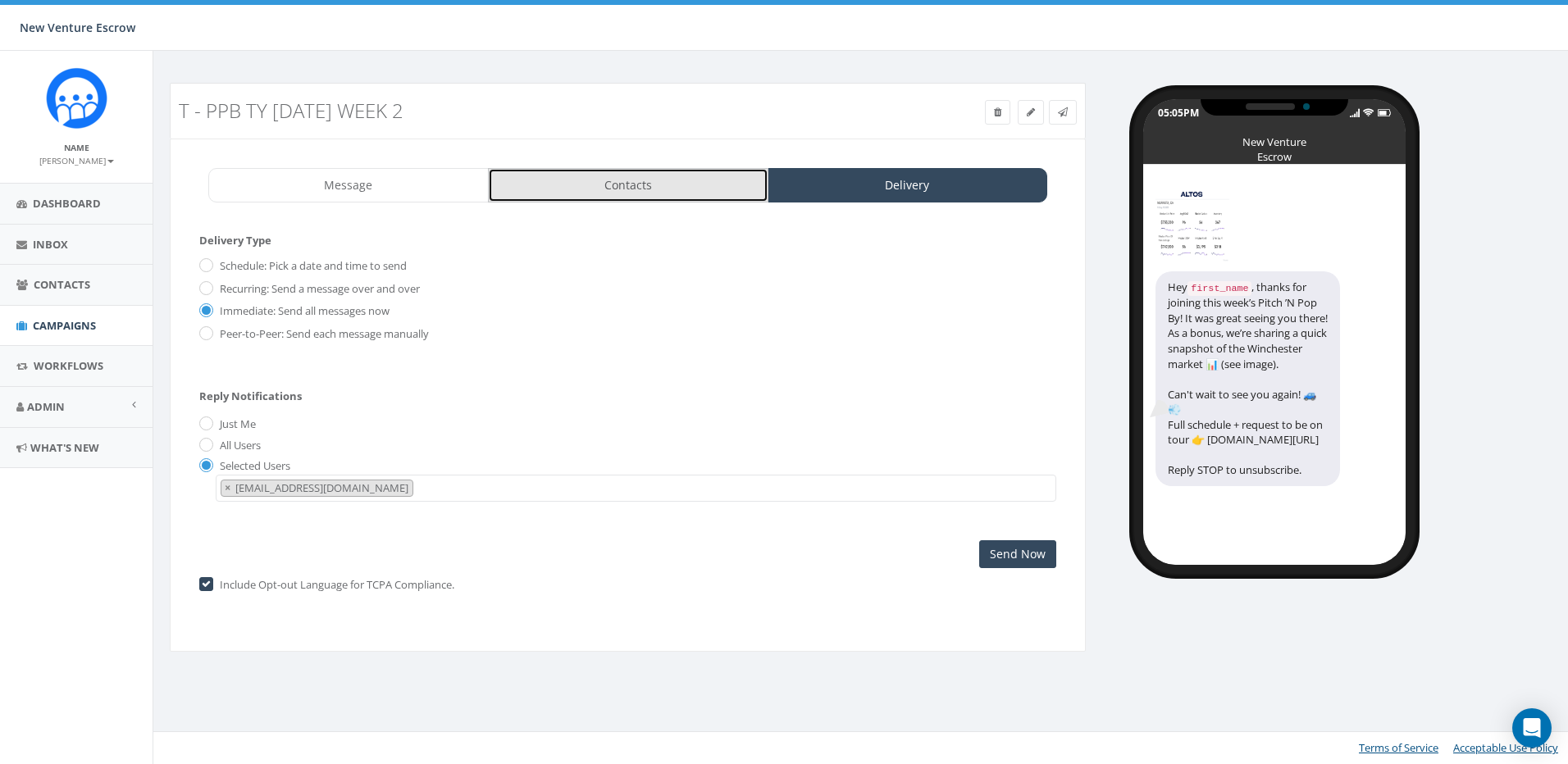
click at [691, 200] on link "Contacts" at bounding box center [628, 185] width 281 height 34
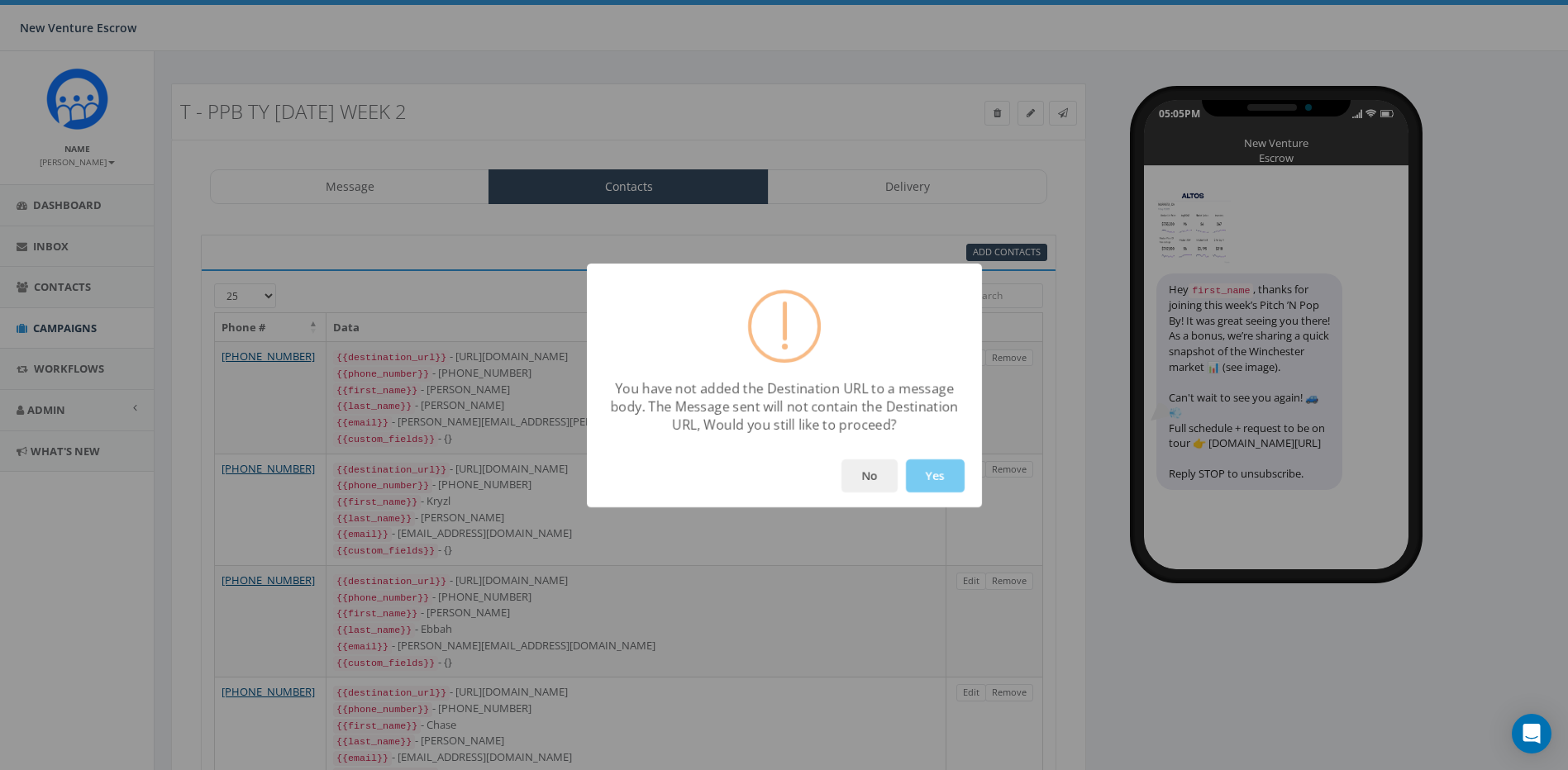
click at [932, 467] on button "Yes" at bounding box center [935, 476] width 58 height 33
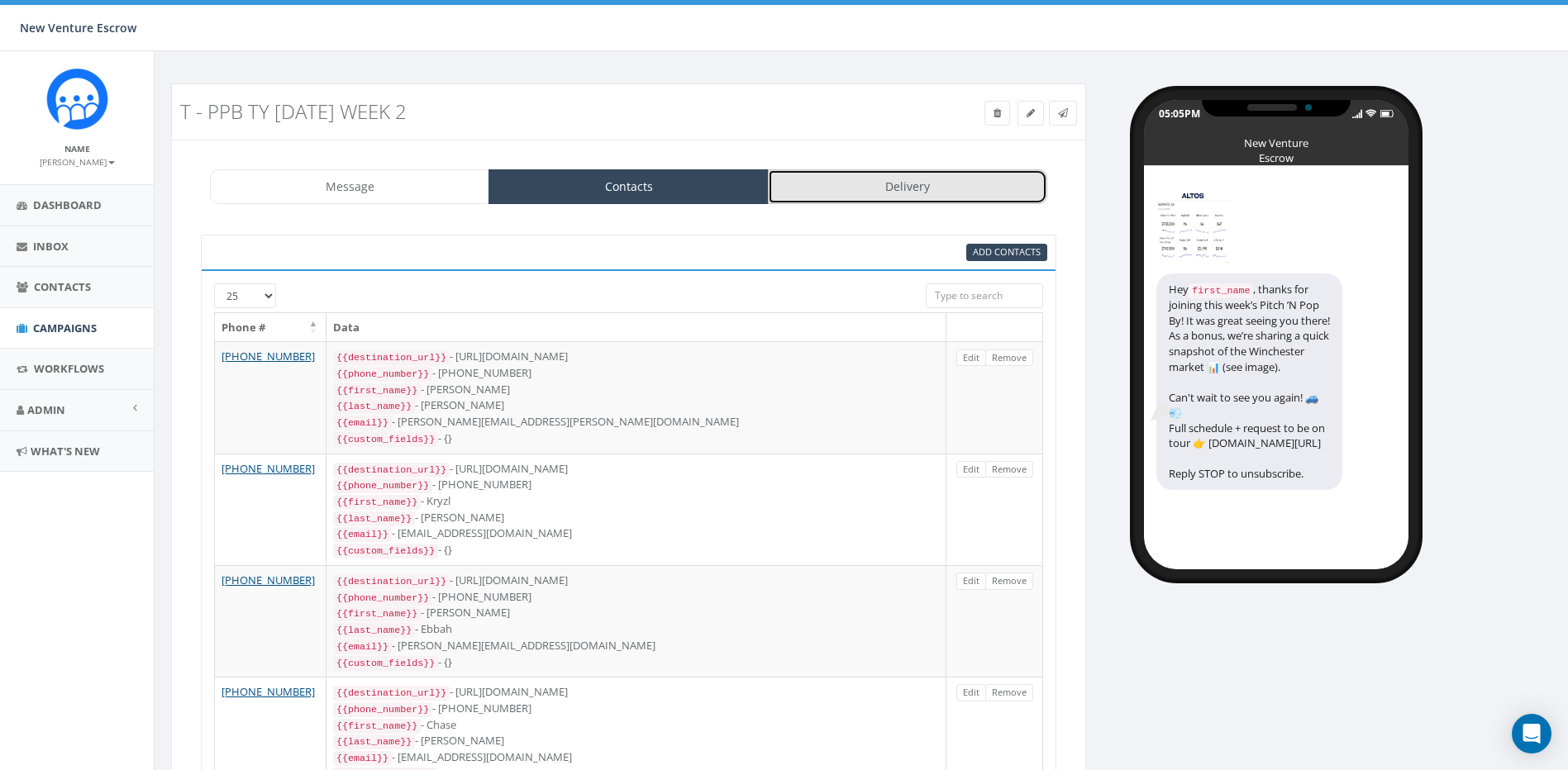
click at [905, 196] on link "Delivery" at bounding box center [908, 187] width 280 height 34
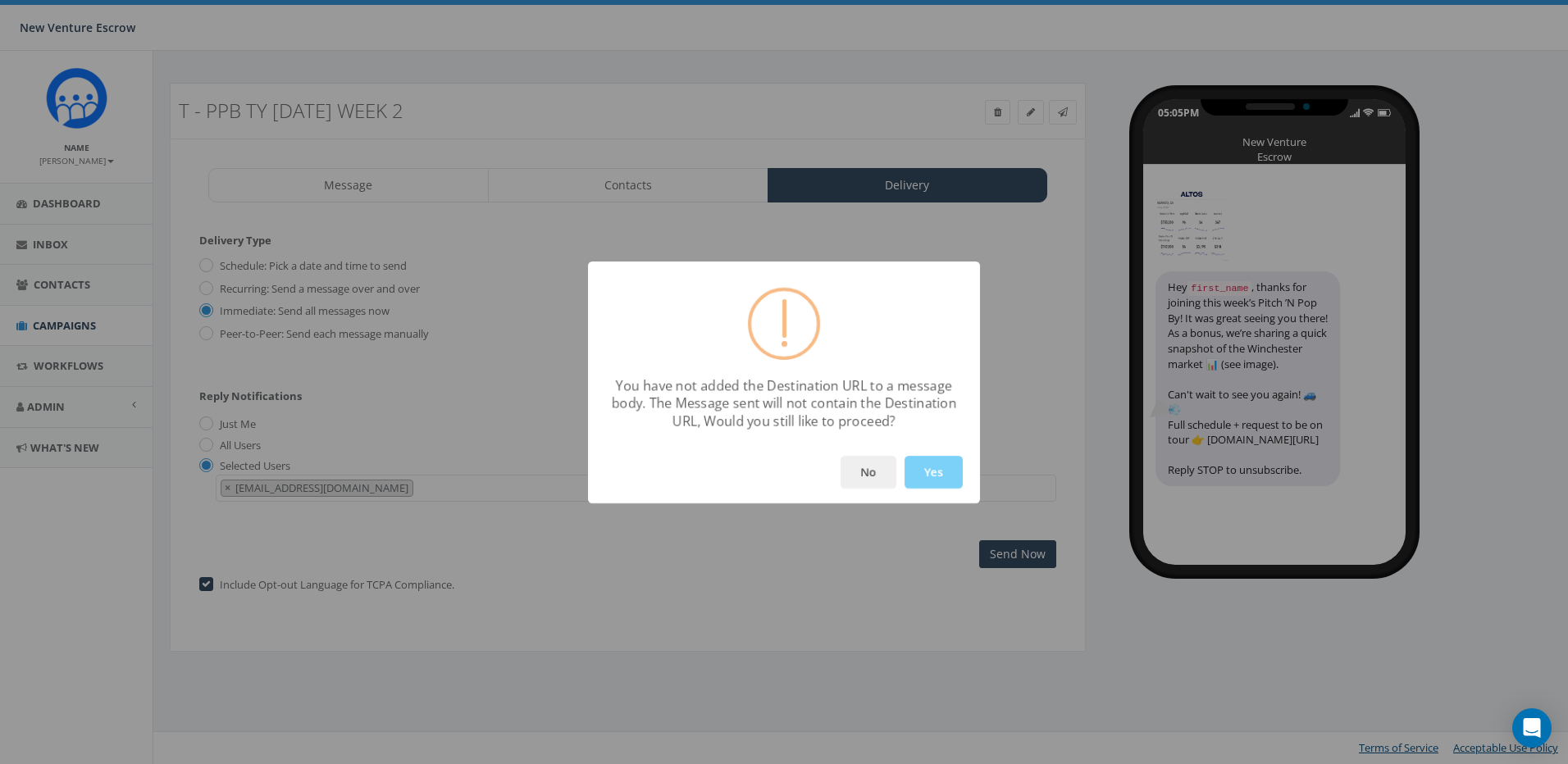
click at [921, 467] on button "Yes" at bounding box center [933, 472] width 58 height 33
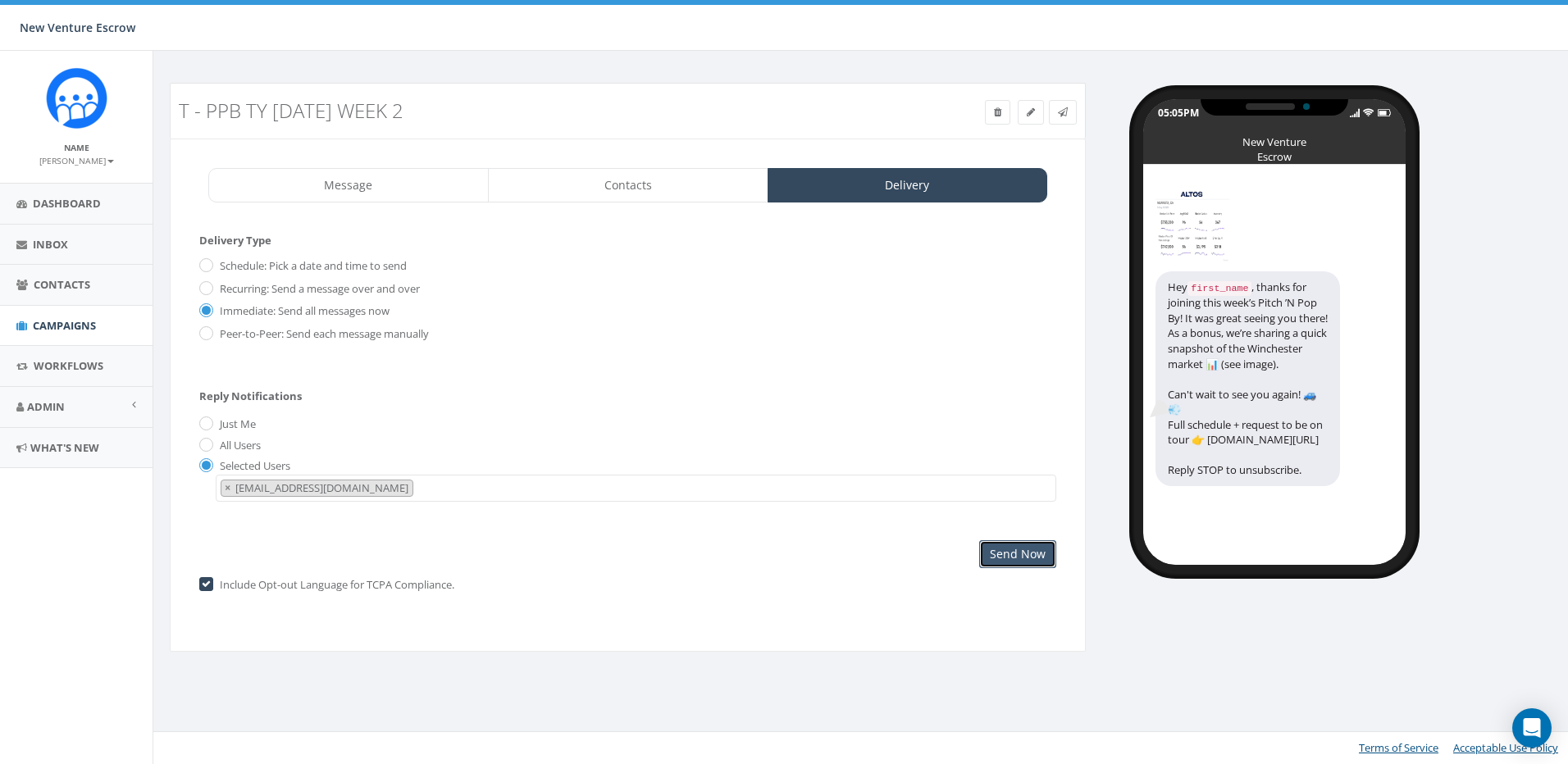
click at [1032, 557] on input "Send Now" at bounding box center [1018, 554] width 77 height 28
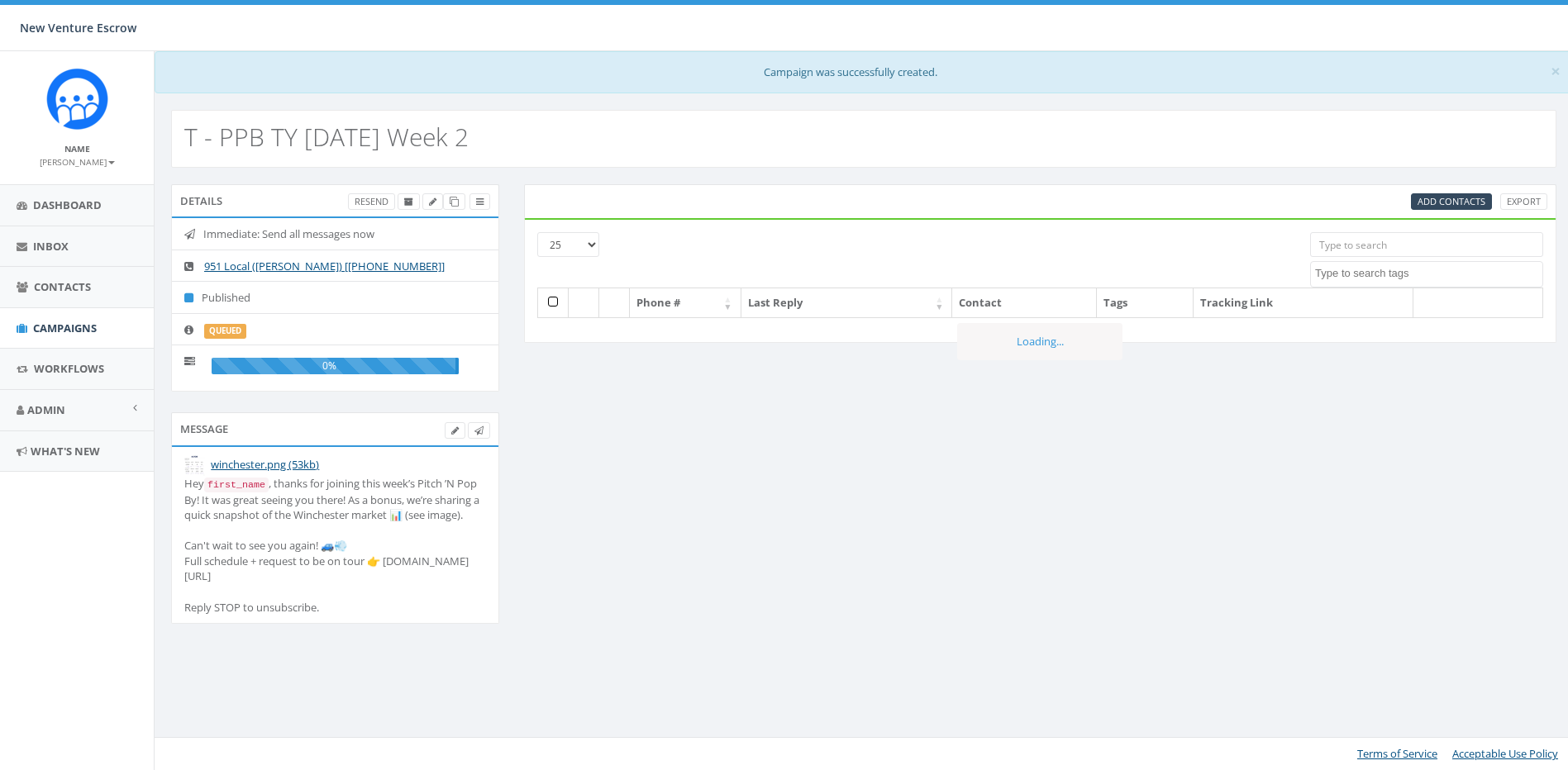
select select
